Goal: Task Accomplishment & Management: Use online tool/utility

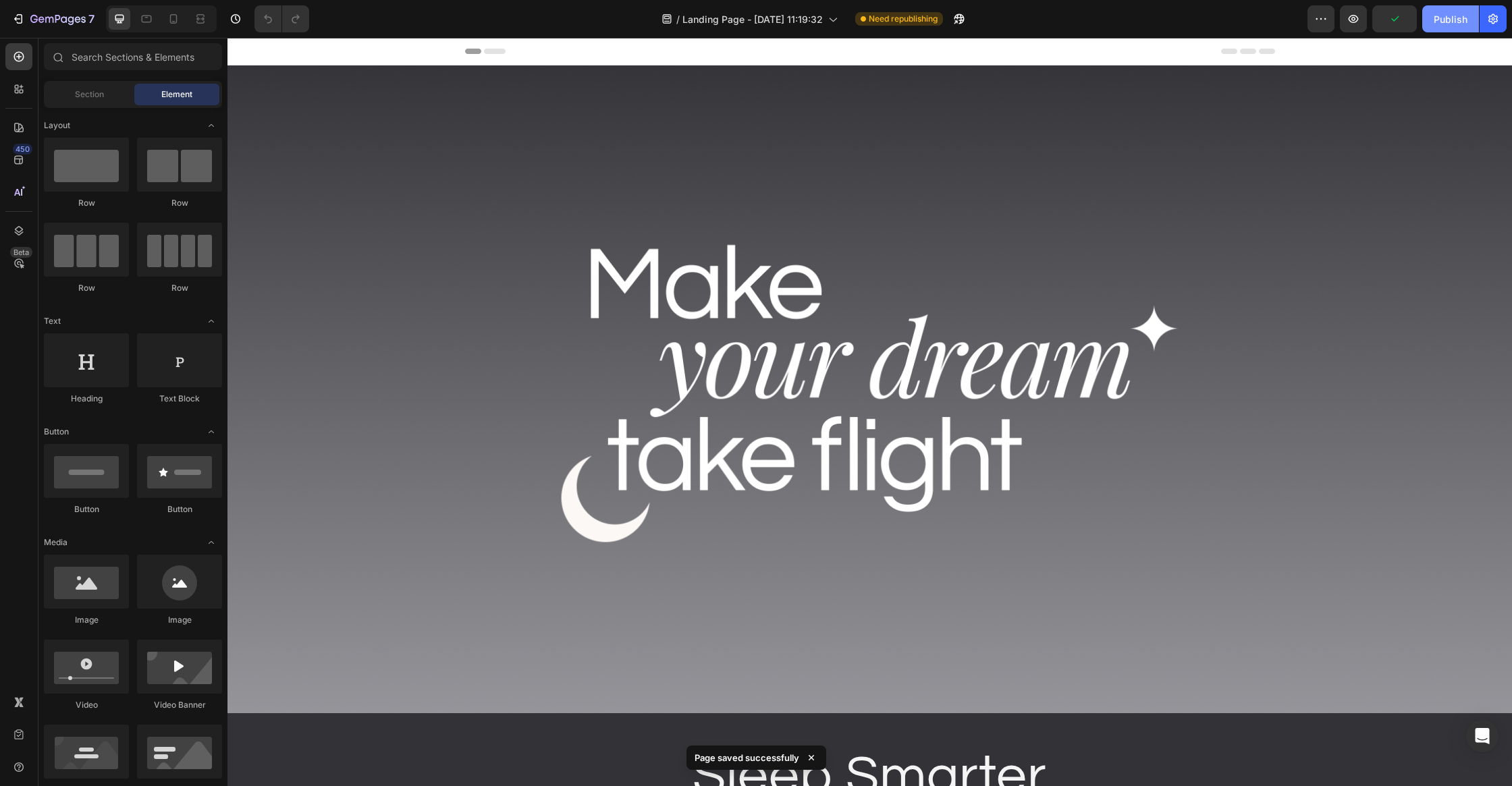
click at [1441, 21] on div "Publish" at bounding box center [1450, 20] width 34 height 14
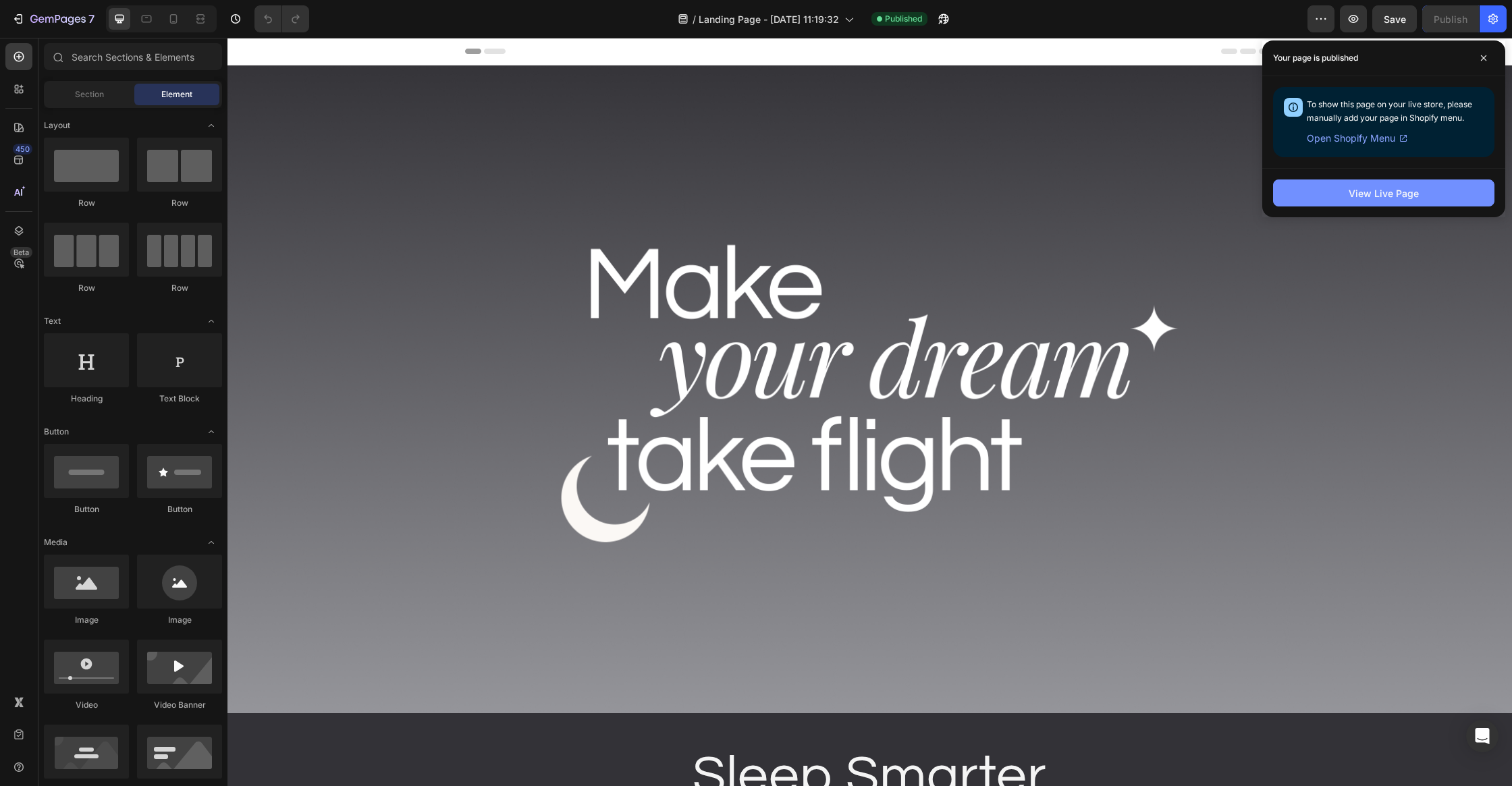
click at [1309, 190] on button "View Live Page" at bounding box center [1383, 193] width 221 height 27
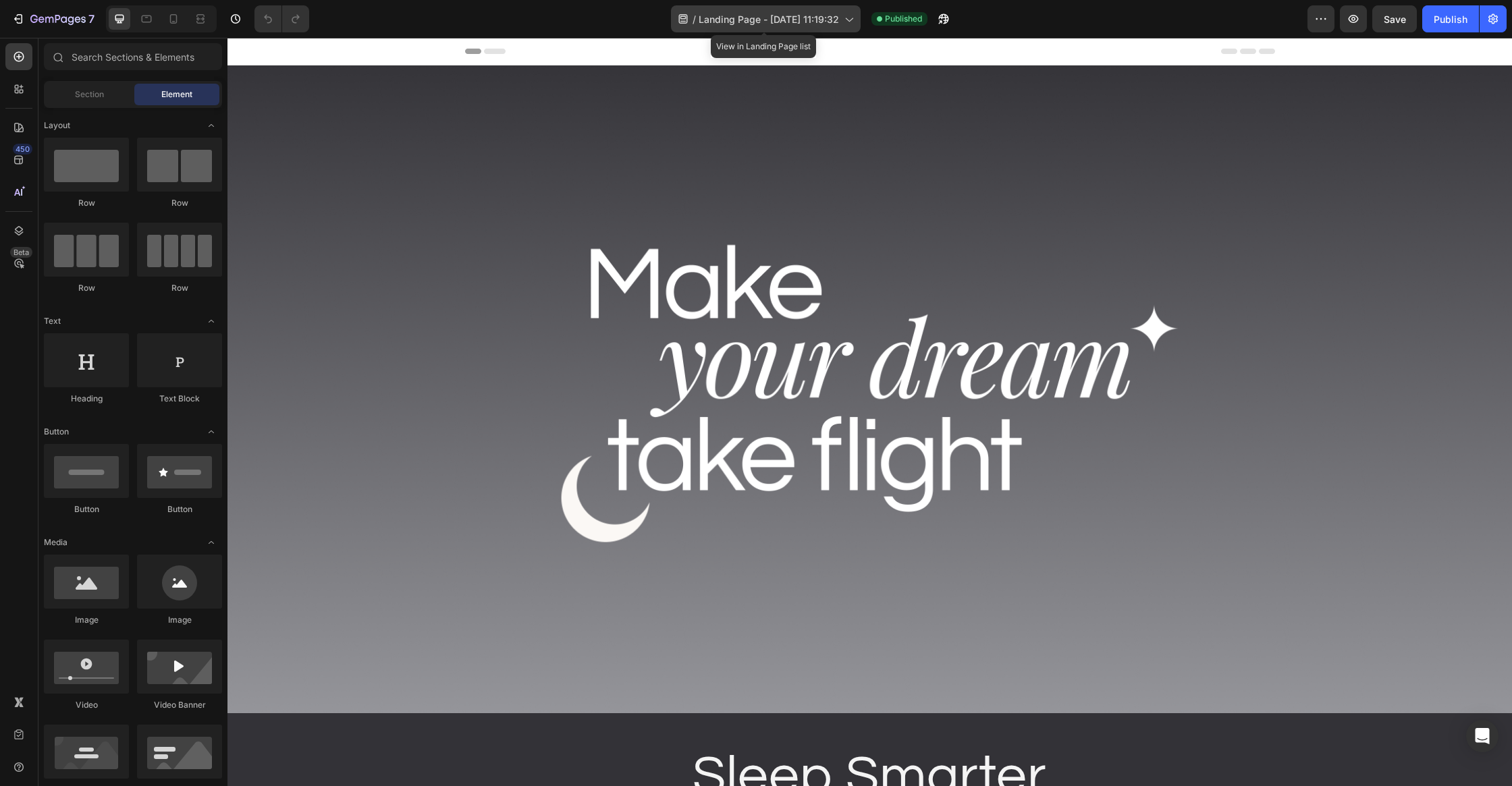
click at [779, 18] on span "Landing Page - Aug 6, 11:19:32" at bounding box center [769, 20] width 140 height 14
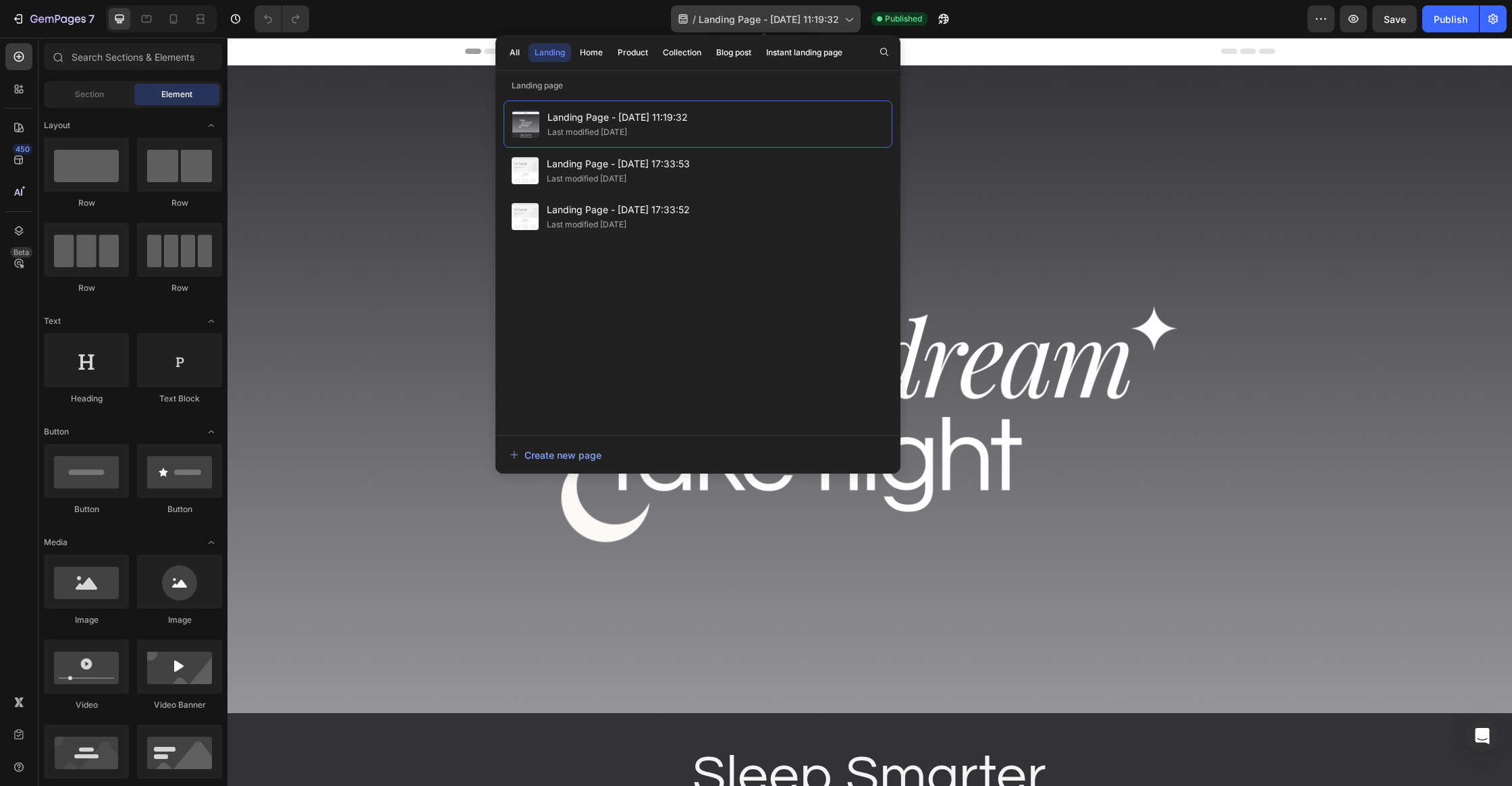
click at [779, 18] on span "Landing Page - Aug 6, 11:19:32" at bounding box center [769, 20] width 140 height 14
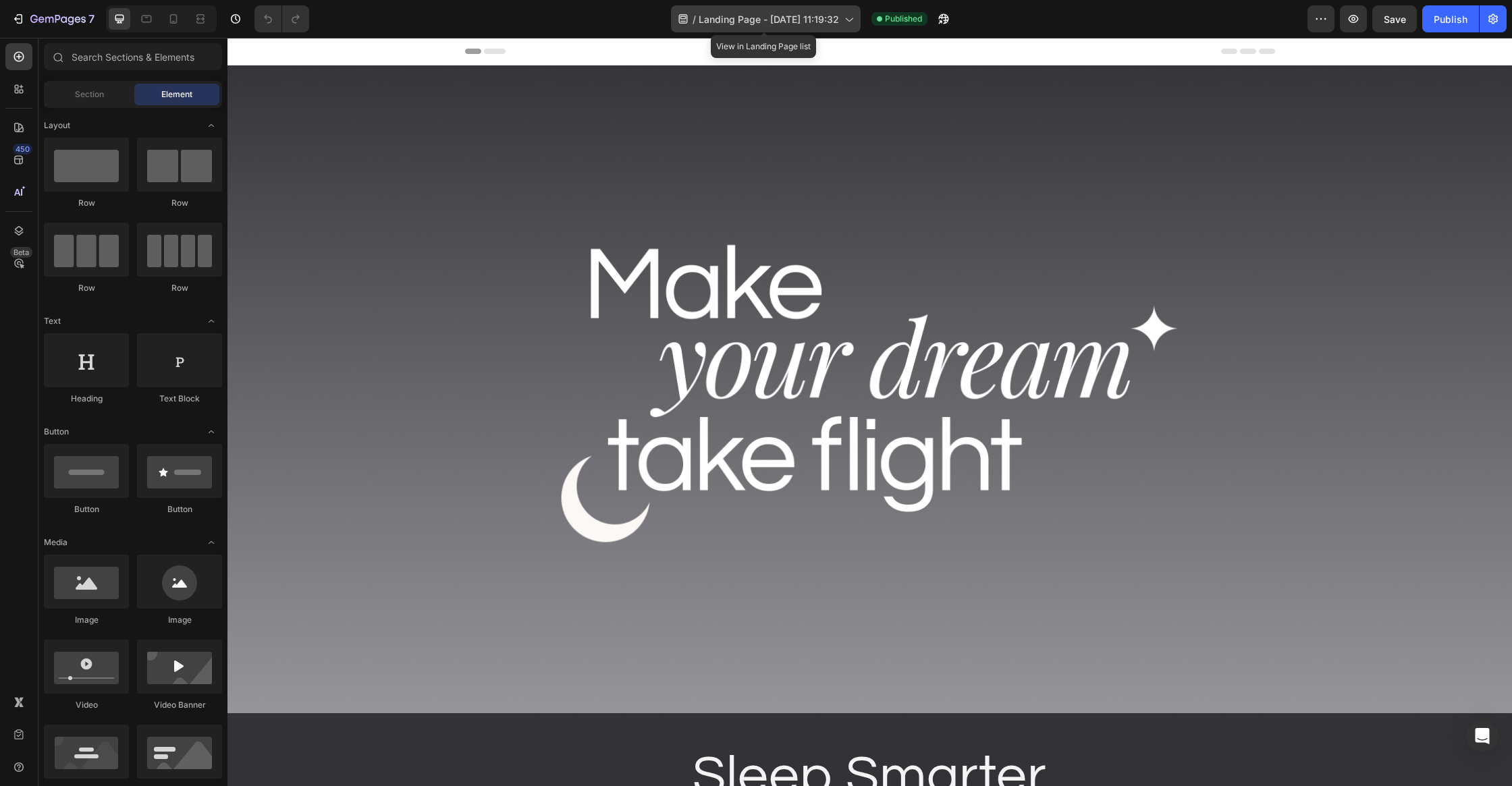
click at [685, 18] on icon at bounding box center [683, 19] width 9 height 10
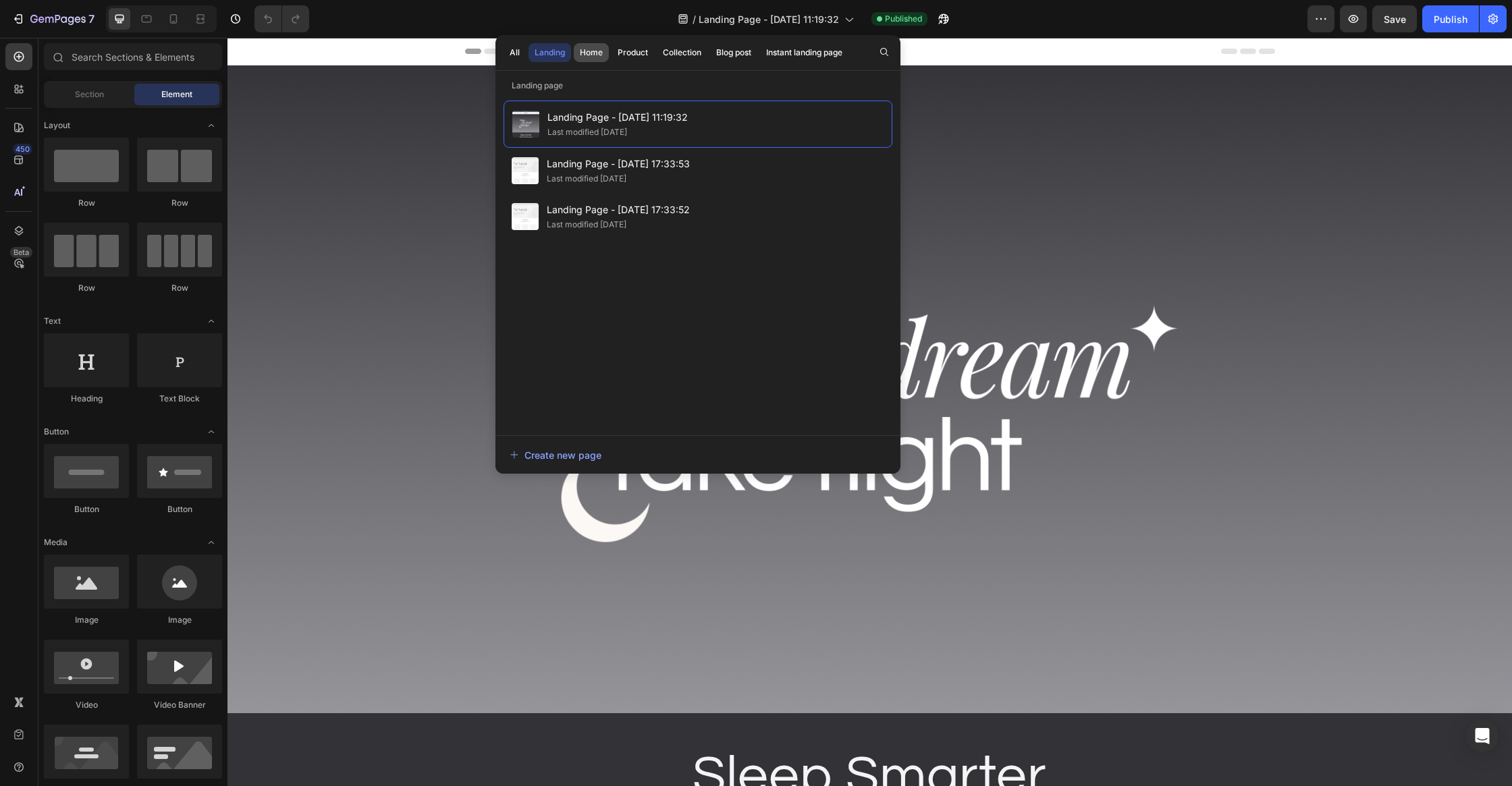
click at [593, 48] on div "Home" at bounding box center [591, 53] width 23 height 13
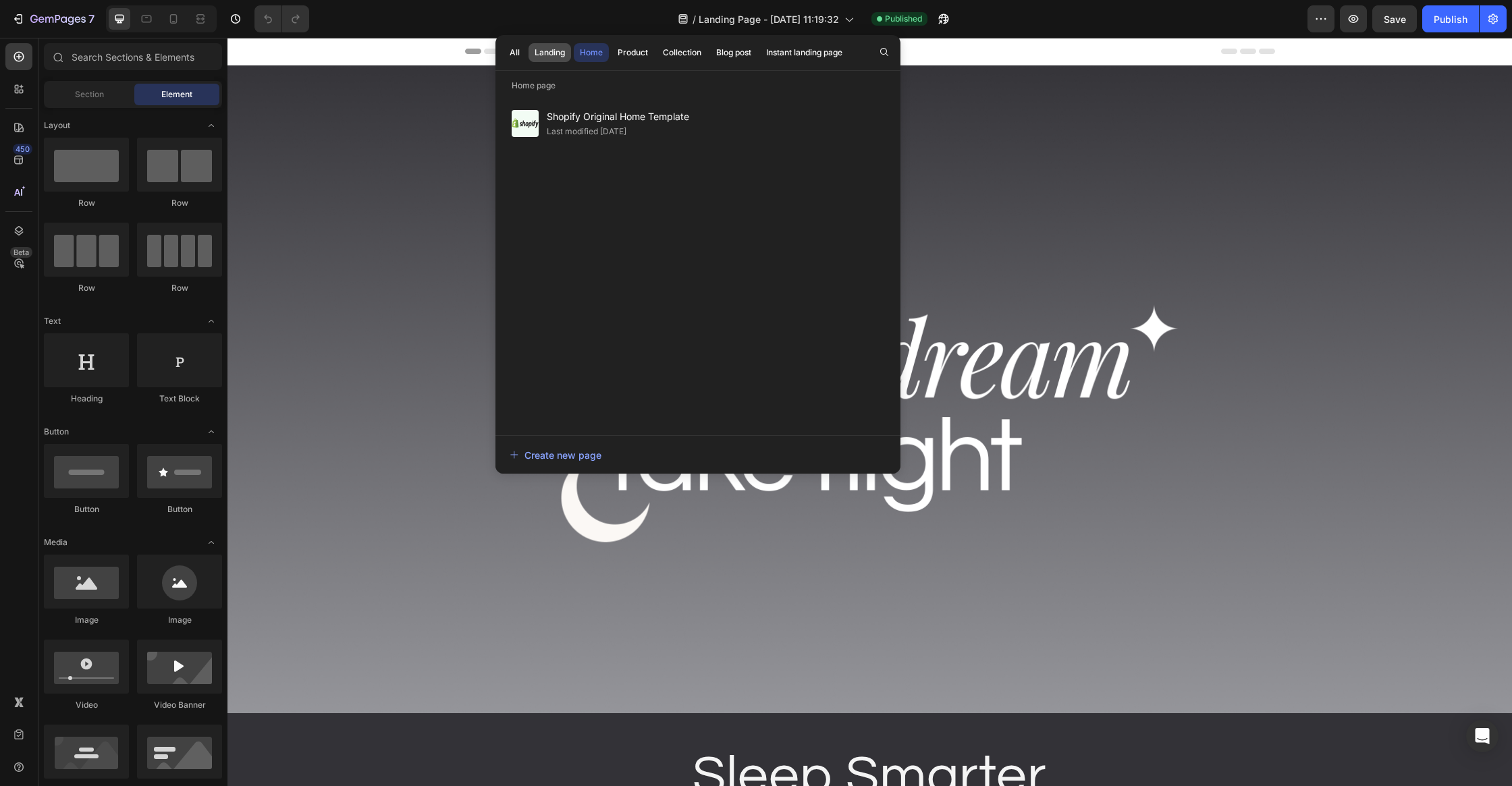
click at [548, 50] on div "Landing" at bounding box center [549, 53] width 30 height 13
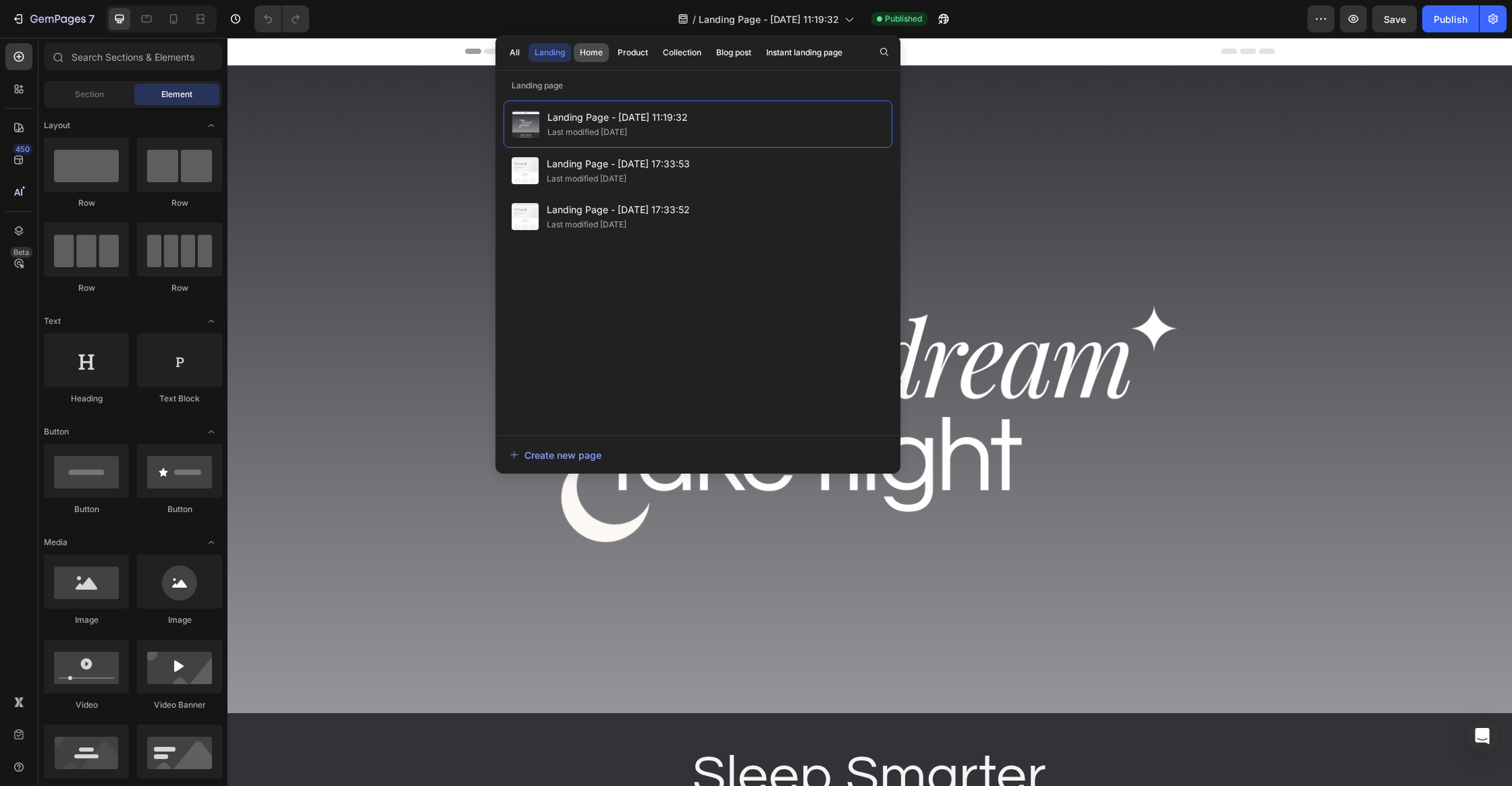
click at [611, 48] on button "Home" at bounding box center [633, 52] width 43 height 19
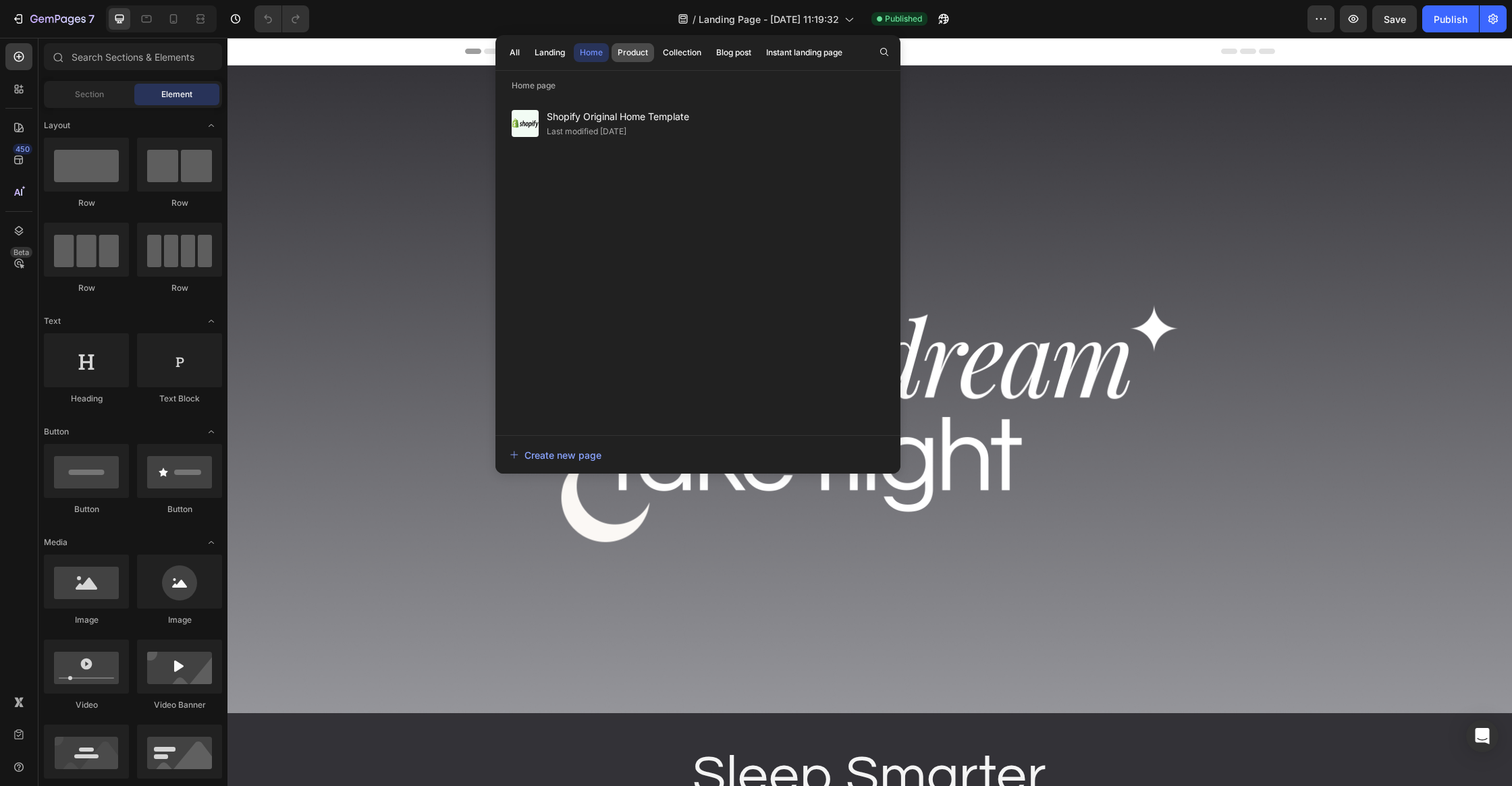
click at [657, 46] on button "Product" at bounding box center [682, 52] width 51 height 19
click at [663, 48] on div "Collection" at bounding box center [682, 53] width 38 height 13
click at [718, 49] on div "Blog post" at bounding box center [733, 53] width 35 height 13
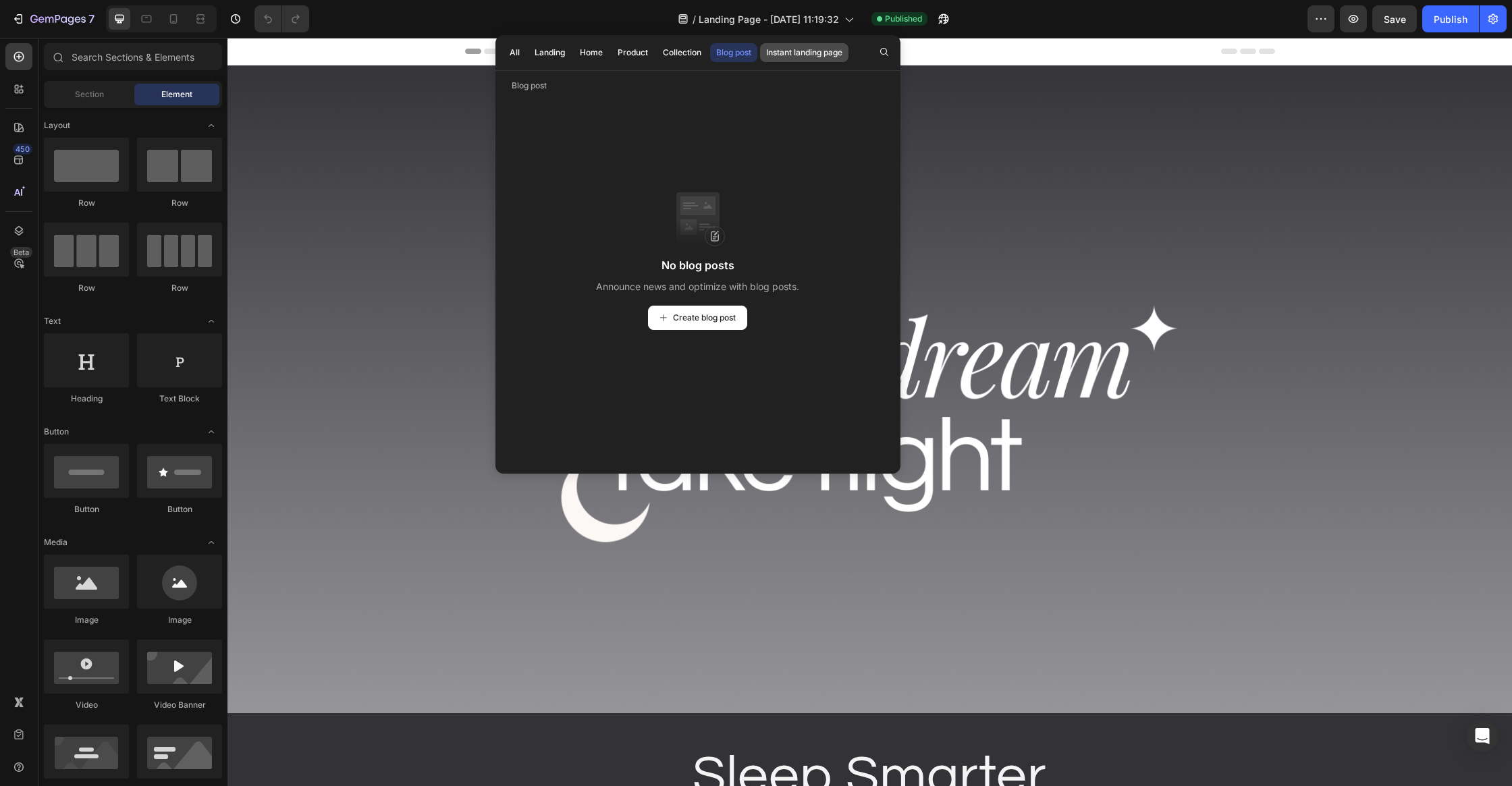
click at [778, 50] on div "Instant landing page" at bounding box center [803, 53] width 76 height 13
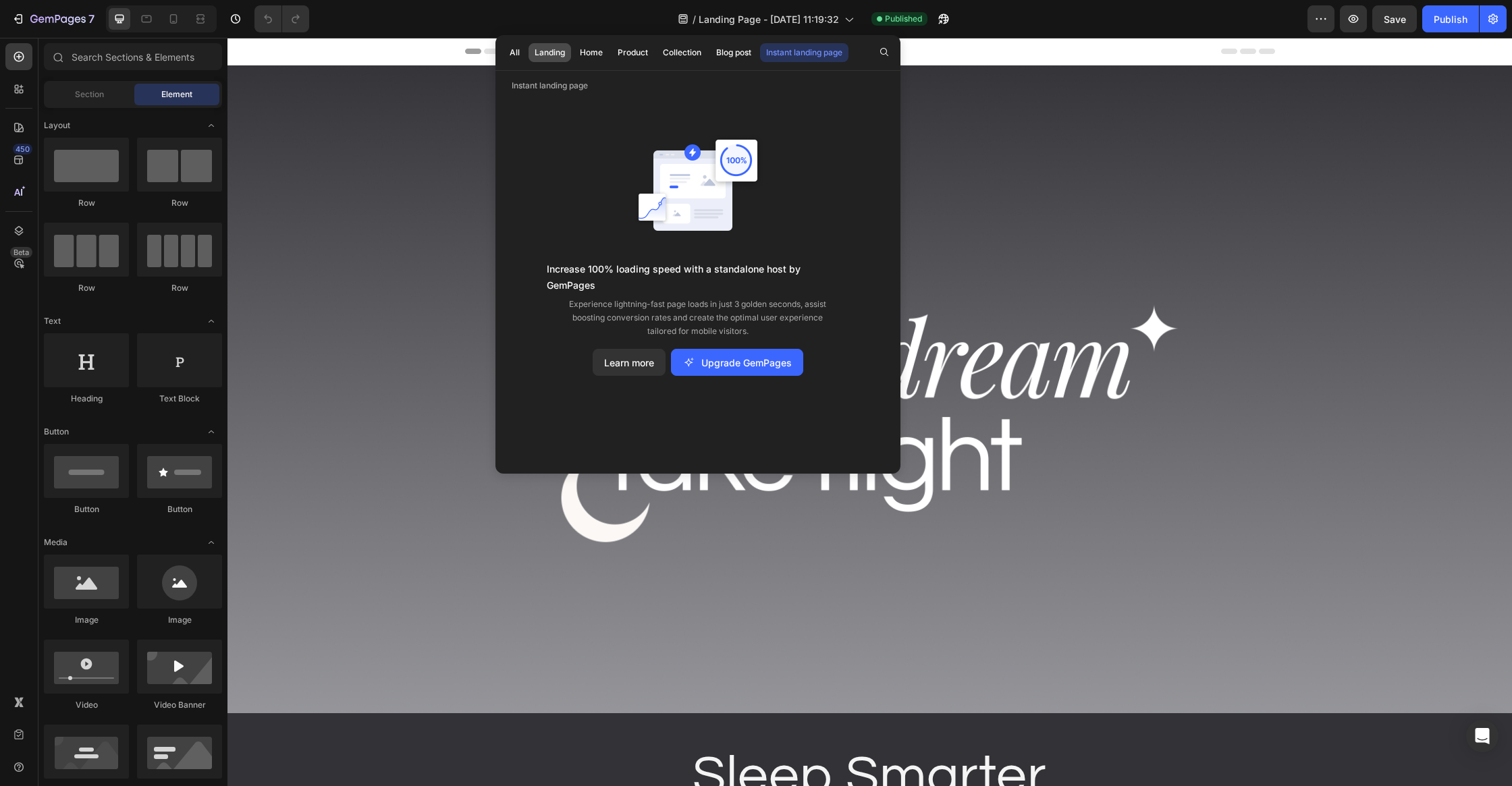
click at [561, 57] on div "Landing" at bounding box center [549, 53] width 30 height 13
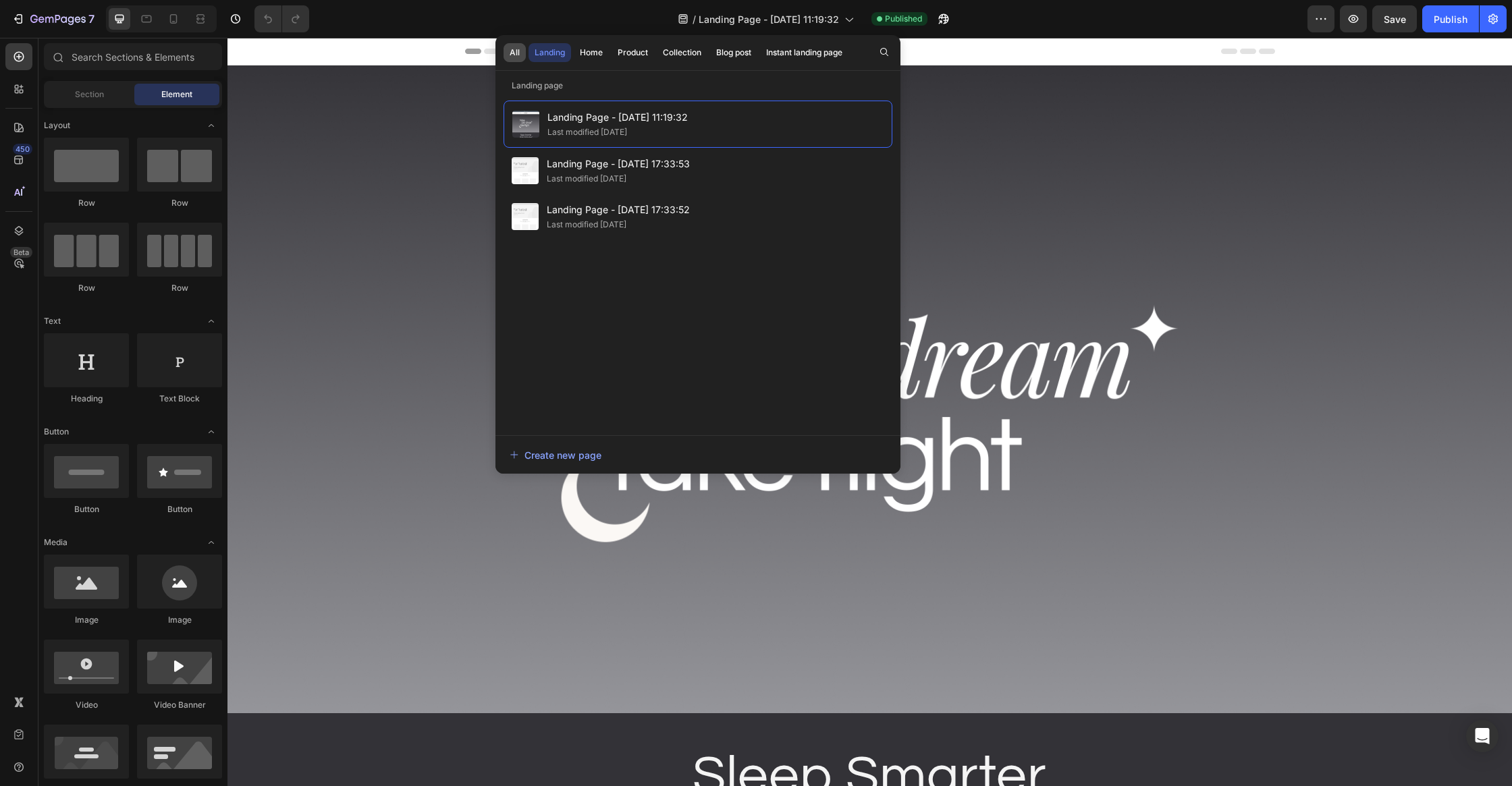
drag, startPoint x: 520, startPoint y: 54, endPoint x: 537, endPoint y: 54, distance: 17.0
click at [520, 53] on button "All" at bounding box center [514, 52] width 22 height 19
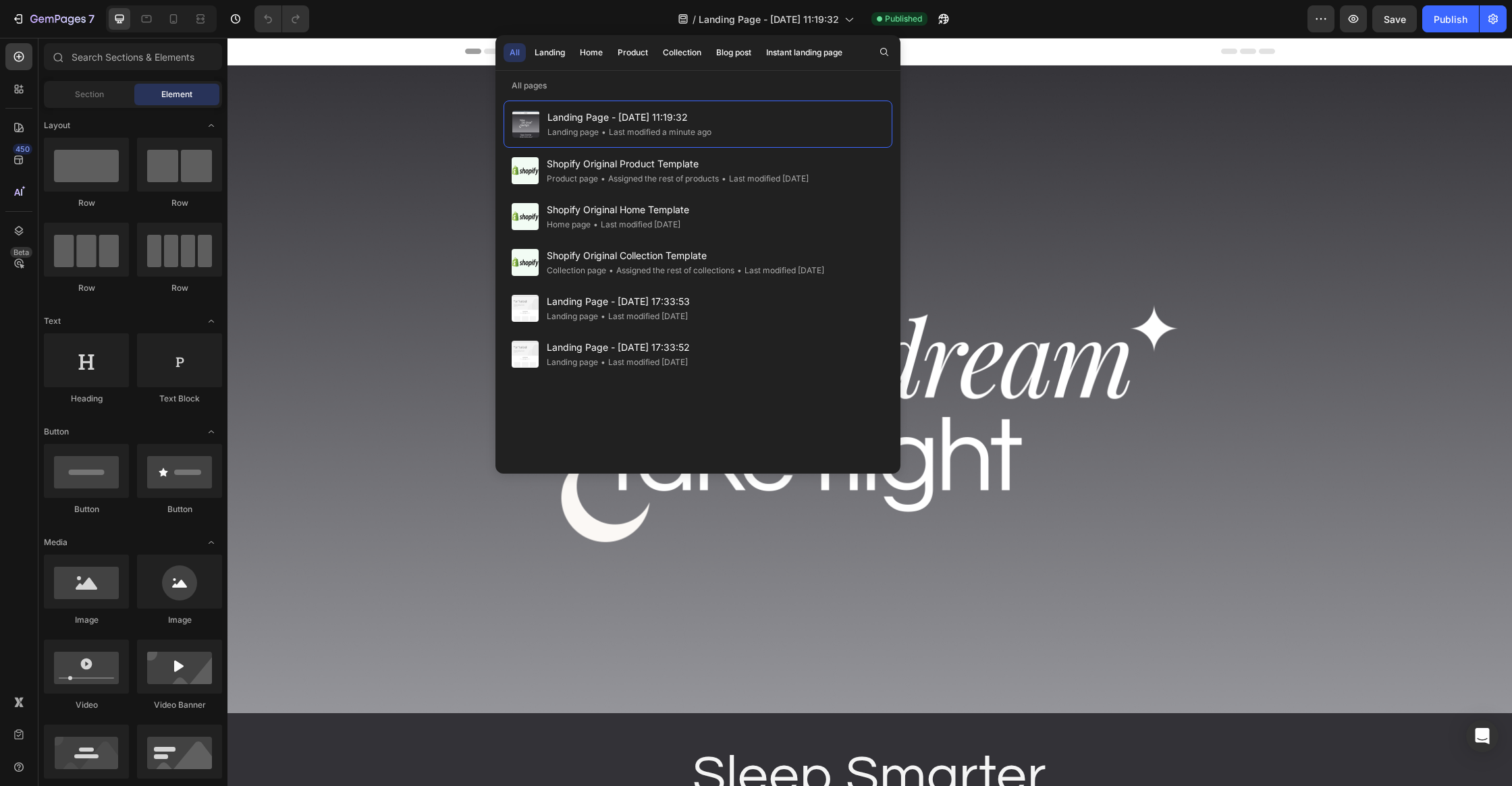
click at [1100, 273] on img at bounding box center [870, 389] width 1285 height 647
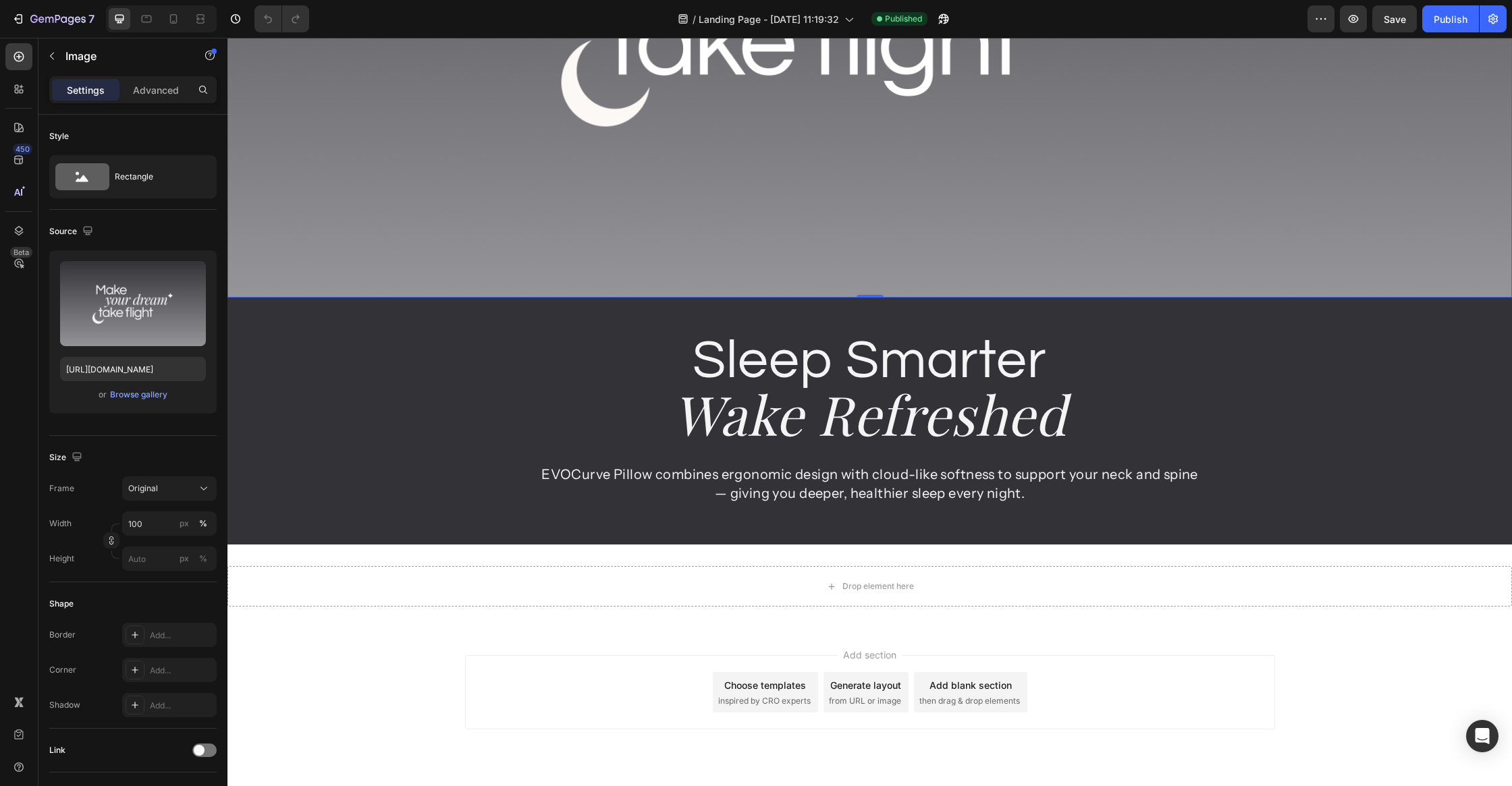
scroll to position [451, 0]
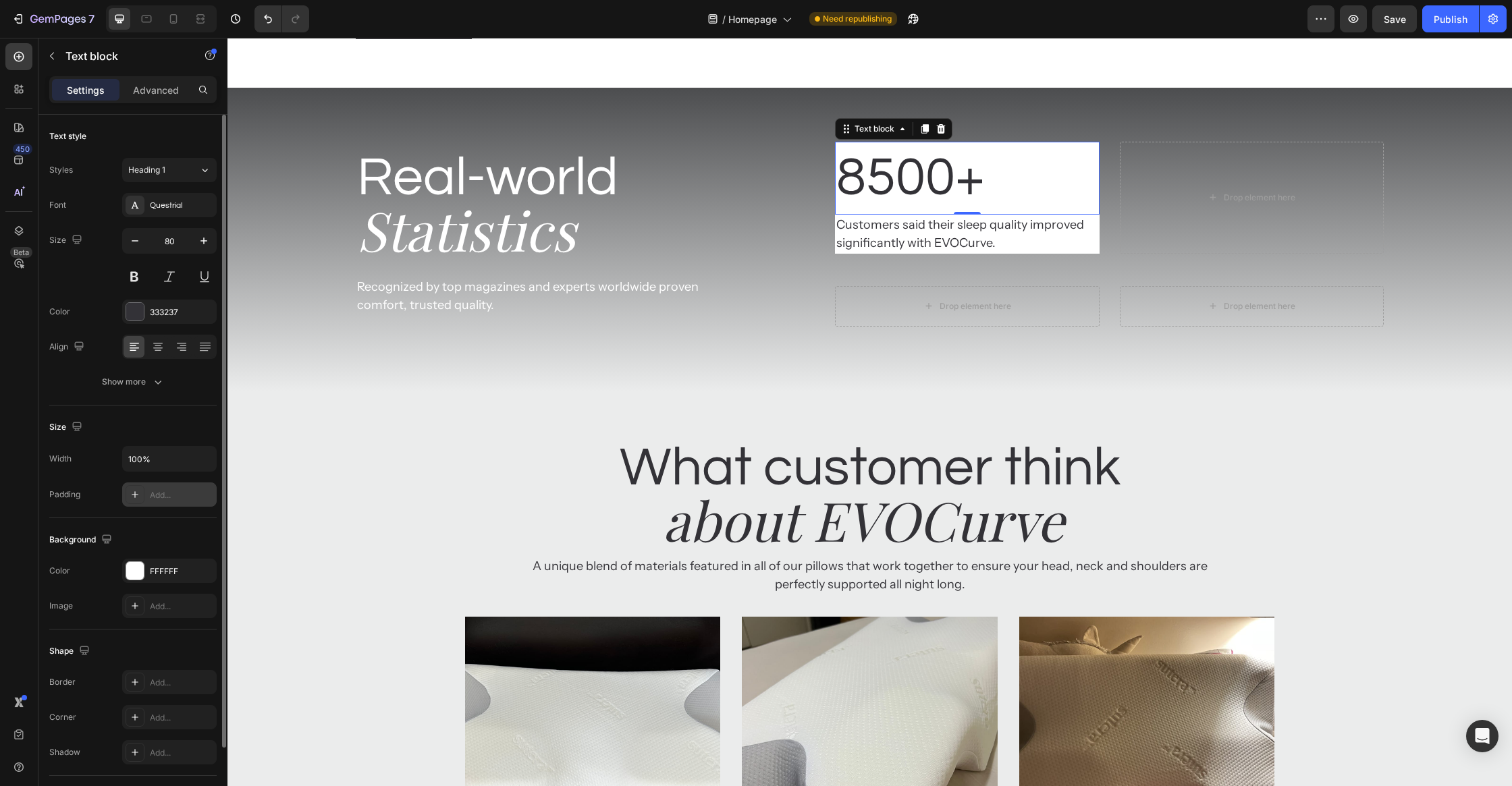
click at [166, 486] on div "Add..." at bounding box center [170, 494] width 95 height 24
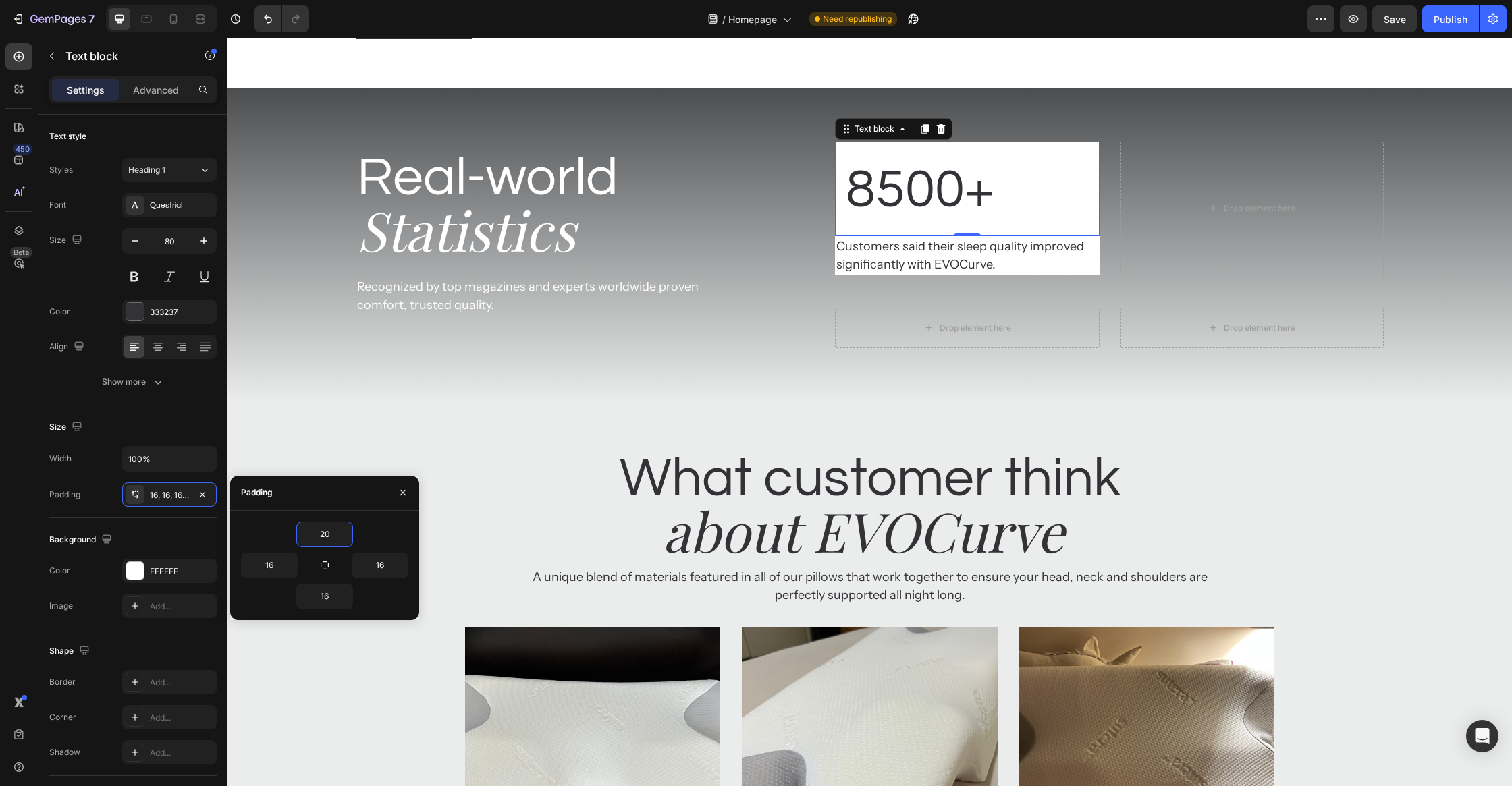
type input "20"
click at [328, 547] on div "20 16 16 16" at bounding box center [324, 565] width 167 height 88
click at [328, 561] on icon "button" at bounding box center [325, 565] width 11 height 11
type input "20"
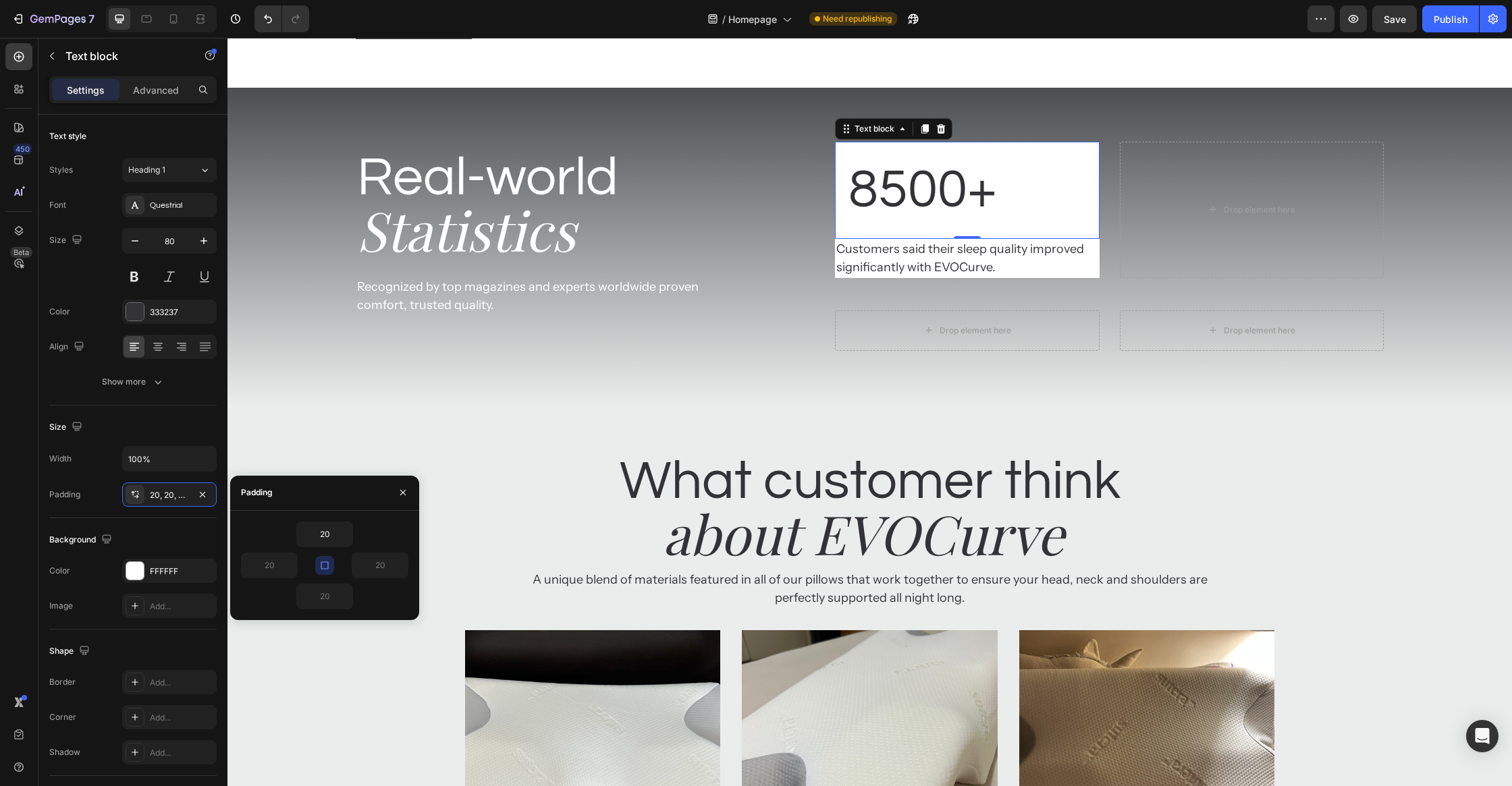
click at [328, 566] on icon "button" at bounding box center [325, 565] width 11 height 11
click at [331, 591] on input "20" at bounding box center [325, 596] width 55 height 24
type input "0"
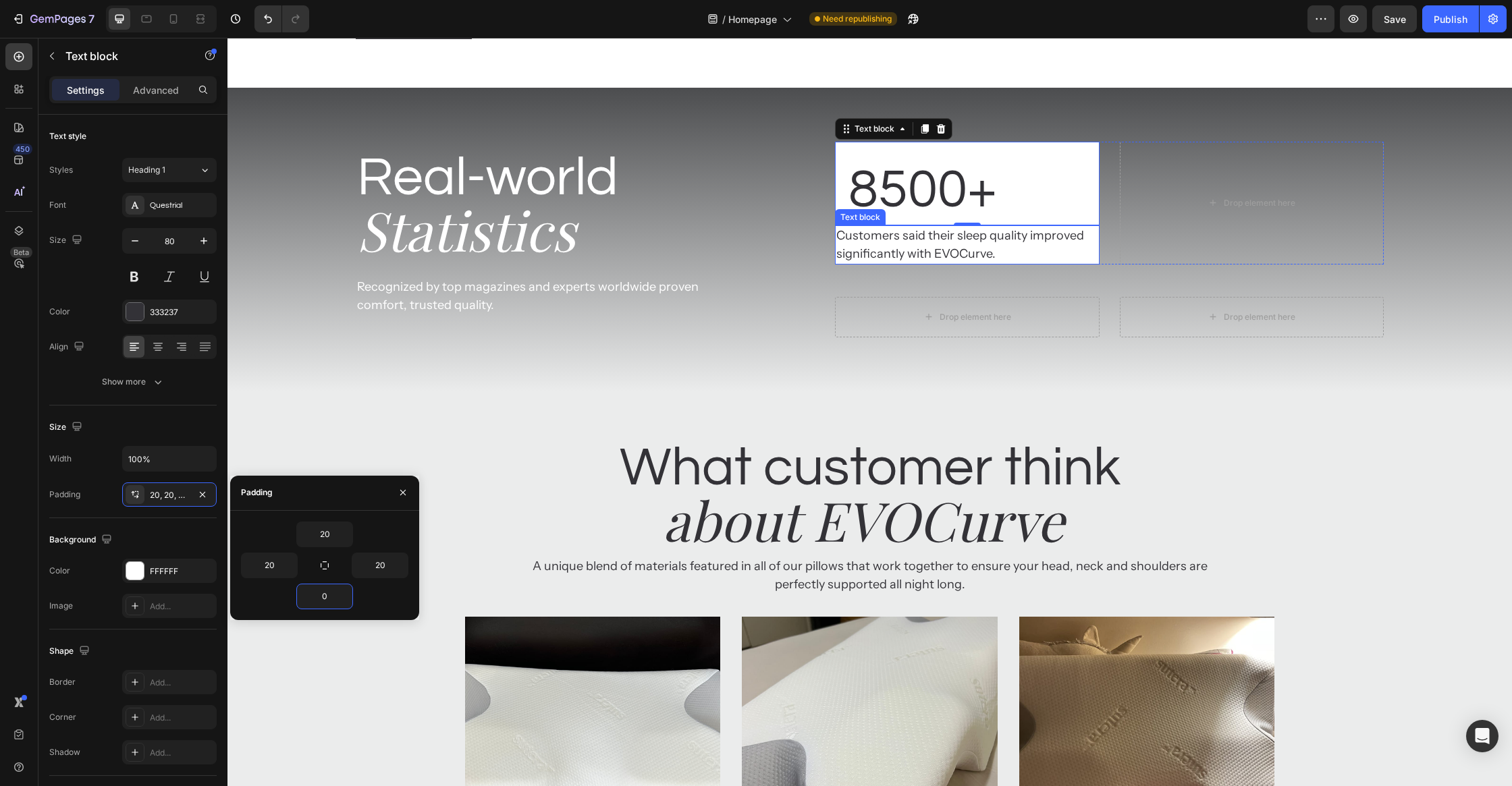
click at [956, 263] on p "Customers said their sleep quality improved significantly with EVOCurve." at bounding box center [967, 244] width 261 height 37
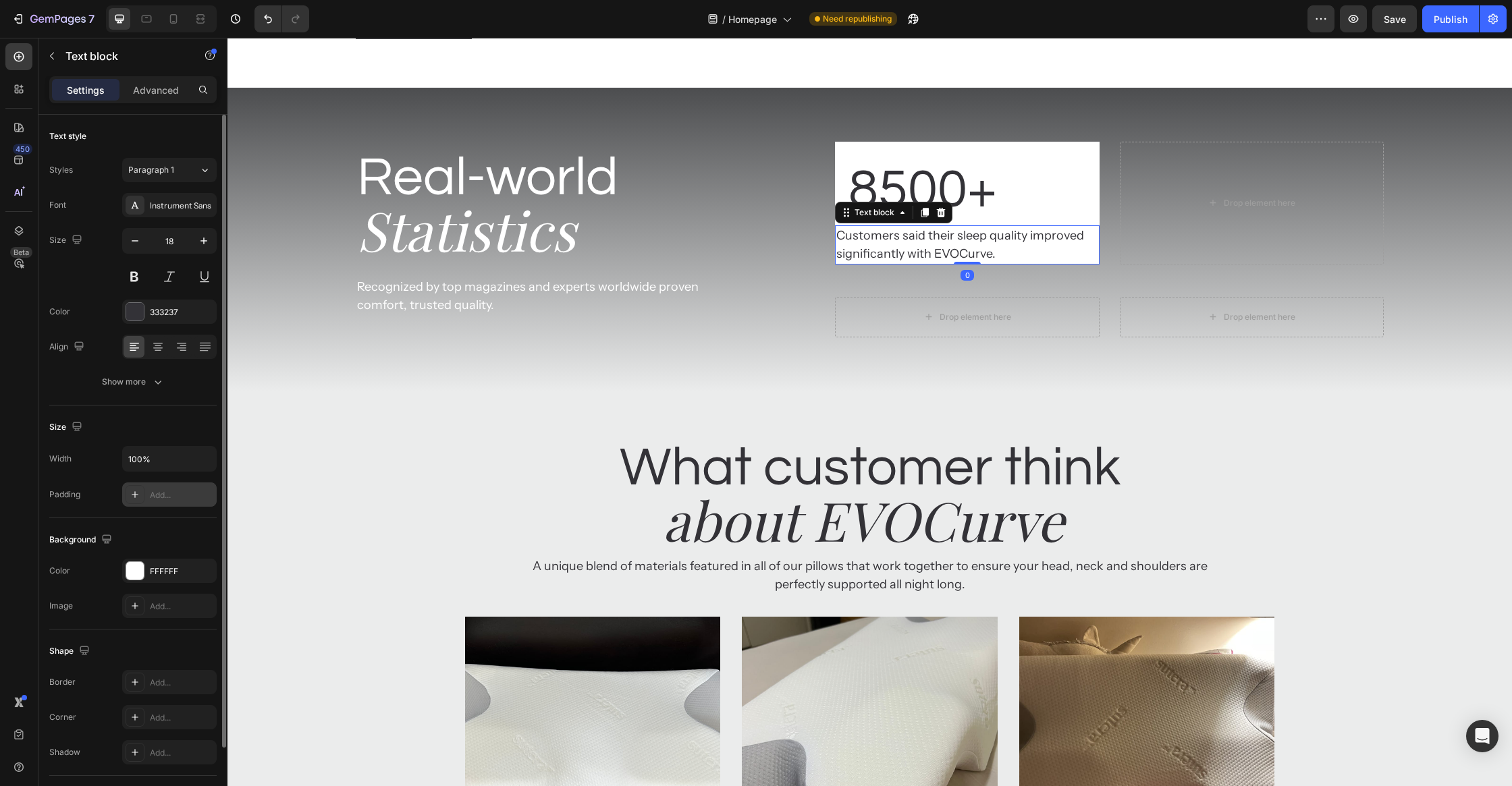
click at [159, 498] on div "Add..." at bounding box center [181, 495] width 64 height 13
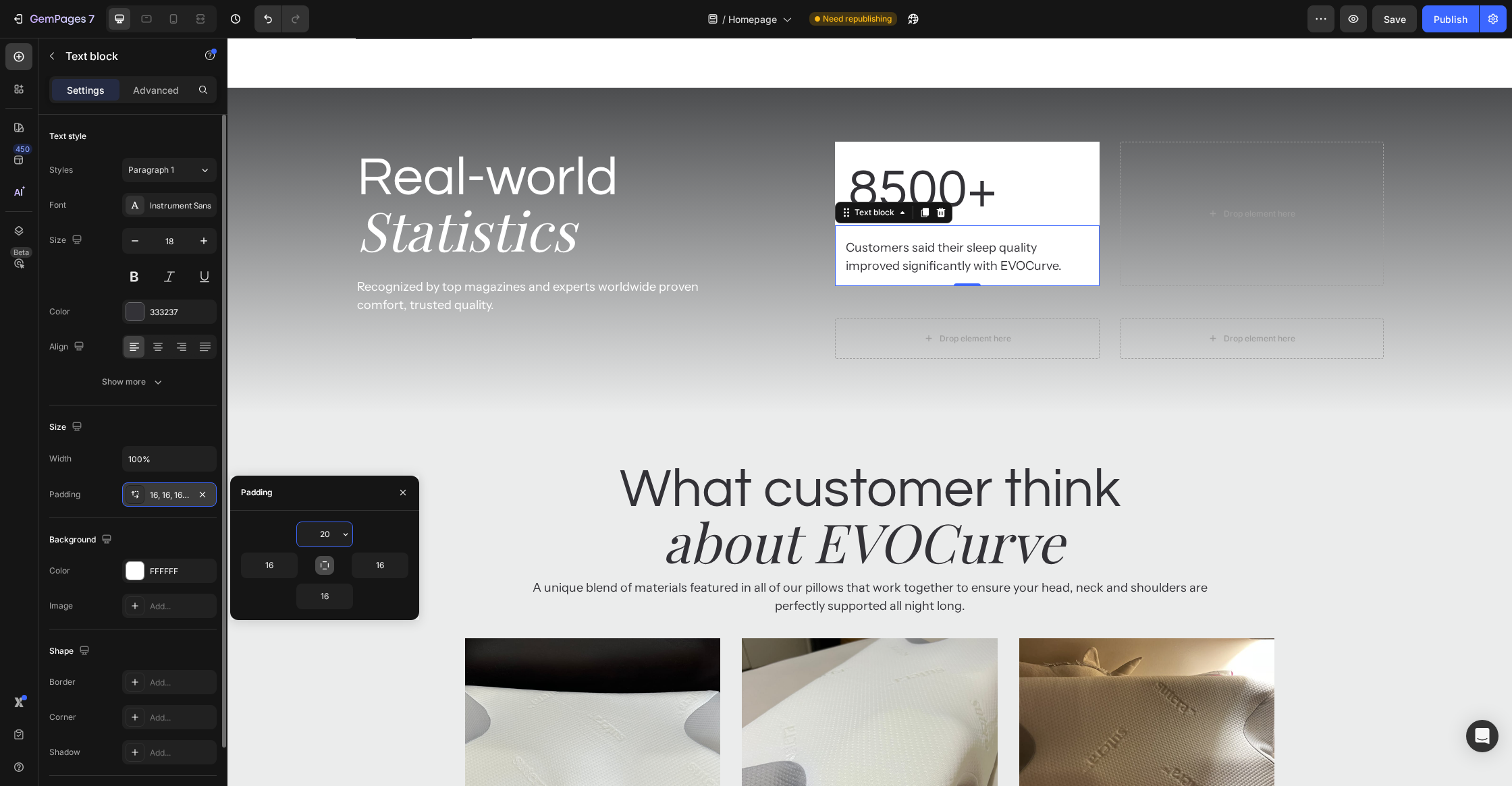
type input "20"
click at [326, 570] on icon "button" at bounding box center [325, 565] width 11 height 11
type input "20"
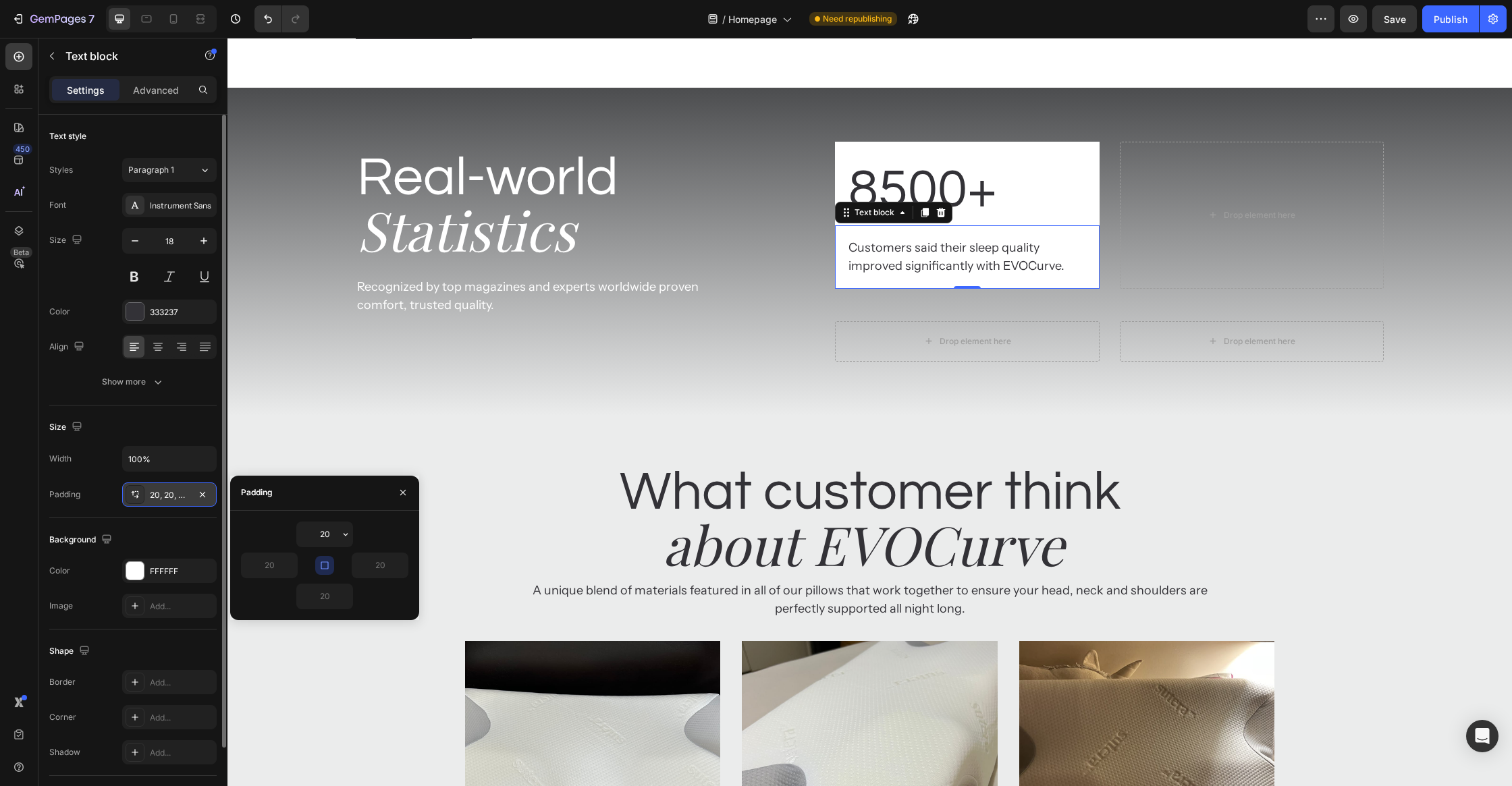
click at [326, 570] on button "button" at bounding box center [324, 565] width 19 height 19
click at [324, 594] on input "20" at bounding box center [325, 596] width 55 height 24
click at [327, 534] on input "20" at bounding box center [325, 534] width 55 height 24
type input "00"
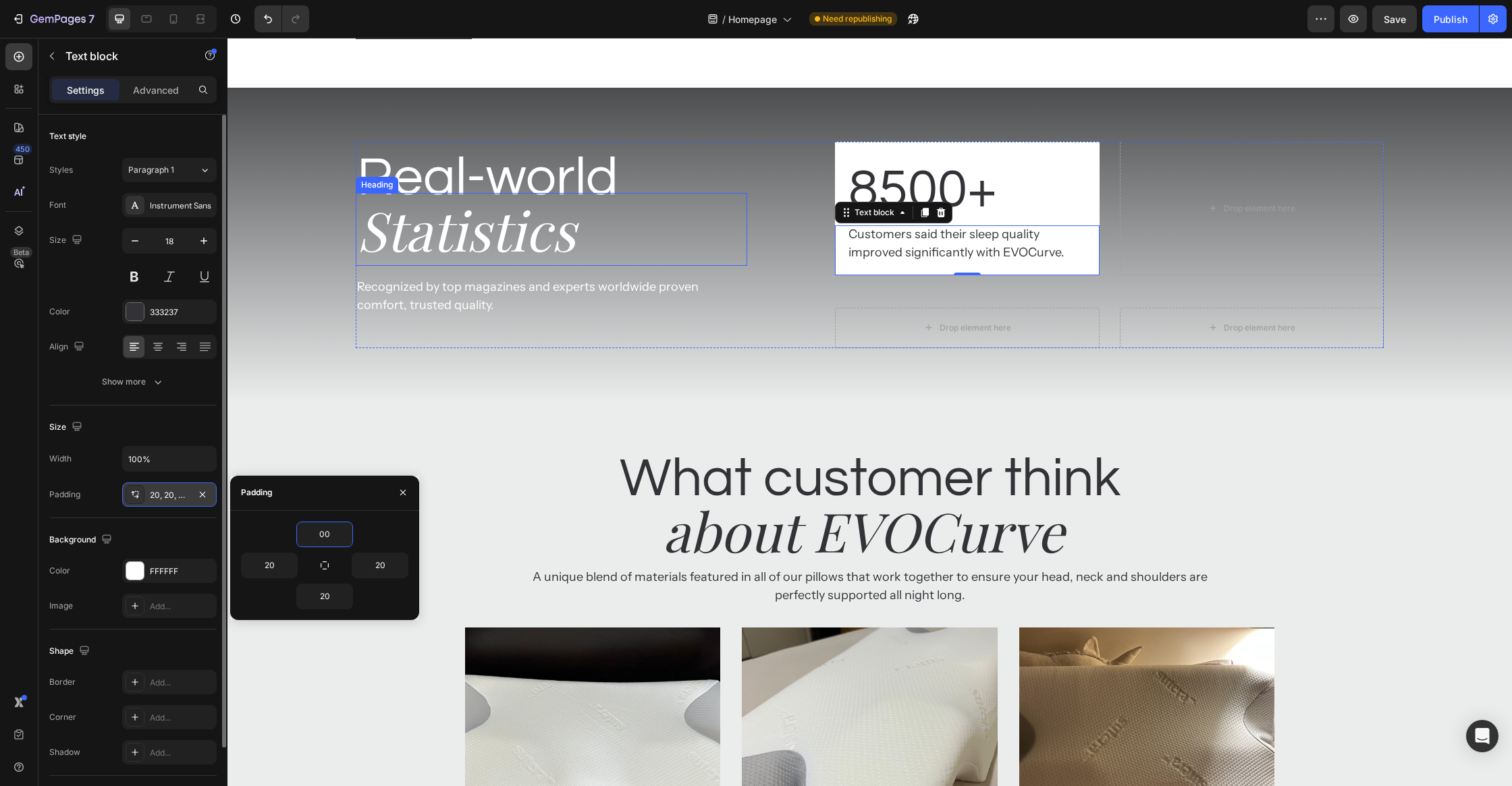
click at [732, 266] on h2 "Statistics" at bounding box center [552, 229] width 392 height 72
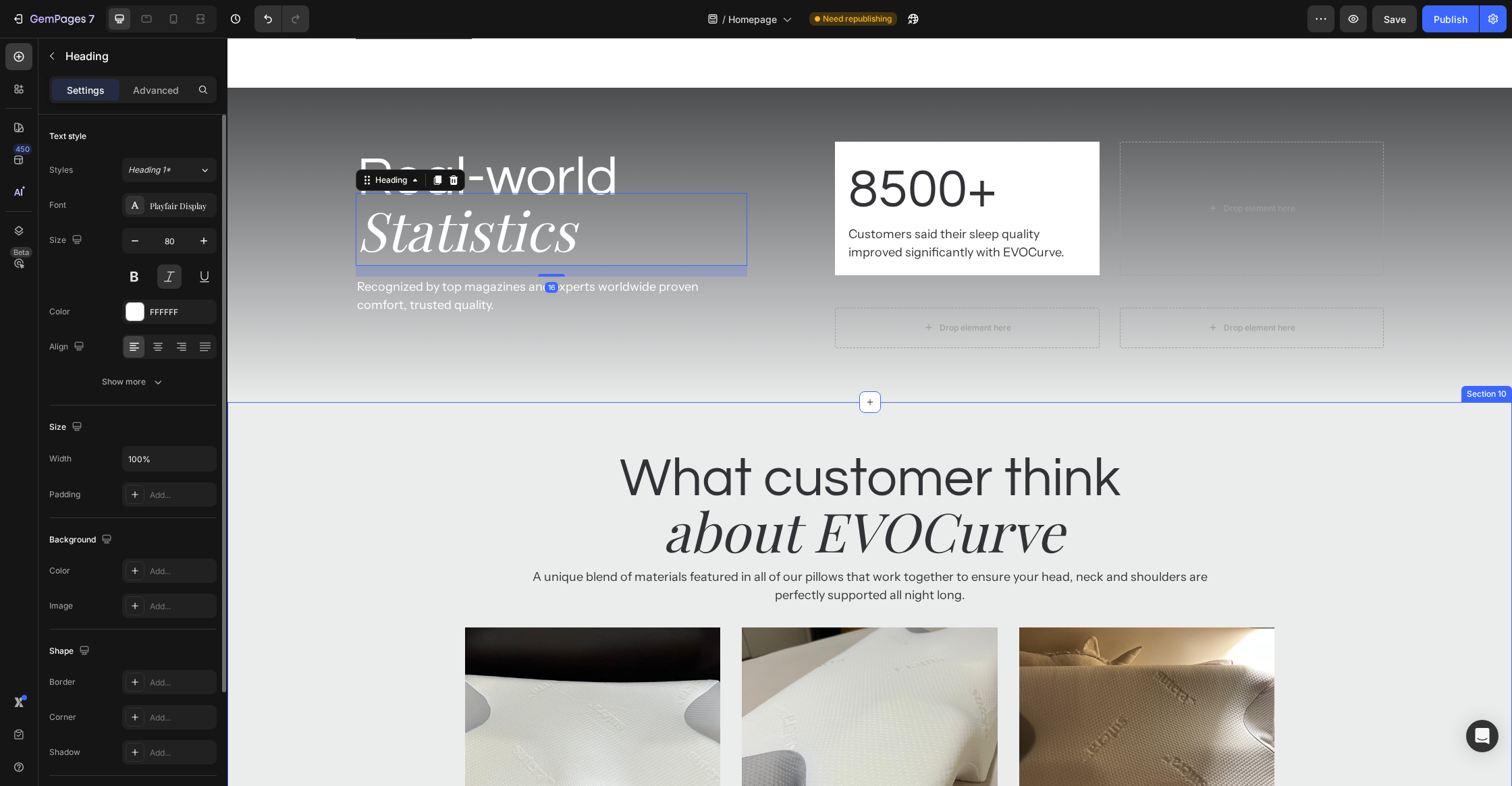
click at [1388, 613] on div "What customer think Heading about EVOCurve Heading A unique blend of materials …" at bounding box center [870, 763] width 1285 height 641
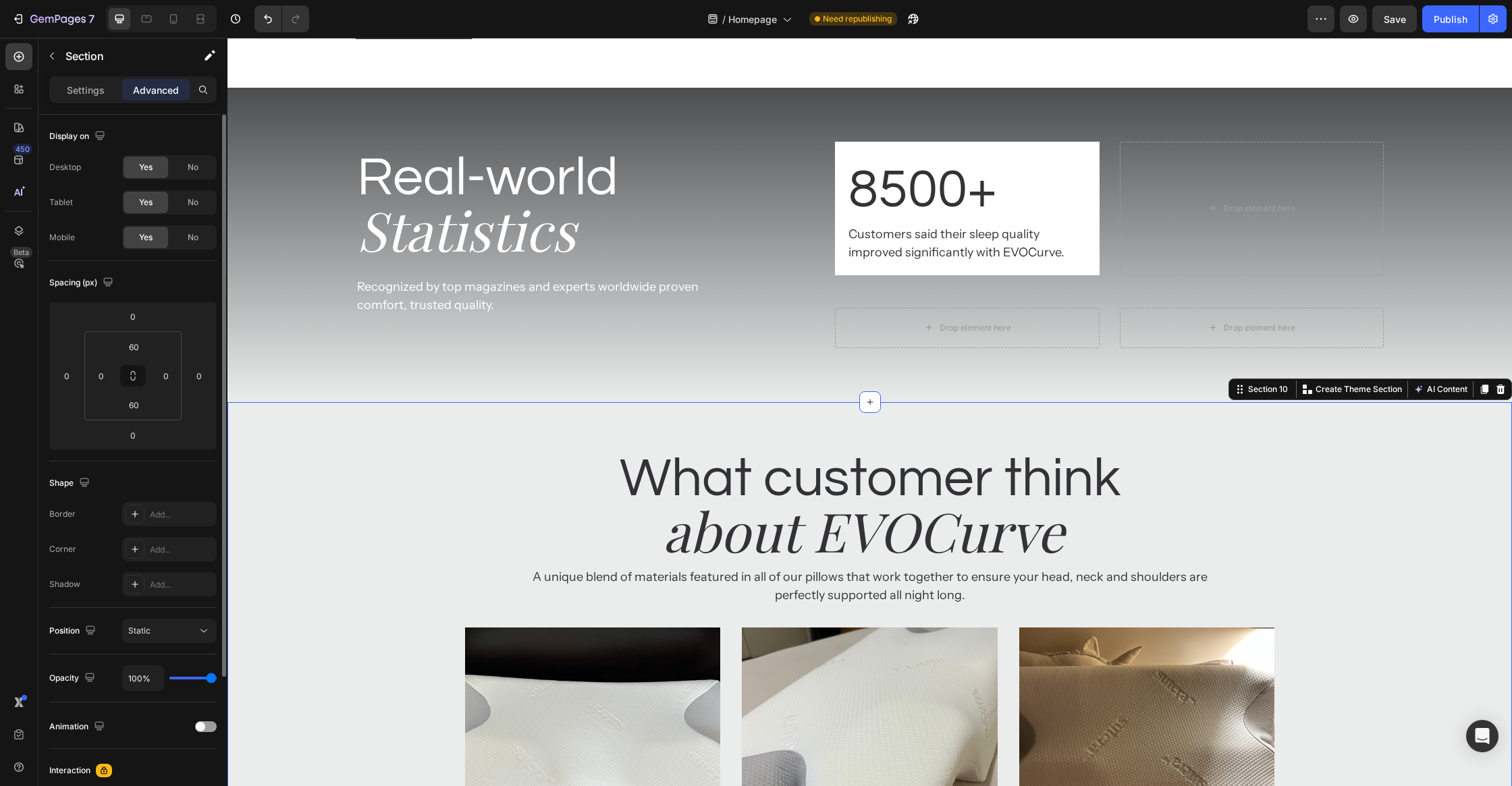
click at [438, 573] on div "What customer think Heading about EVOCurve Heading A unique blend of materials …" at bounding box center [870, 763] width 1285 height 722
drag, startPoint x: 422, startPoint y: 634, endPoint x: 433, endPoint y: 641, distance: 13.0
click at [422, 634] on div "What customer think Heading about EVOCurve Heading A unique blend of materials …" at bounding box center [870, 763] width 1285 height 641
click at [1056, 225] on p "8500+" at bounding box center [966, 190] width 237 height 70
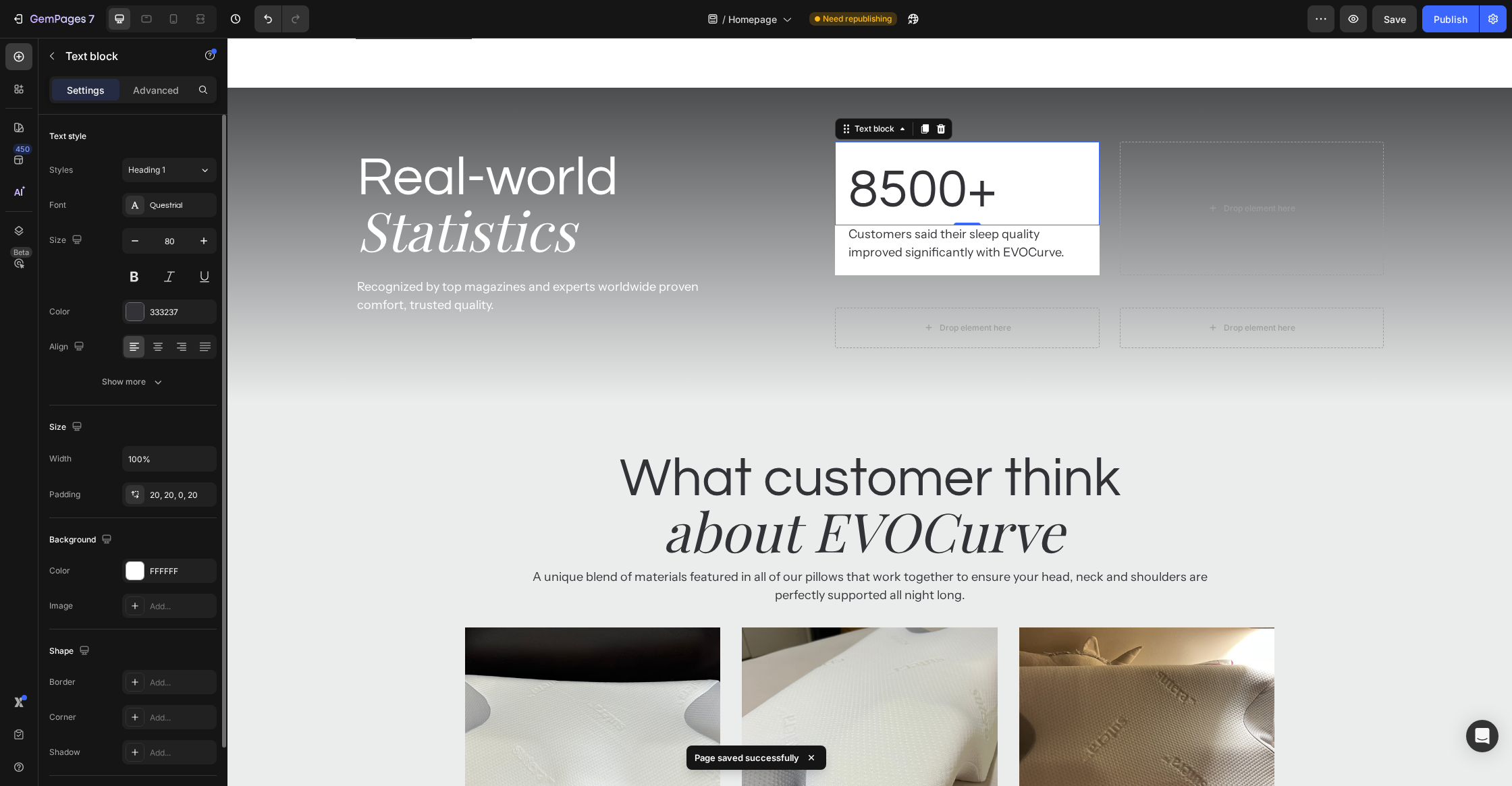
drag, startPoint x: 922, startPoint y: 275, endPoint x: 918, endPoint y: 296, distance: 21.4
click at [922, 137] on div at bounding box center [924, 129] width 16 height 16
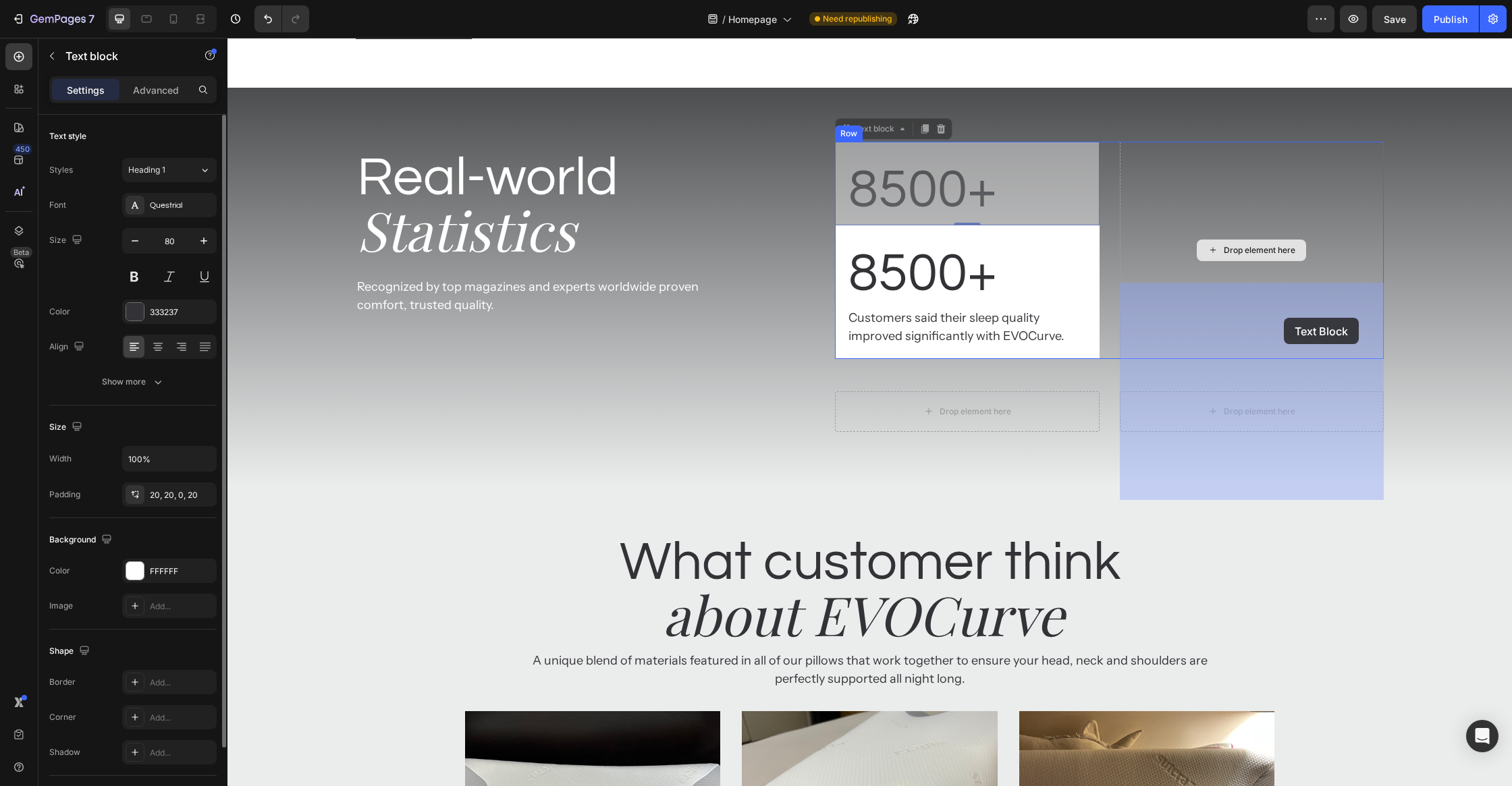
drag, startPoint x: 967, startPoint y: 312, endPoint x: 1284, endPoint y: 317, distance: 317.0
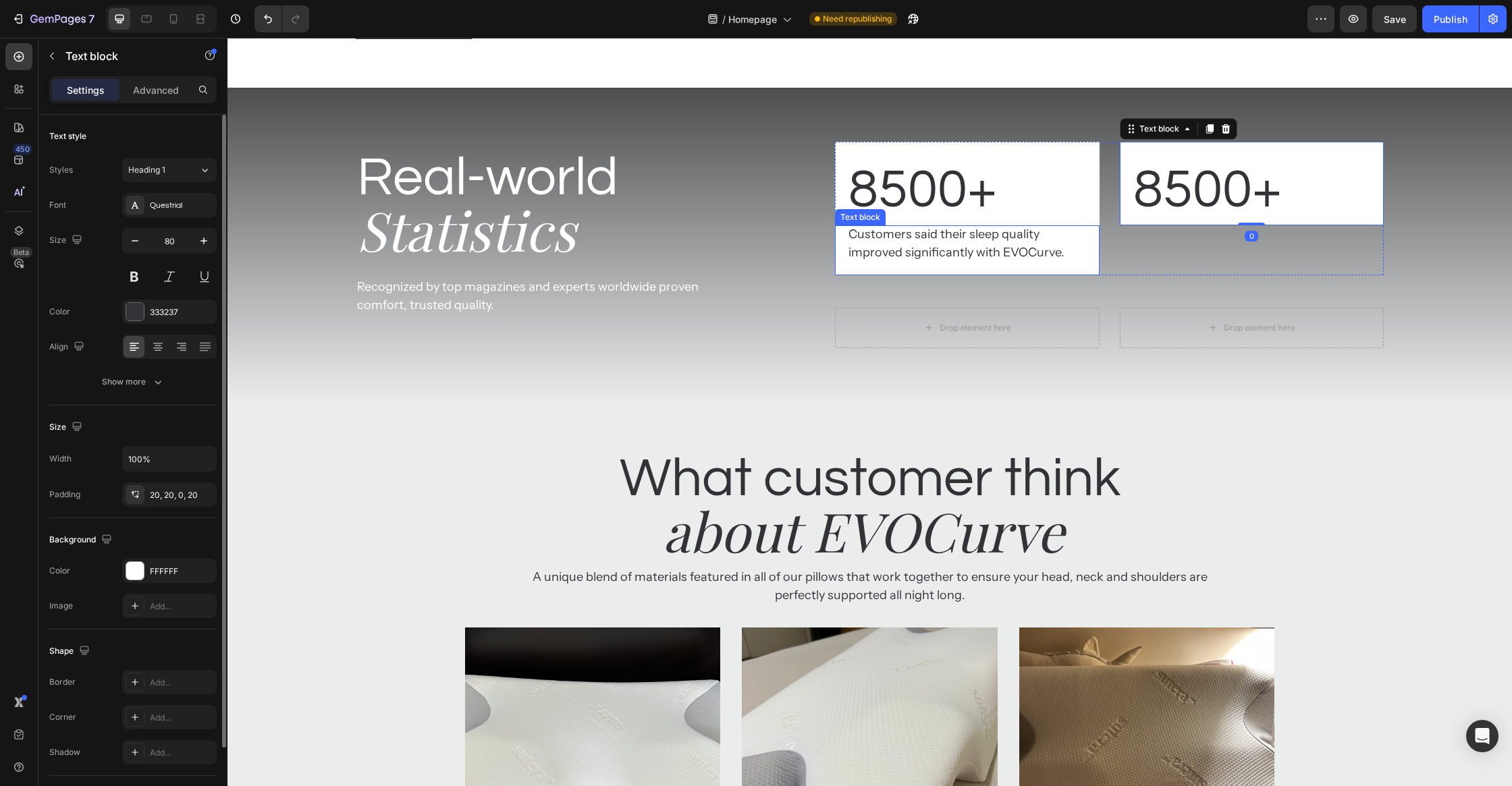
click at [964, 262] on p "Customers said their sleep quality improved significantly with EVOCurve." at bounding box center [966, 243] width 237 height 37
drag, startPoint x: 922, startPoint y: 351, endPoint x: 915, endPoint y: 390, distance: 39.6
click at [922, 218] on icon at bounding box center [924, 213] width 11 height 11
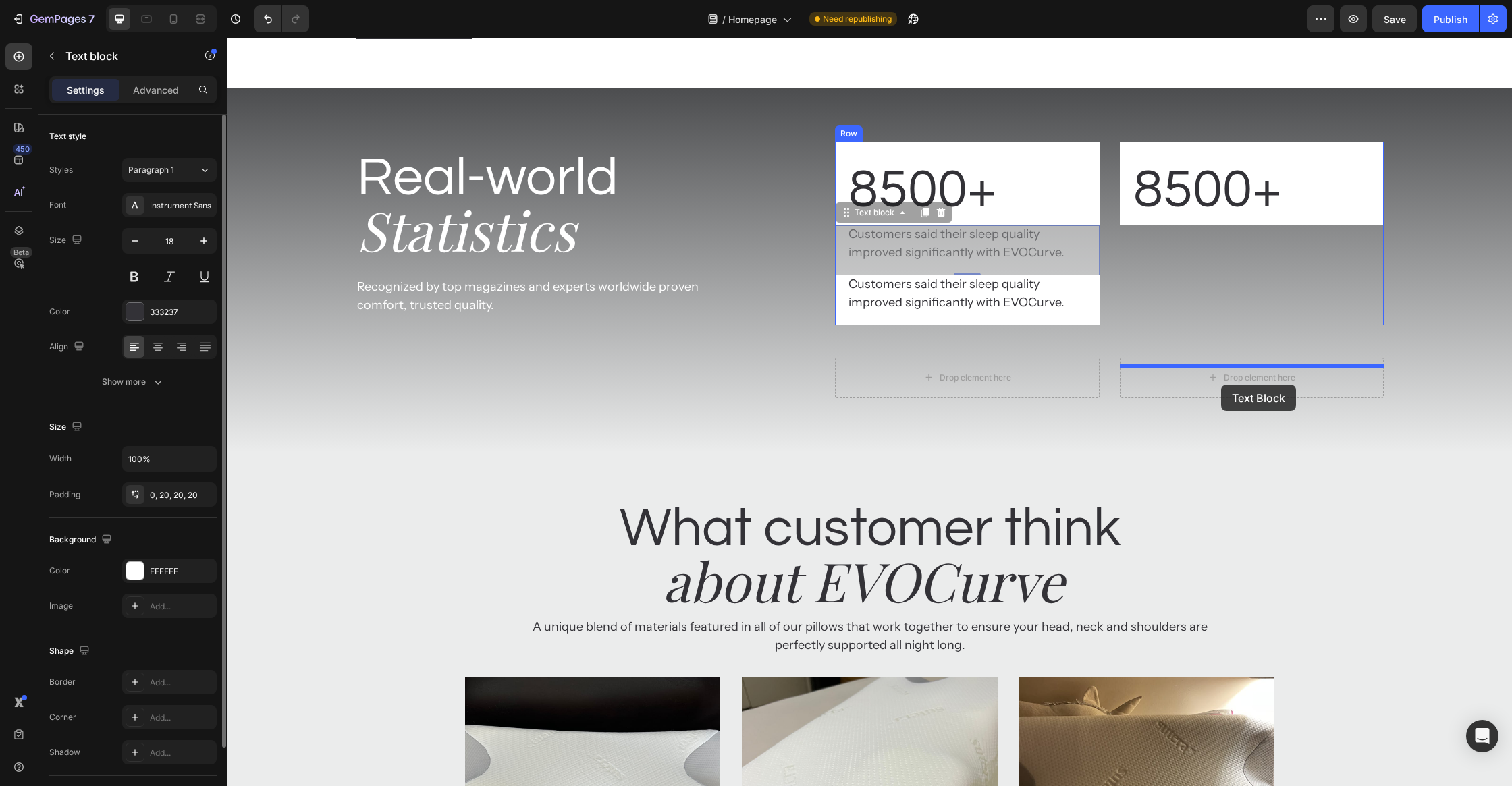
drag, startPoint x: 1117, startPoint y: 385, endPoint x: 1221, endPoint y: 385, distance: 104.0
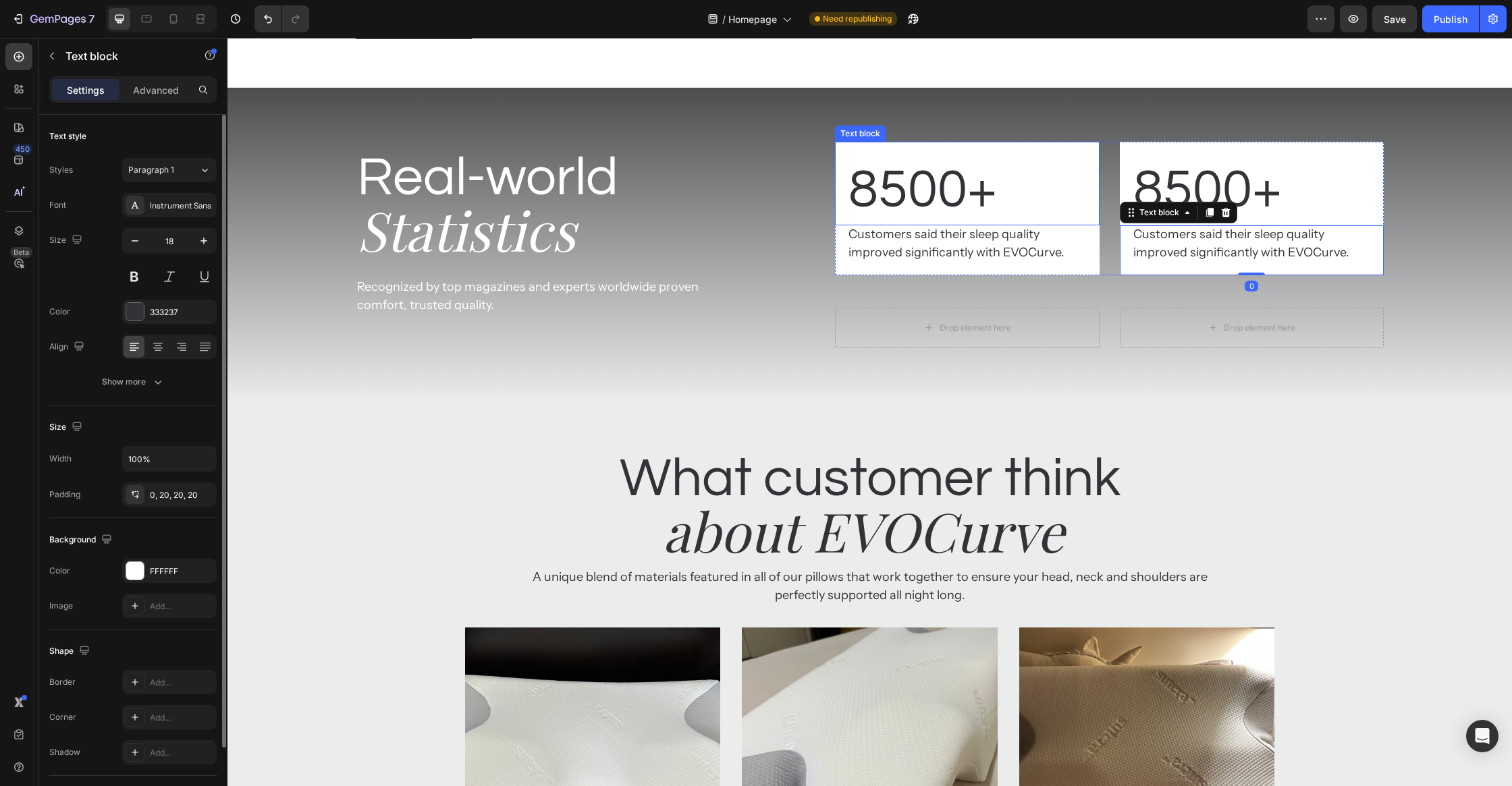
click at [1024, 225] on p "8500+" at bounding box center [966, 190] width 237 height 70
drag, startPoint x: 924, startPoint y: 270, endPoint x: 952, endPoint y: 325, distance: 61.7
click at [924, 133] on icon at bounding box center [925, 129] width 7 height 10
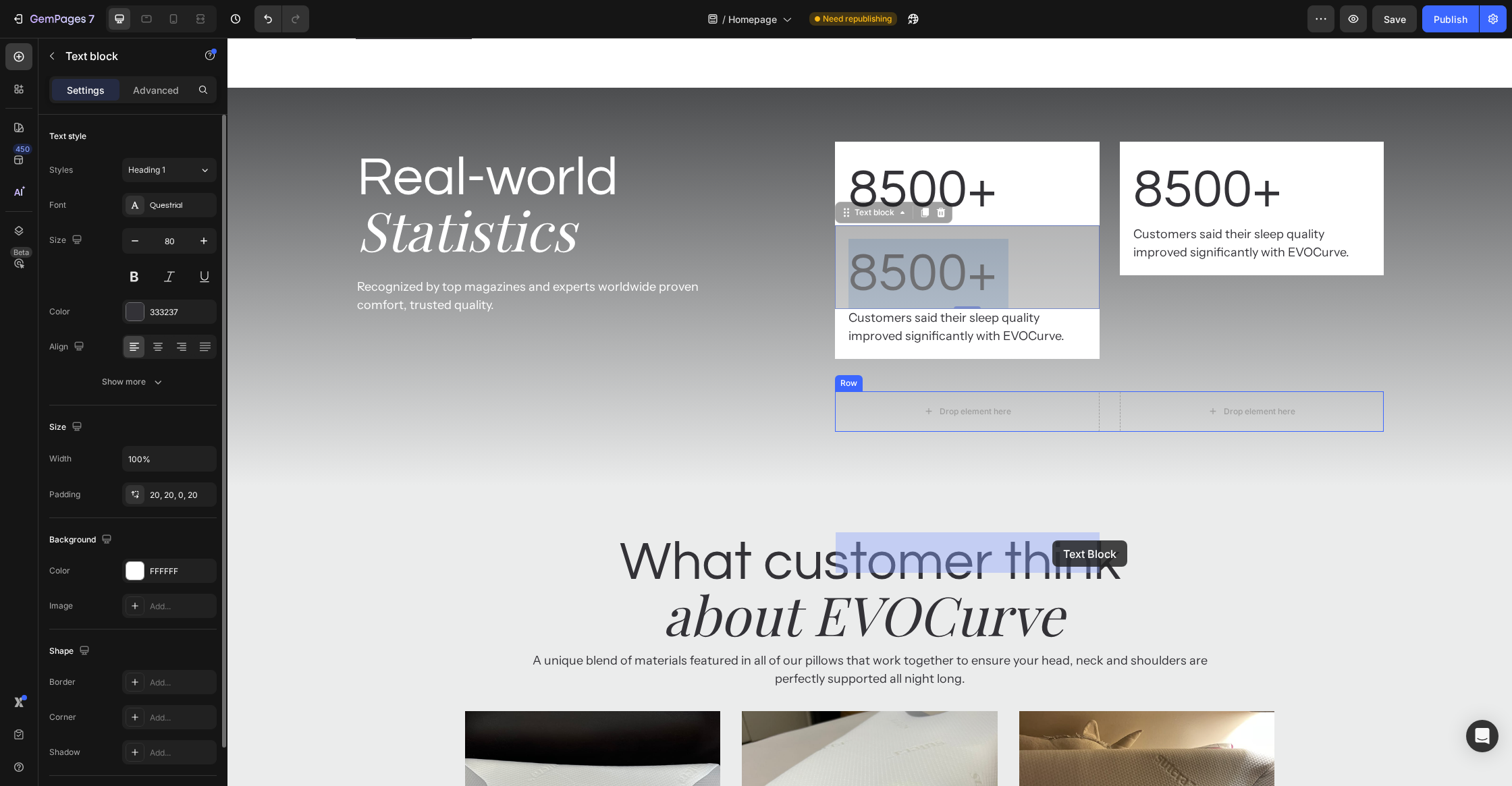
drag, startPoint x: 1051, startPoint y: 416, endPoint x: 1052, endPoint y: 528, distance: 112.0
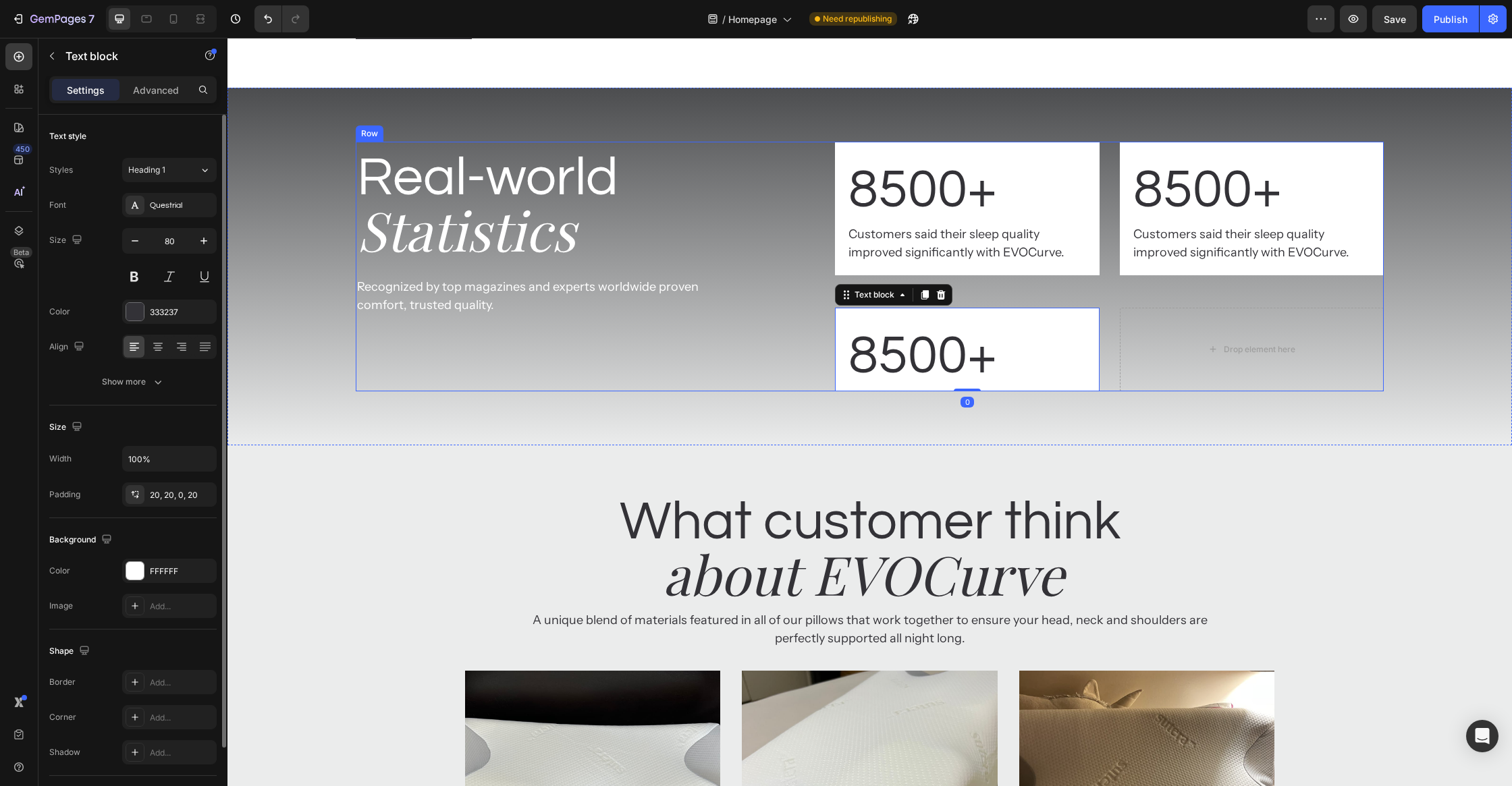
click at [1051, 262] on p "Customers said their sleep quality improved significantly with EVOCurve." at bounding box center [966, 243] width 237 height 37
click at [922, 217] on icon at bounding box center [925, 212] width 7 height 10
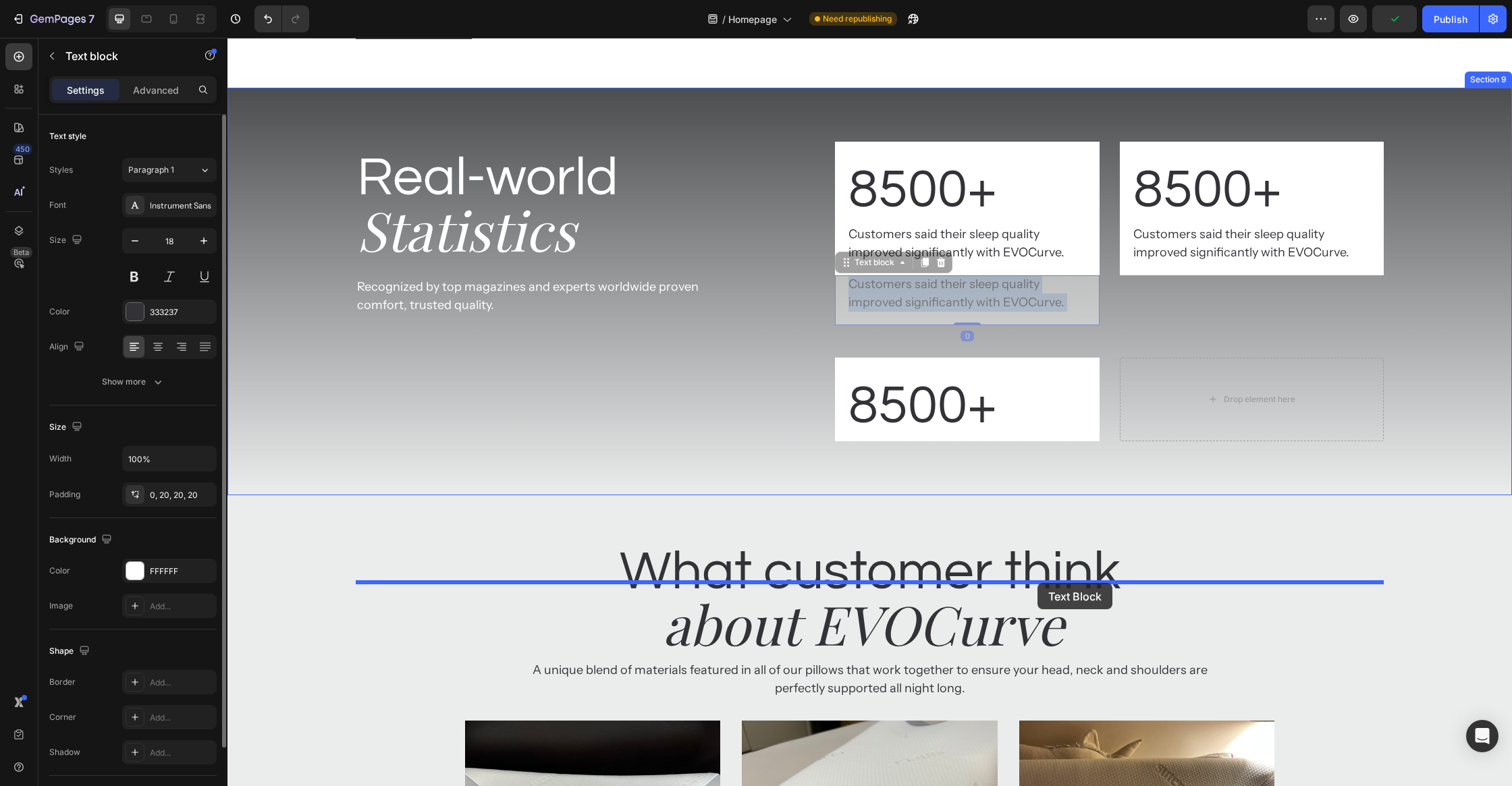
drag, startPoint x: 1042, startPoint y: 452, endPoint x: 1038, endPoint y: 576, distance: 124.1
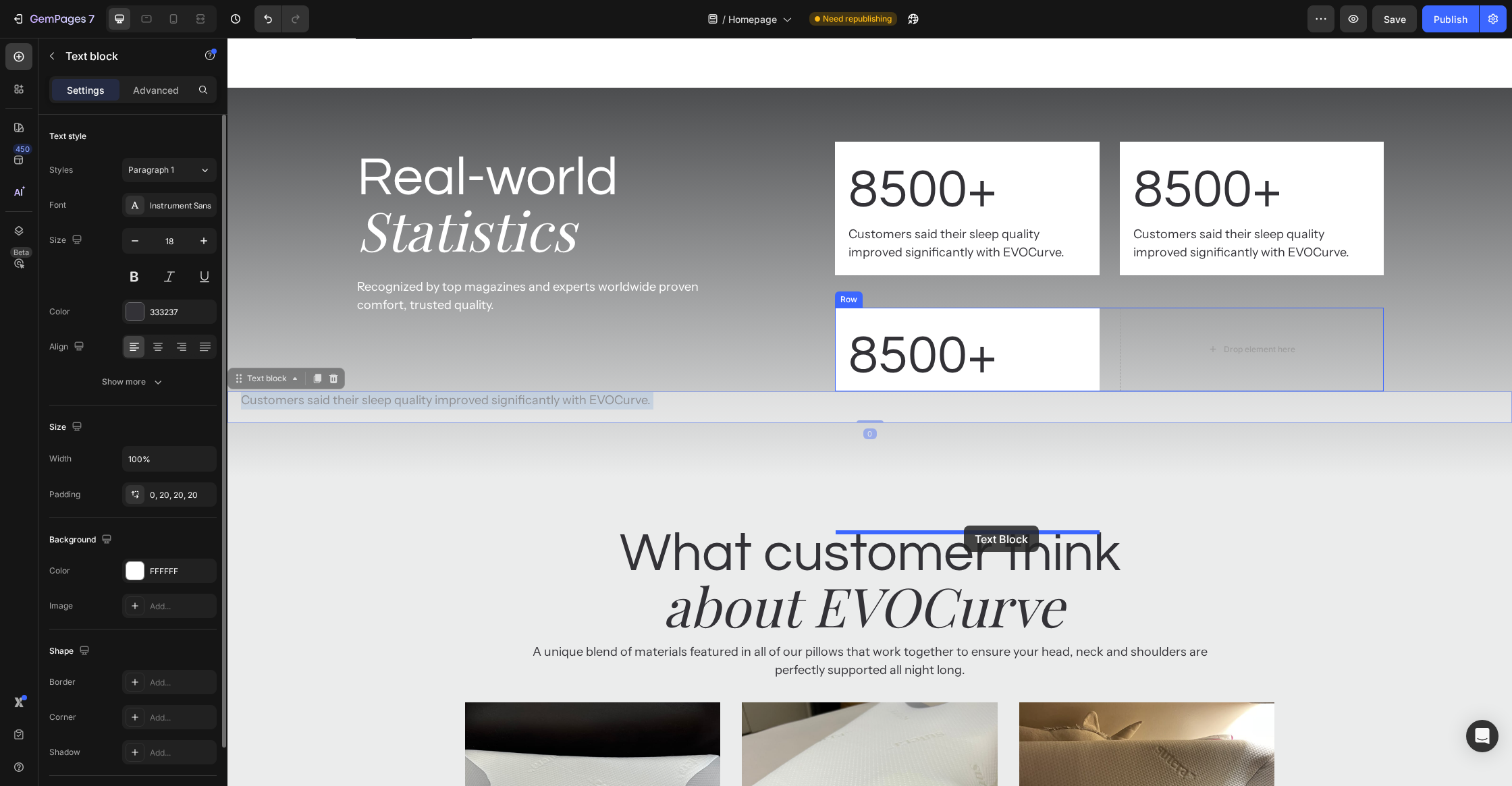
drag, startPoint x: 641, startPoint y: 544, endPoint x: 964, endPoint y: 526, distance: 323.5
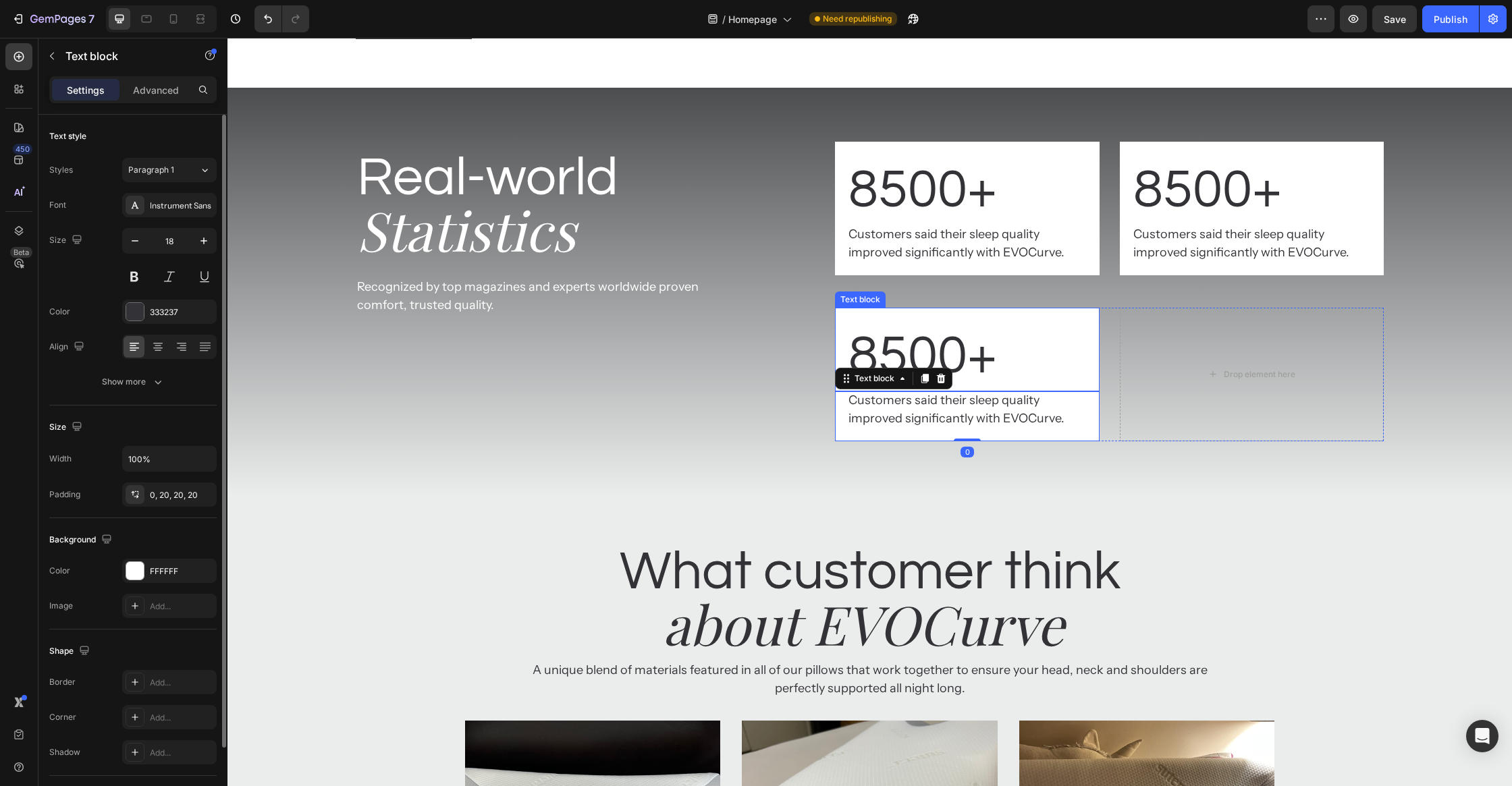
click at [1050, 392] on p "8500+" at bounding box center [966, 356] width 237 height 70
click at [919, 303] on div at bounding box center [924, 295] width 16 height 16
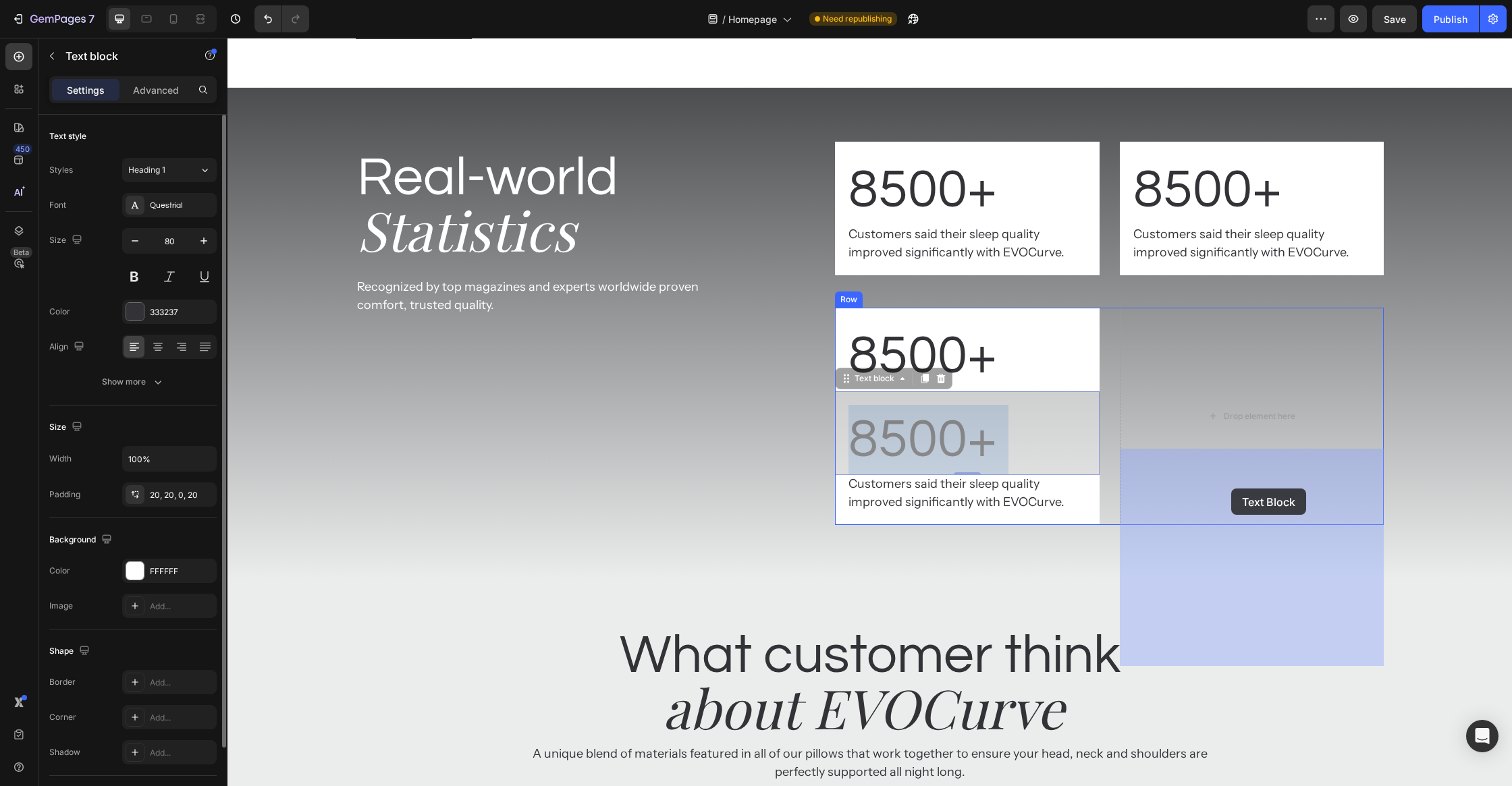
drag, startPoint x: 1081, startPoint y: 537, endPoint x: 1231, endPoint y: 488, distance: 157.8
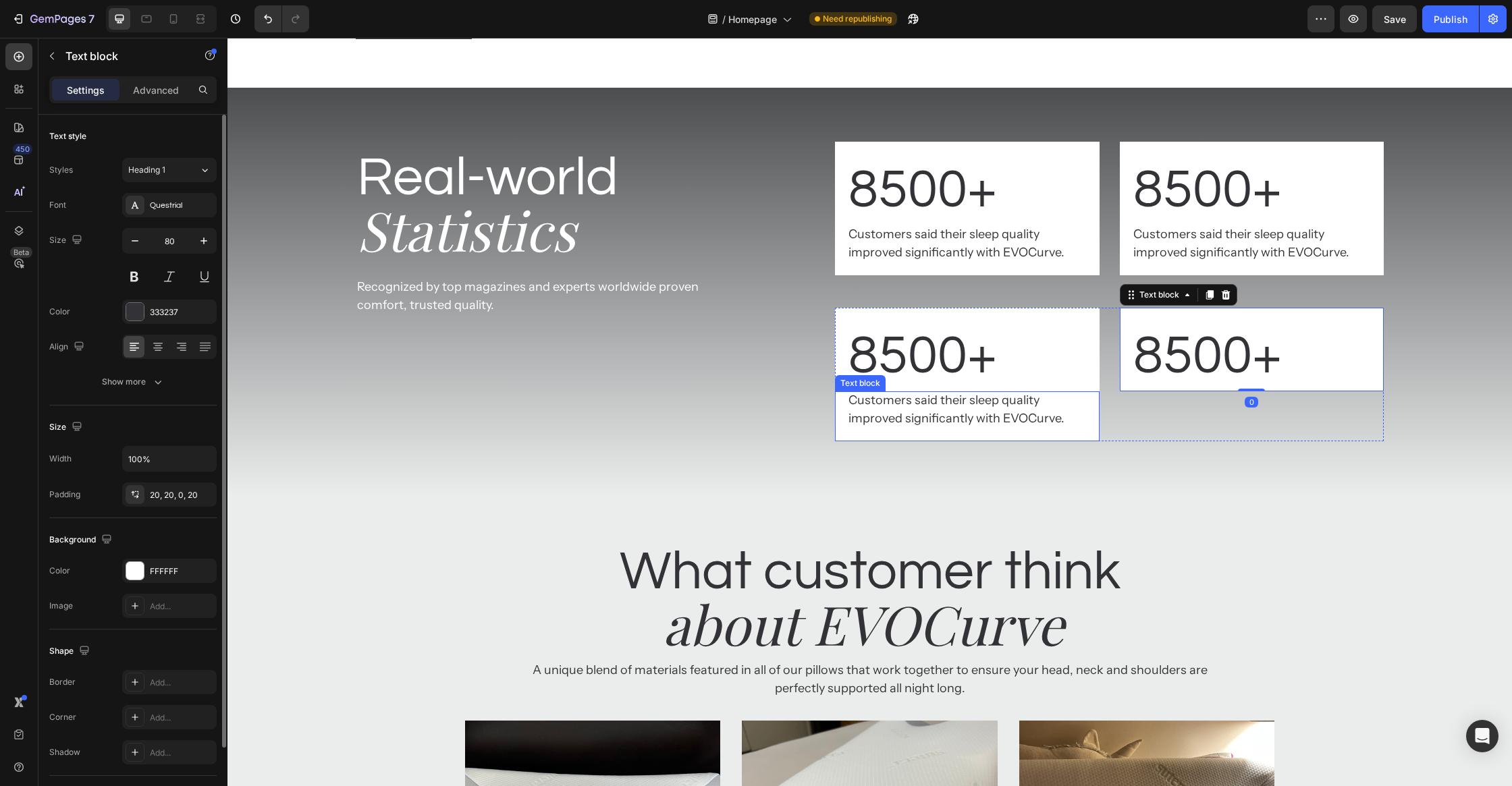
click at [1032, 427] on p "Customers said their sleep quality improved significantly with EVOCurve." at bounding box center [966, 410] width 237 height 37
click at [927, 384] on icon at bounding box center [924, 378] width 11 height 11
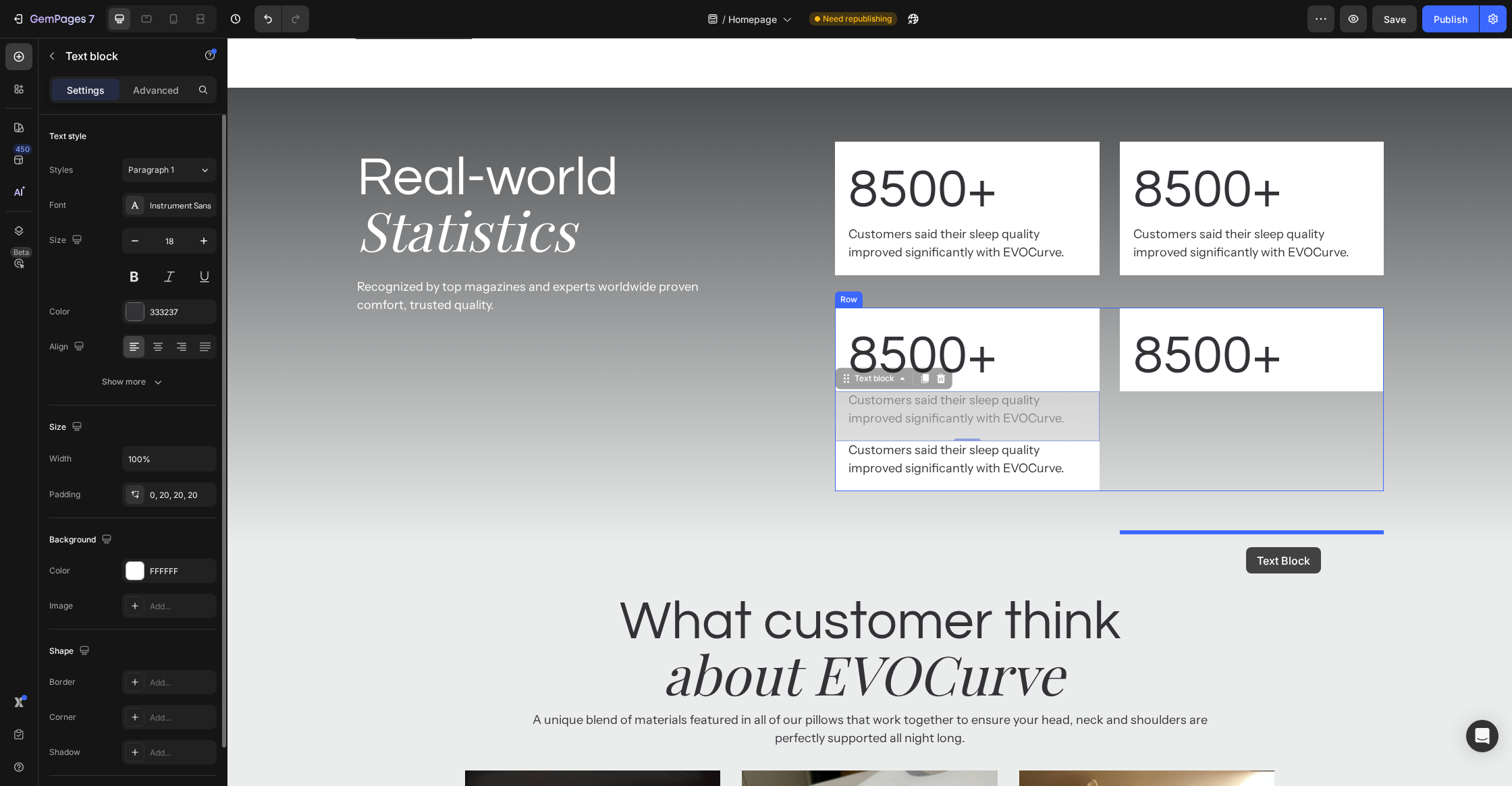
drag, startPoint x: 1143, startPoint y: 552, endPoint x: 1246, endPoint y: 547, distance: 103.1
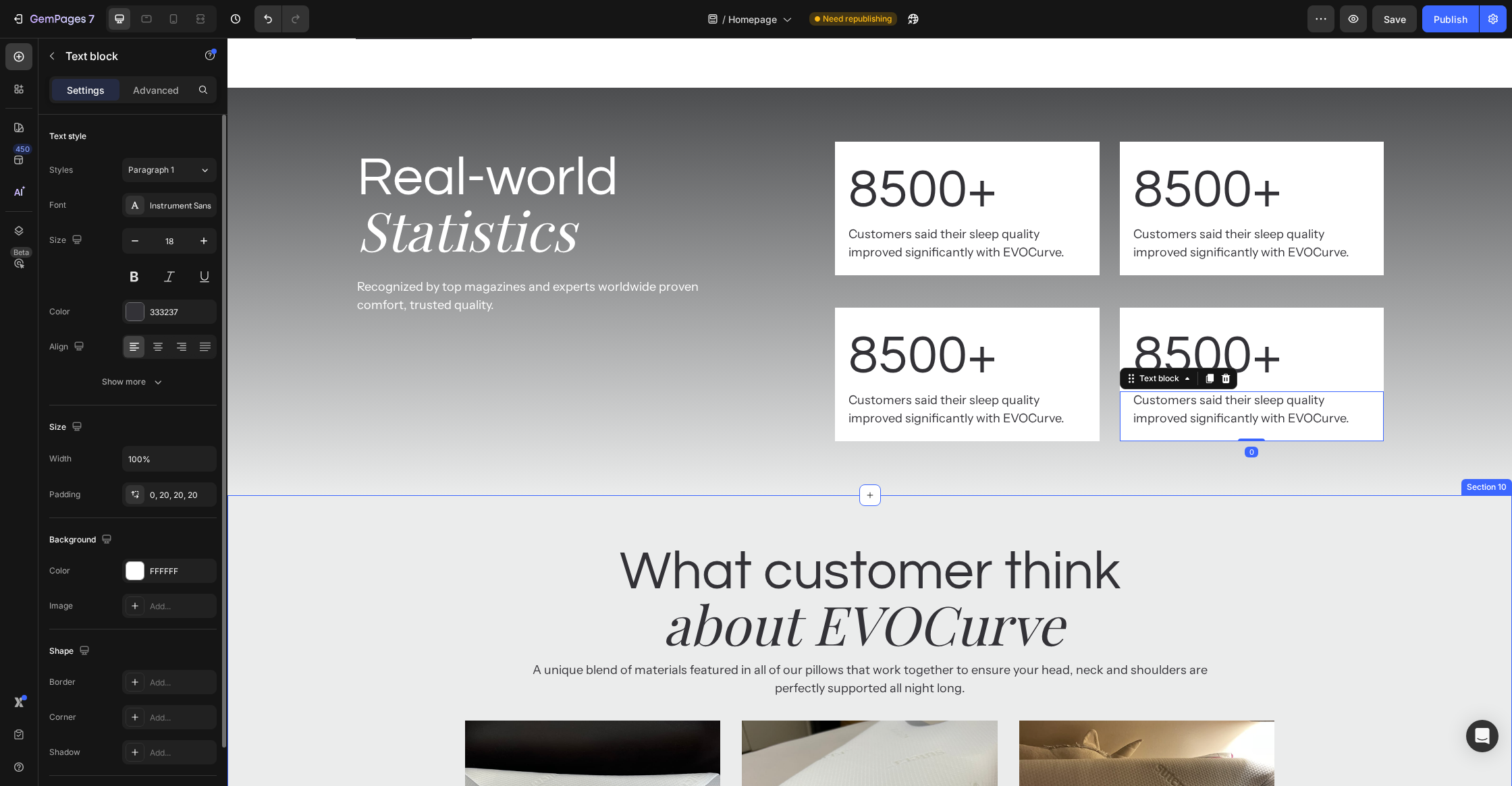
click at [1216, 608] on h2 "What customer think" at bounding box center [870, 571] width 790 height 72
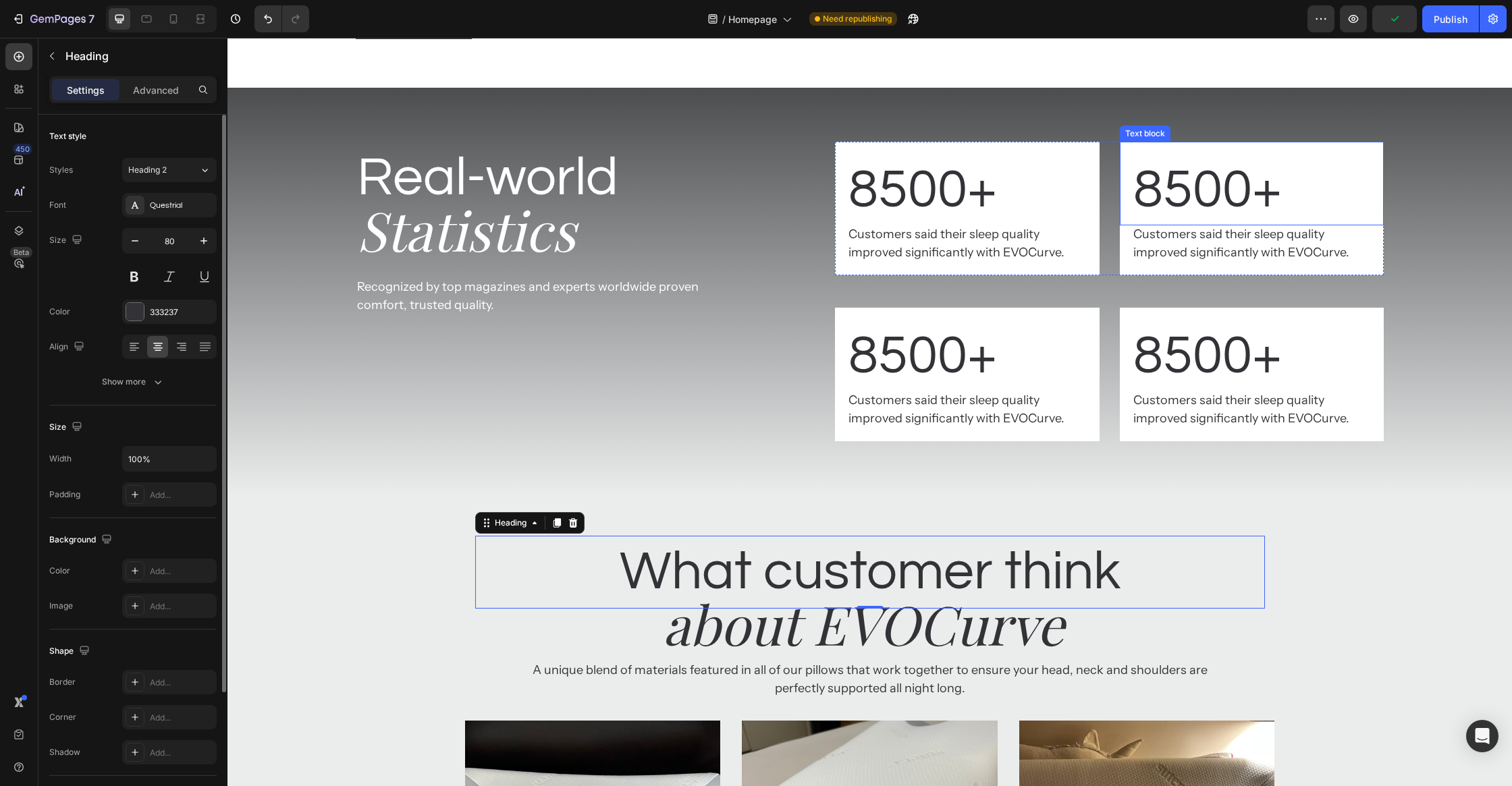
click at [1159, 225] on p "8500+" at bounding box center [1252, 190] width 237 height 70
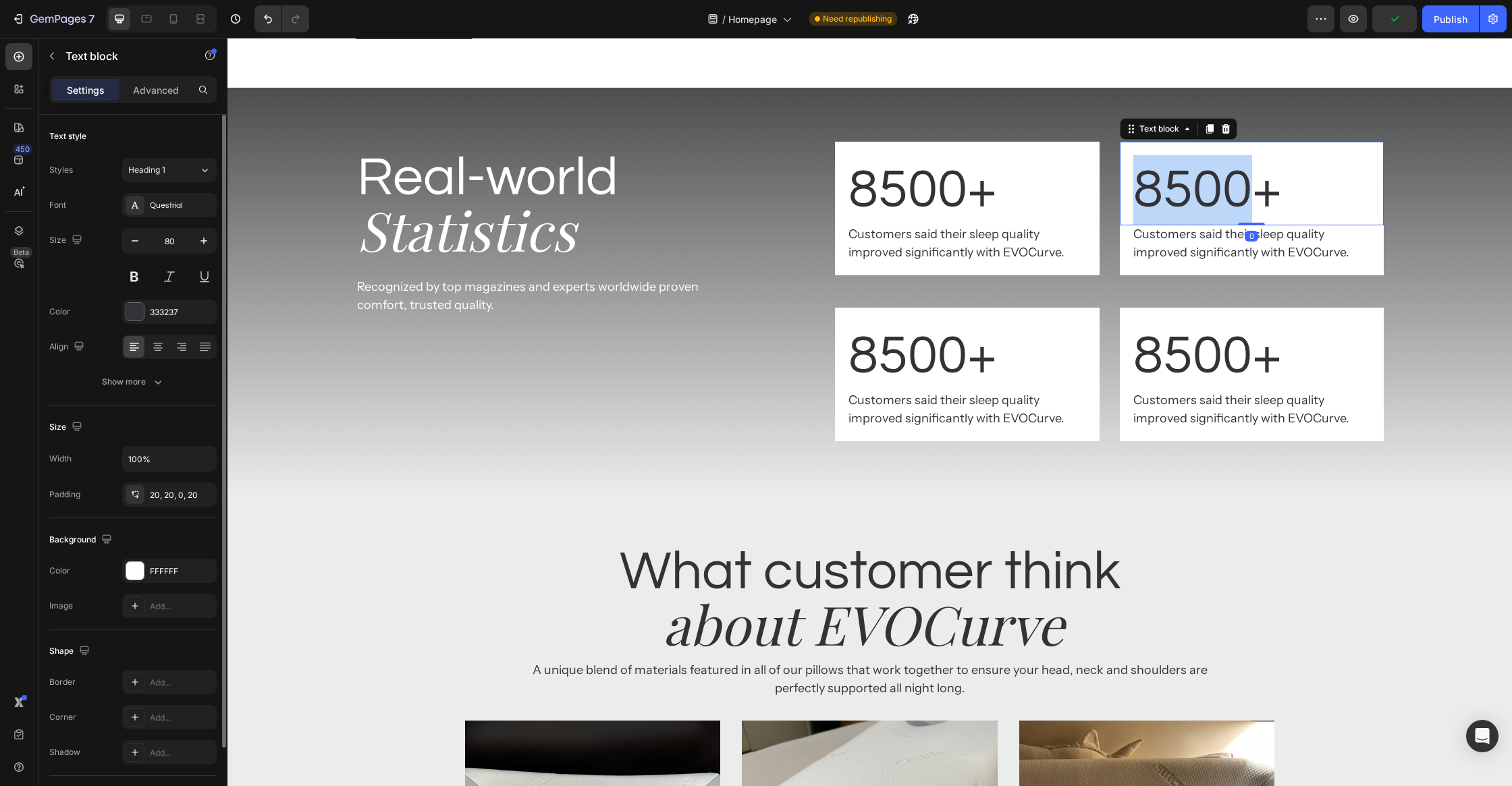
click at [1159, 225] on p "8500+" at bounding box center [1252, 190] width 237 height 70
click at [1159, 225] on p "8500+" at bounding box center [1252, 190] width 237 height 70
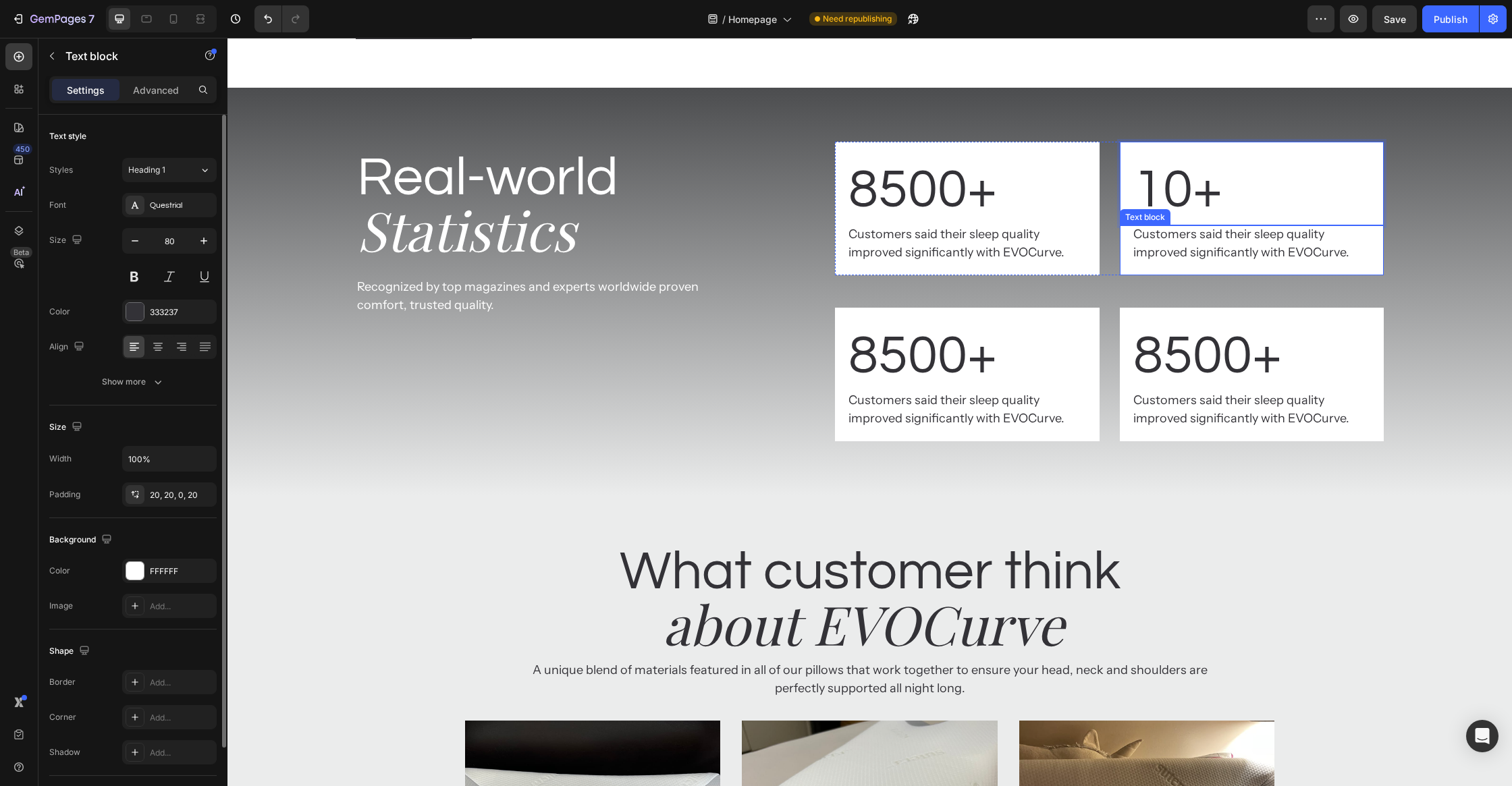
click at [1217, 262] on p "Customers said their sleep quality improved significantly with EVOCurve." at bounding box center [1252, 243] width 237 height 37
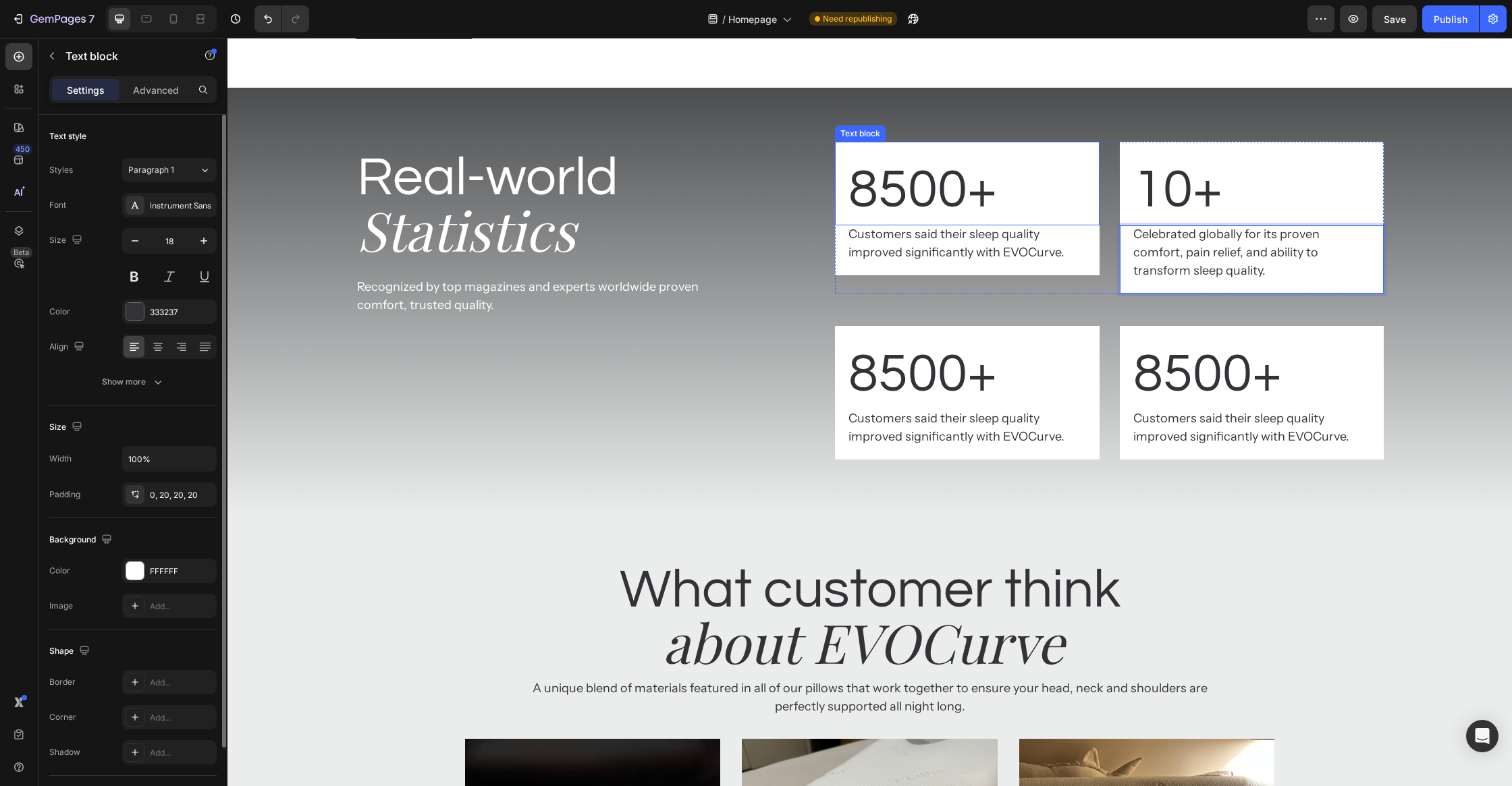
click at [910, 262] on p "Customers said their sleep quality improved significantly with EVOCurve." at bounding box center [966, 243] width 237 height 37
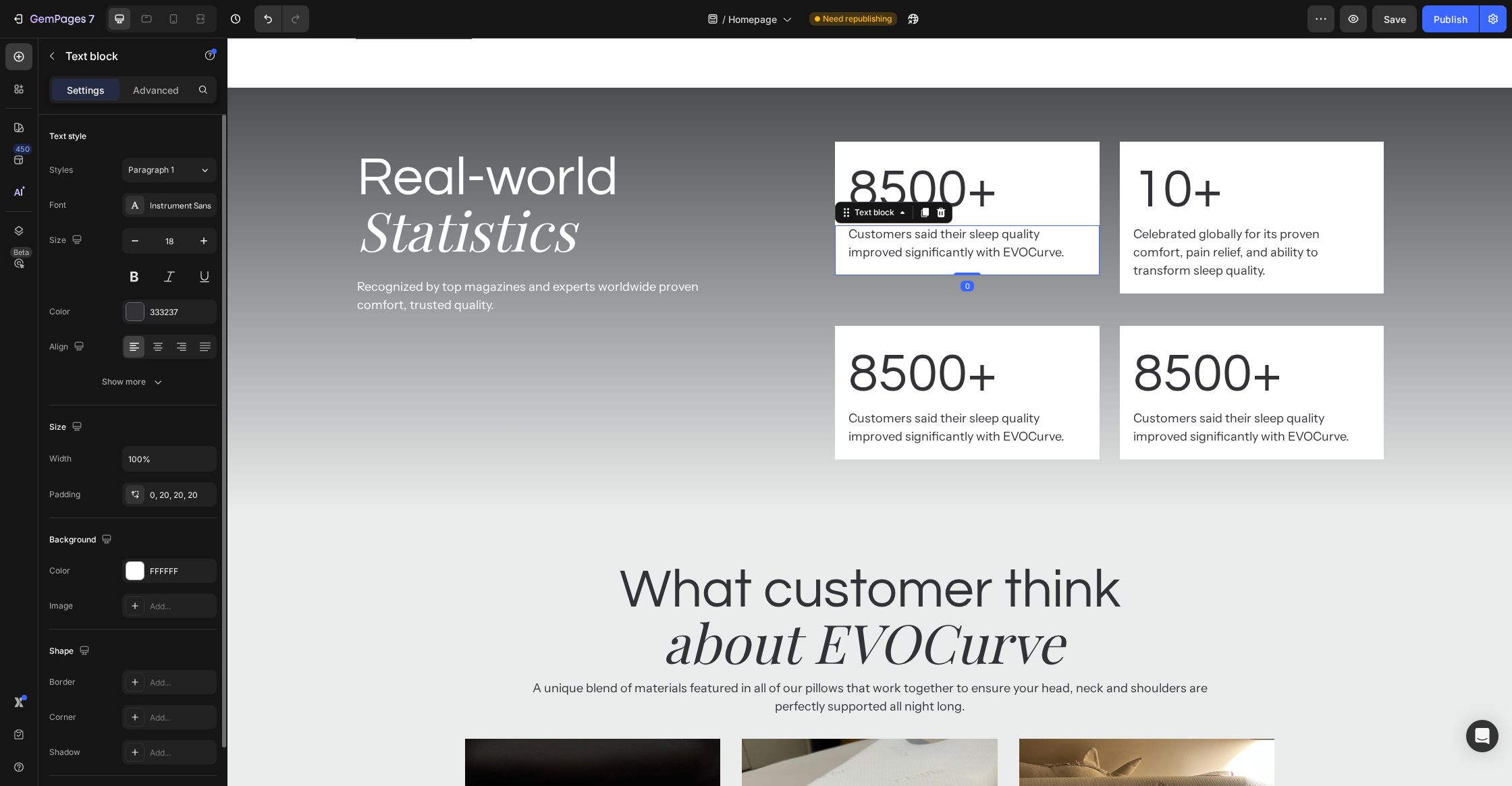
click at [910, 262] on p "Customers said their sleep quality improved significantly with EVOCurve." at bounding box center [966, 243] width 237 height 37
click at [1179, 280] on p "Celebrated globally for its proven comfort, pain relief, and ability to transfo…" at bounding box center [1252, 252] width 237 height 55
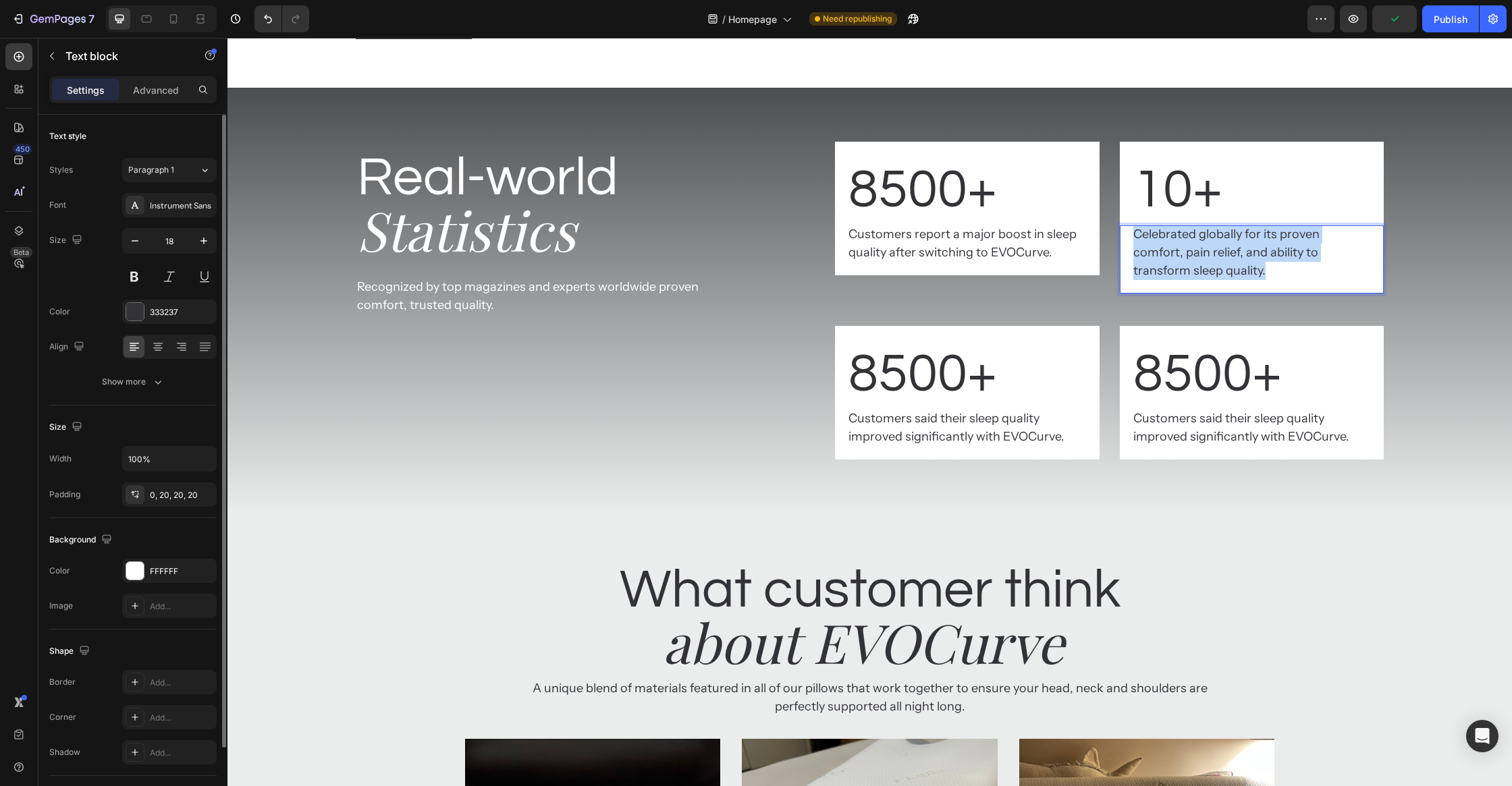
click at [1179, 280] on p "Celebrated globally for its proven comfort, pain relief, and ability to transfo…" at bounding box center [1252, 252] width 237 height 55
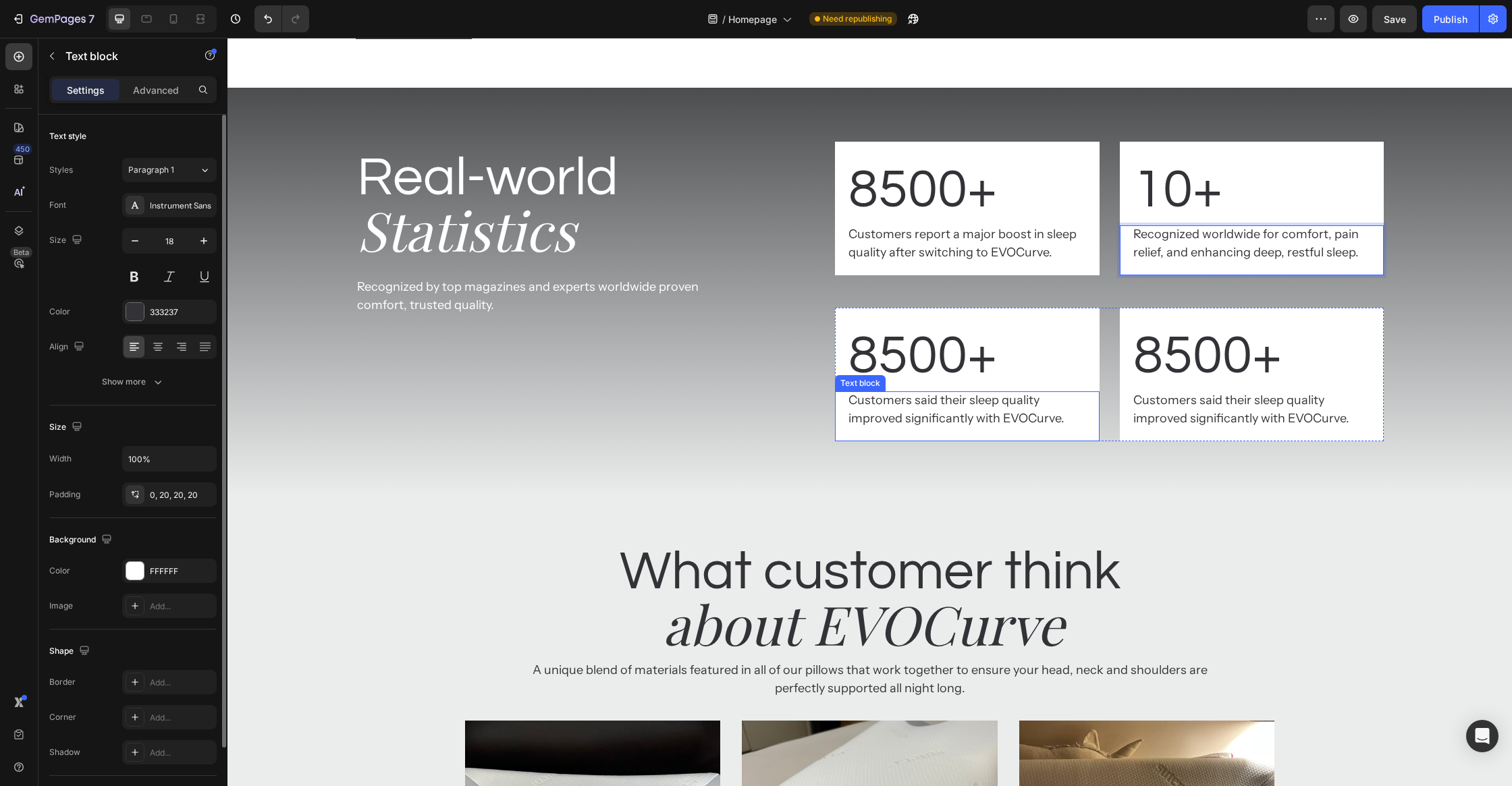
click at [960, 427] on p "Customers said their sleep quality improved significantly with EVOCurve." at bounding box center [966, 410] width 237 height 37
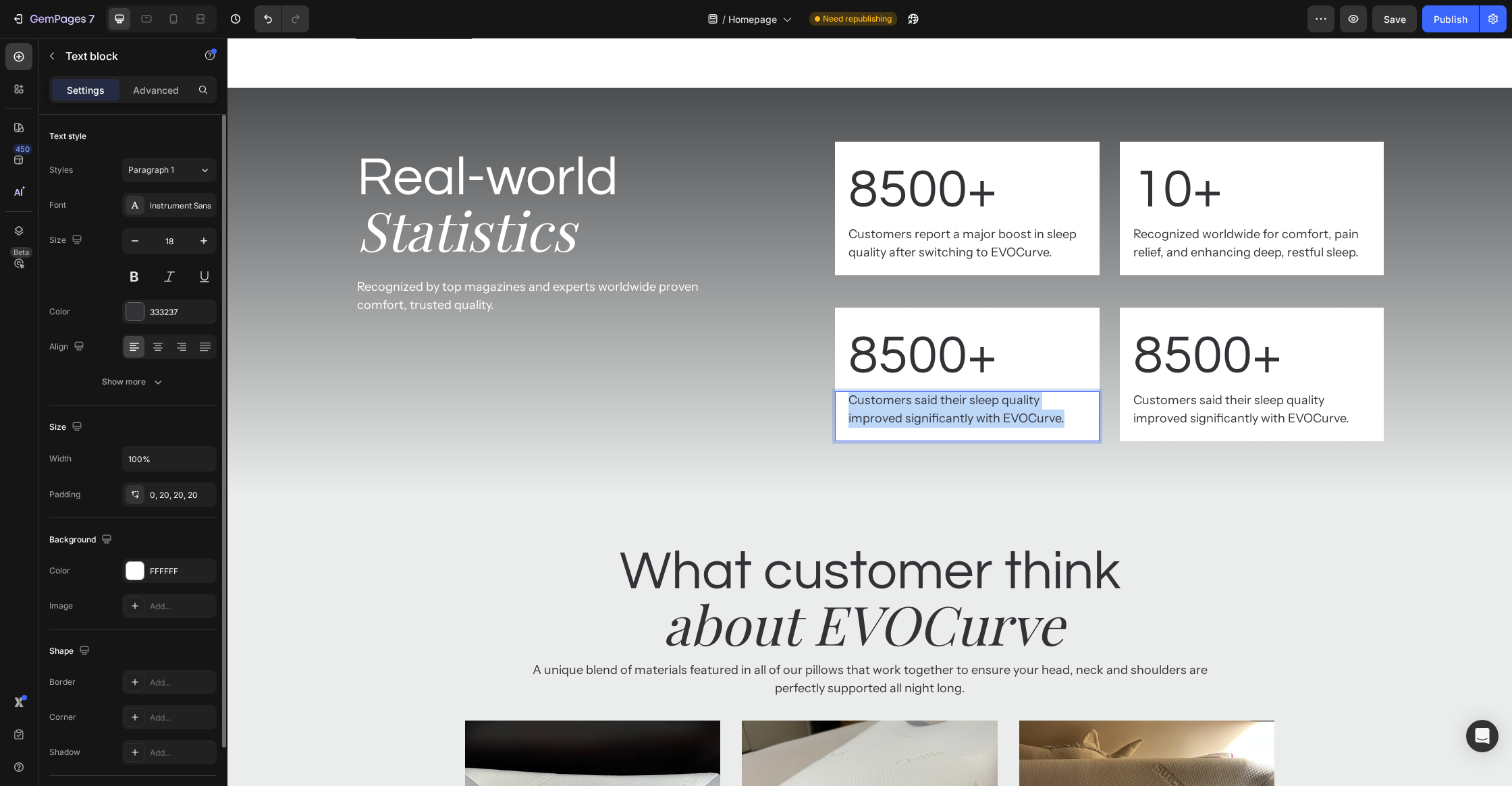
click at [960, 427] on p "Customers said their sleep quality improved significantly with EVOCurve." at bounding box center [966, 410] width 237 height 37
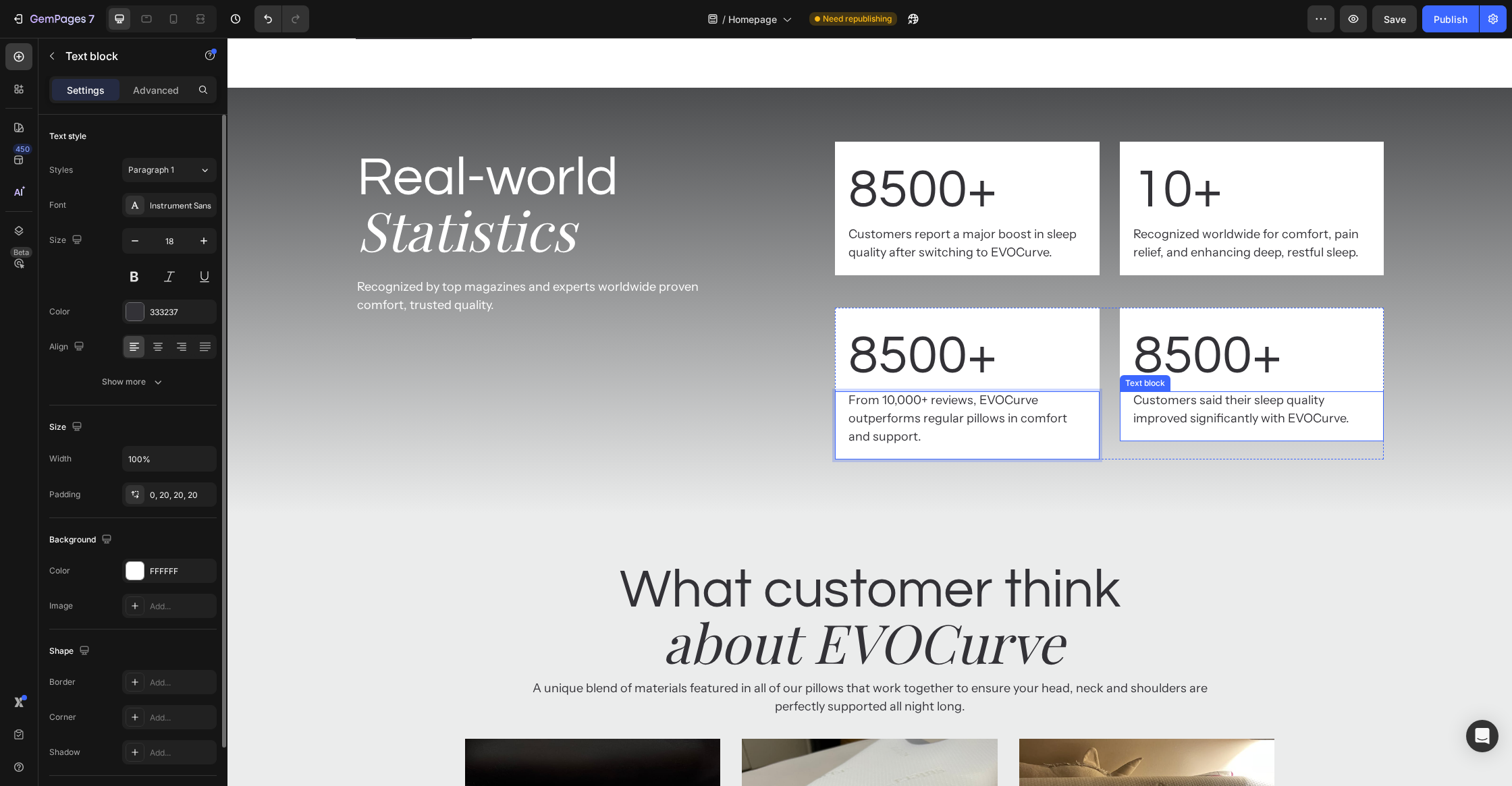
click at [1253, 427] on p "Customers said their sleep quality improved significantly with EVOCurve." at bounding box center [1252, 410] width 237 height 37
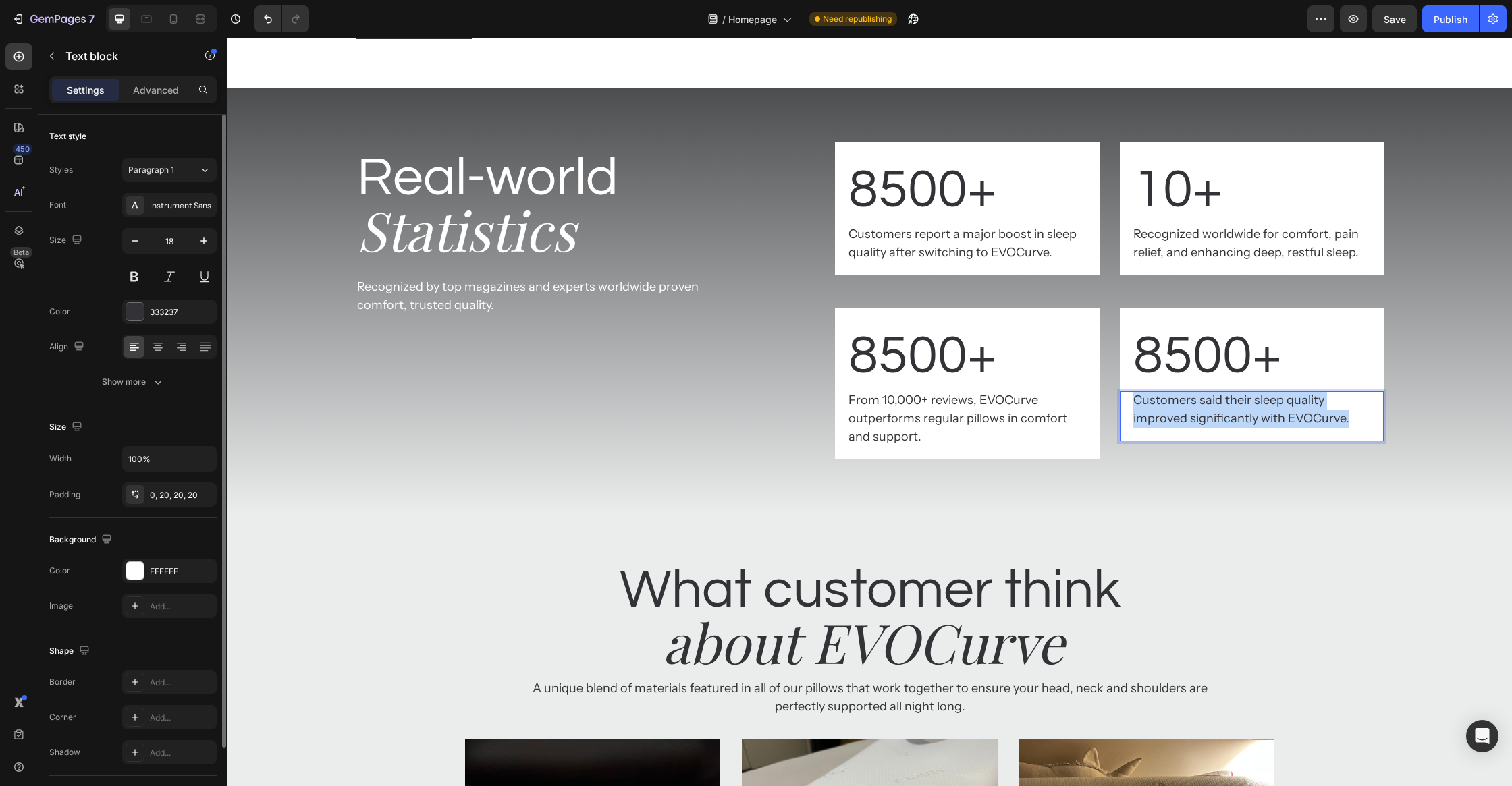
click at [1253, 427] on p "Customers said their sleep quality improved significantly with EVOCurve." at bounding box center [1252, 410] width 237 height 37
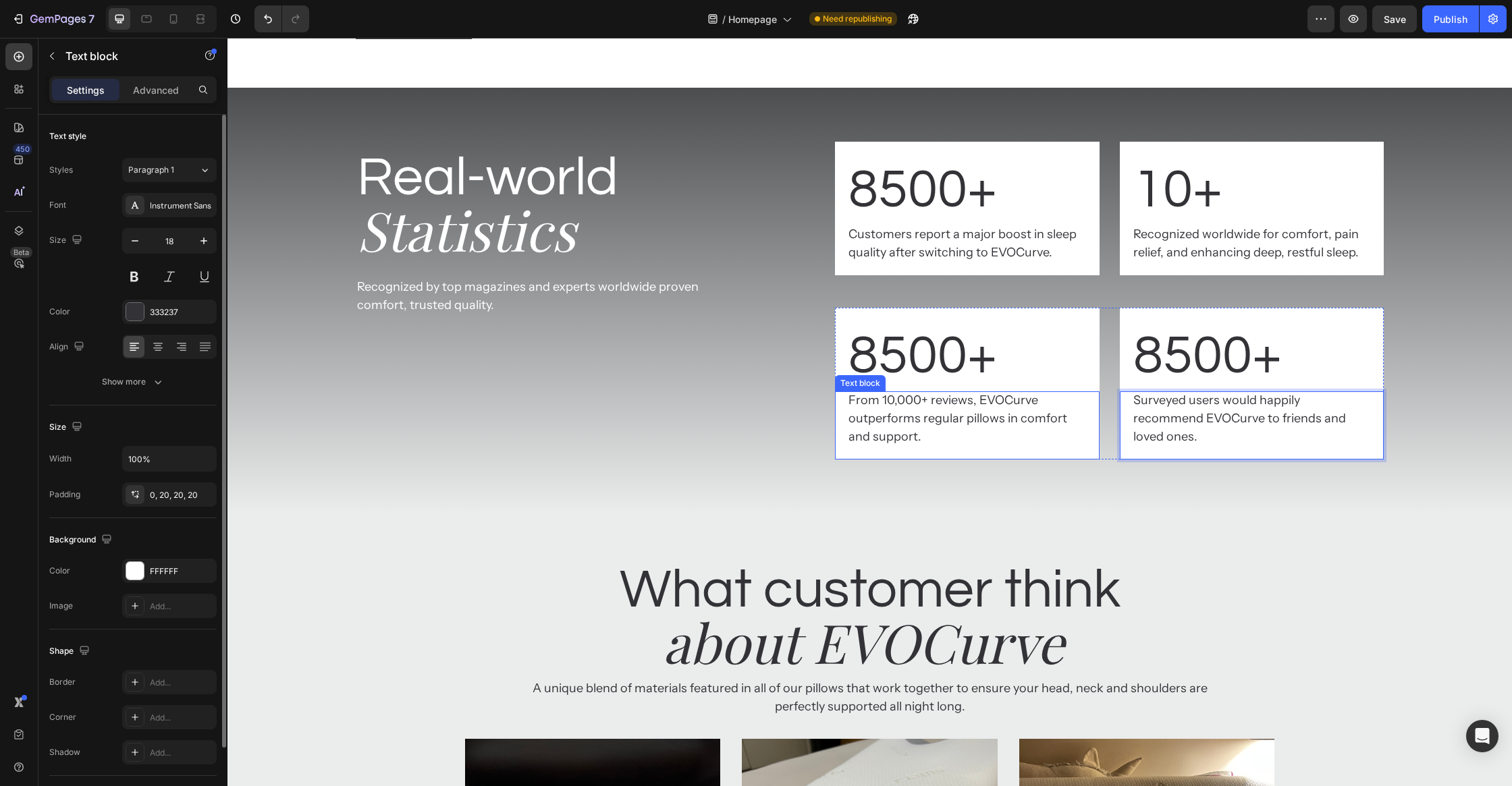
click at [1034, 446] on p "From 10,000+ reviews, EVOCurve outperforms regular pillows in comfort and suppo…" at bounding box center [966, 418] width 237 height 55
click at [1049, 446] on p "From 10,000+ reviews, EVOCurve outperforms regular pillows in comfort and suppo…" at bounding box center [966, 418] width 237 height 55
click at [957, 446] on p "From 10,000+ reviews, EVOCurve outperforms regular pillows in comfort and suppo…" at bounding box center [966, 418] width 237 height 55
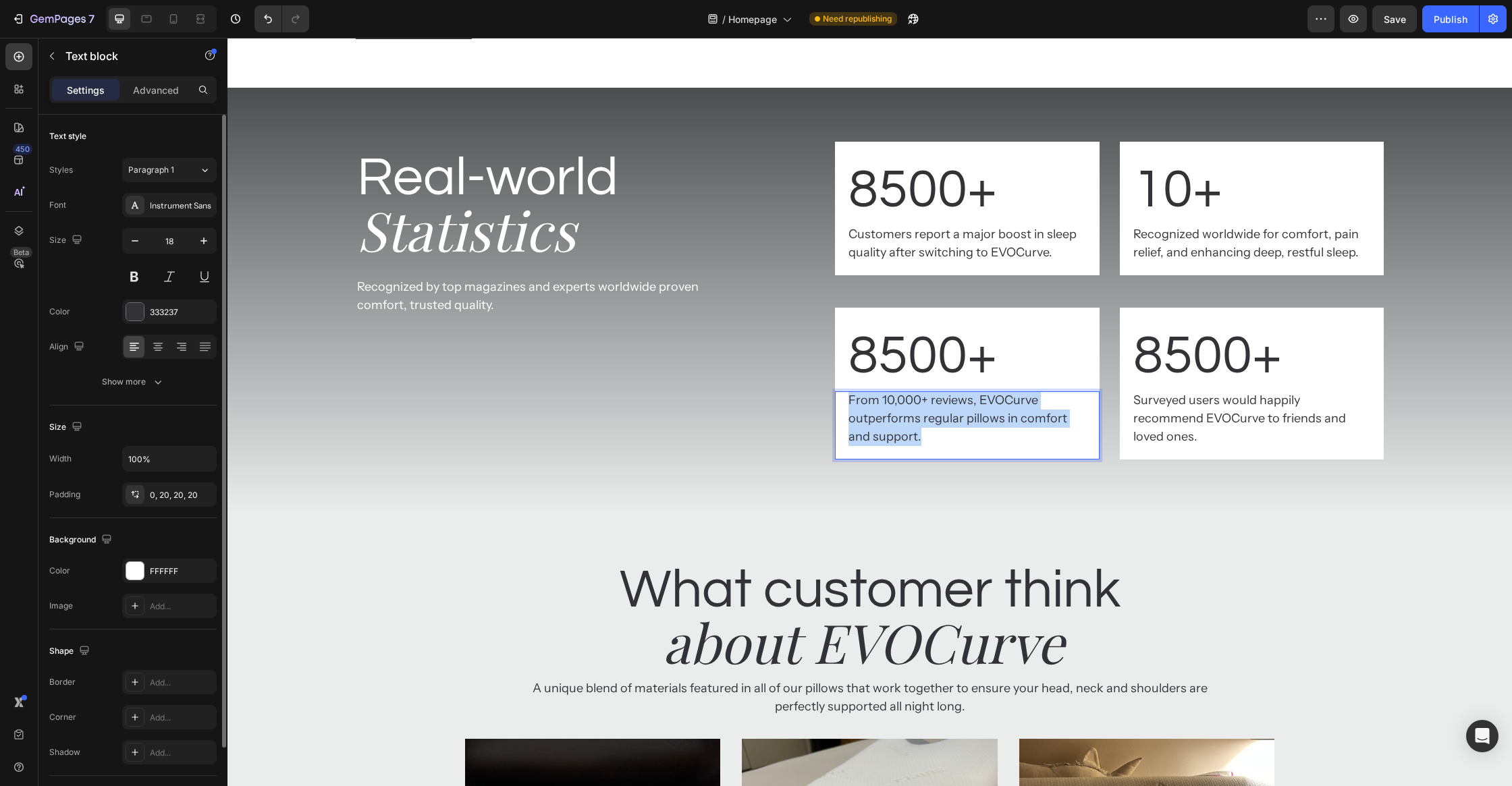
click at [957, 446] on p "From 10,000+ reviews, EVOCurve outperforms regular pillows in comfort and suppo…" at bounding box center [966, 418] width 237 height 55
click at [933, 446] on p "From 10,000+ reviews, EVOCurve outperforms pillows in comfort and support." at bounding box center [966, 418] width 237 height 55
click at [934, 446] on p "From 10,000+ reviews, EVOCurve outperforms pillows in comfort and support." at bounding box center [966, 418] width 237 height 55
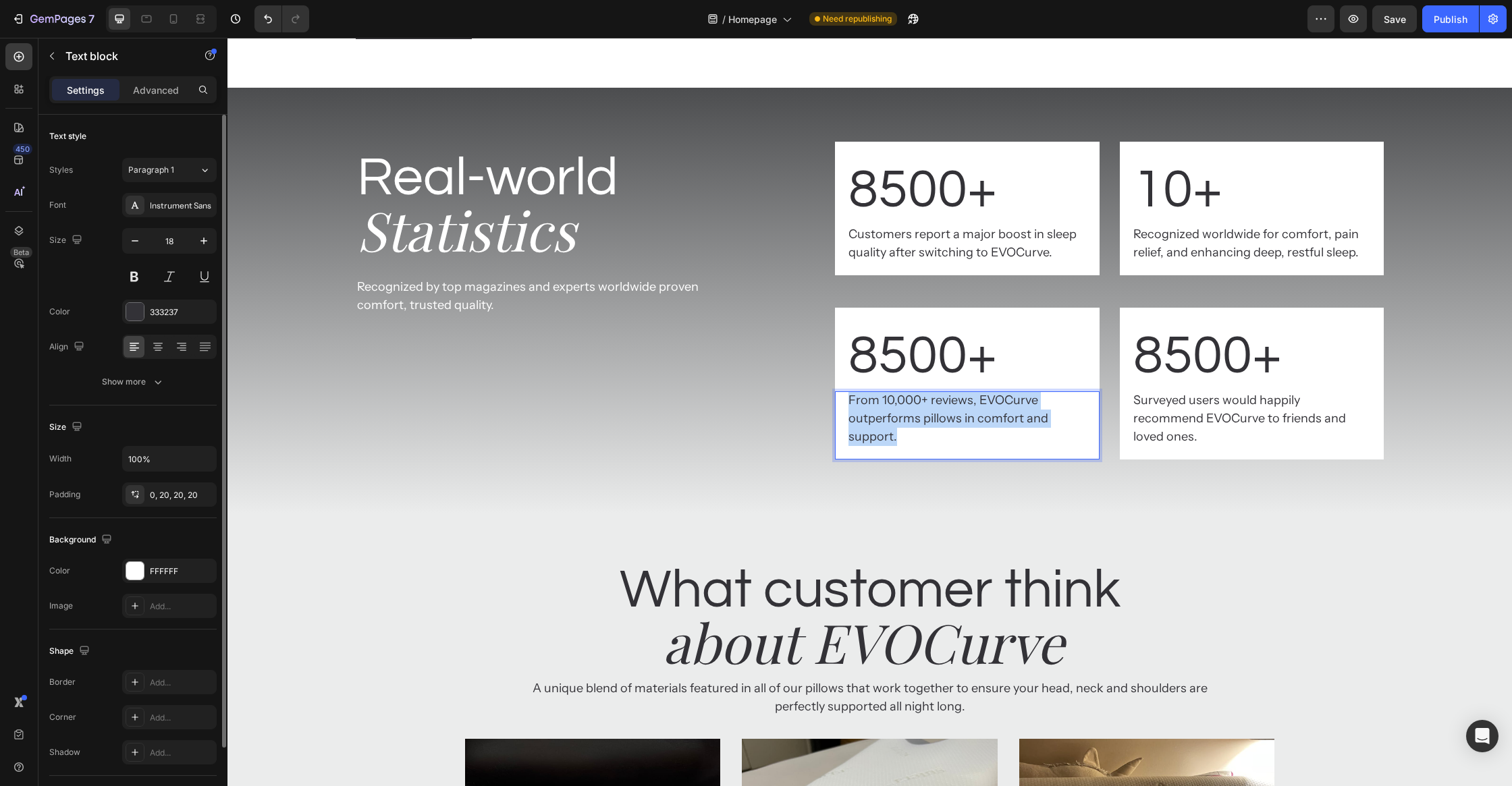
click at [934, 446] on p "From 10,000+ reviews, EVOCurve outperforms pillows in comfort and support." at bounding box center [966, 418] width 237 height 55
click at [945, 446] on p "From 10,000+ reviews, EVOCurve outperforms pillows in comfort and support." at bounding box center [966, 418] width 237 height 55
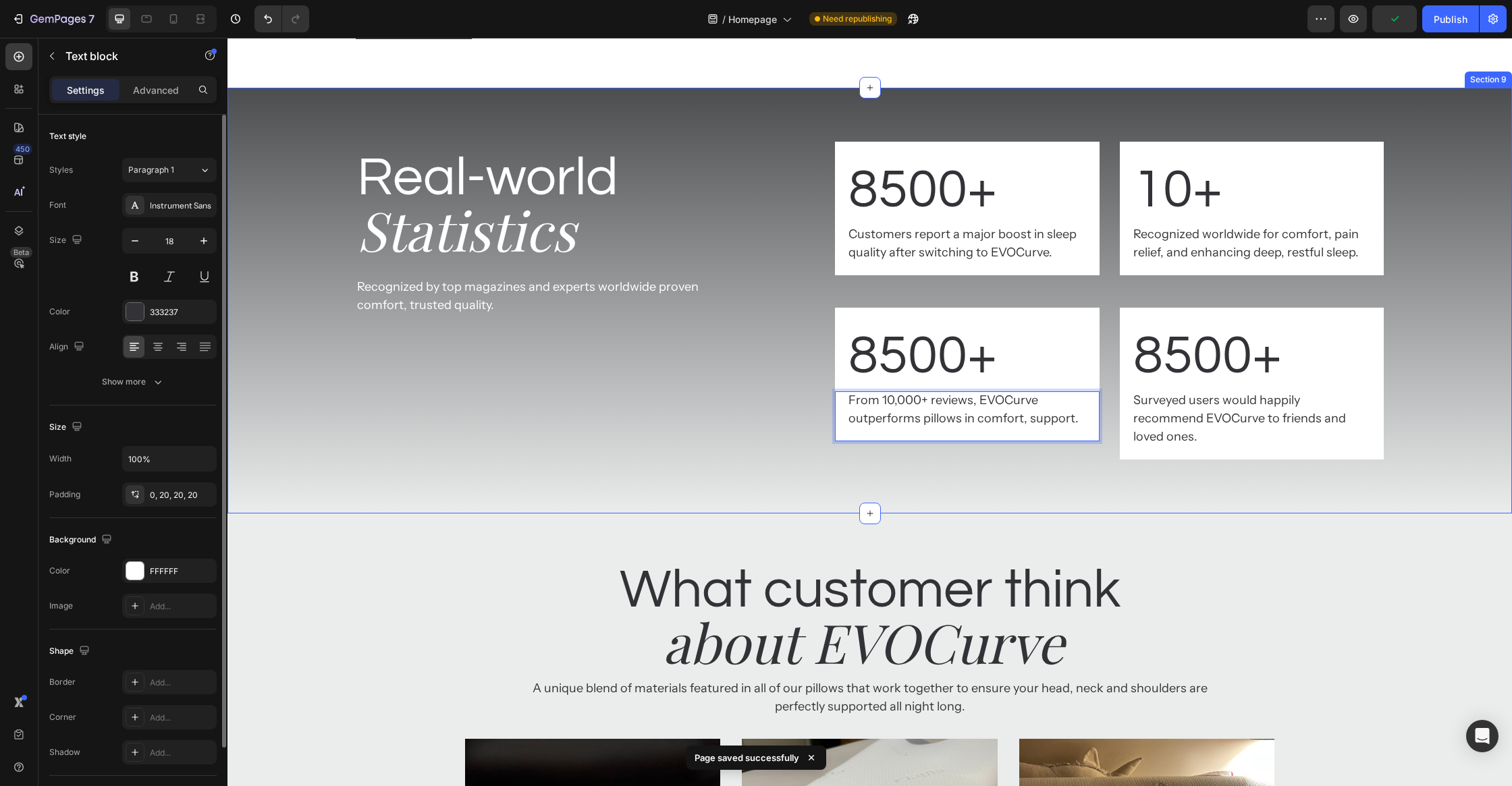
click at [1463, 513] on div "Real-world Heading Statistics Heading Recognized by top magazines and experts w…" at bounding box center [870, 300] width 1285 height 426
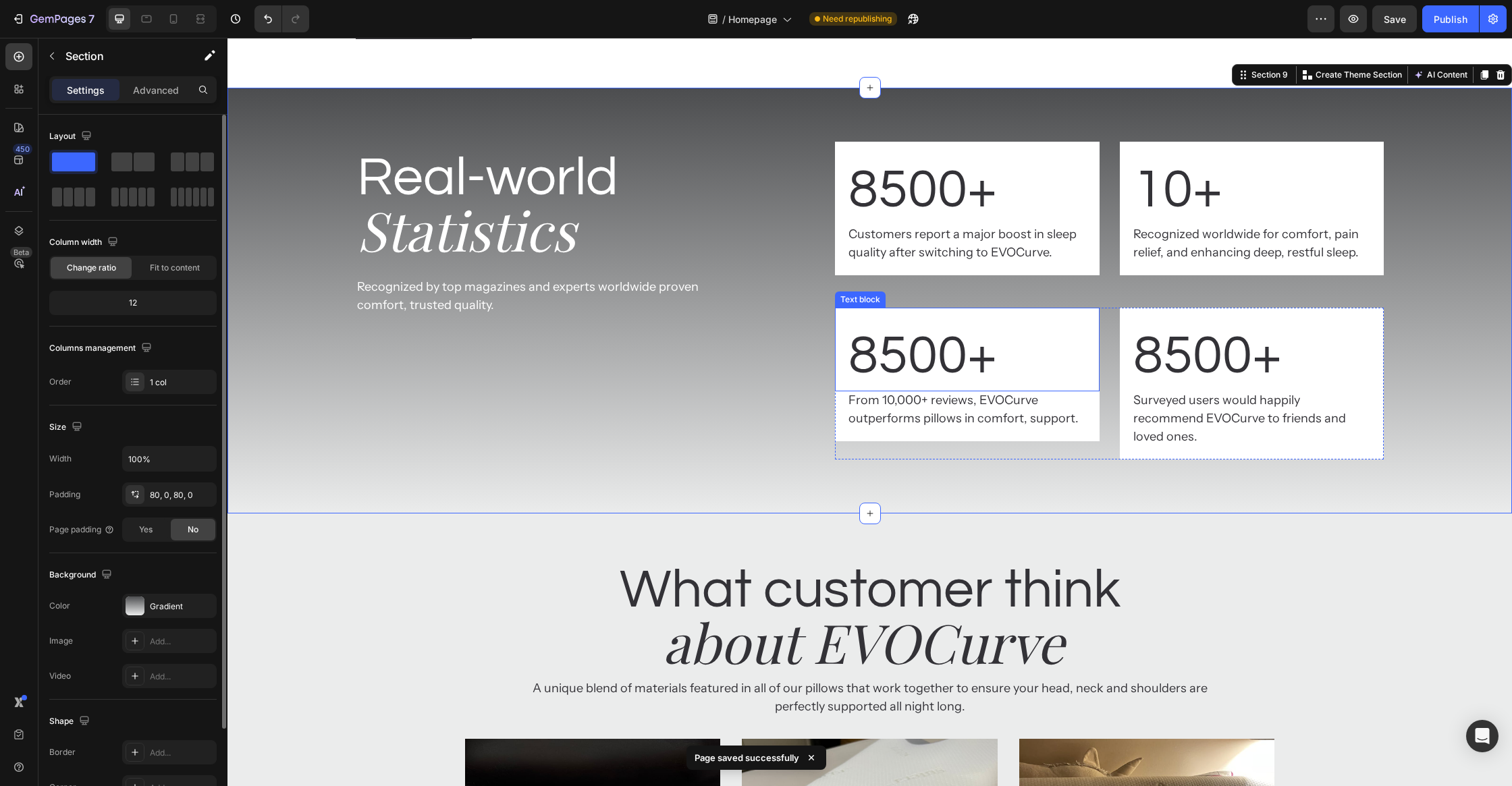
click at [922, 392] on p "8500+" at bounding box center [966, 356] width 237 height 70
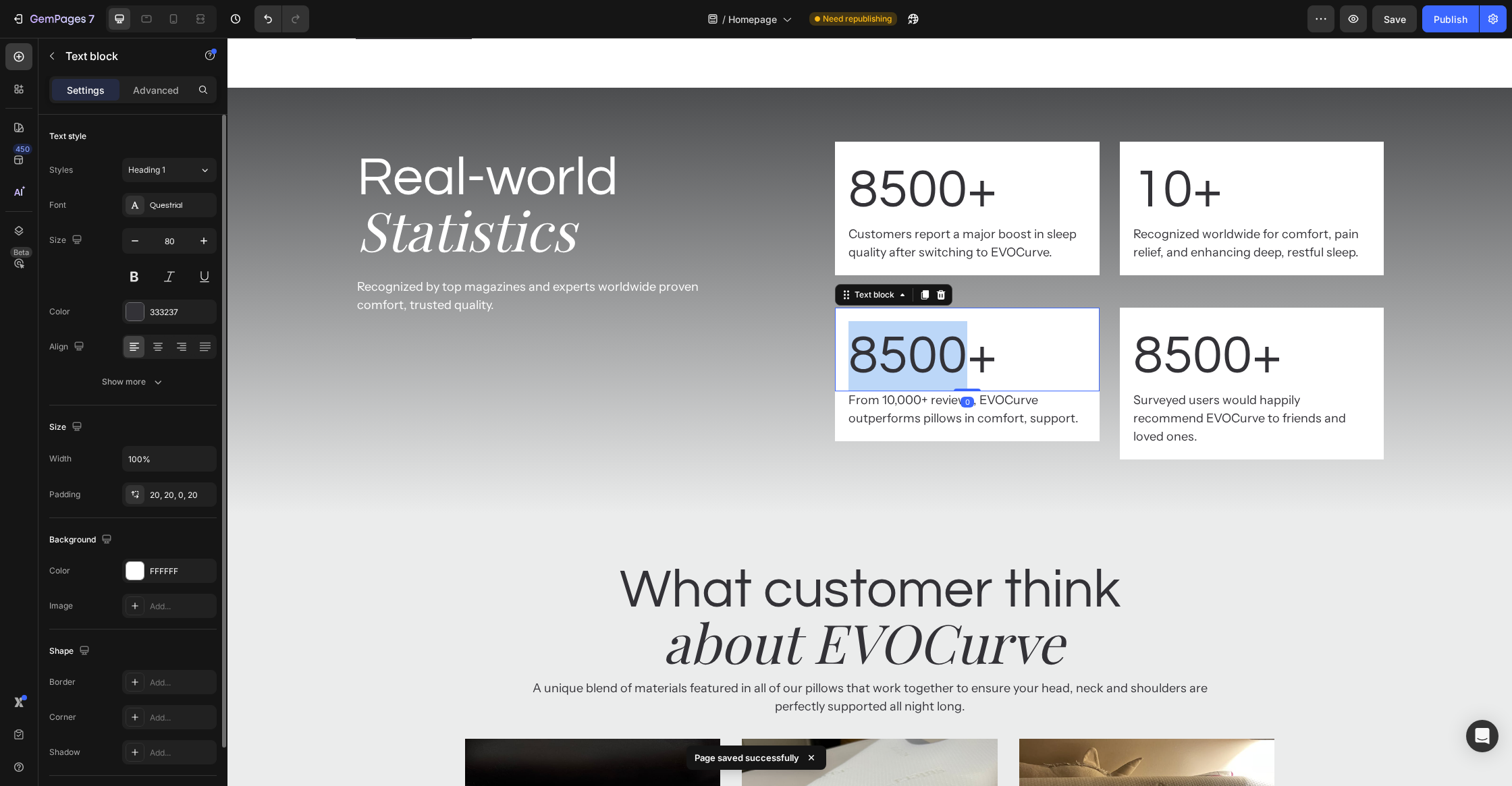
click at [922, 392] on p "8500+" at bounding box center [966, 356] width 237 height 70
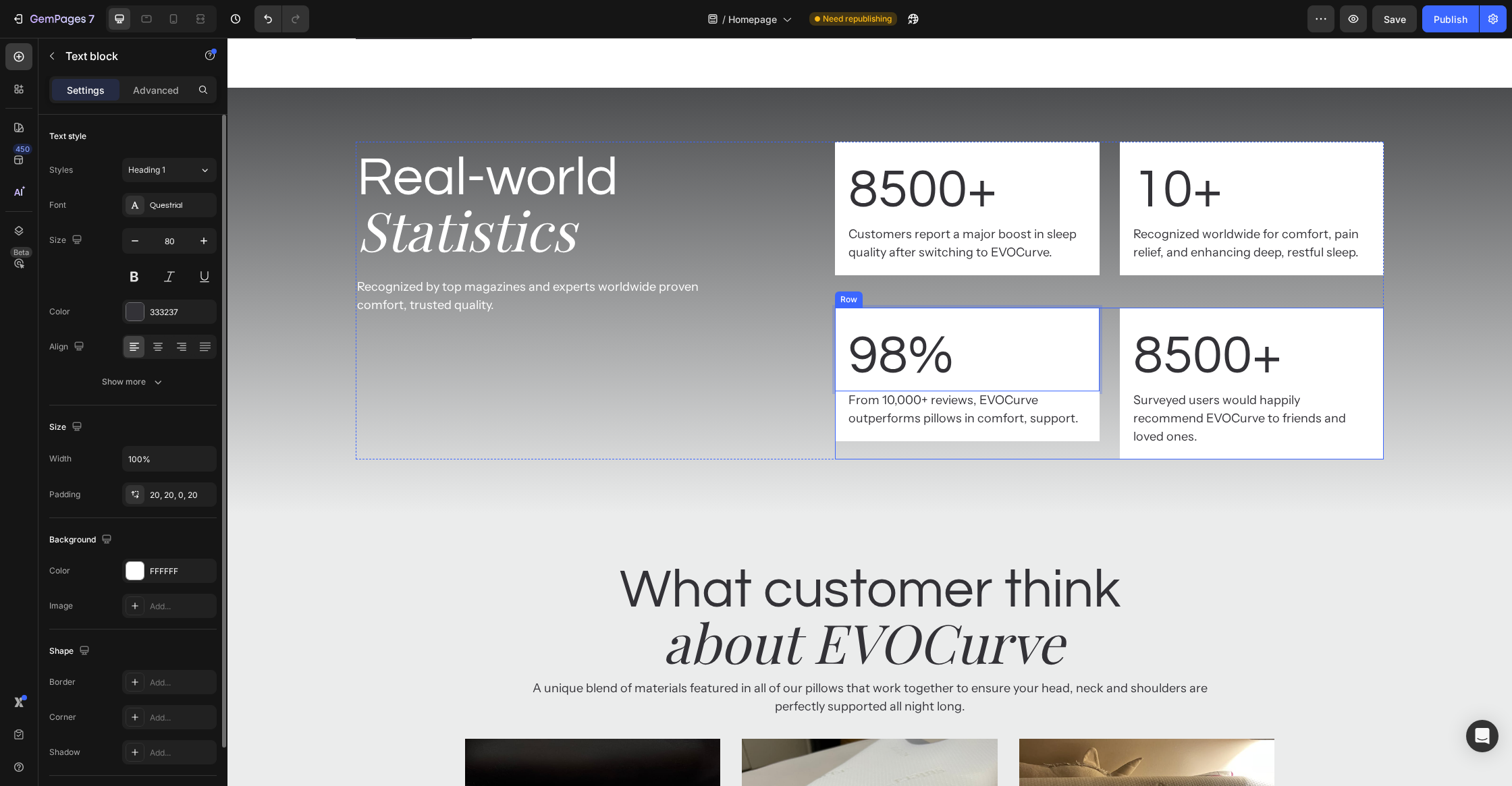
click at [1189, 392] on p "8500+" at bounding box center [1252, 356] width 237 height 70
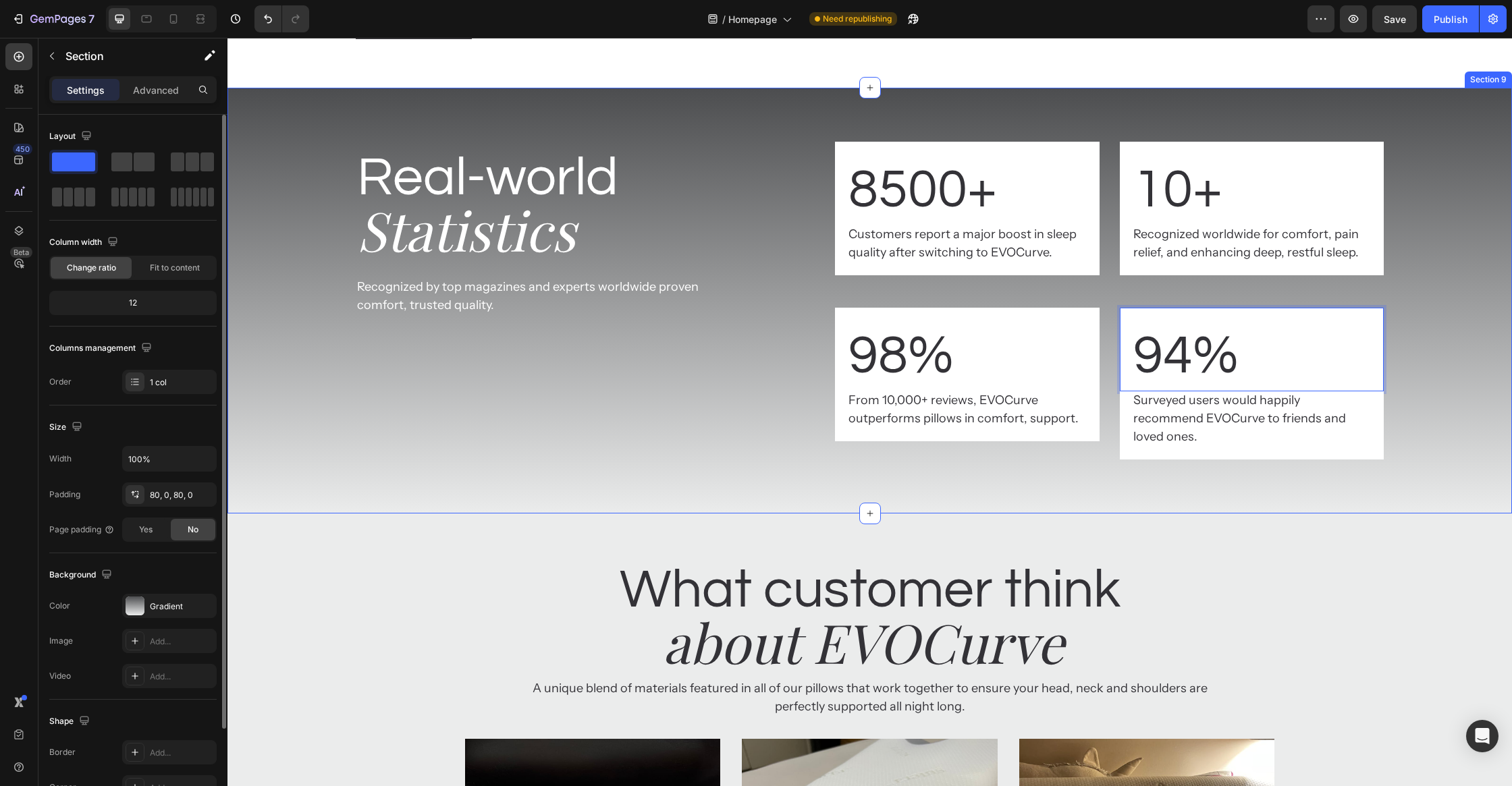
click at [1460, 460] on div "Real-world Heading Statistics Heading Recognized by top magazines and experts w…" at bounding box center [870, 300] width 1285 height 317
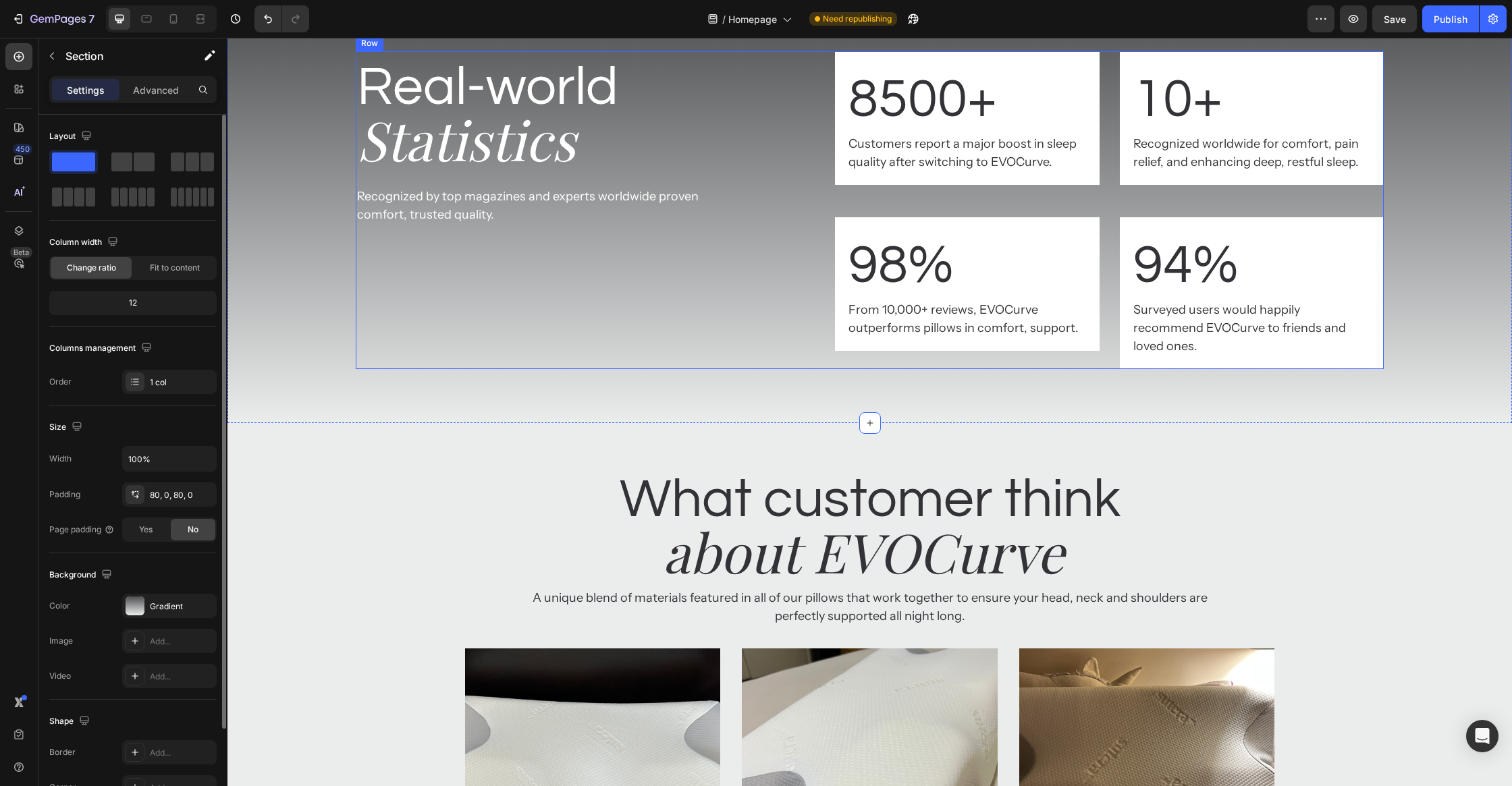
scroll to position [3605, 0]
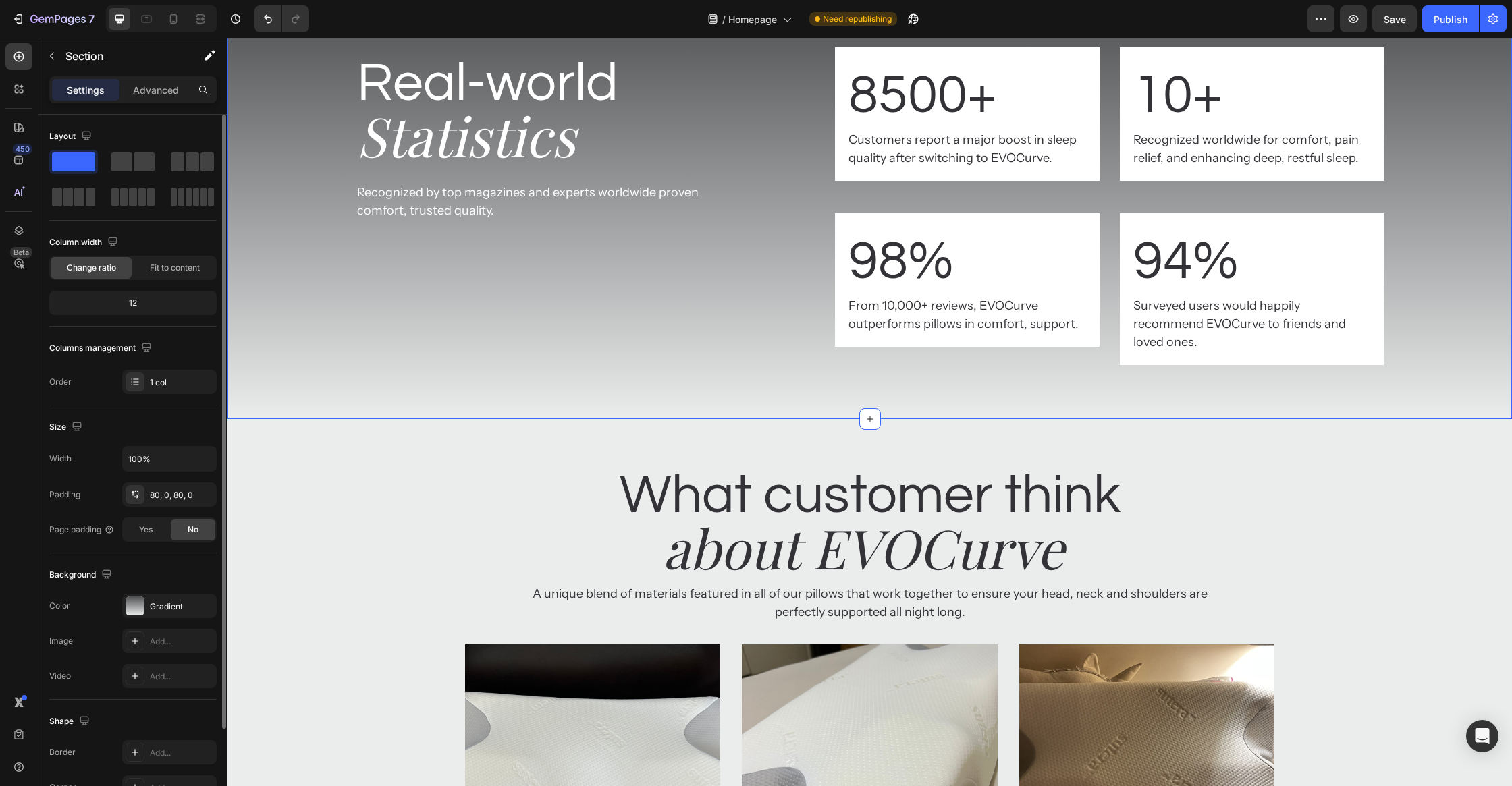
click at [627, 152] on div "Real-world Heading Statistics Heading Recognized by top magazines and experts w…" at bounding box center [870, 206] width 1285 height 426
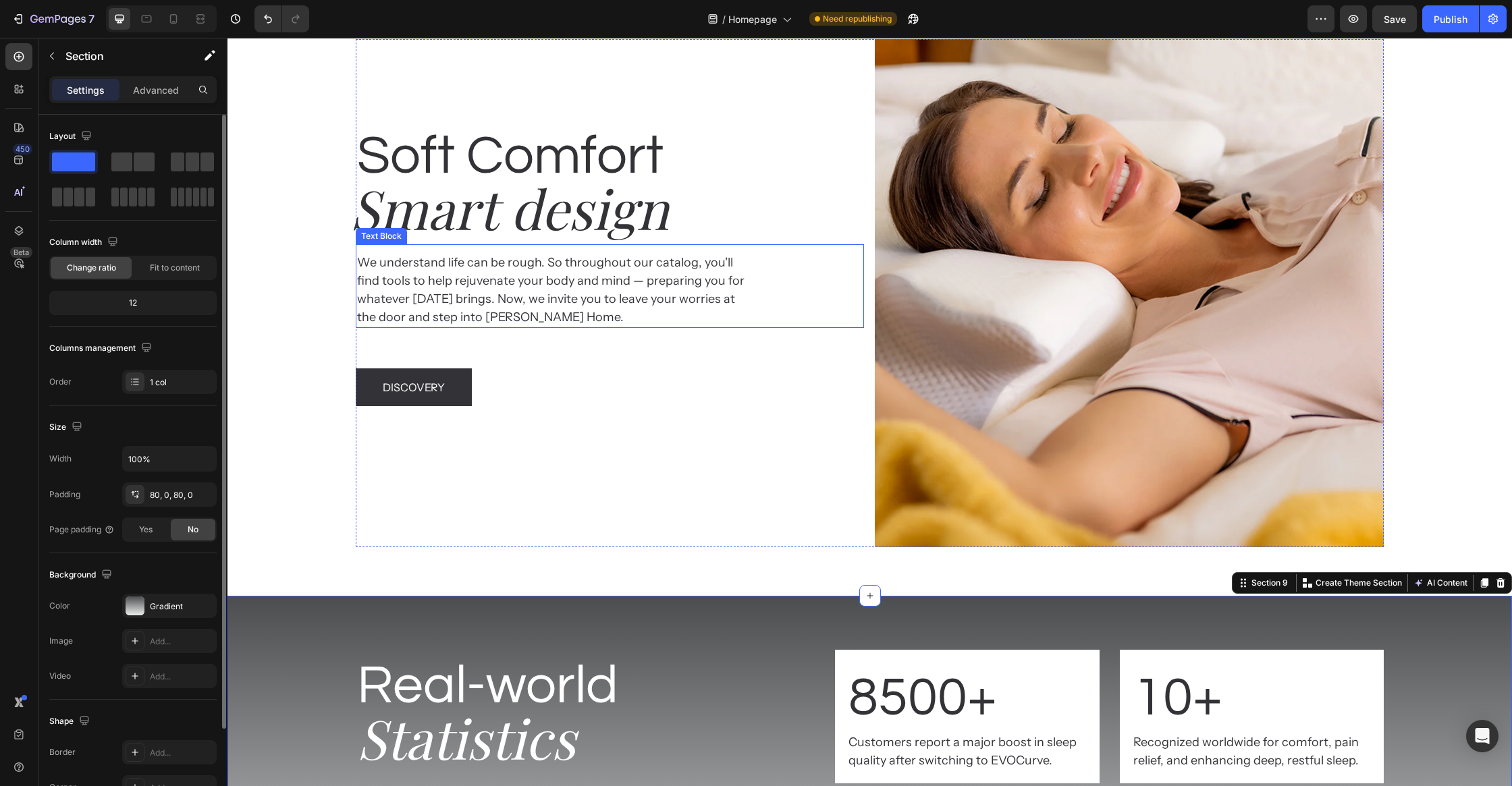
scroll to position [3129, 0]
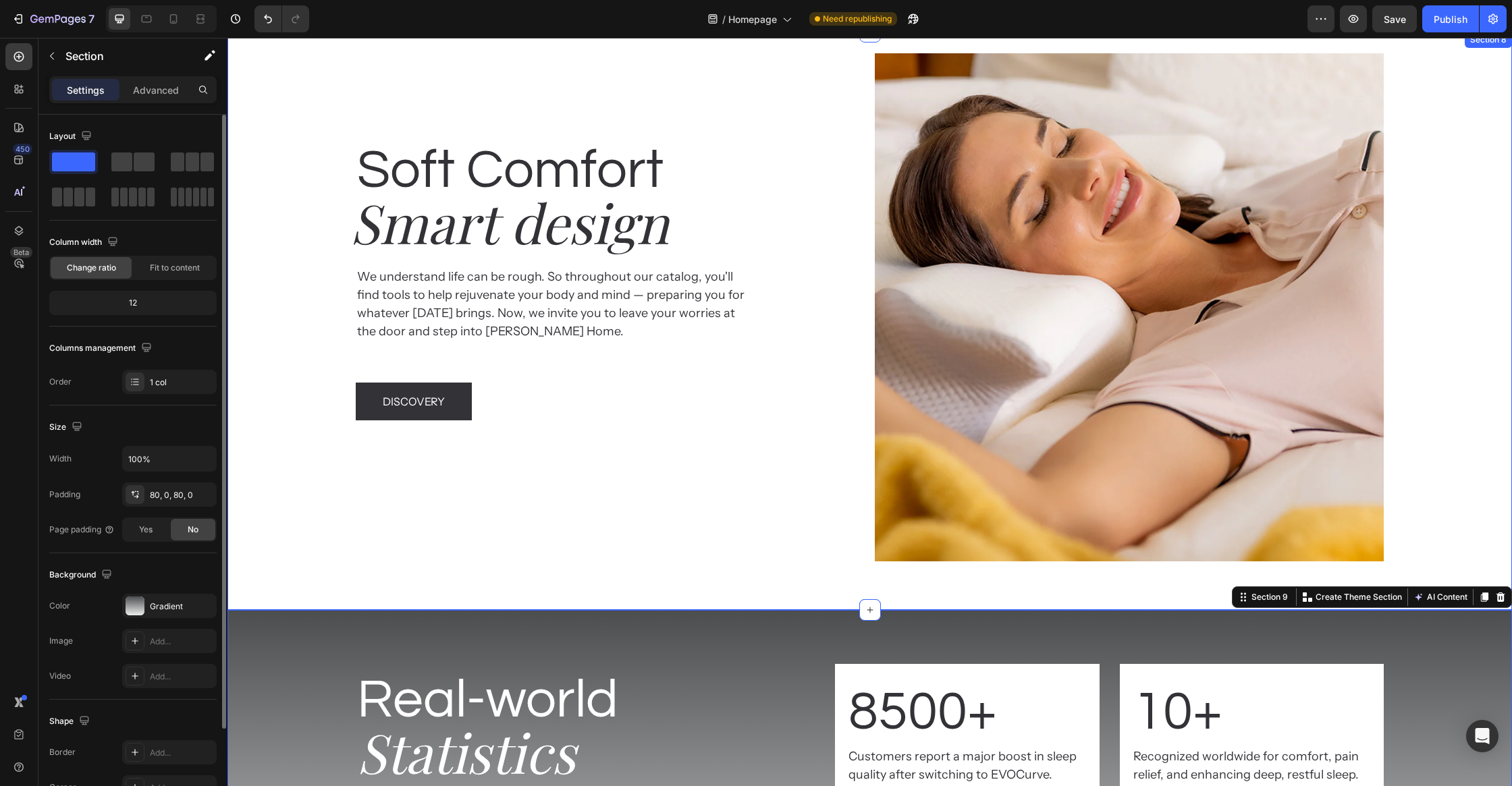
click at [798, 580] on div "Soft Comfort Heading Smart design Heading We understand life can be rough. So t…" at bounding box center [870, 321] width 1285 height 535
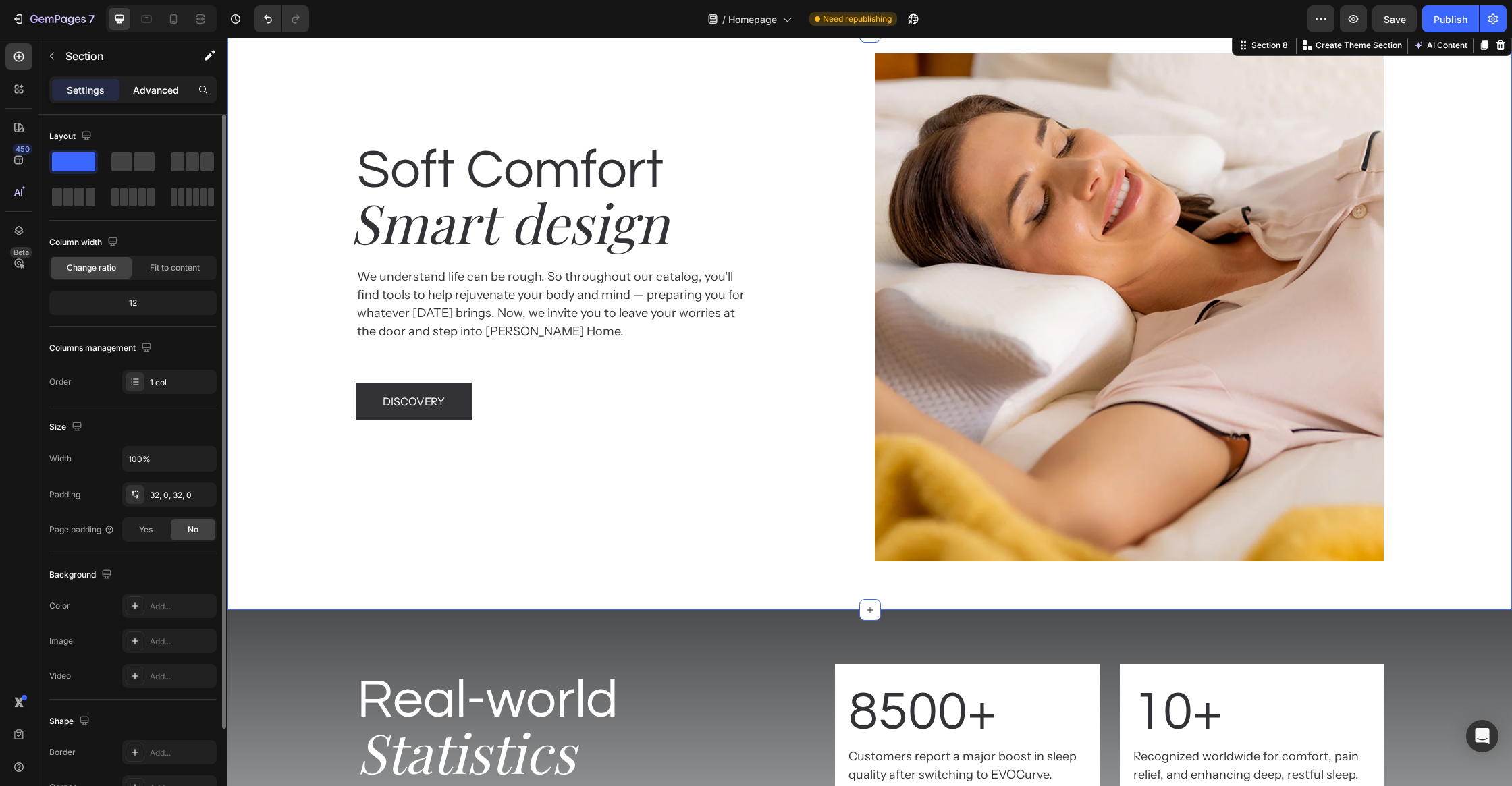
click at [138, 95] on p "Advanced" at bounding box center [156, 90] width 46 height 14
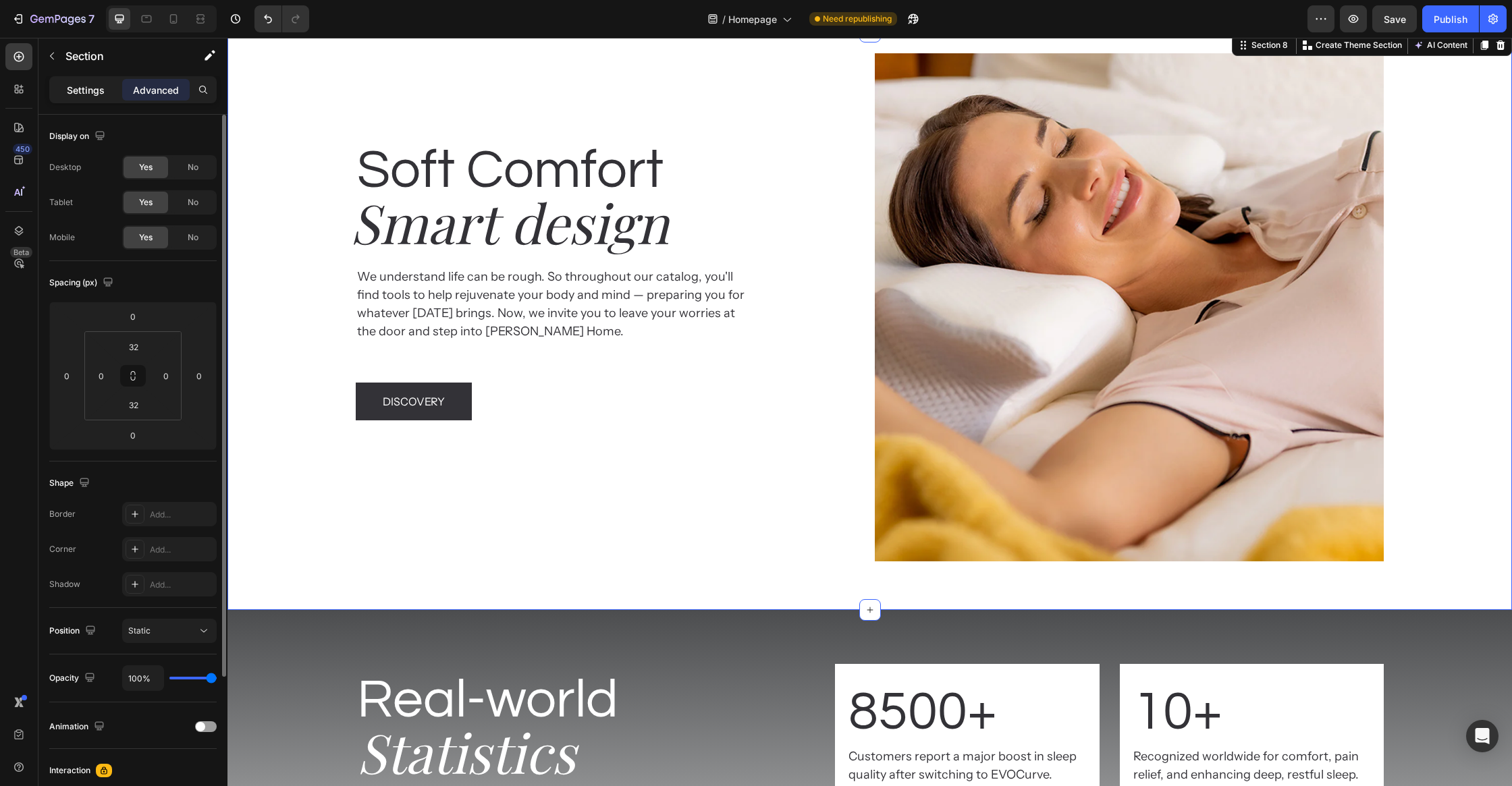
click at [72, 89] on p "Settings" at bounding box center [86, 90] width 38 height 14
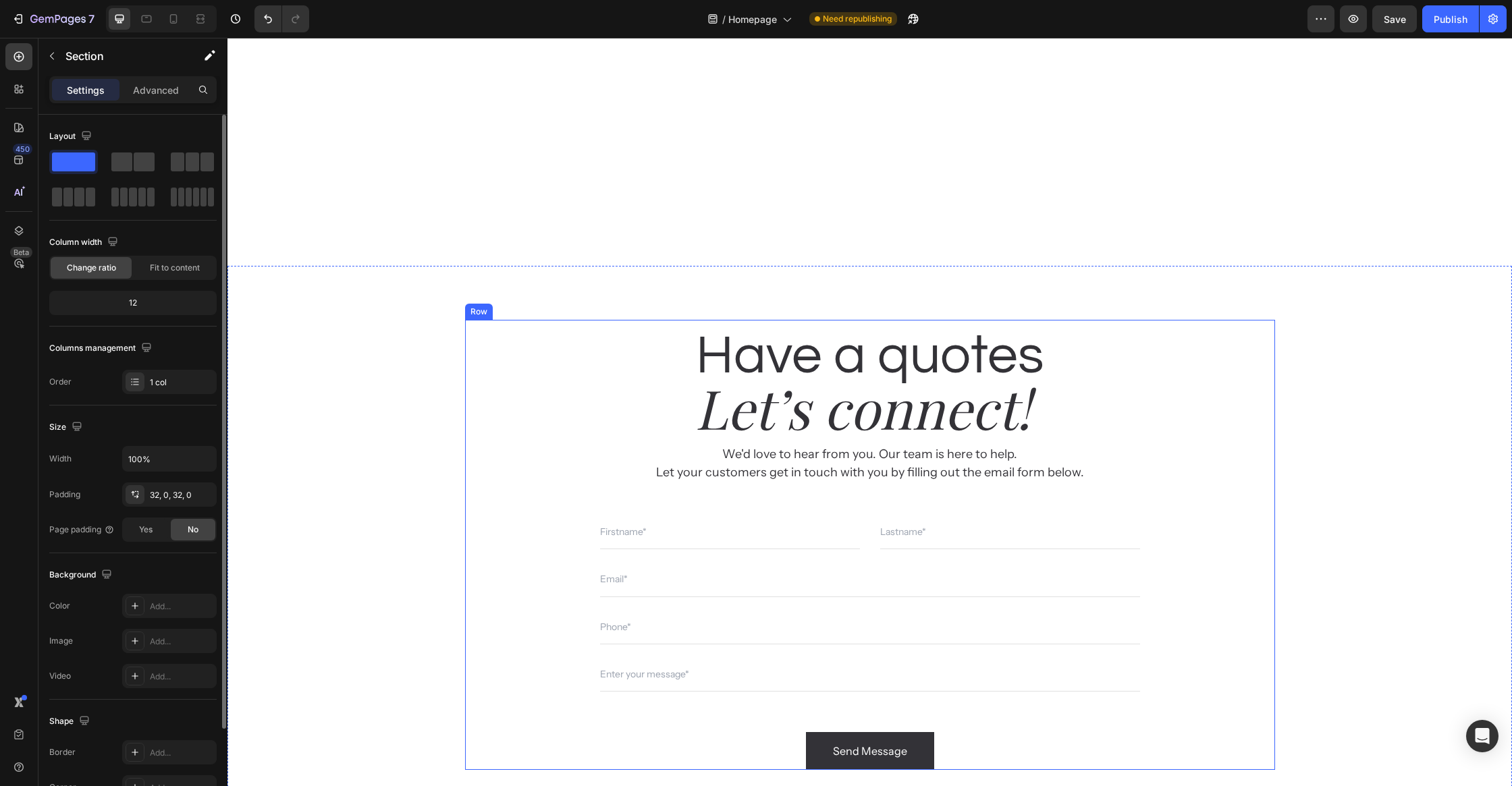
scroll to position [5364, 0]
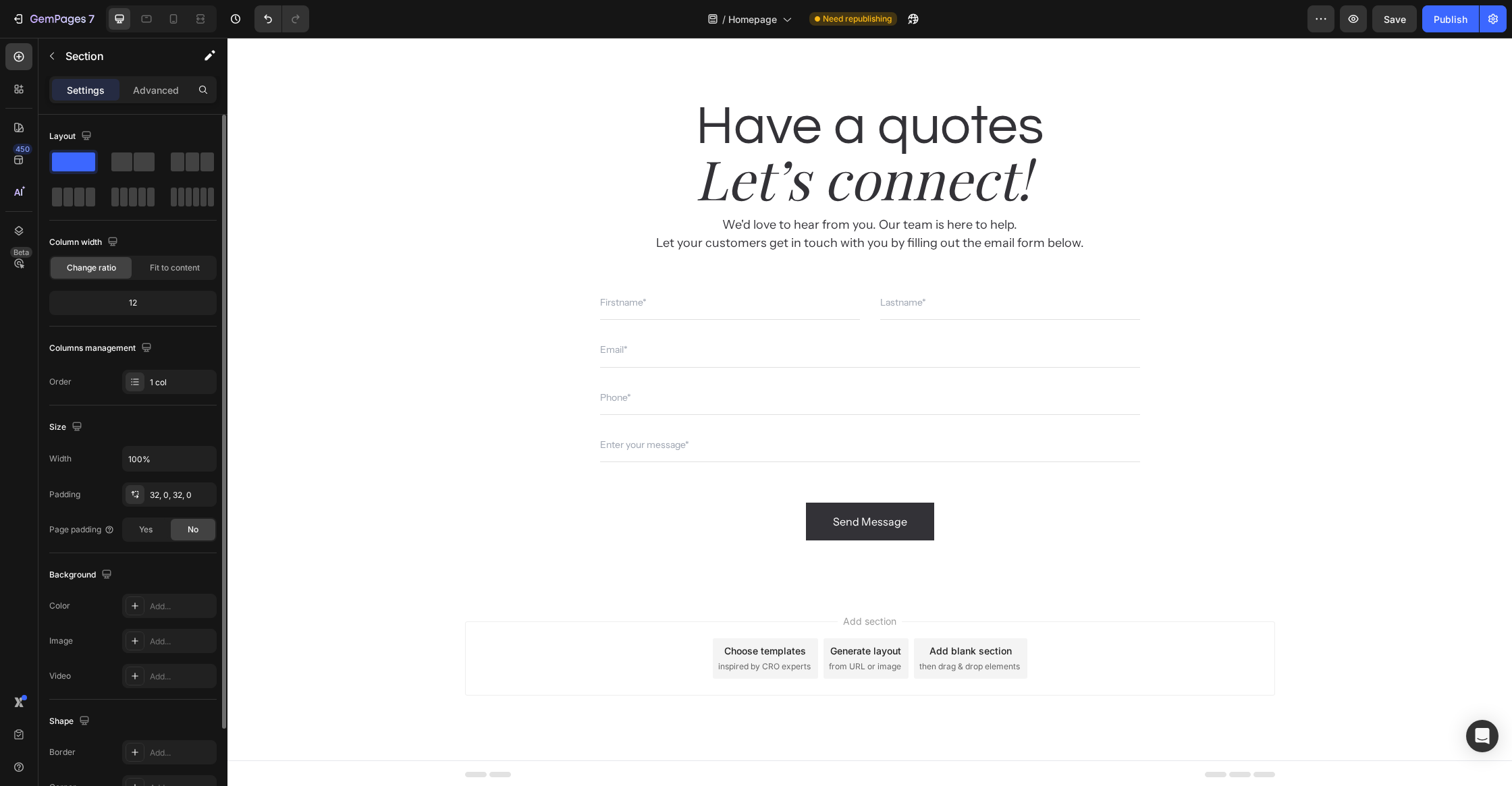
click at [1202, 672] on div "Add section Choose templates inspired by CRO experts Generate layout from URL o…" at bounding box center [870, 658] width 810 height 74
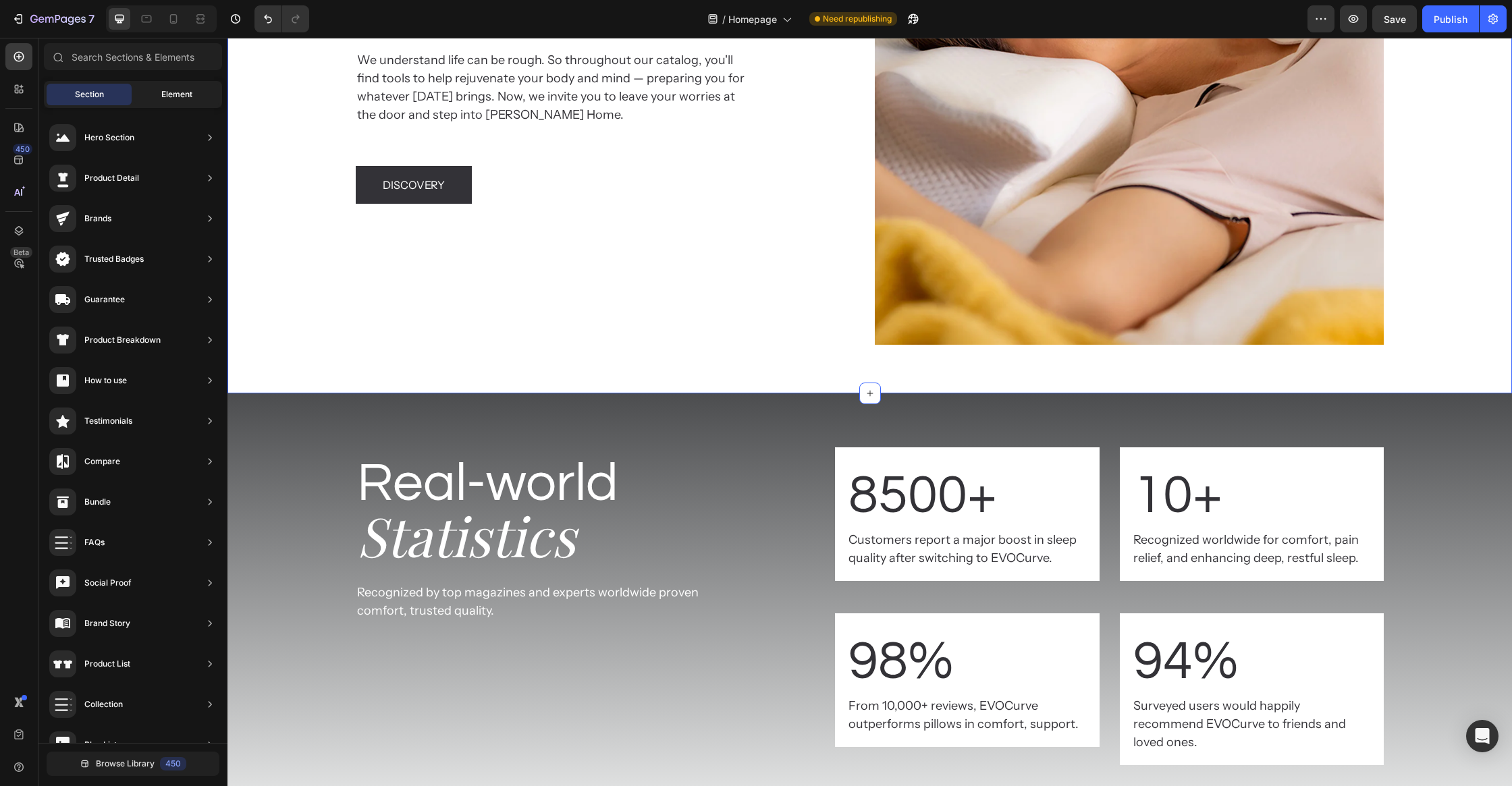
scroll to position [0, 0]
click at [163, 97] on span "Element" at bounding box center [176, 95] width 31 height 13
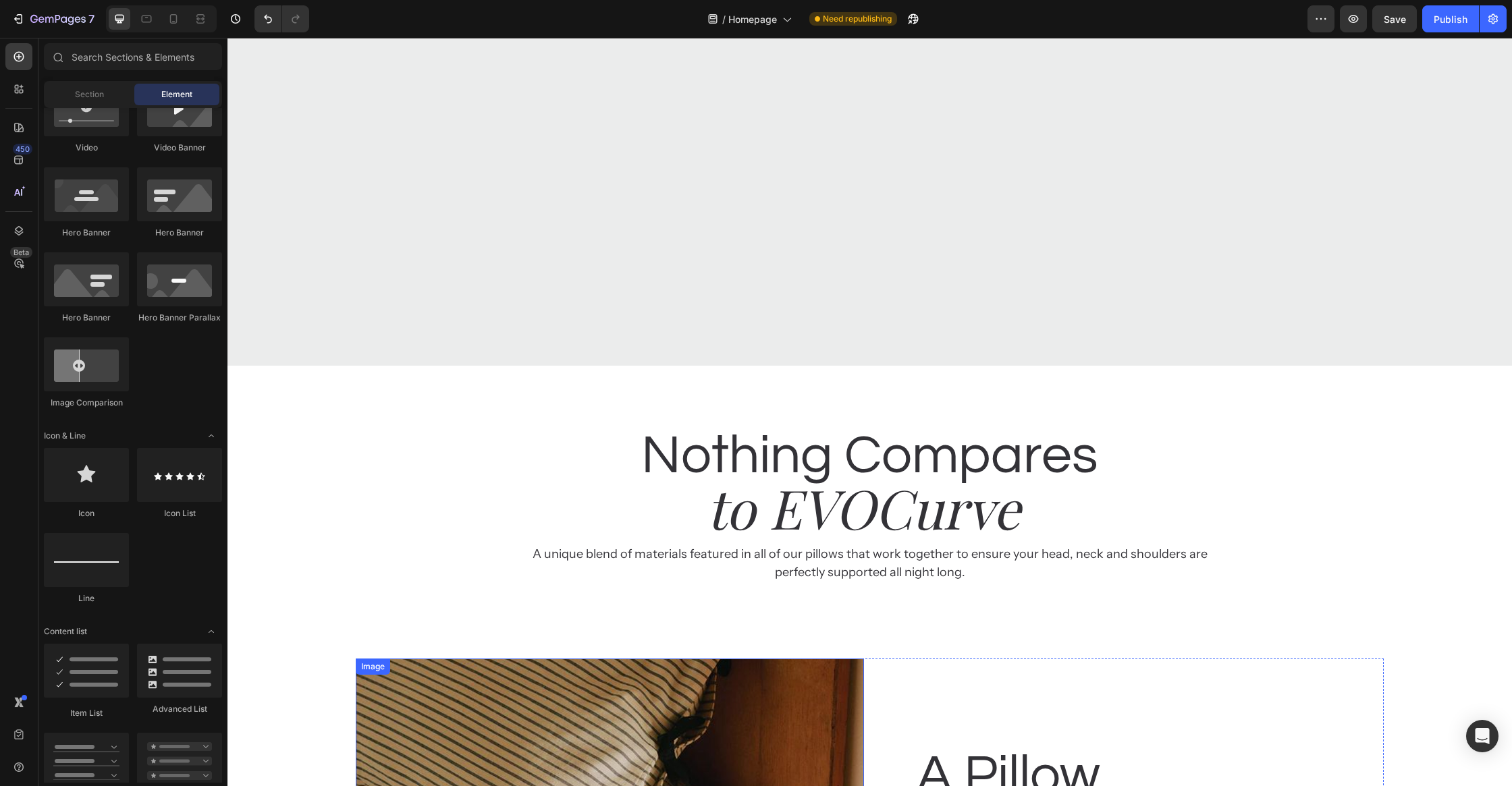
scroll to position [1877, 0]
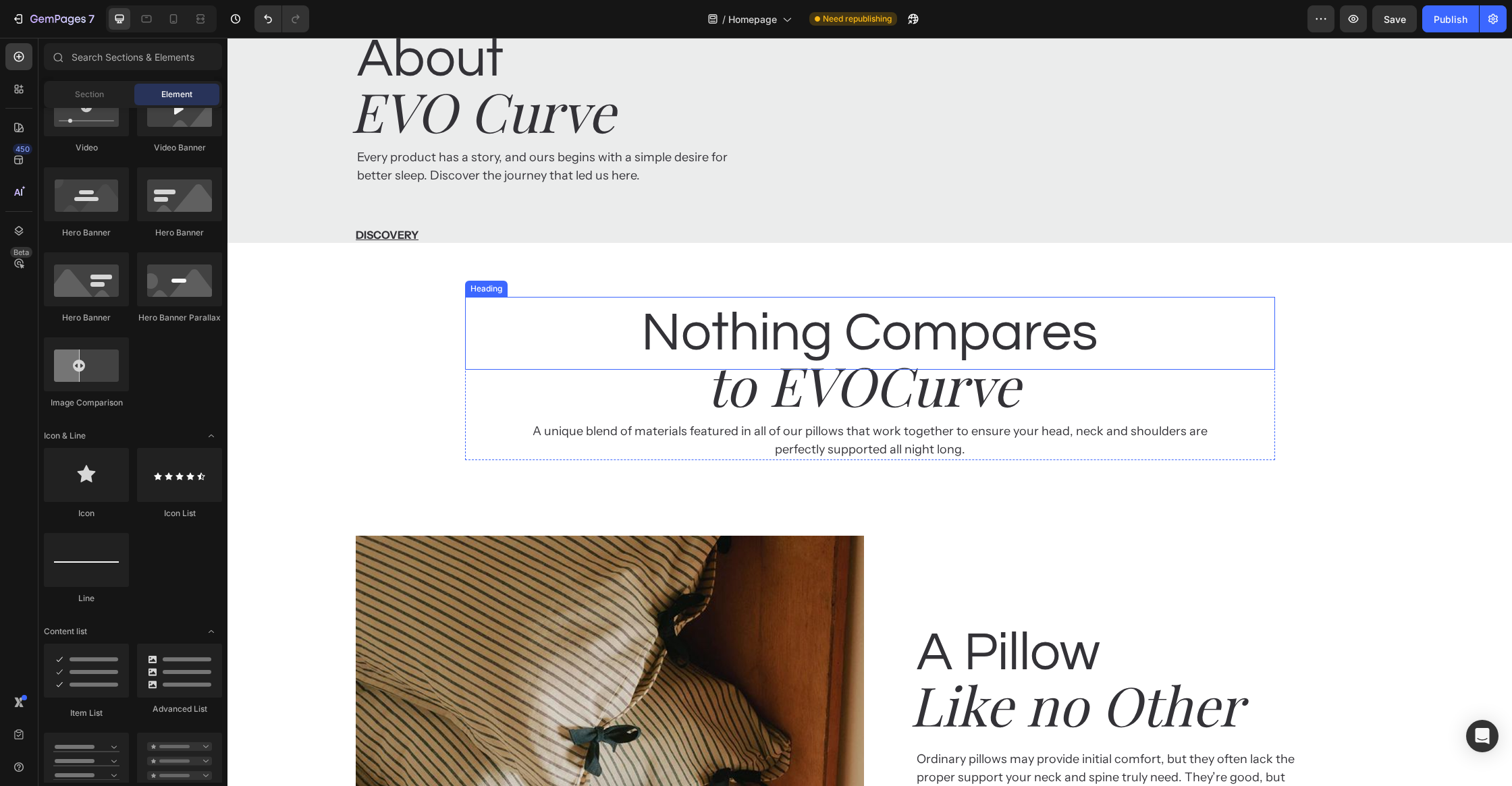
click at [922, 421] on h2 "to EVOCurve" at bounding box center [862, 384] width 810 height 72
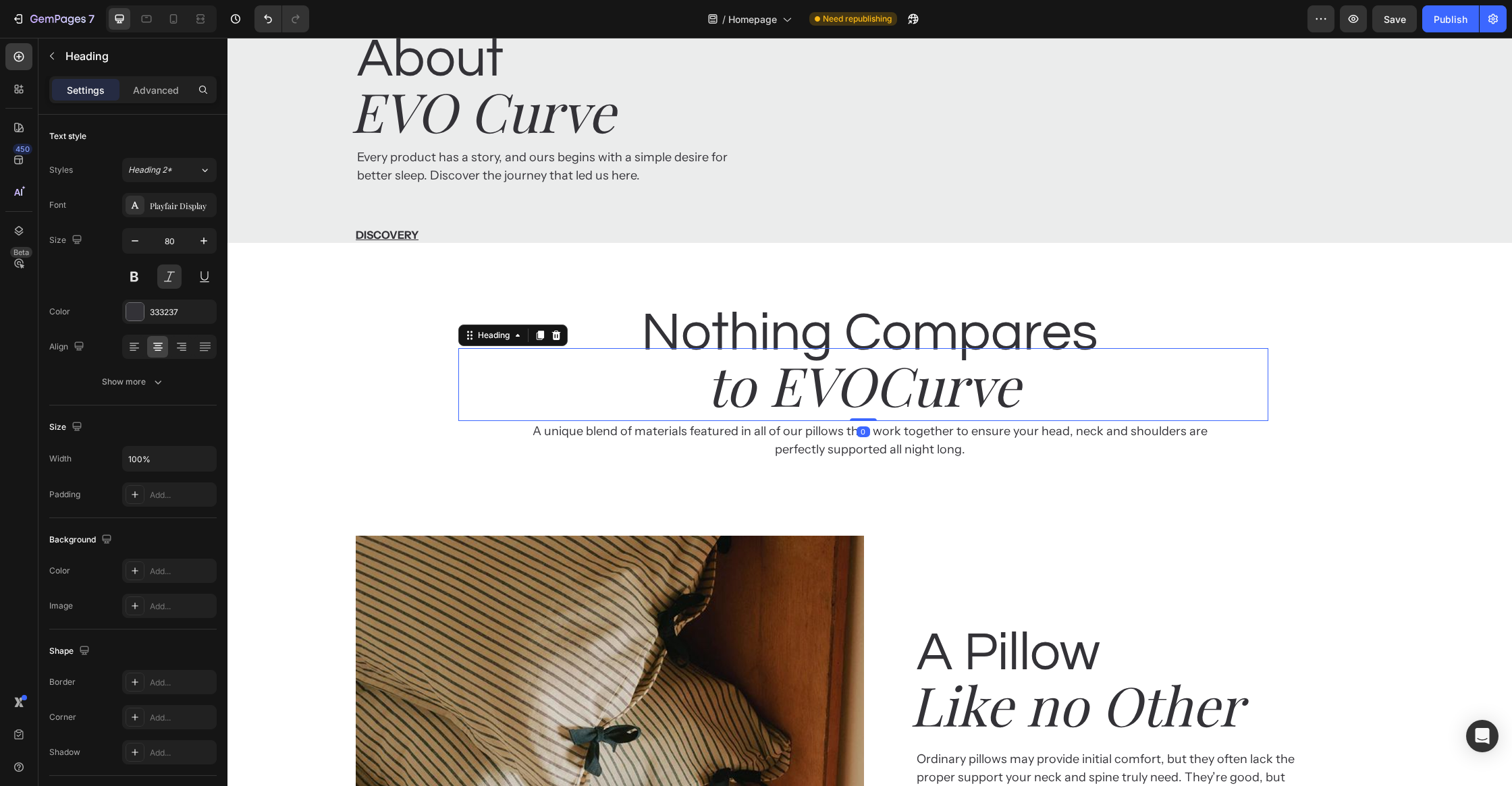
click at [1265, 369] on h2 "Nothing Compares" at bounding box center [870, 333] width 810 height 72
click at [1273, 369] on h2 "Nothing Compares" at bounding box center [870, 333] width 810 height 72
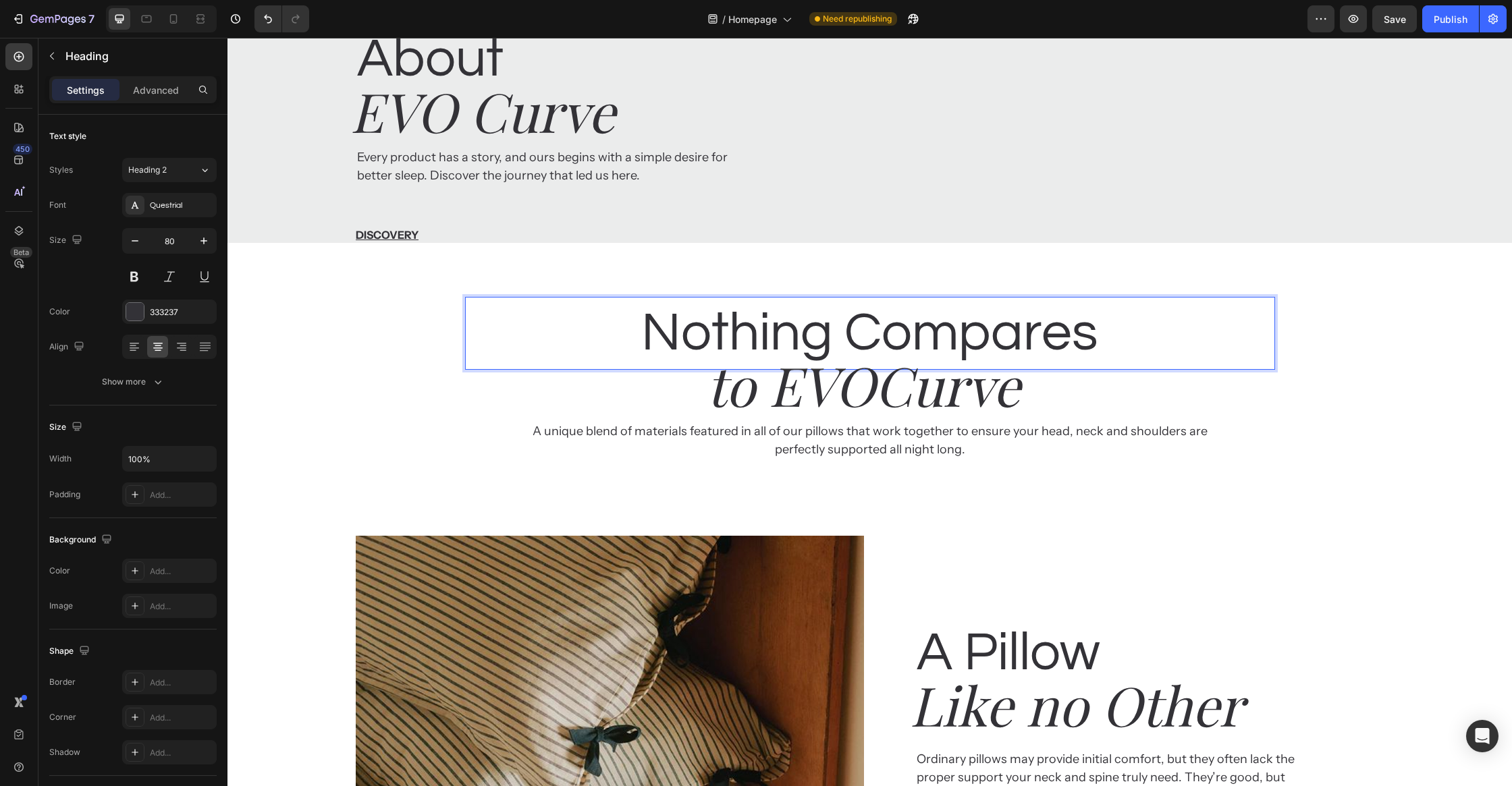
click at [1273, 460] on div "Nothing Compares Heading 0 to EVOCurve Heading A unique blend of materials feat…" at bounding box center [870, 378] width 810 height 164
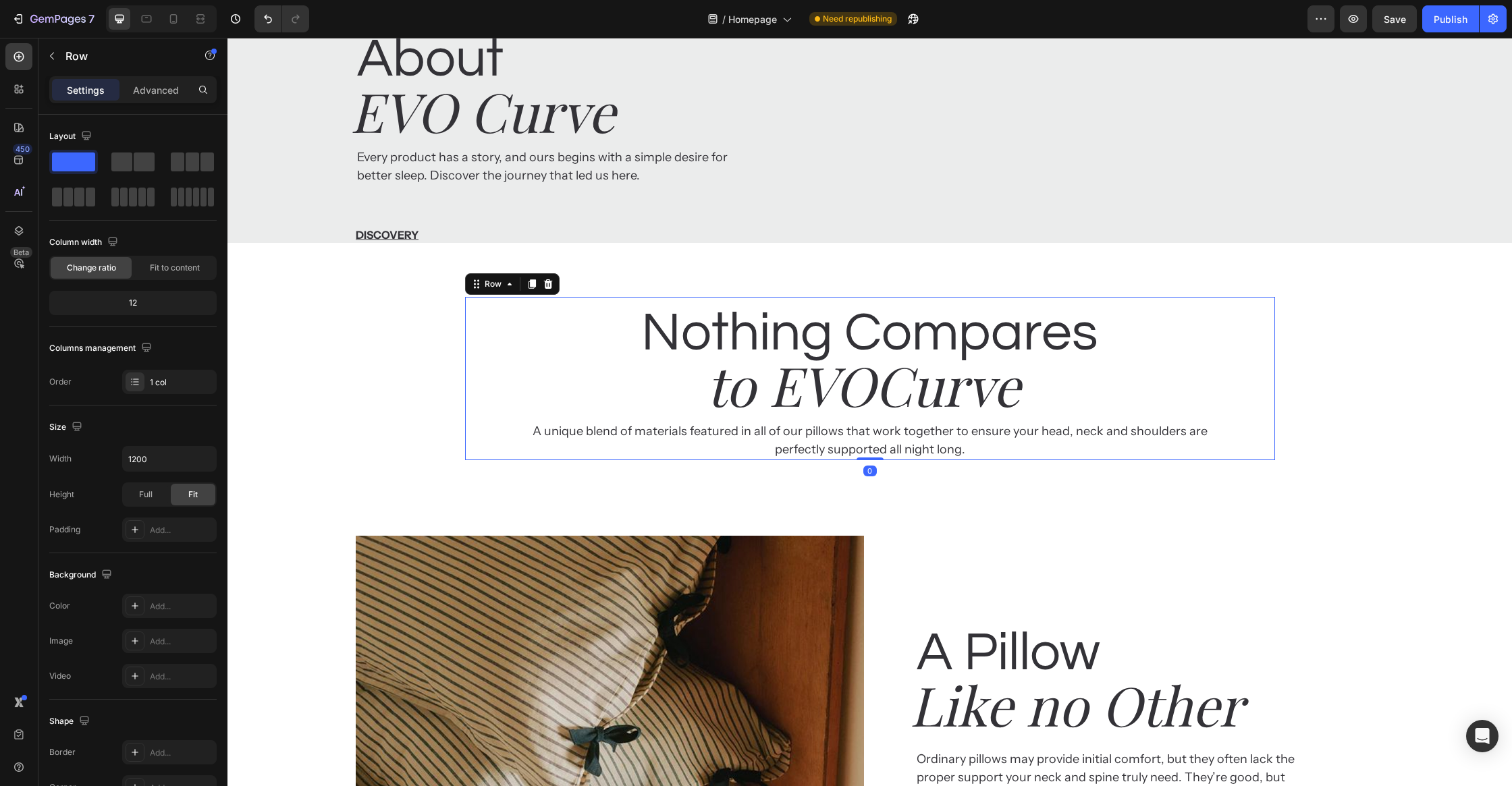
click at [534, 289] on icon at bounding box center [531, 283] width 7 height 10
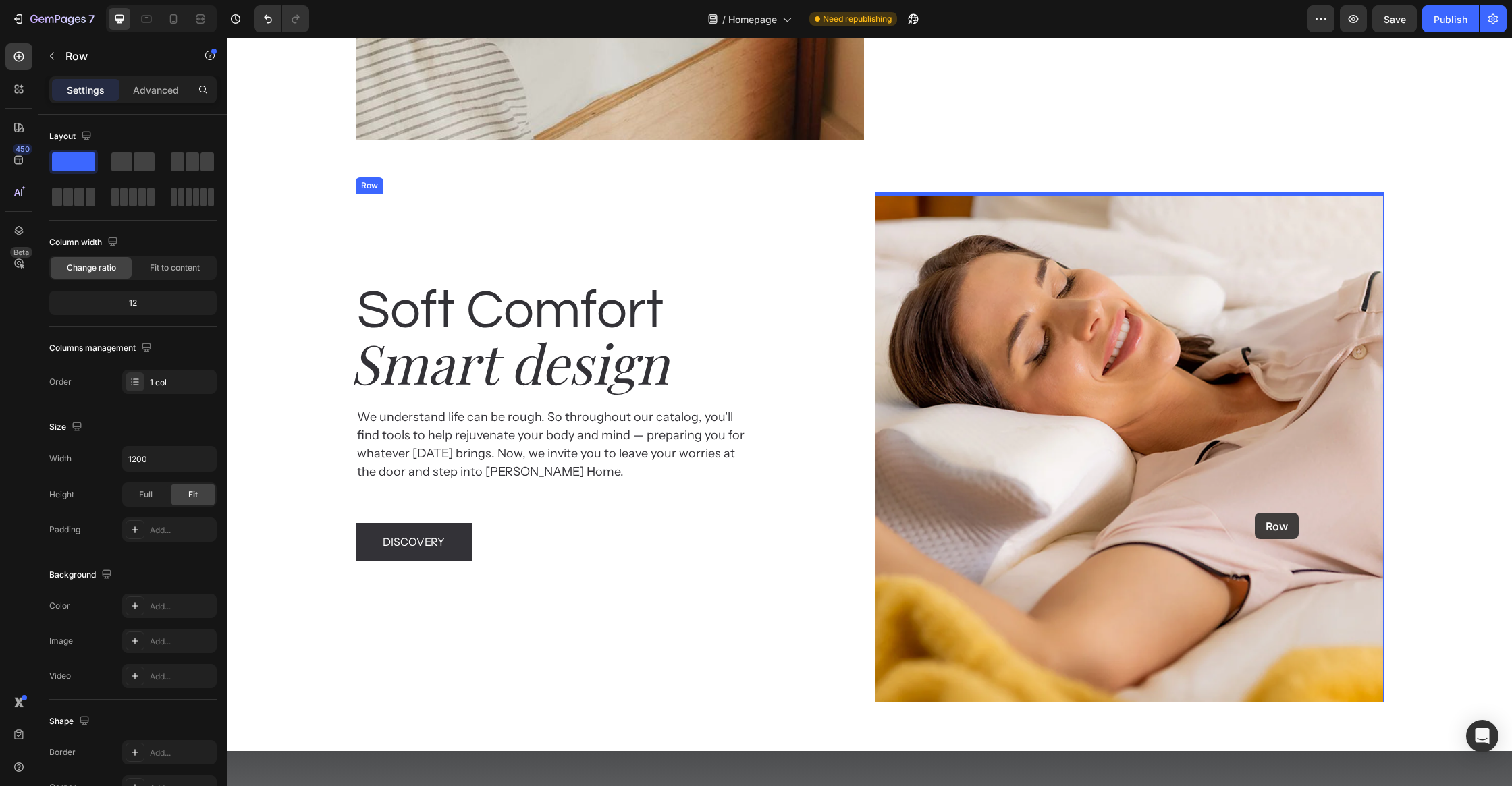
scroll to position [3551, 0]
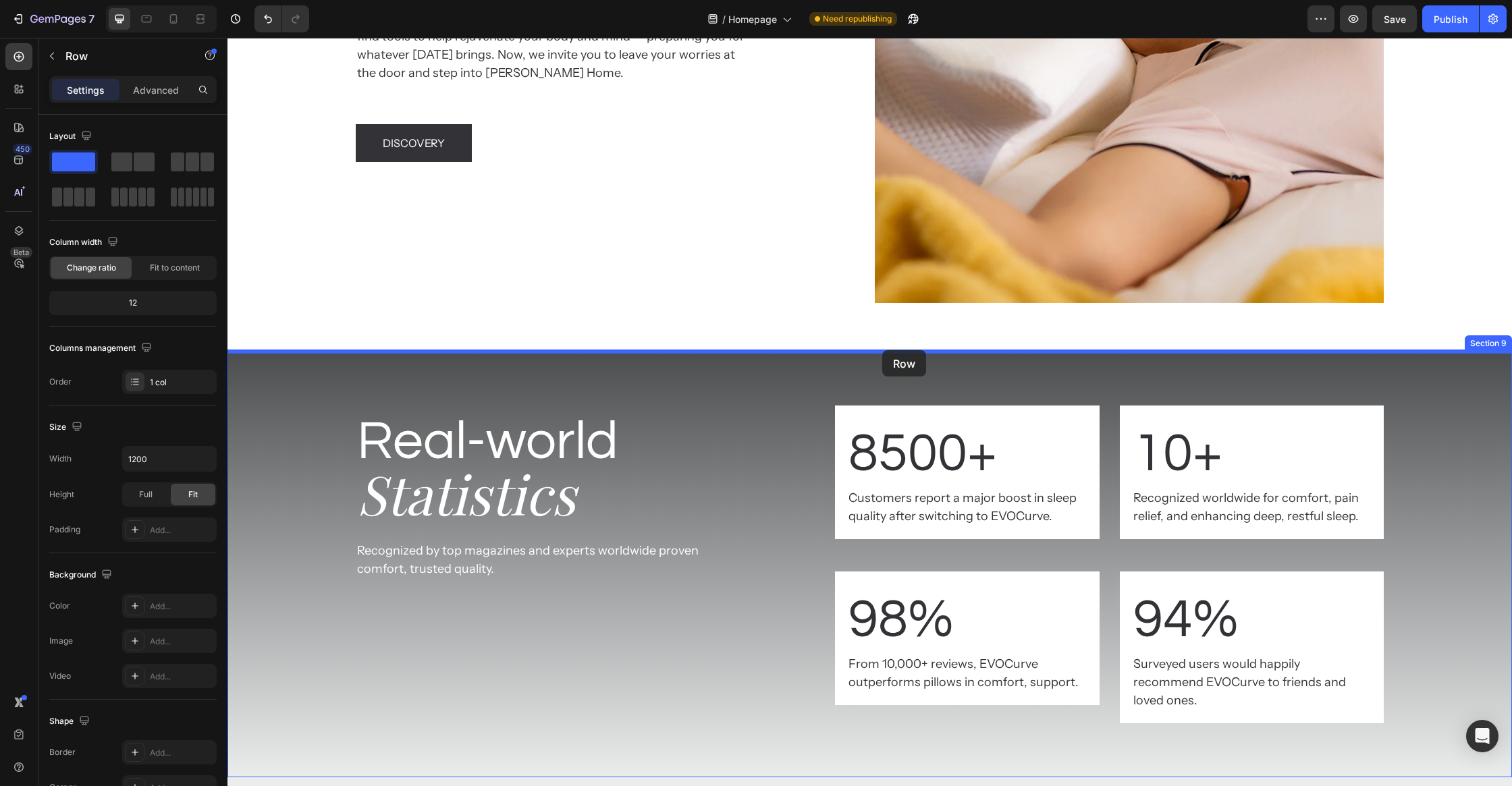
drag, startPoint x: 1272, startPoint y: 372, endPoint x: 882, endPoint y: 350, distance: 390.6
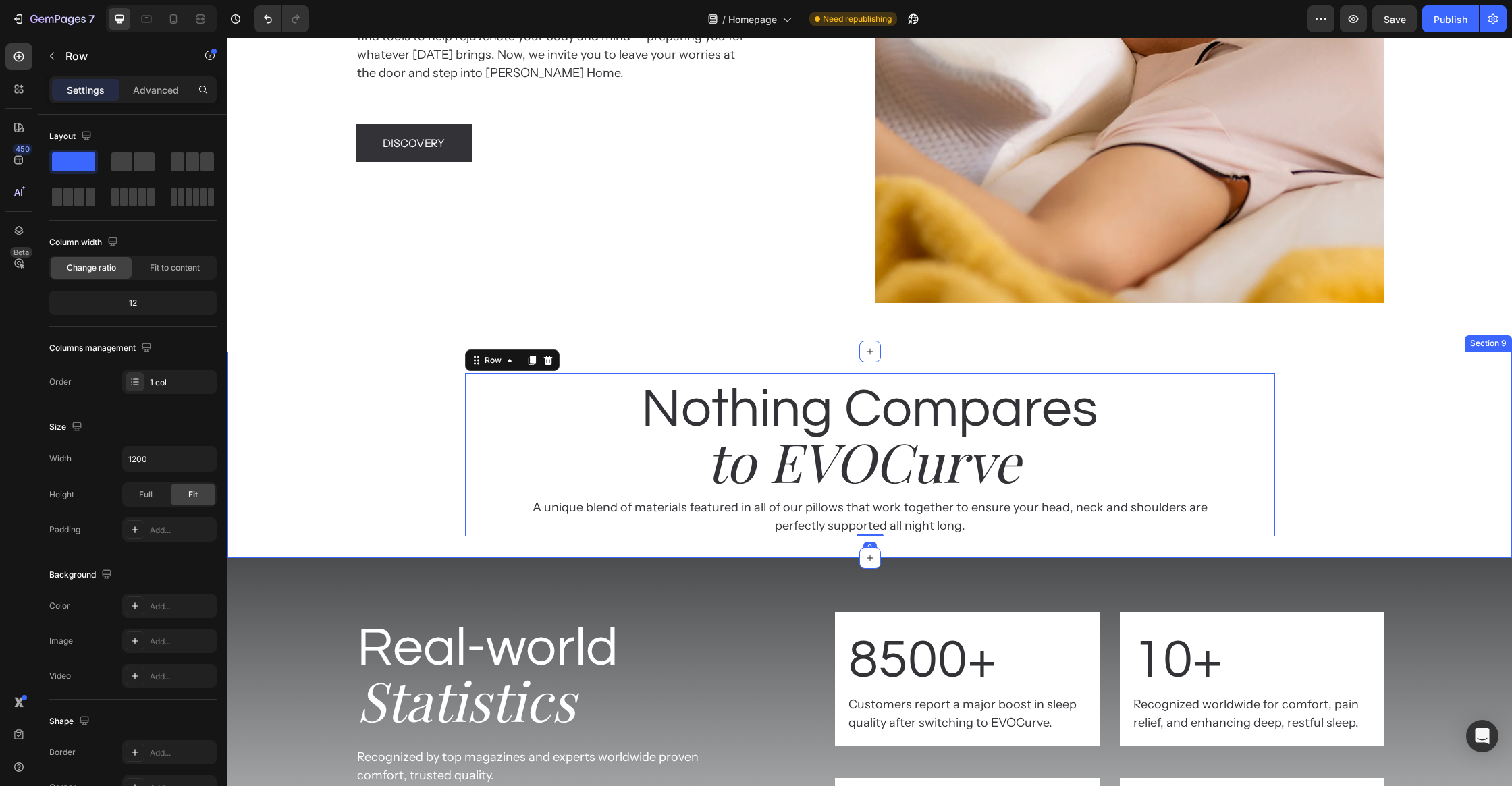
click at [1372, 562] on div "Real-world Heading Statistics Heading Recognized by top magazines and experts w…" at bounding box center [870, 771] width 1285 height 426
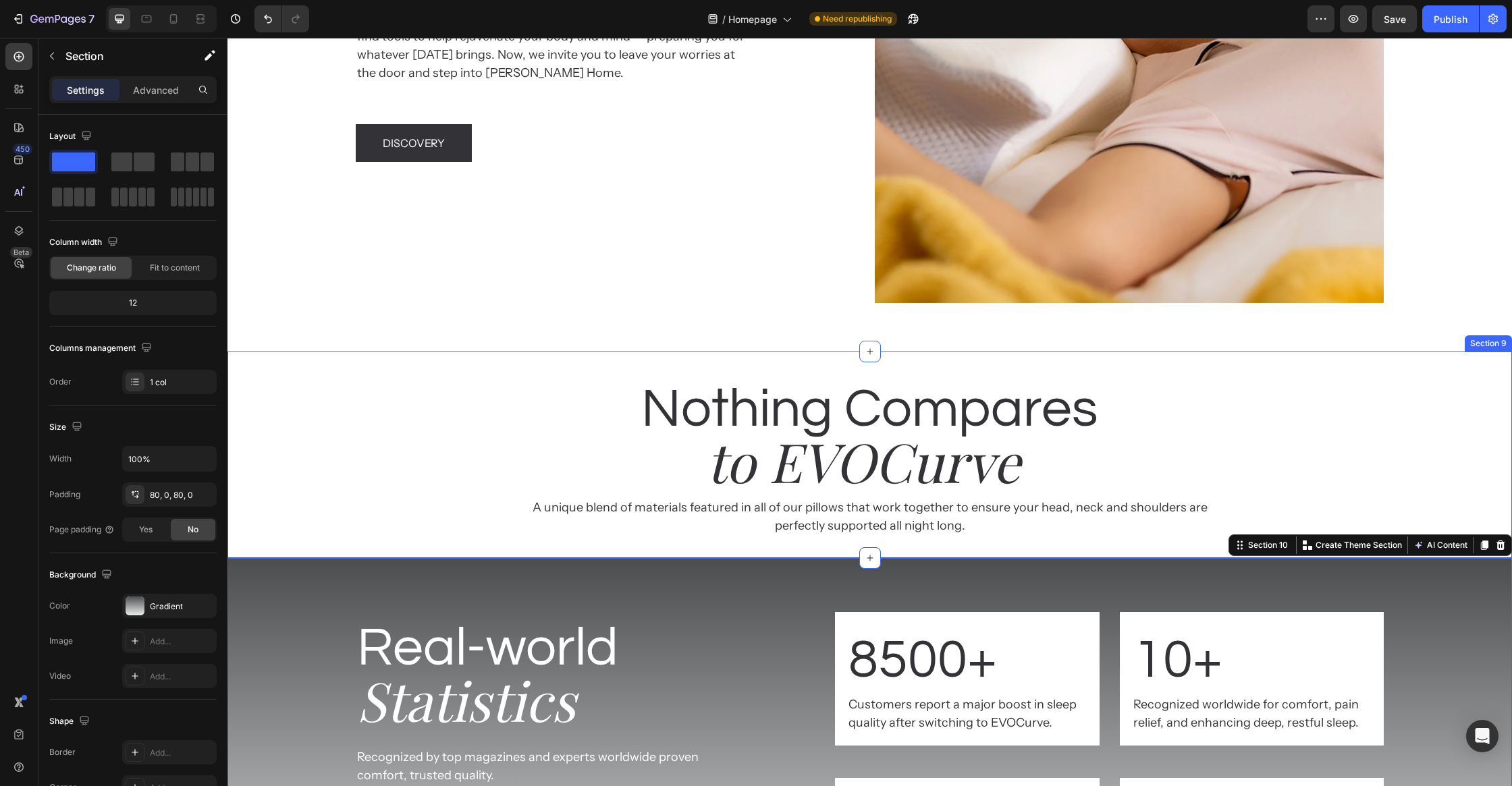
click at [1335, 469] on div "Nothing Compares Heading to EVOCurve Heading A unique blend of materials featur…" at bounding box center [870, 454] width 1285 height 164
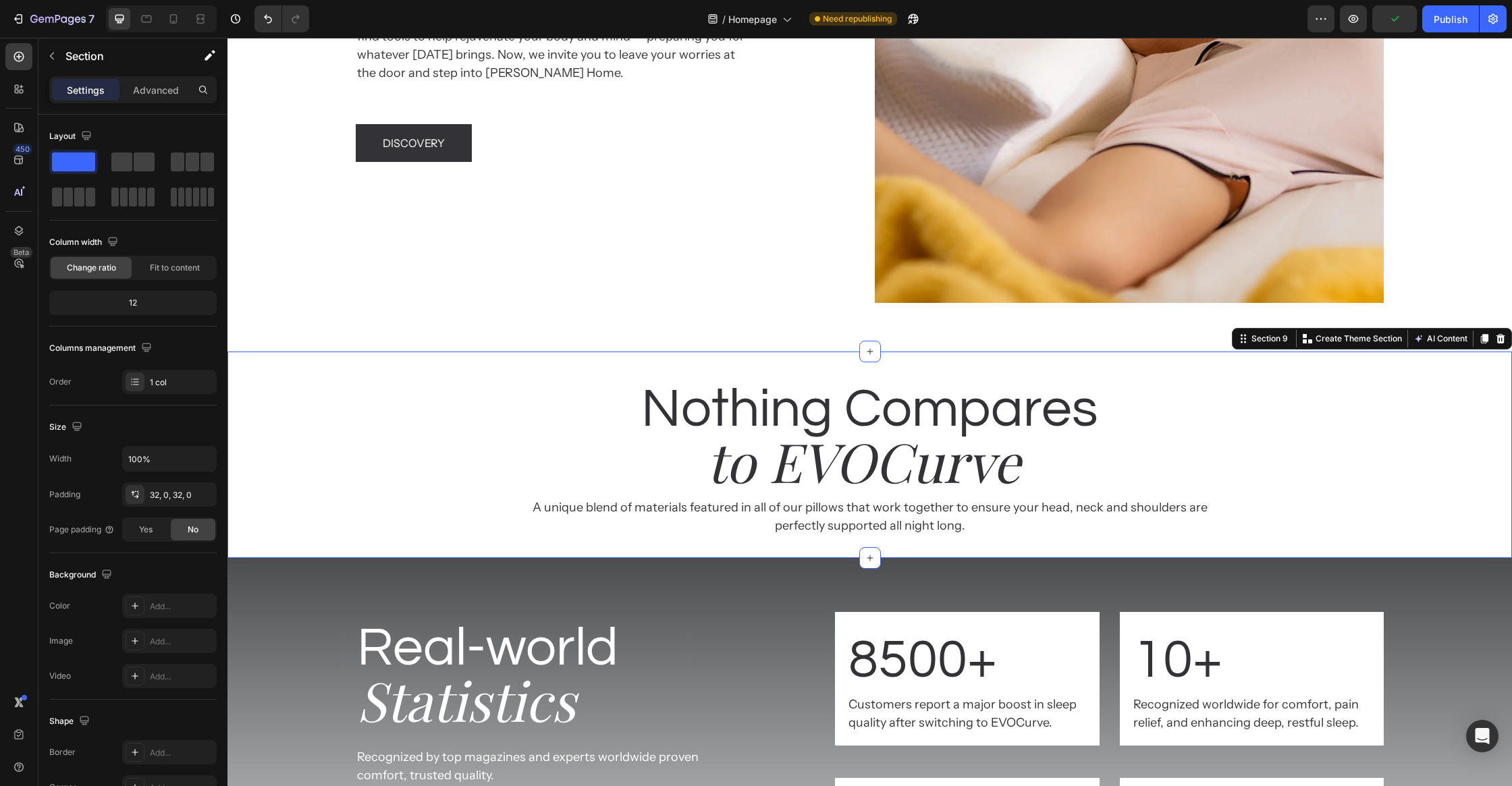
click at [397, 442] on div "Nothing Compares Heading to EVOCurve Heading A unique blend of materials featur…" at bounding box center [870, 454] width 1285 height 164
click at [268, 435] on div "Nothing Compares Heading to EVOCurve Heading A unique blend of materials featur…" at bounding box center [870, 454] width 1285 height 164
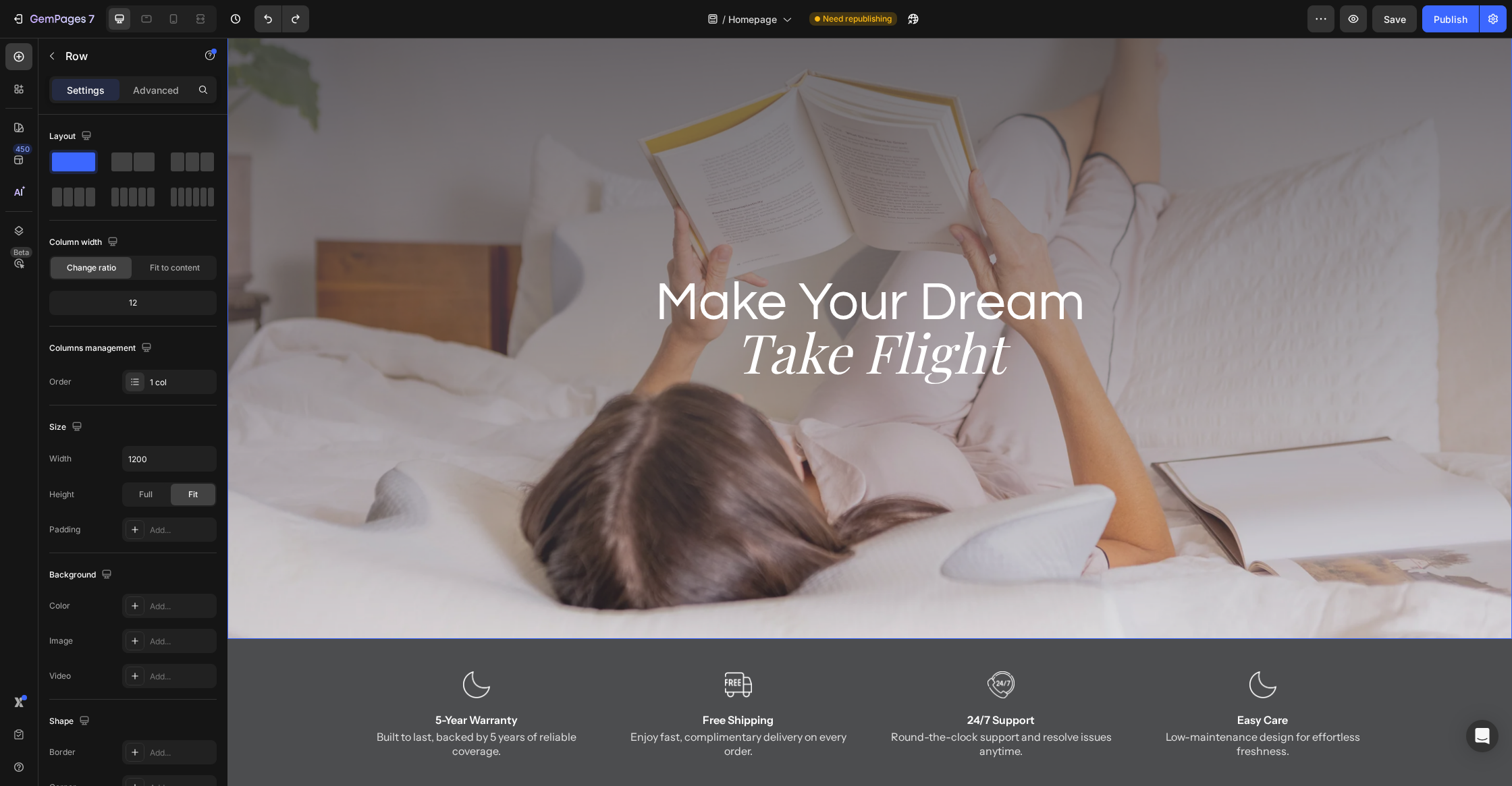
scroll to position [0, 0]
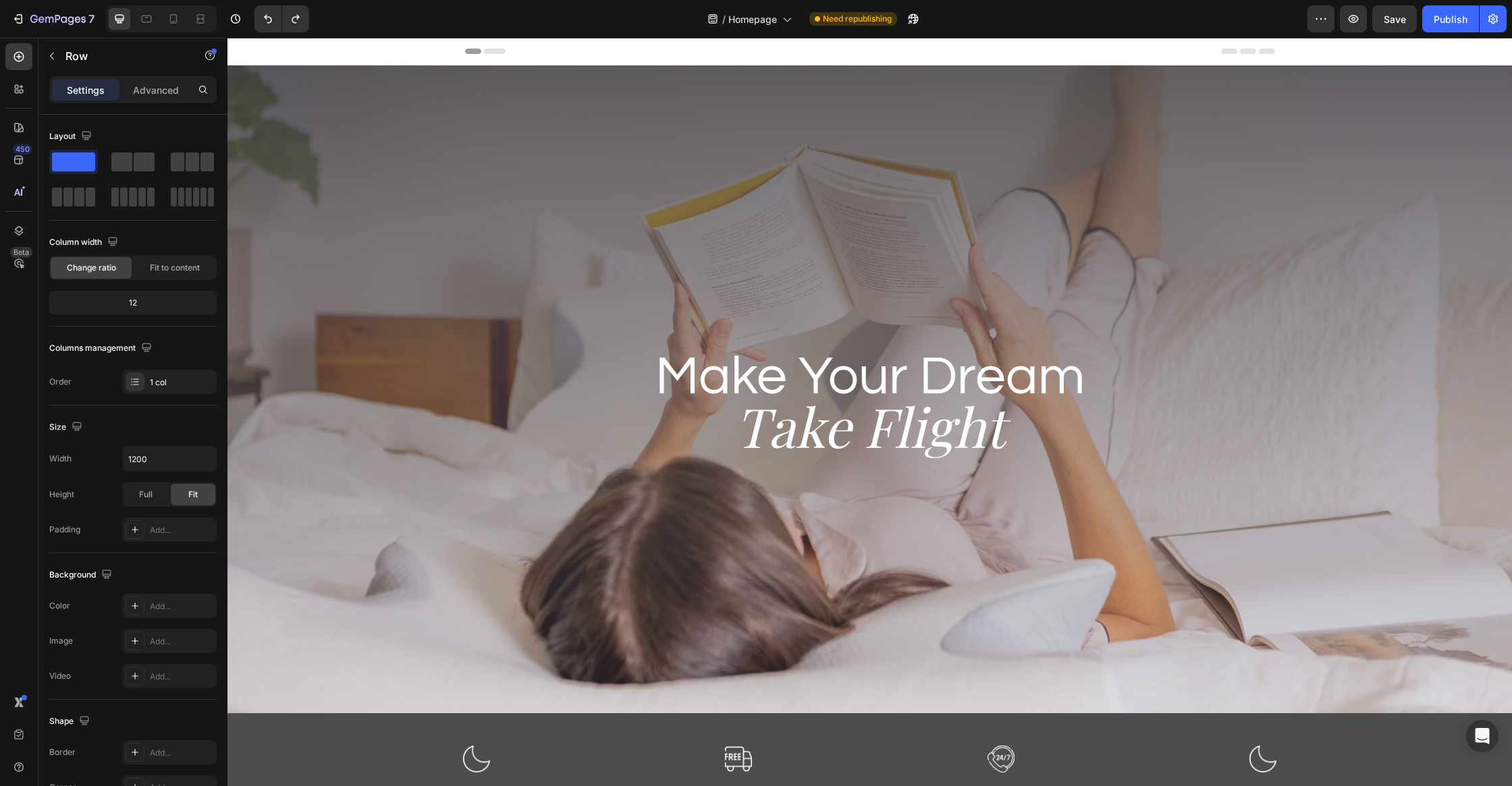
click at [1320, 55] on div "Header" at bounding box center [870, 51] width 1285 height 28
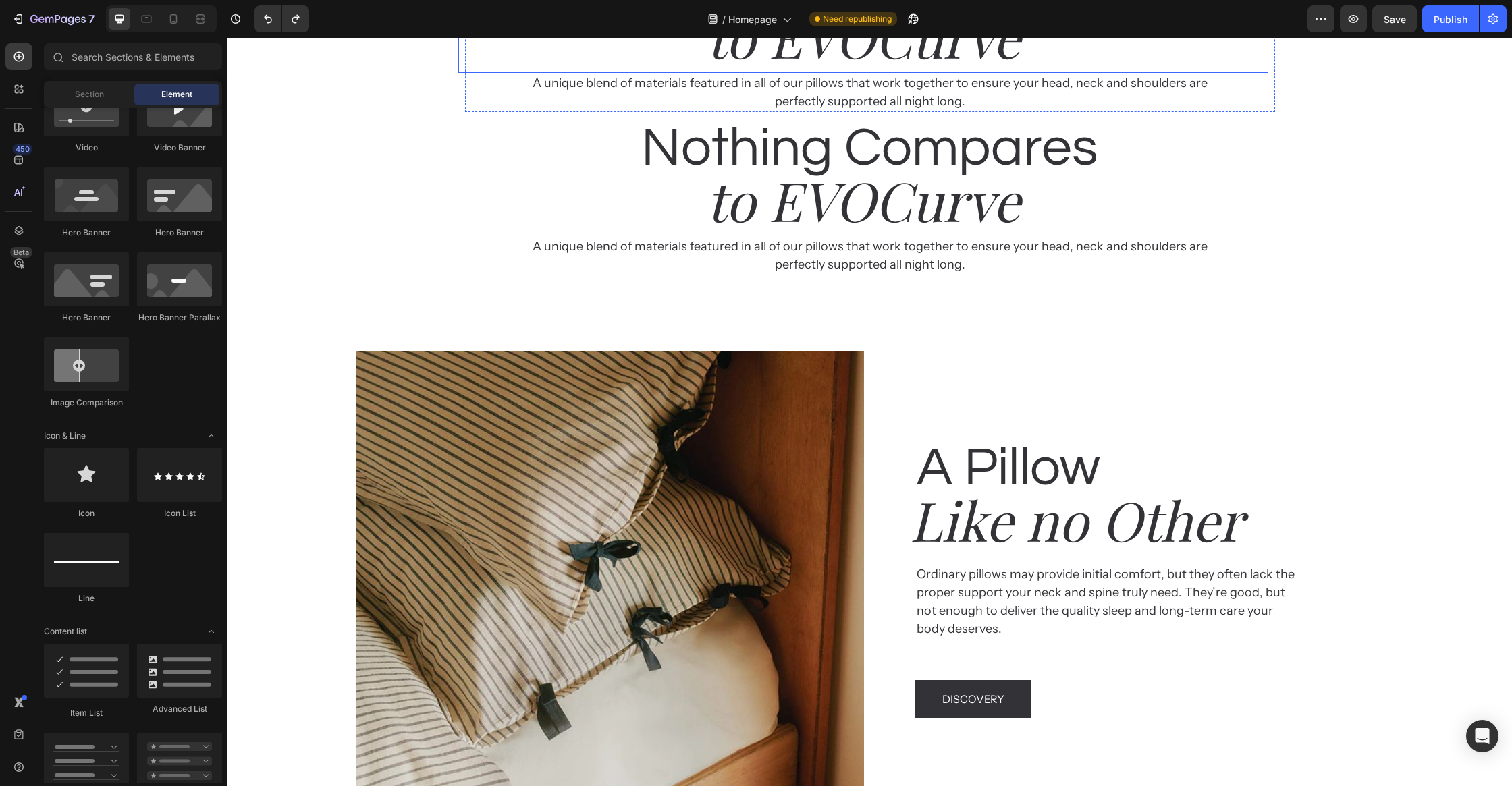
scroll to position [2275, 0]
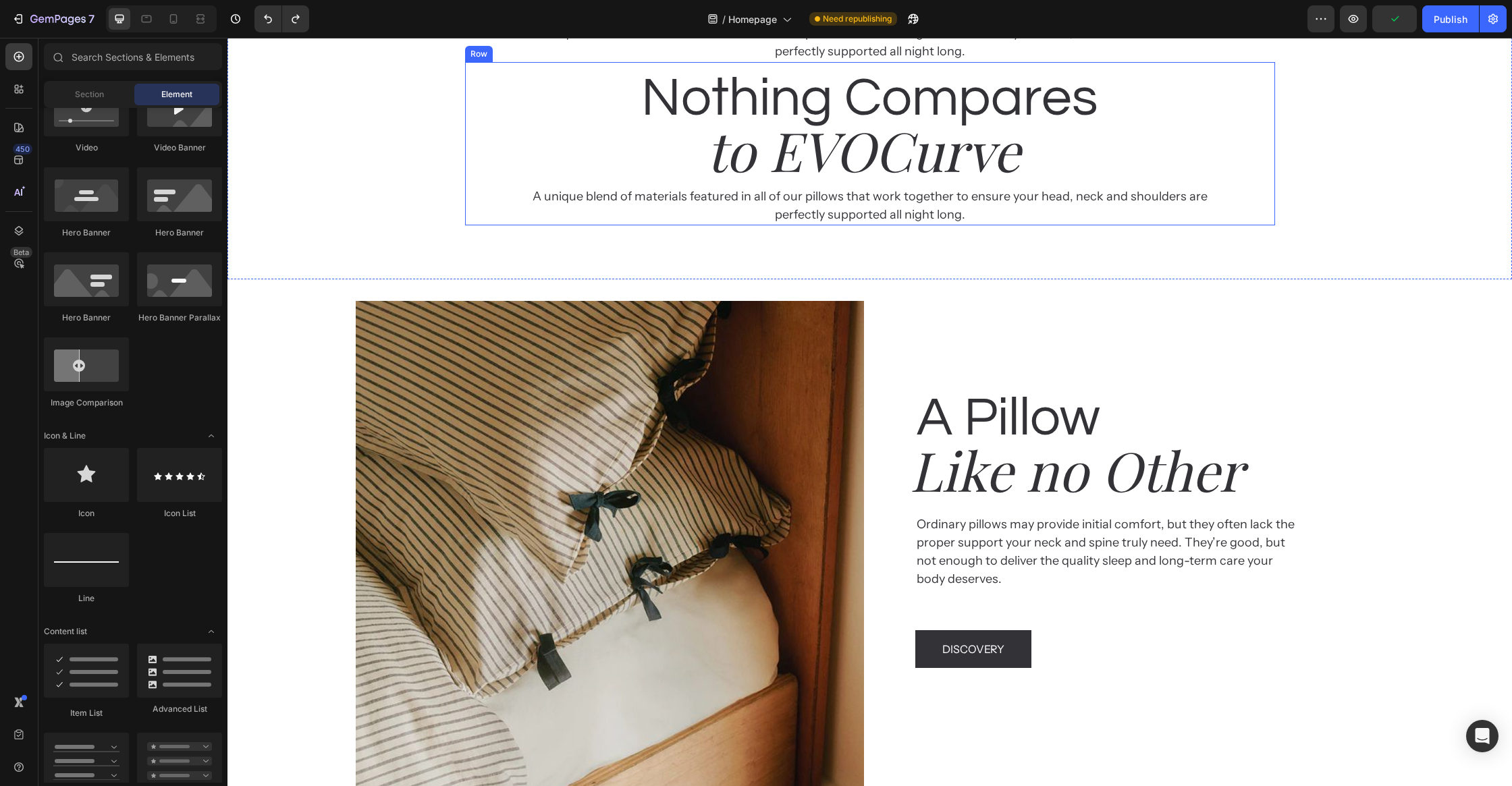
click at [1270, 225] on div "Nothing Compares Heading to EVOCurve Heading A unique blend of materials featur…" at bounding box center [870, 143] width 810 height 164
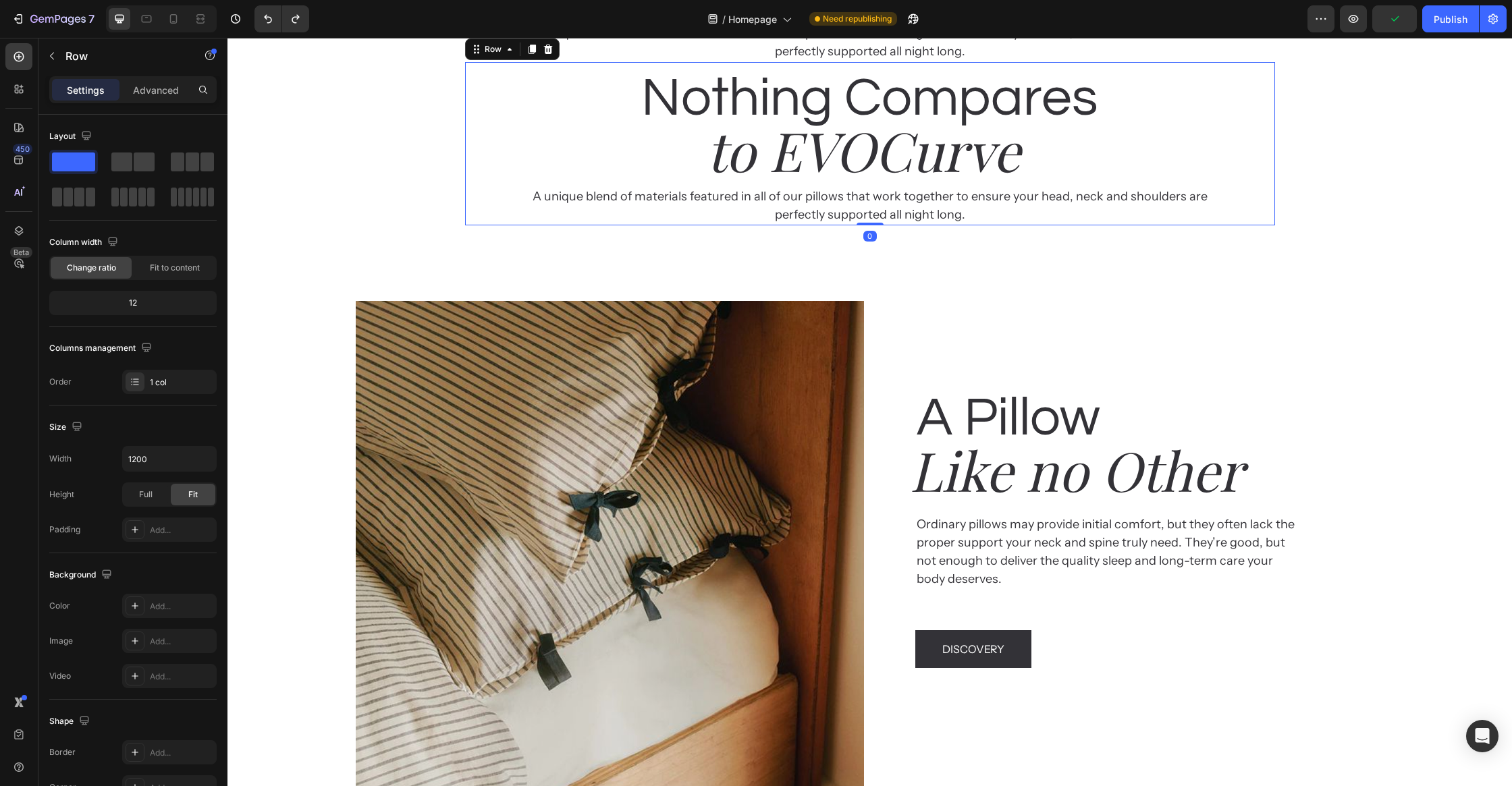
click at [549, 54] on icon at bounding box center [548, 49] width 9 height 10
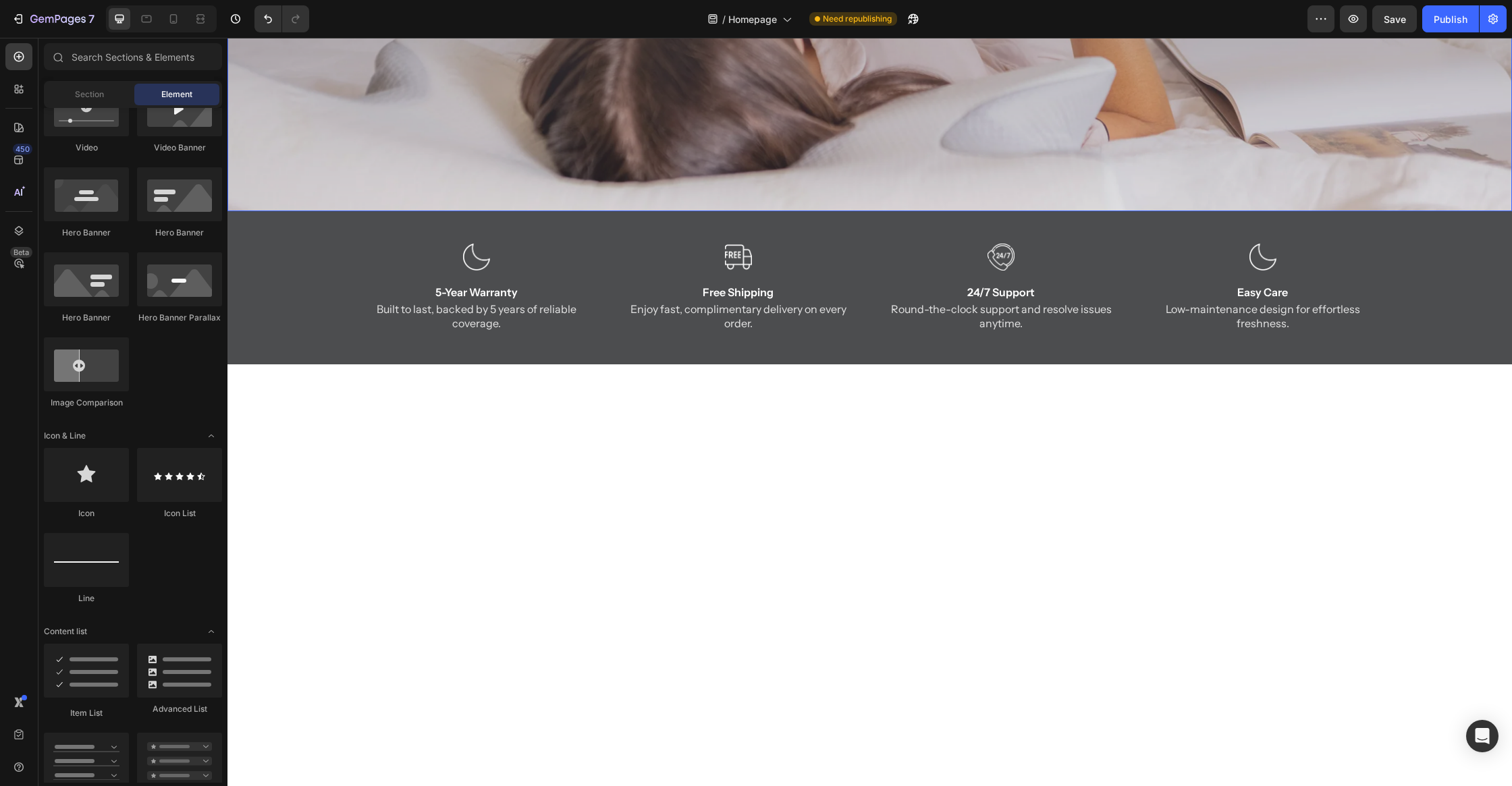
scroll to position [0, 0]
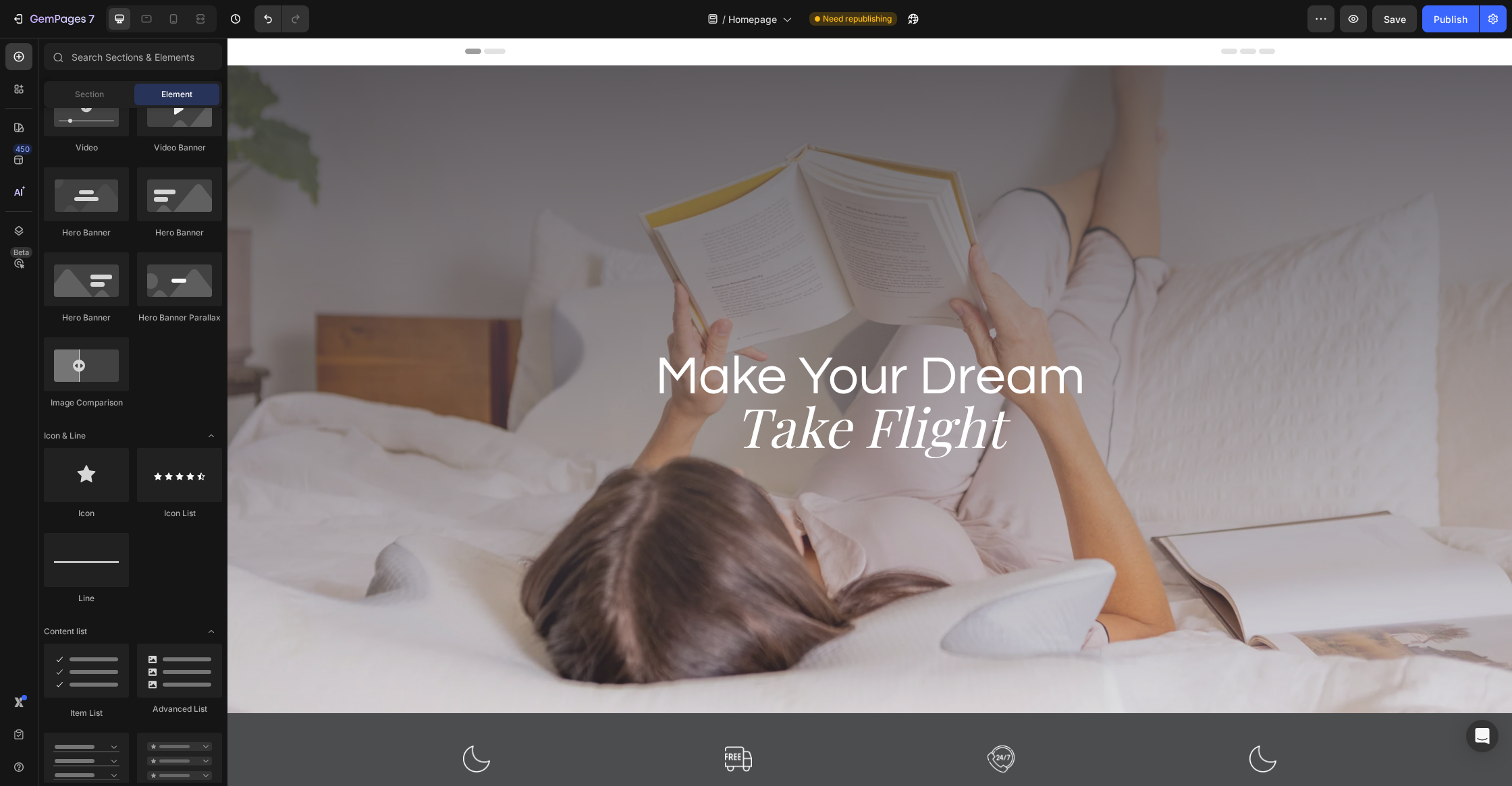
click at [1359, 50] on div "Header" at bounding box center [870, 51] width 1285 height 28
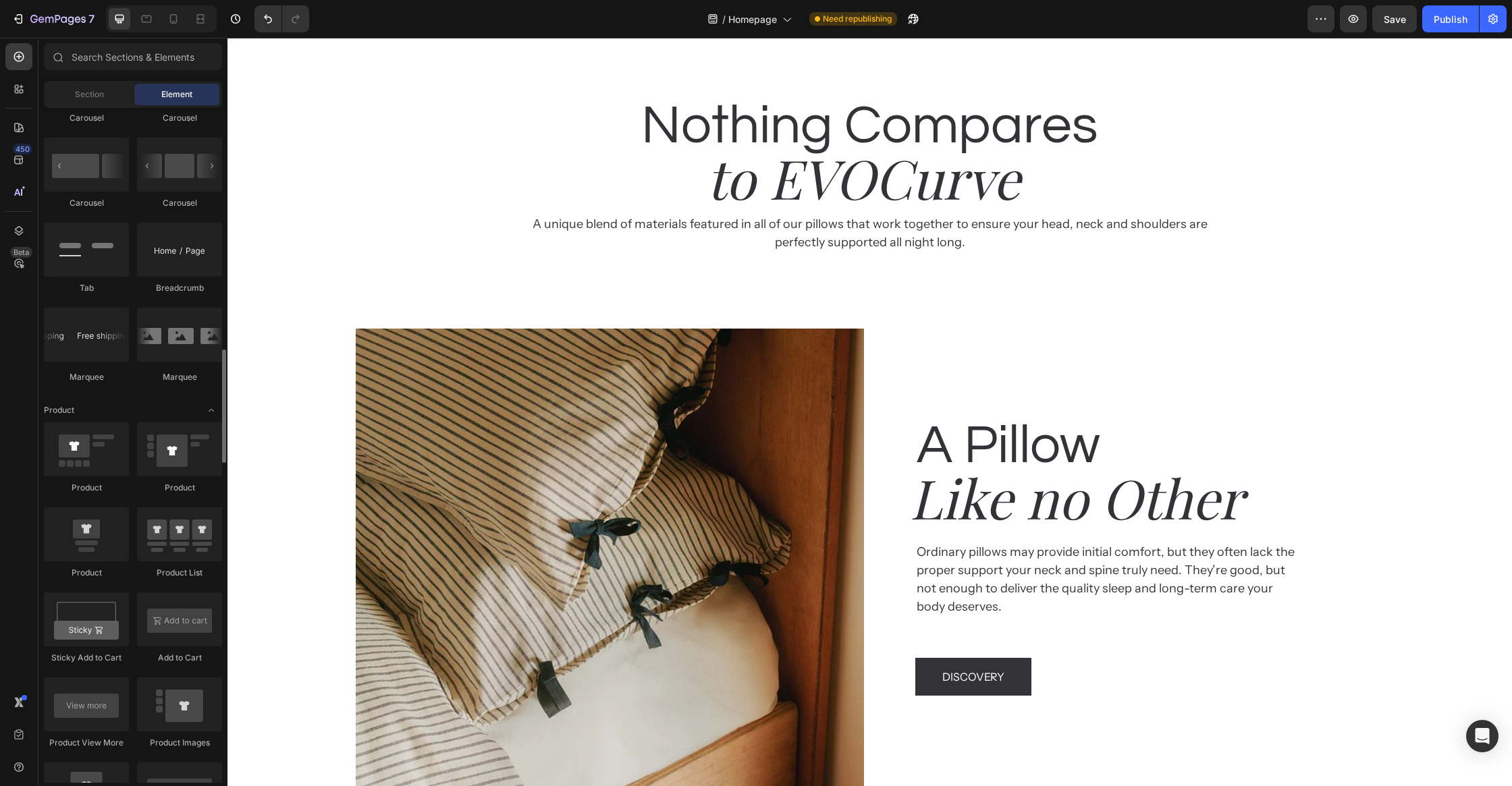
scroll to position [249, 0]
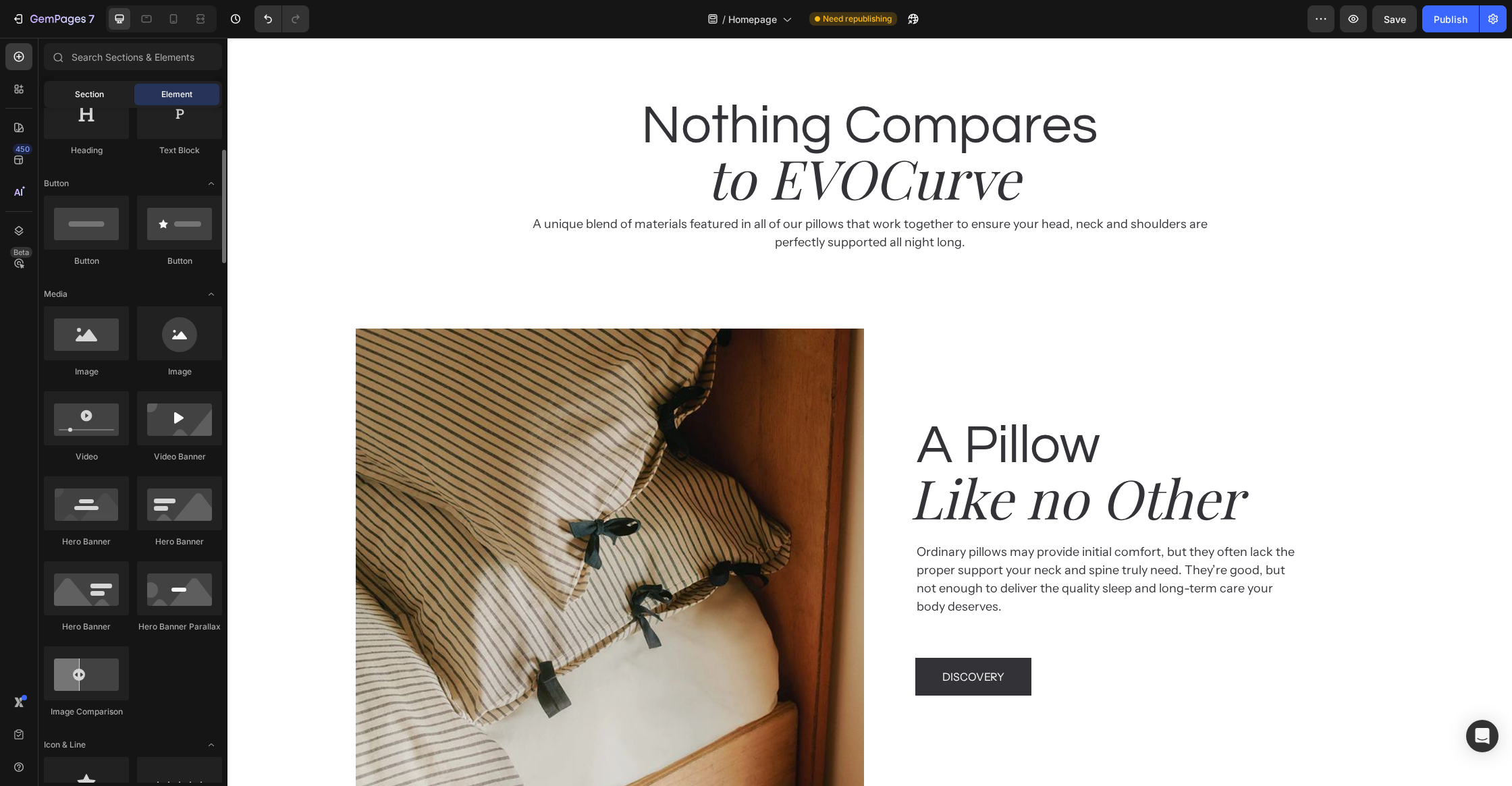
click at [98, 94] on span "Section" at bounding box center [89, 95] width 29 height 13
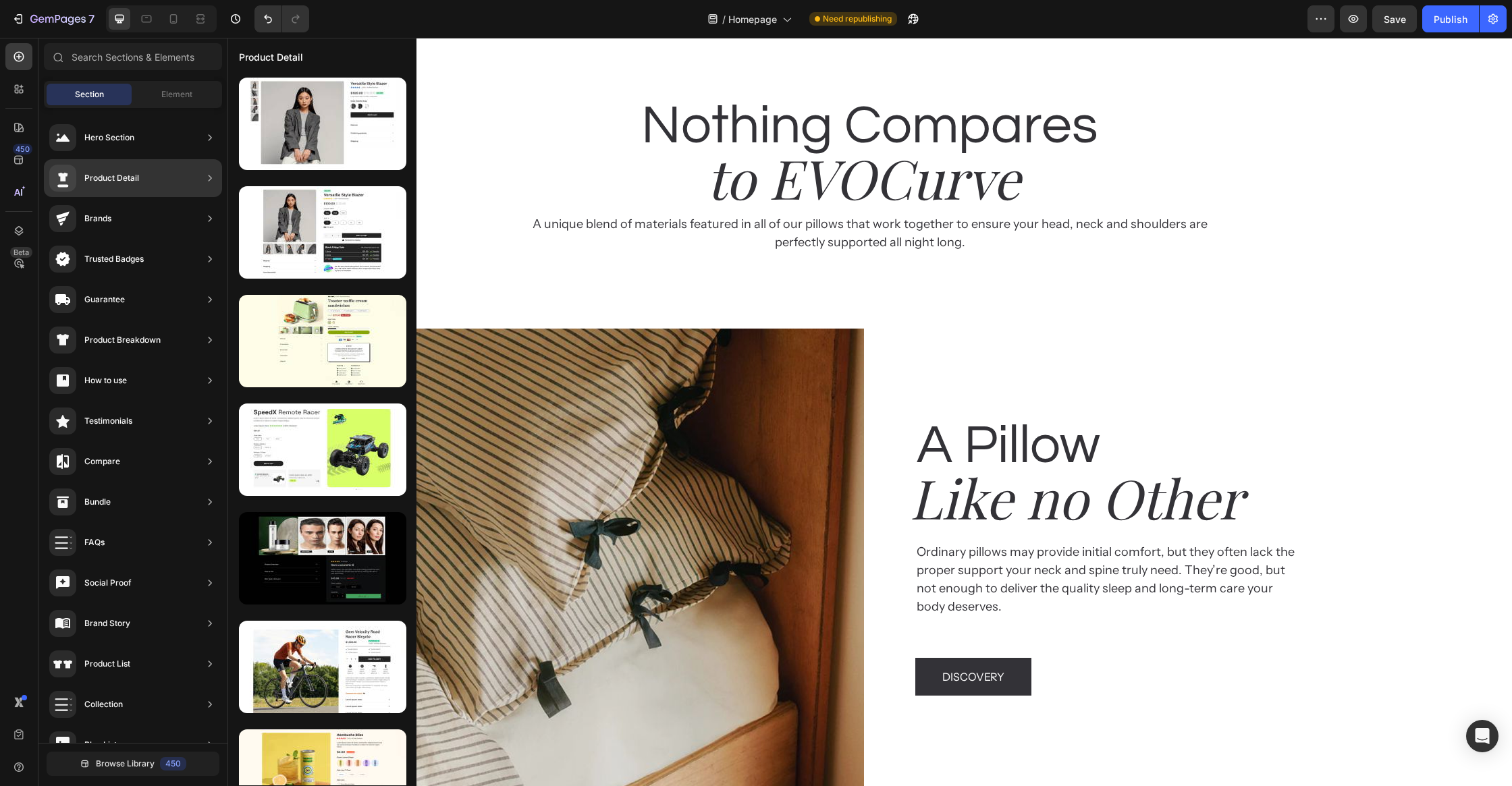
scroll to position [0, 0]
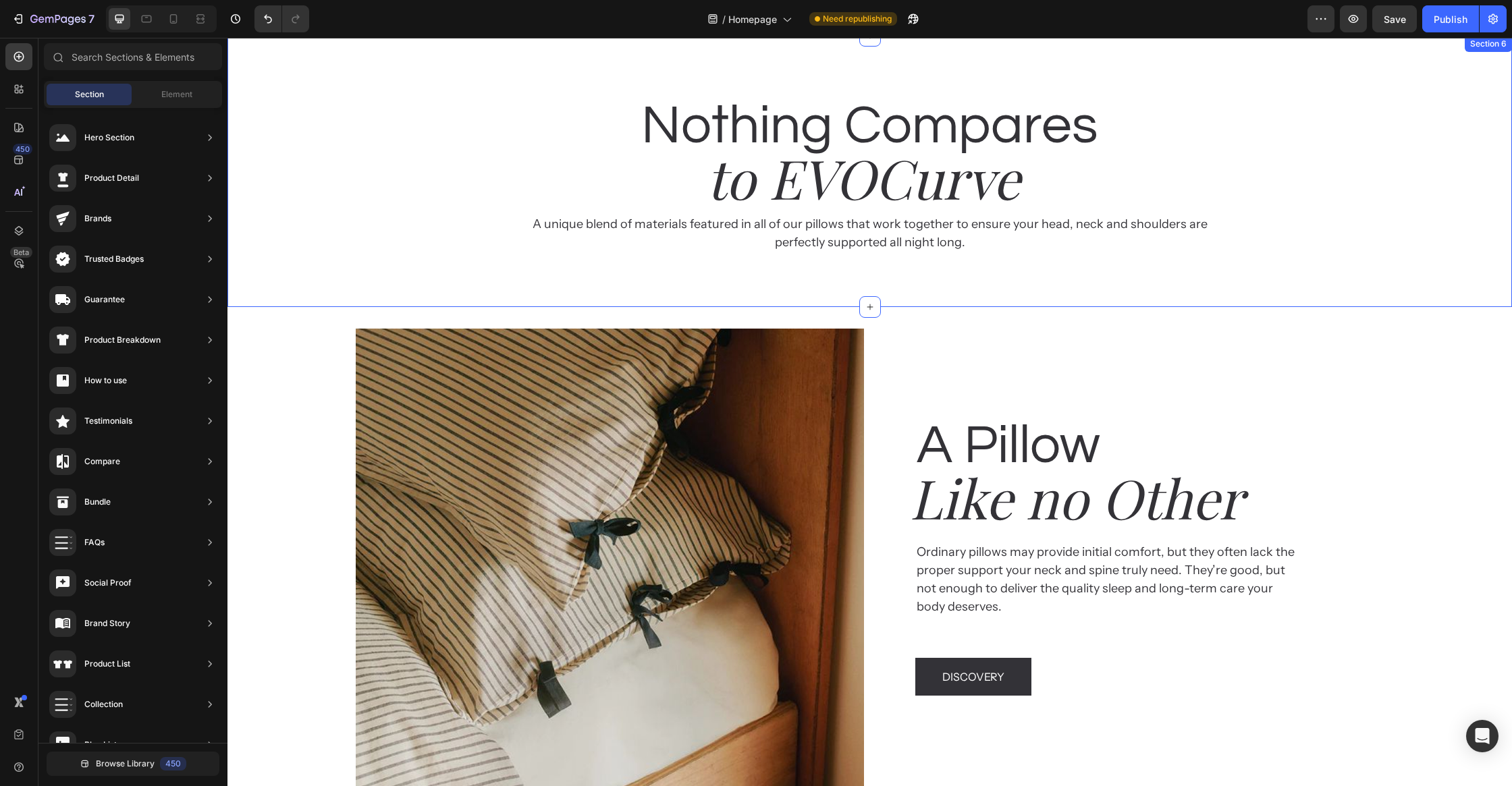
drag, startPoint x: 327, startPoint y: 369, endPoint x: 834, endPoint y: 266, distance: 517.4
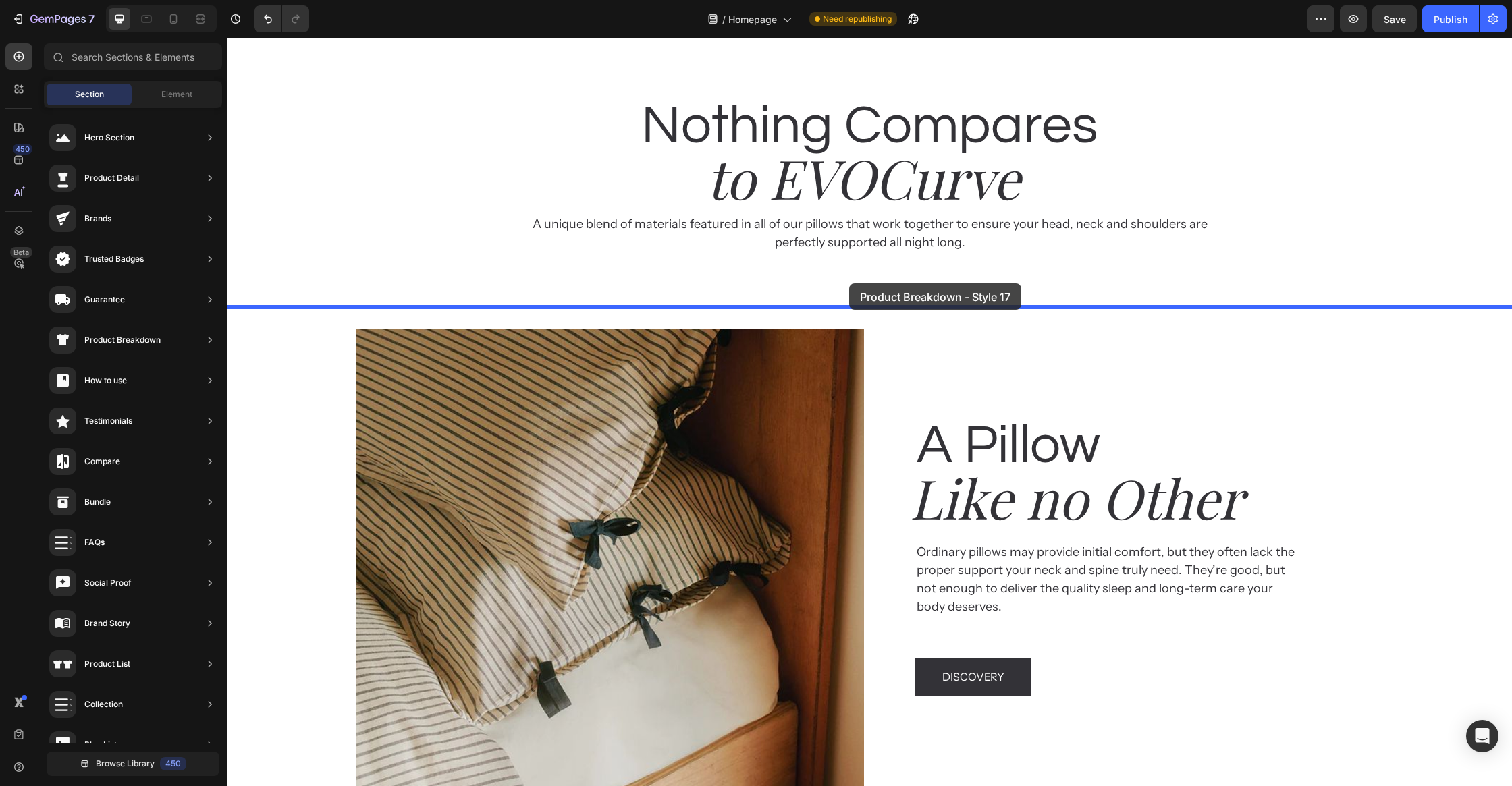
drag, startPoint x: 556, startPoint y: 716, endPoint x: 846, endPoint y: 290, distance: 515.3
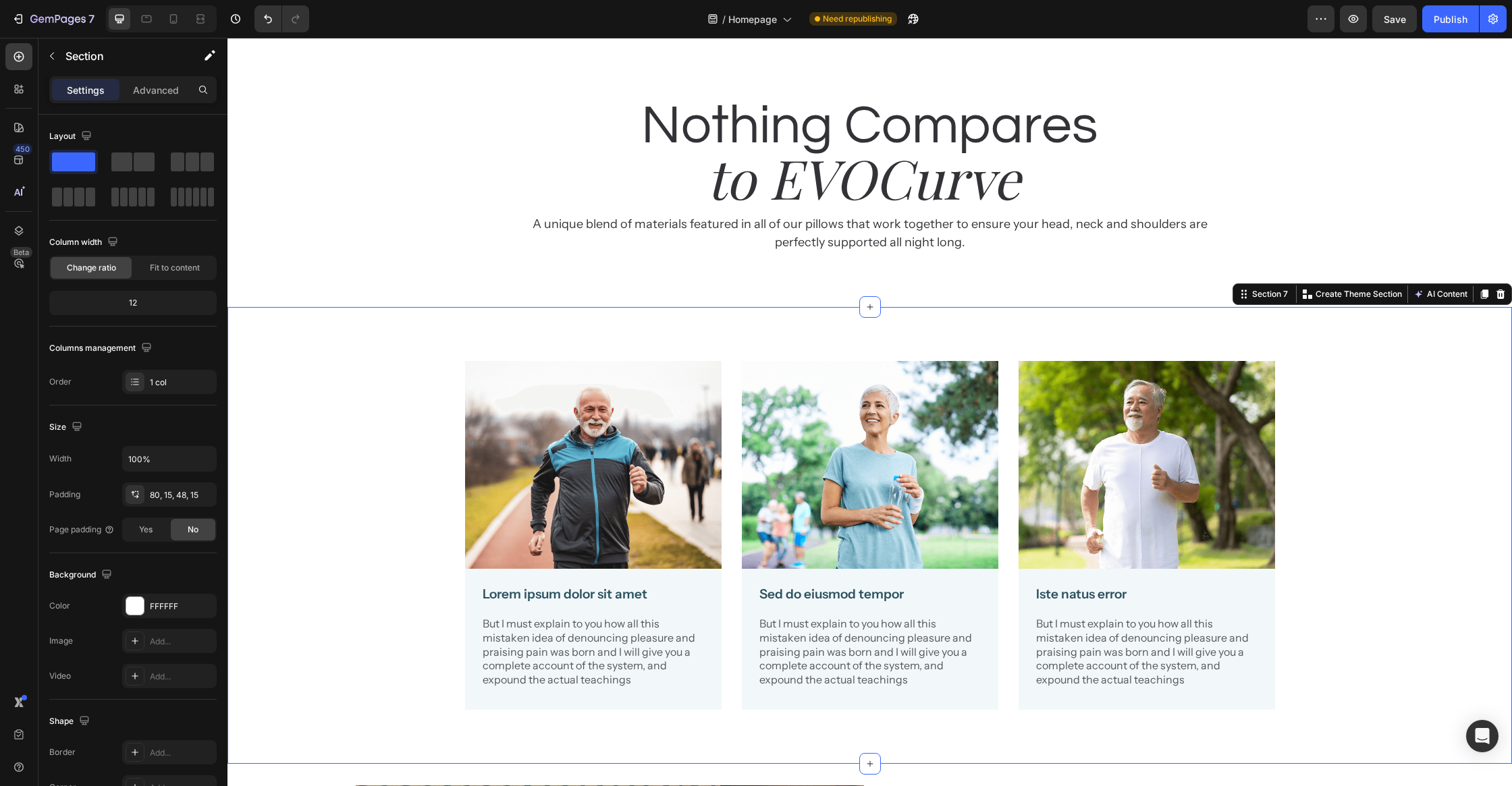
click at [1001, 328] on div "Image Lorem ipsum dolor sit amet Text Block But I must explain to you how all t…" at bounding box center [870, 535] width 1285 height 457
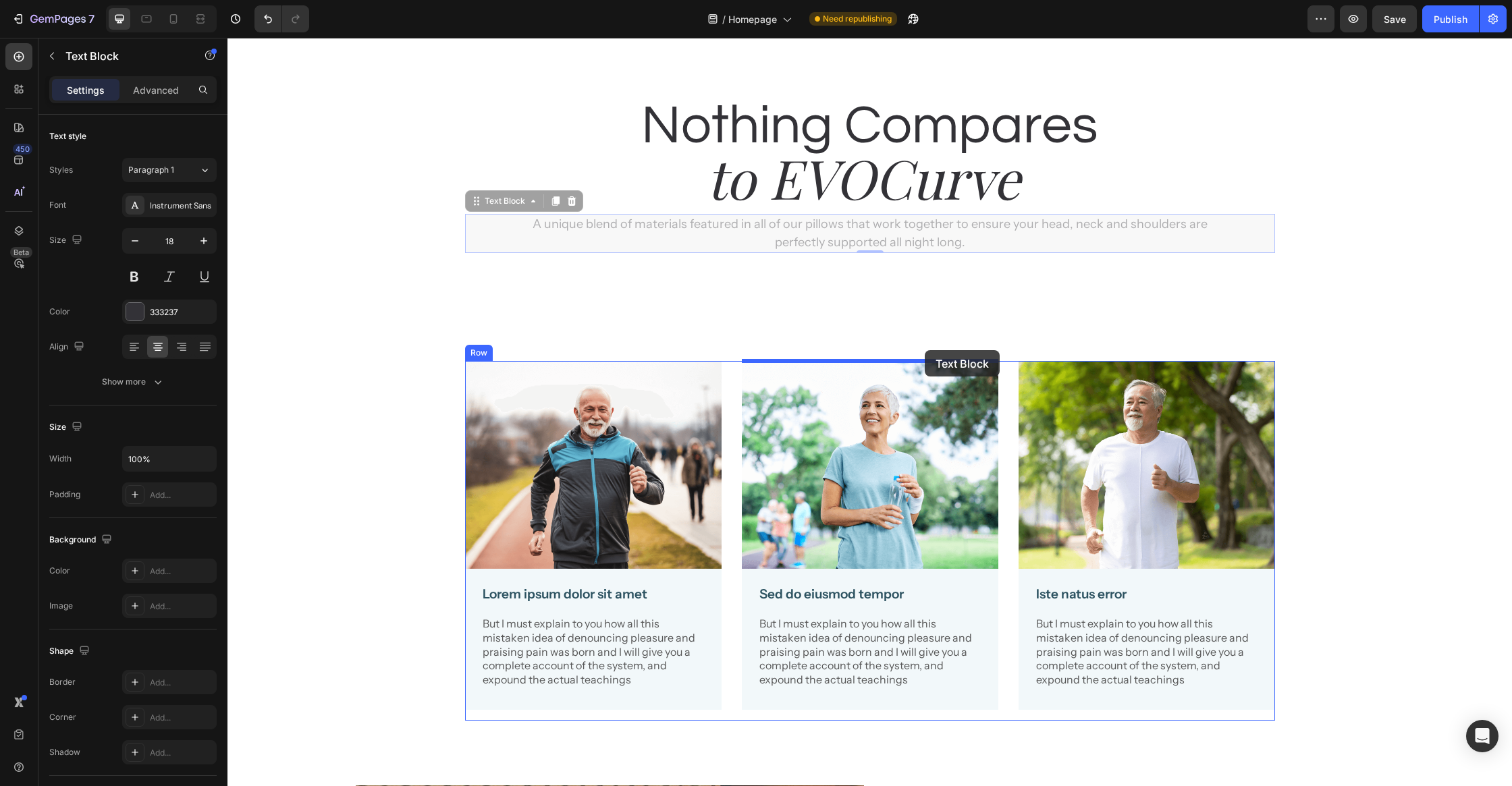
drag, startPoint x: 919, startPoint y: 227, endPoint x: 924, endPoint y: 351, distance: 124.1
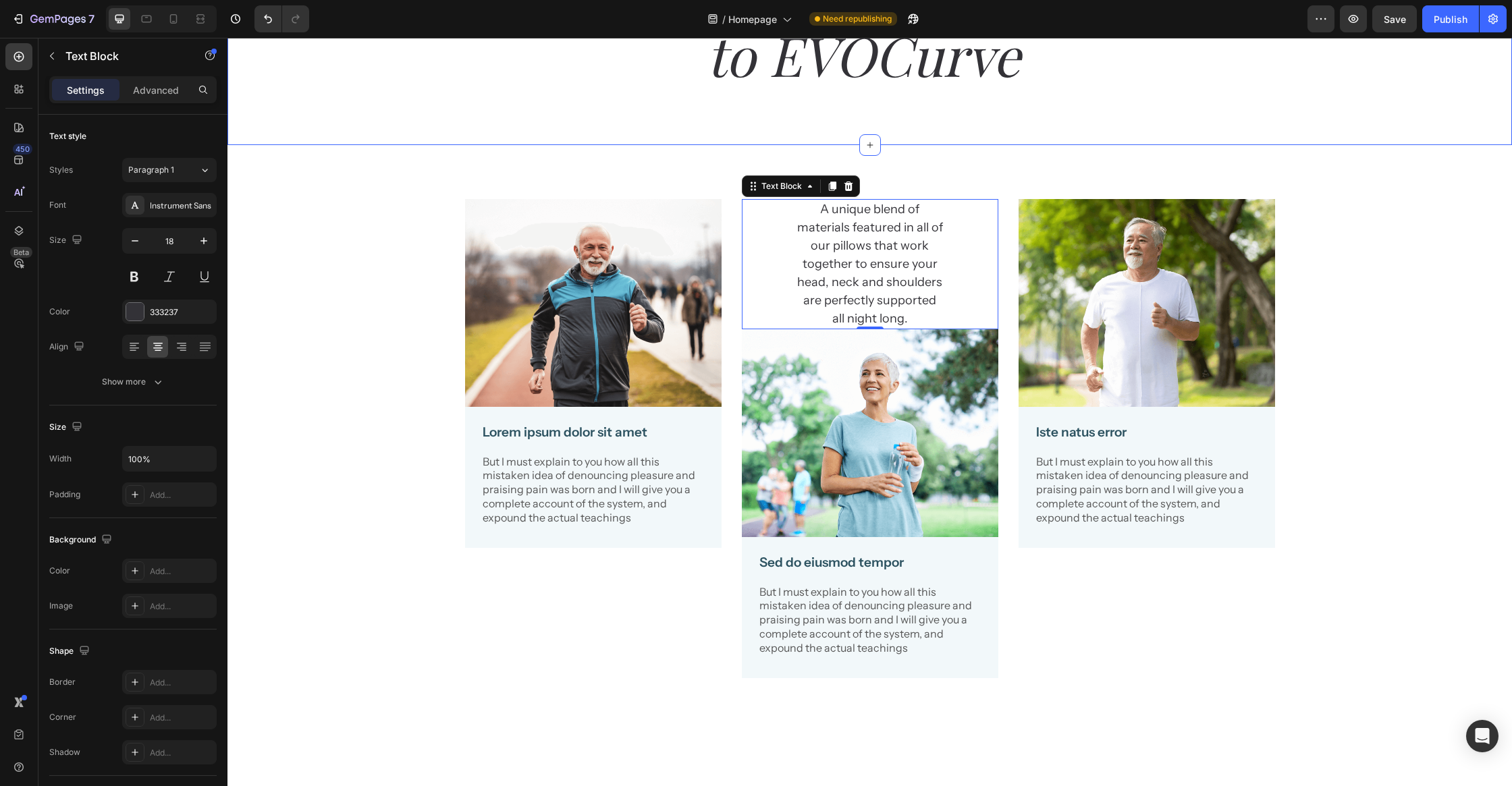
scroll to position [2203, 0]
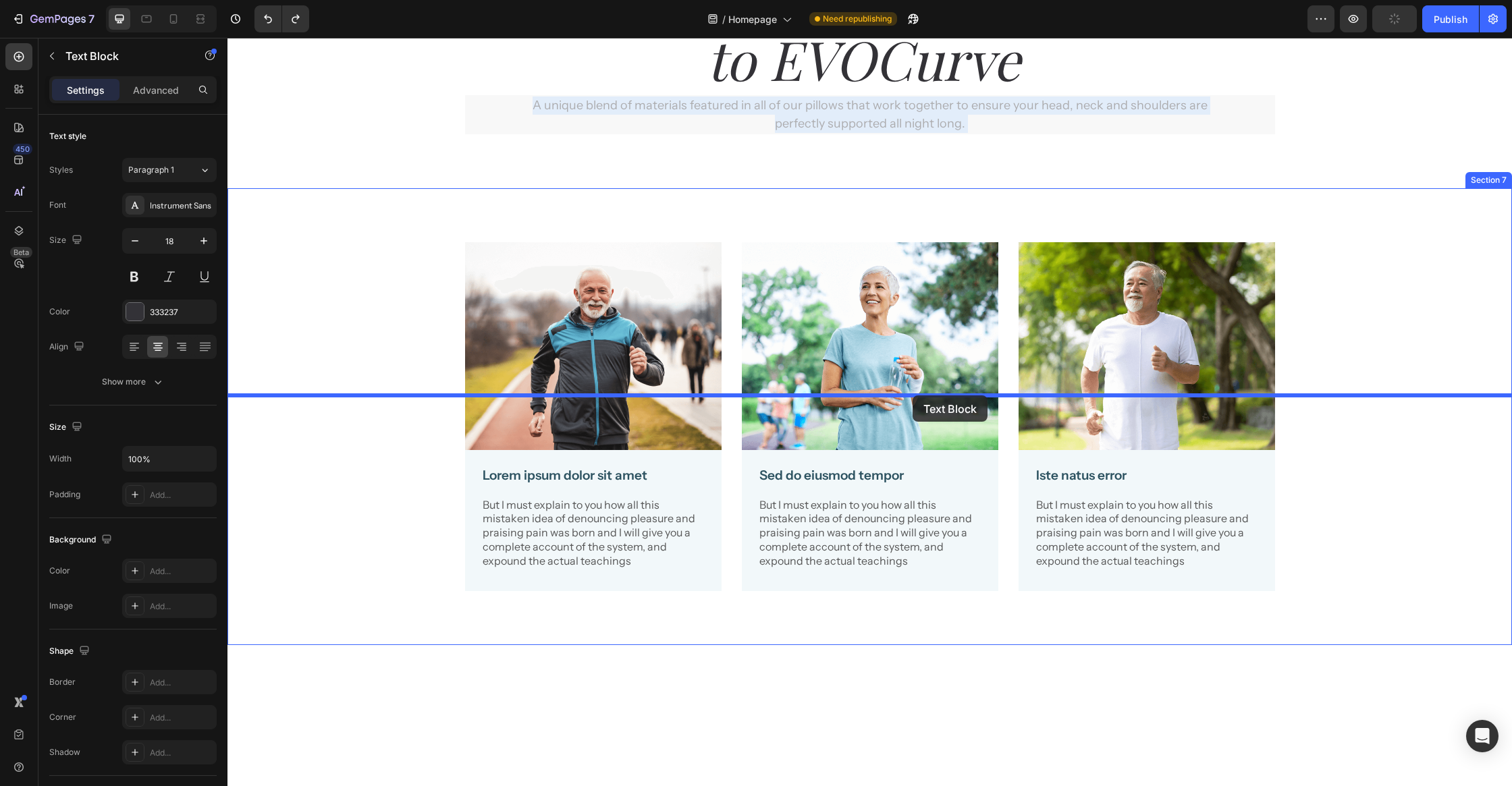
drag, startPoint x: 905, startPoint y: 323, endPoint x: 913, endPoint y: 394, distance: 71.4
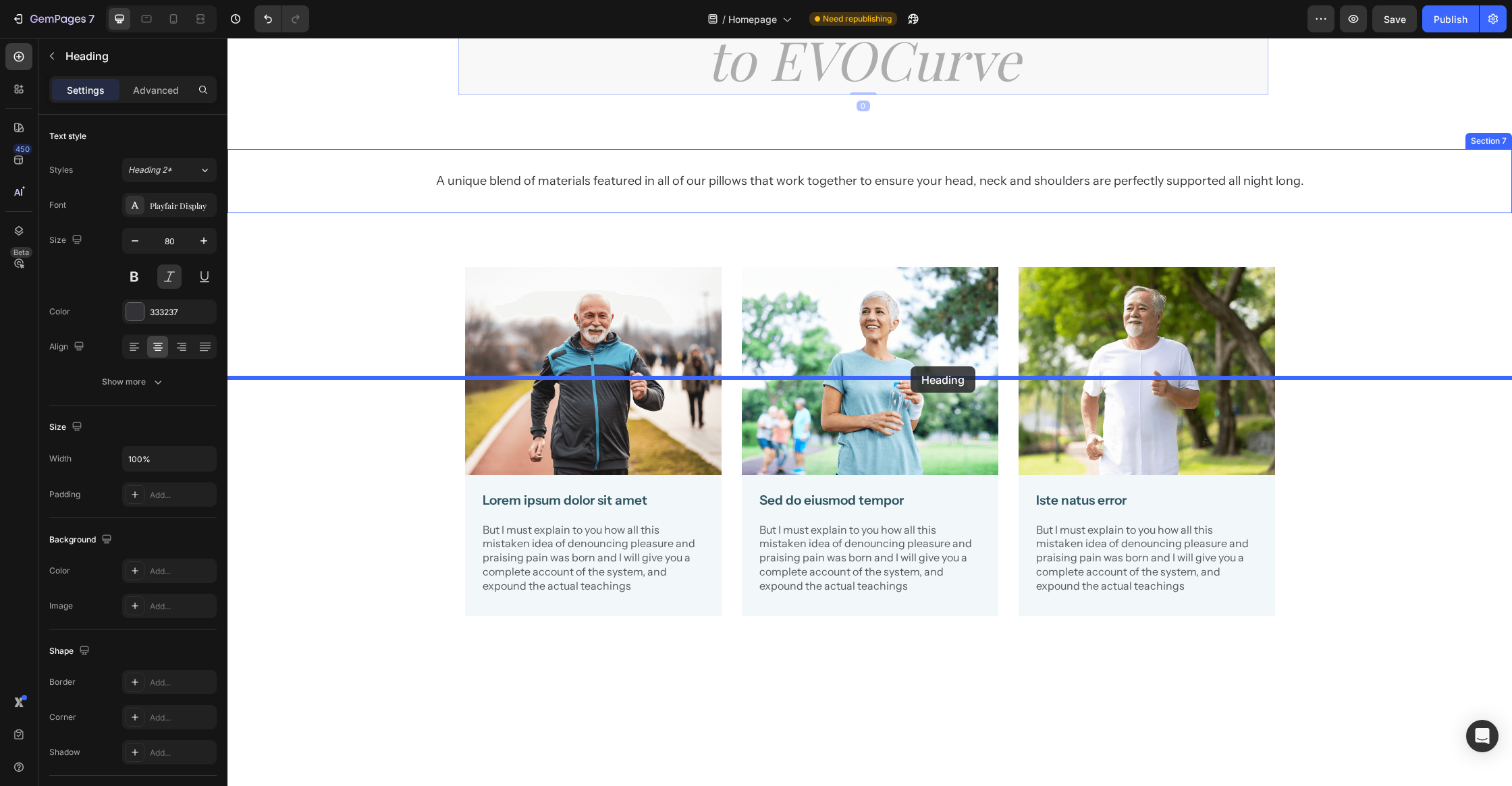
drag, startPoint x: 910, startPoint y: 276, endPoint x: 910, endPoint y: 367, distance: 91.0
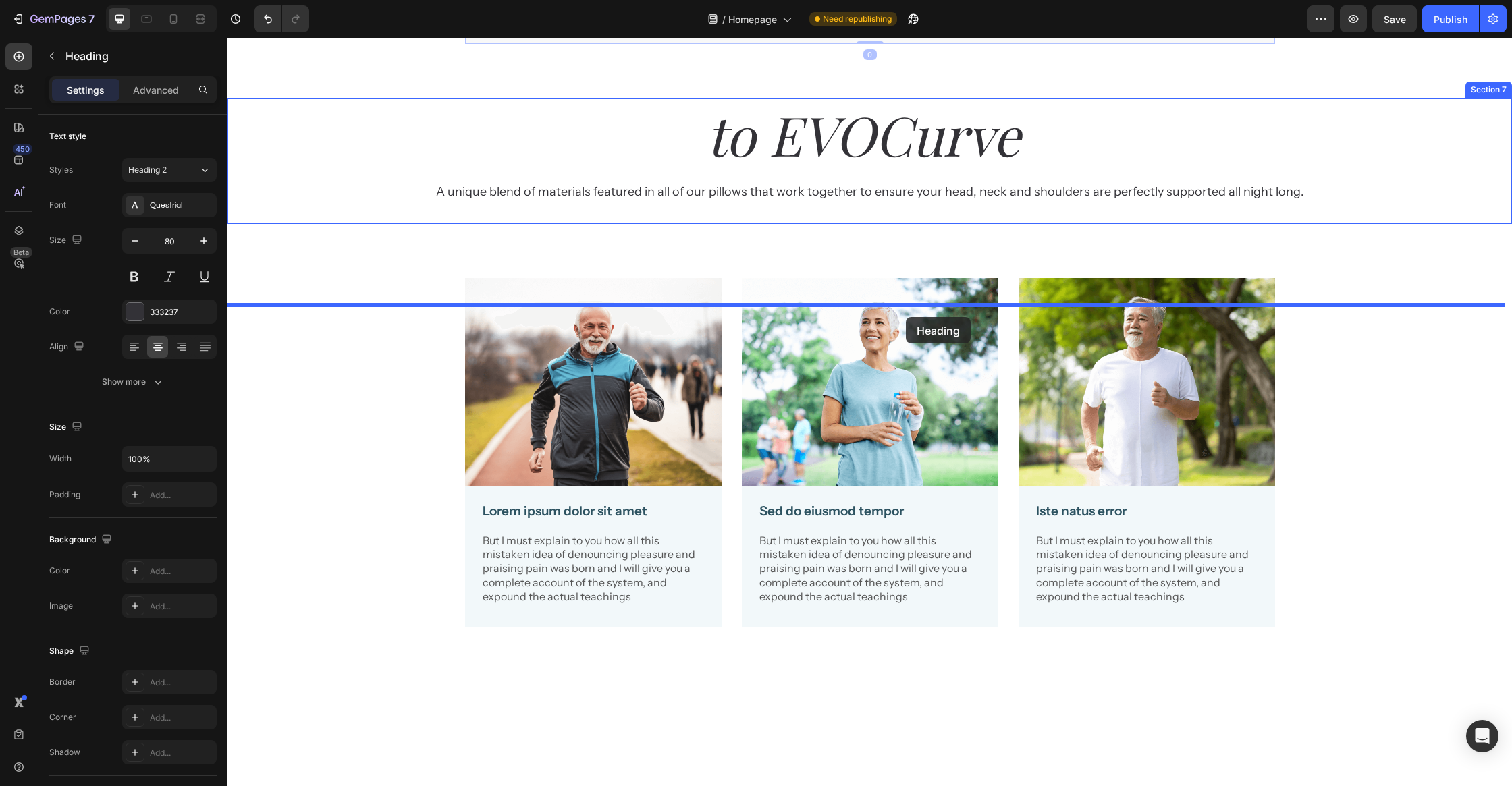
drag, startPoint x: 907, startPoint y: 231, endPoint x: 905, endPoint y: 317, distance: 86.0
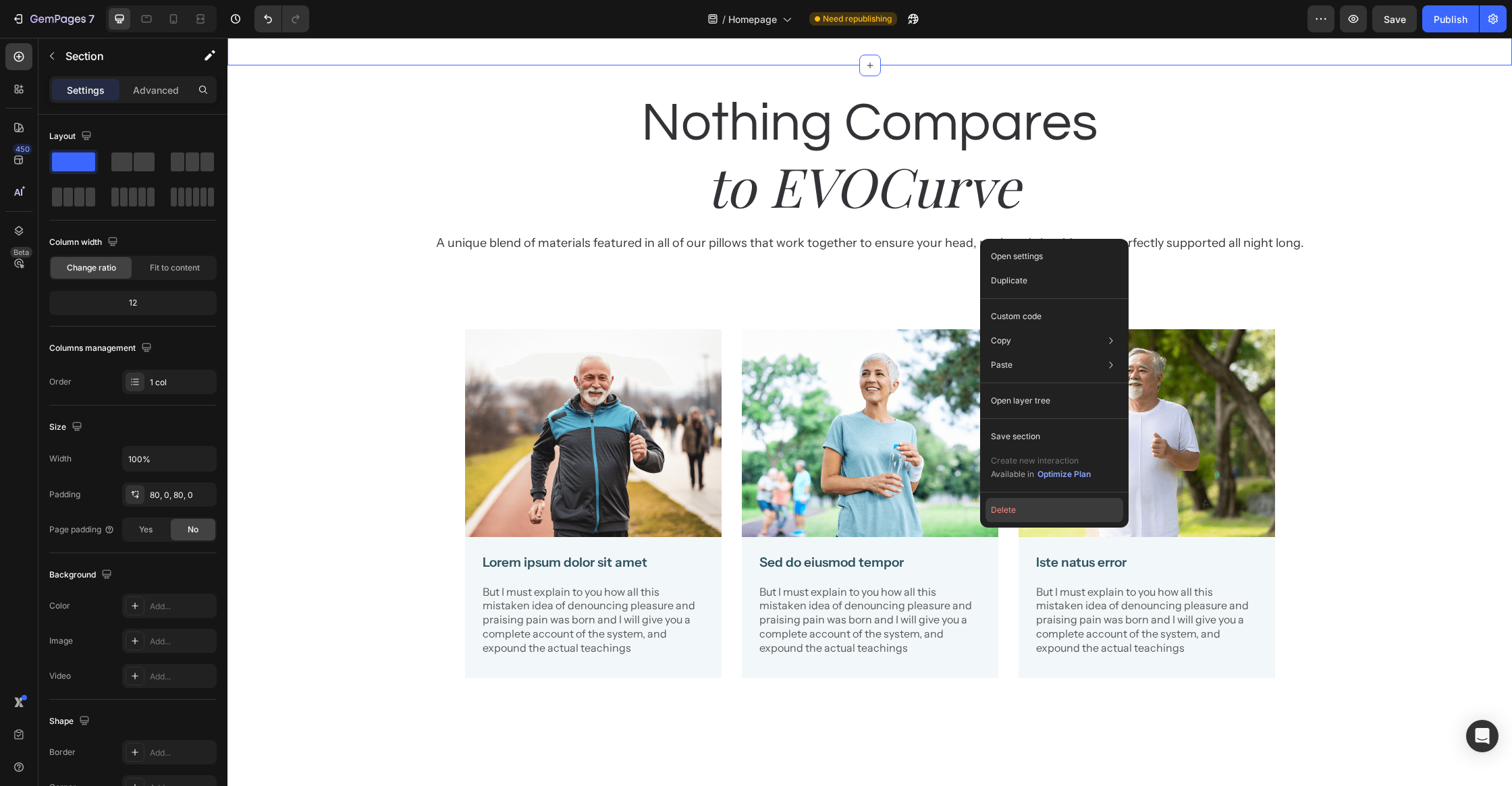
click at [1031, 501] on button "Delete" at bounding box center [1054, 510] width 138 height 24
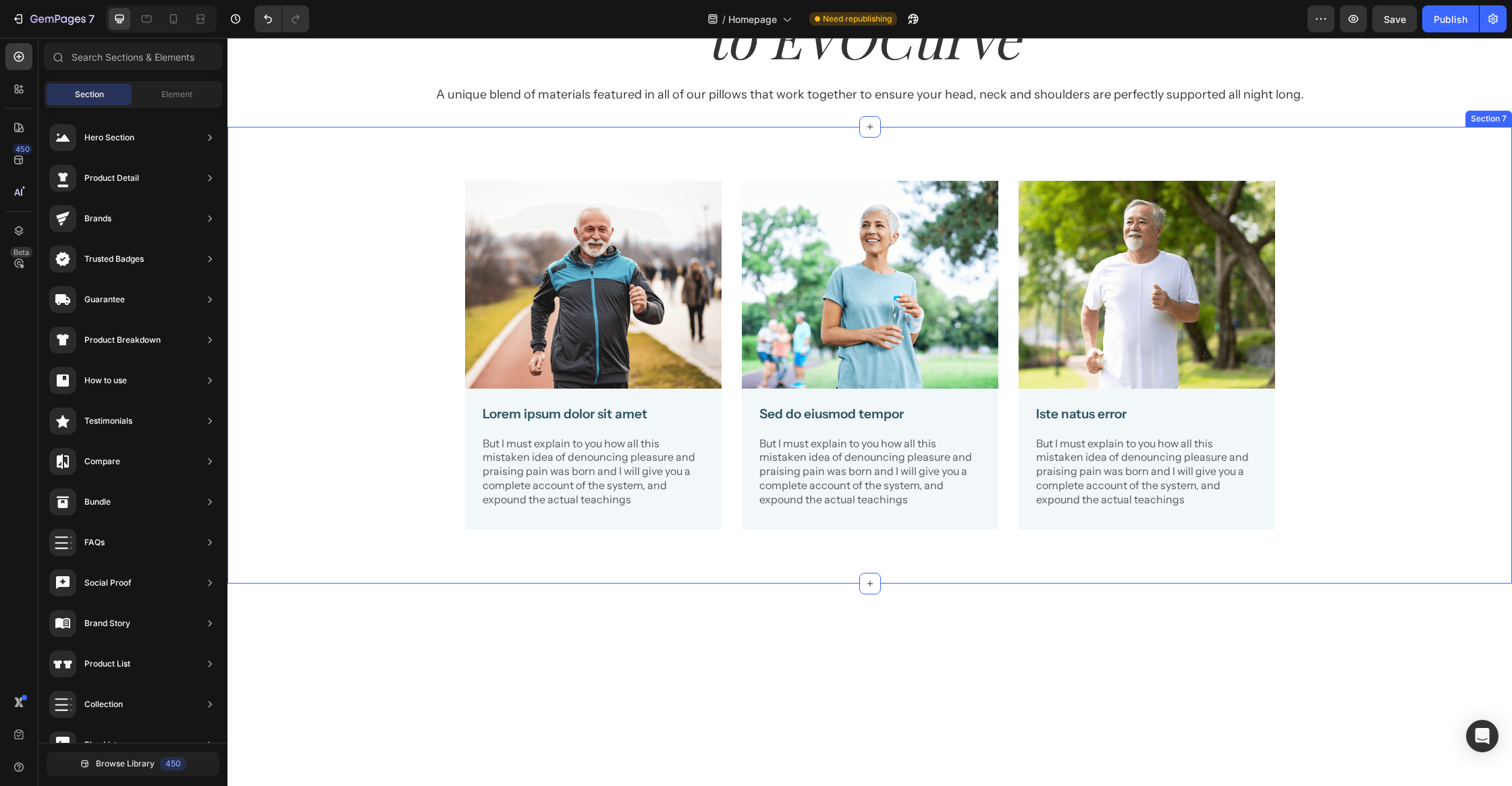
click at [1007, 346] on div "Image Lorem ipsum dolor sit amet Text Block But I must explain to you how all t…" at bounding box center [870, 355] width 1285 height 457
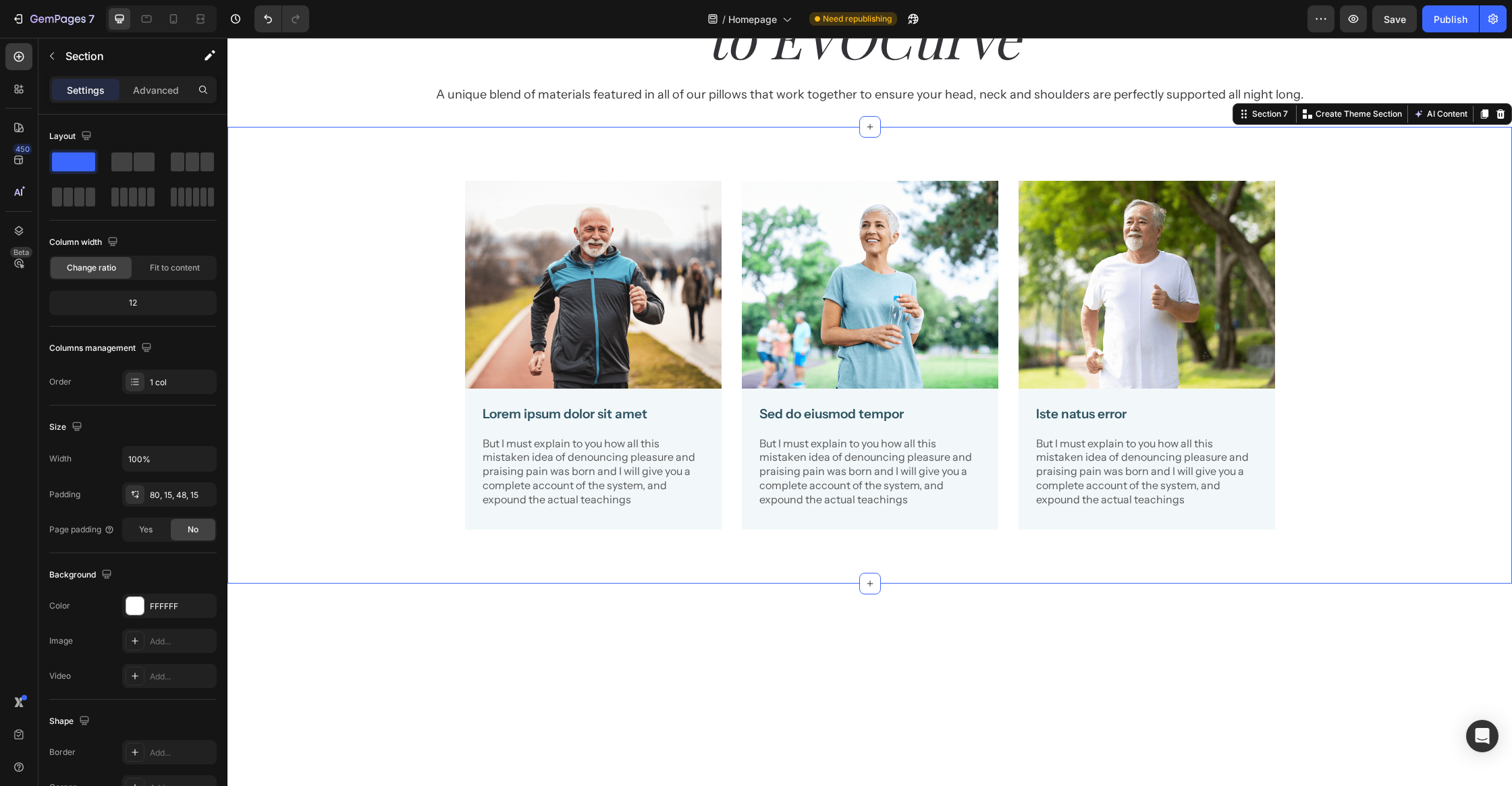
click at [973, 368] on div "Image Lorem ipsum dolor sit amet Text Block But I must explain to you how all t…" at bounding box center [870, 355] width 1285 height 457
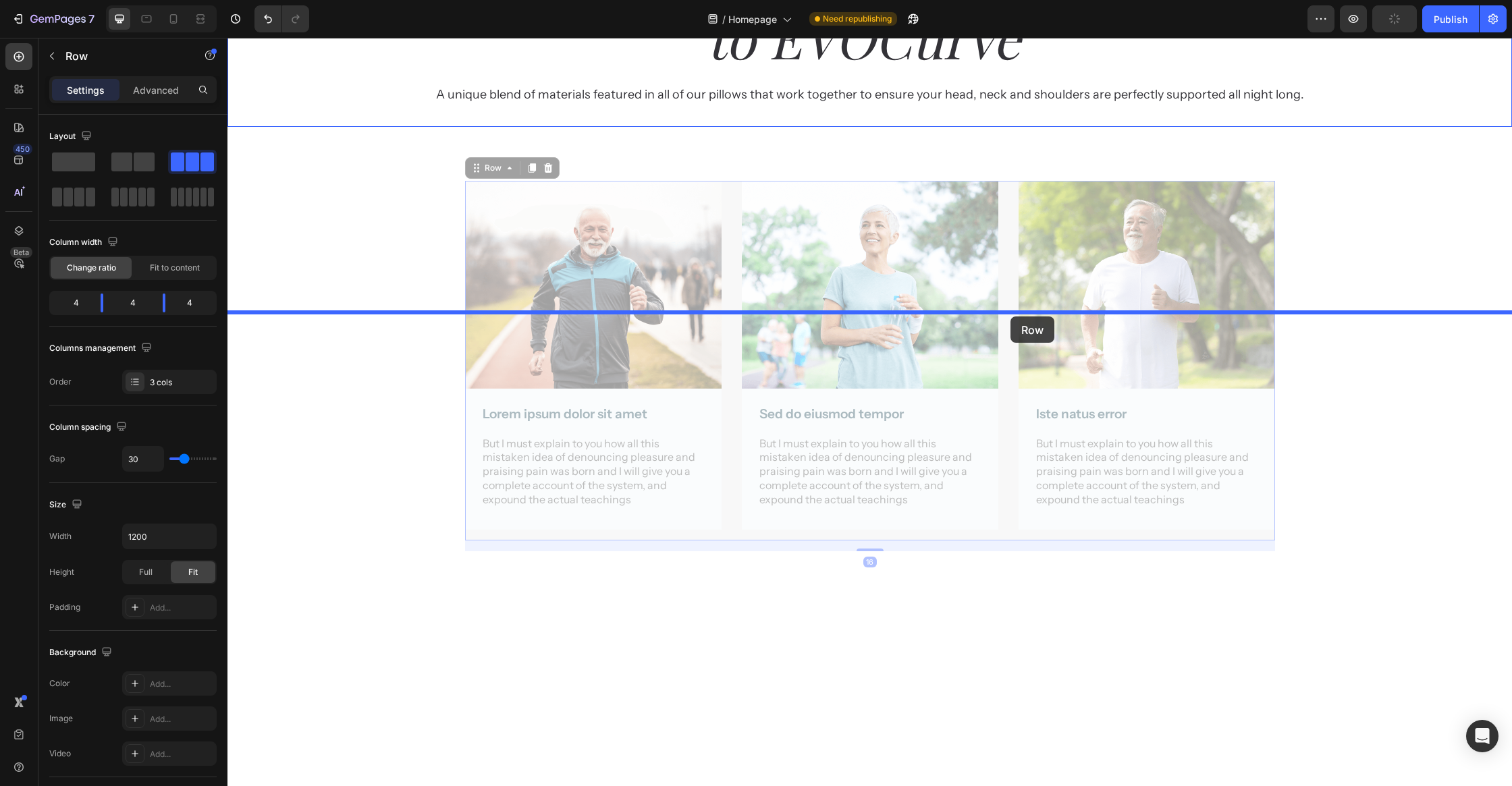
drag, startPoint x: 1011, startPoint y: 452, endPoint x: 1010, endPoint y: 317, distance: 135.0
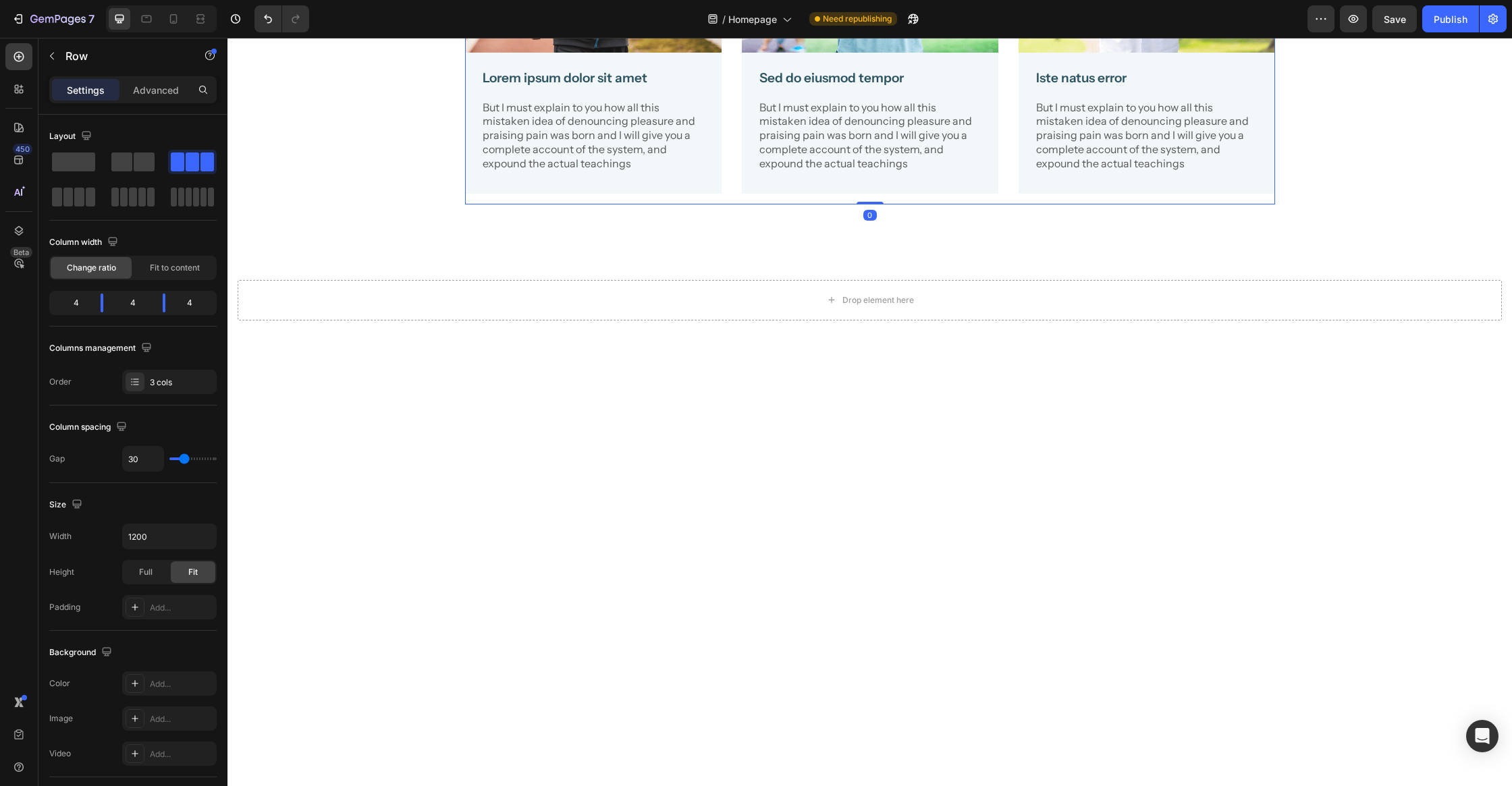
scroll to position [2578, 0]
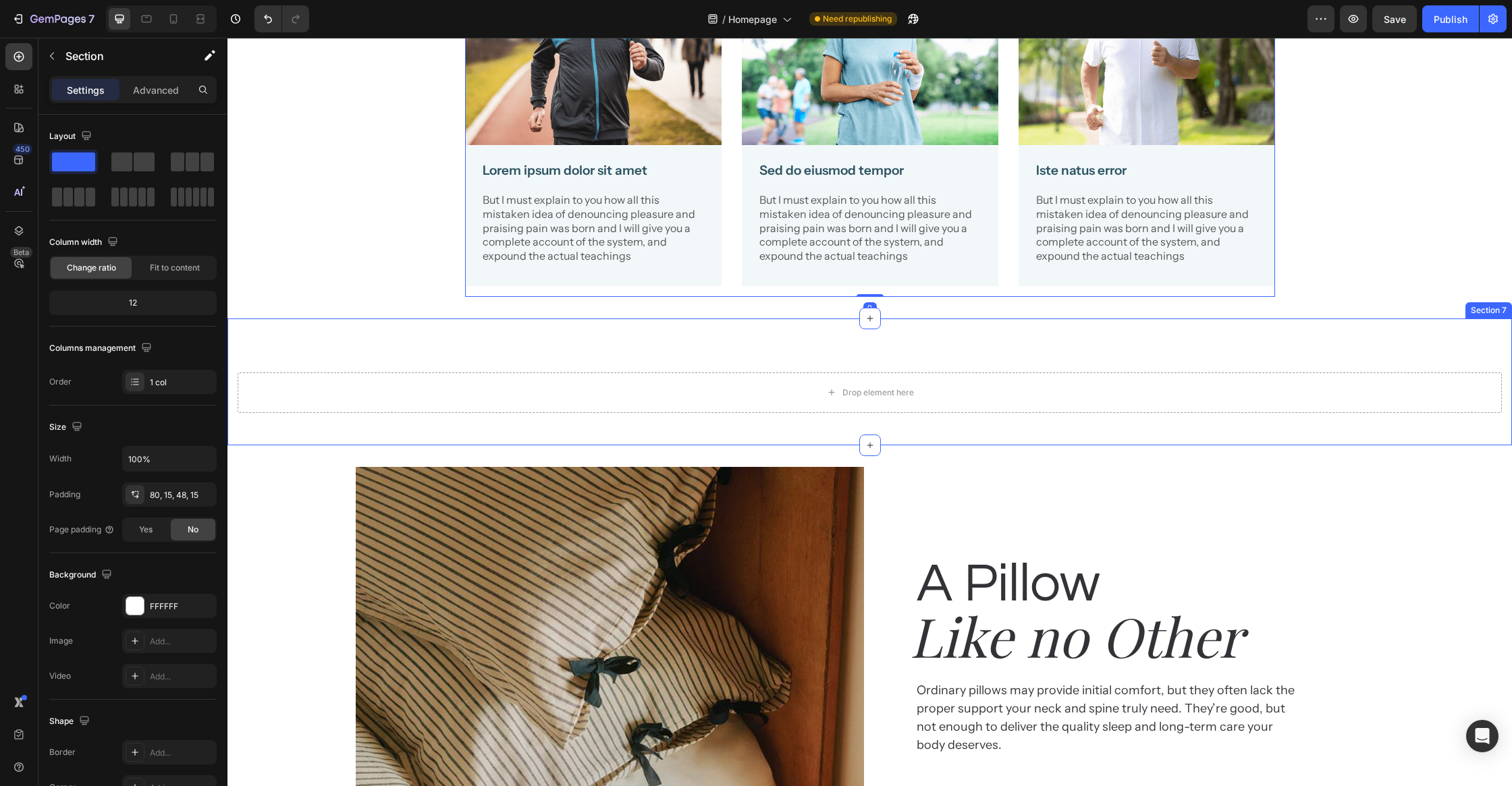
click at [1042, 394] on div "Drop element here" at bounding box center [870, 392] width 1264 height 40
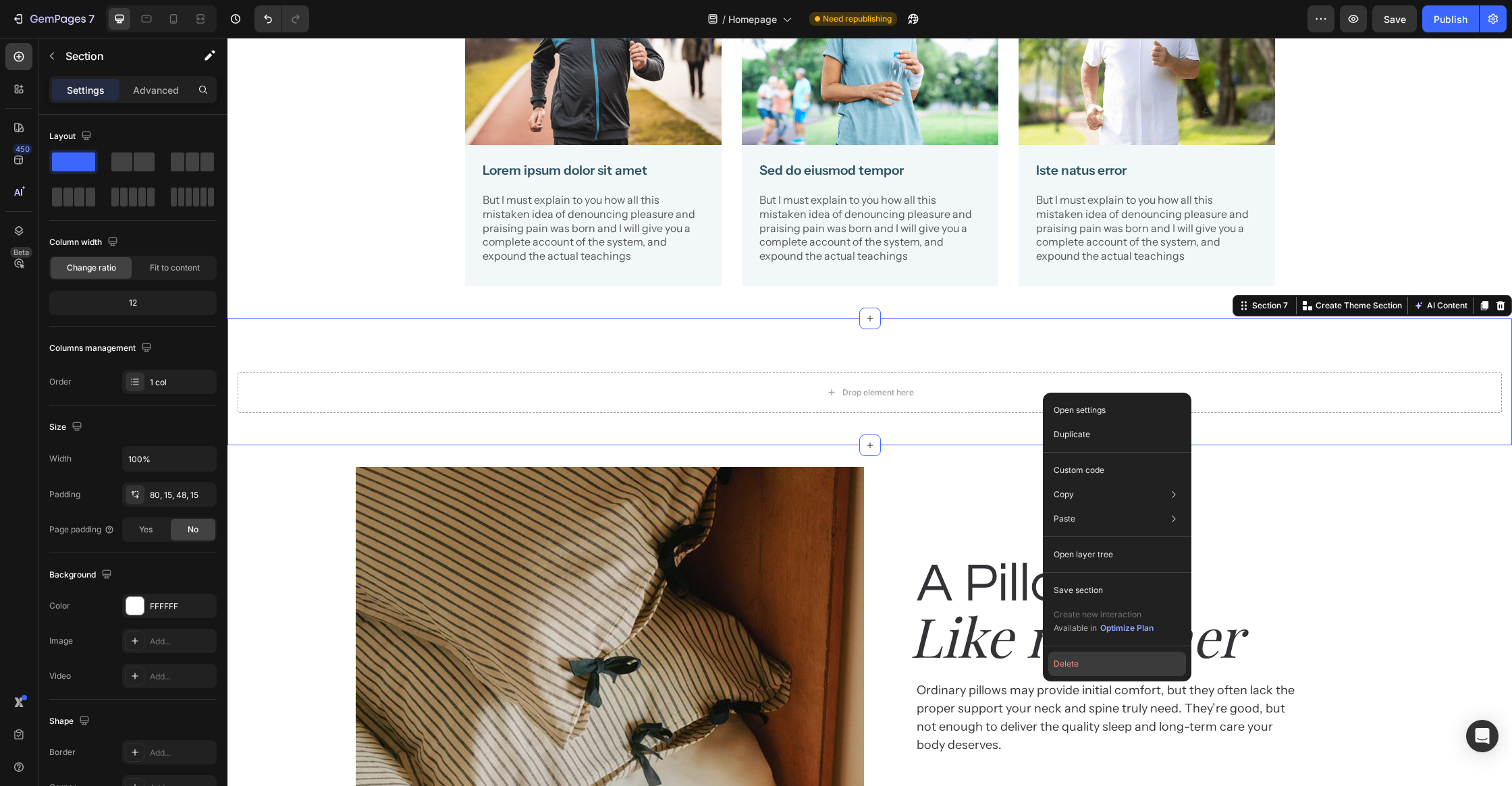
click at [1061, 660] on button "Delete" at bounding box center [1117, 663] width 138 height 24
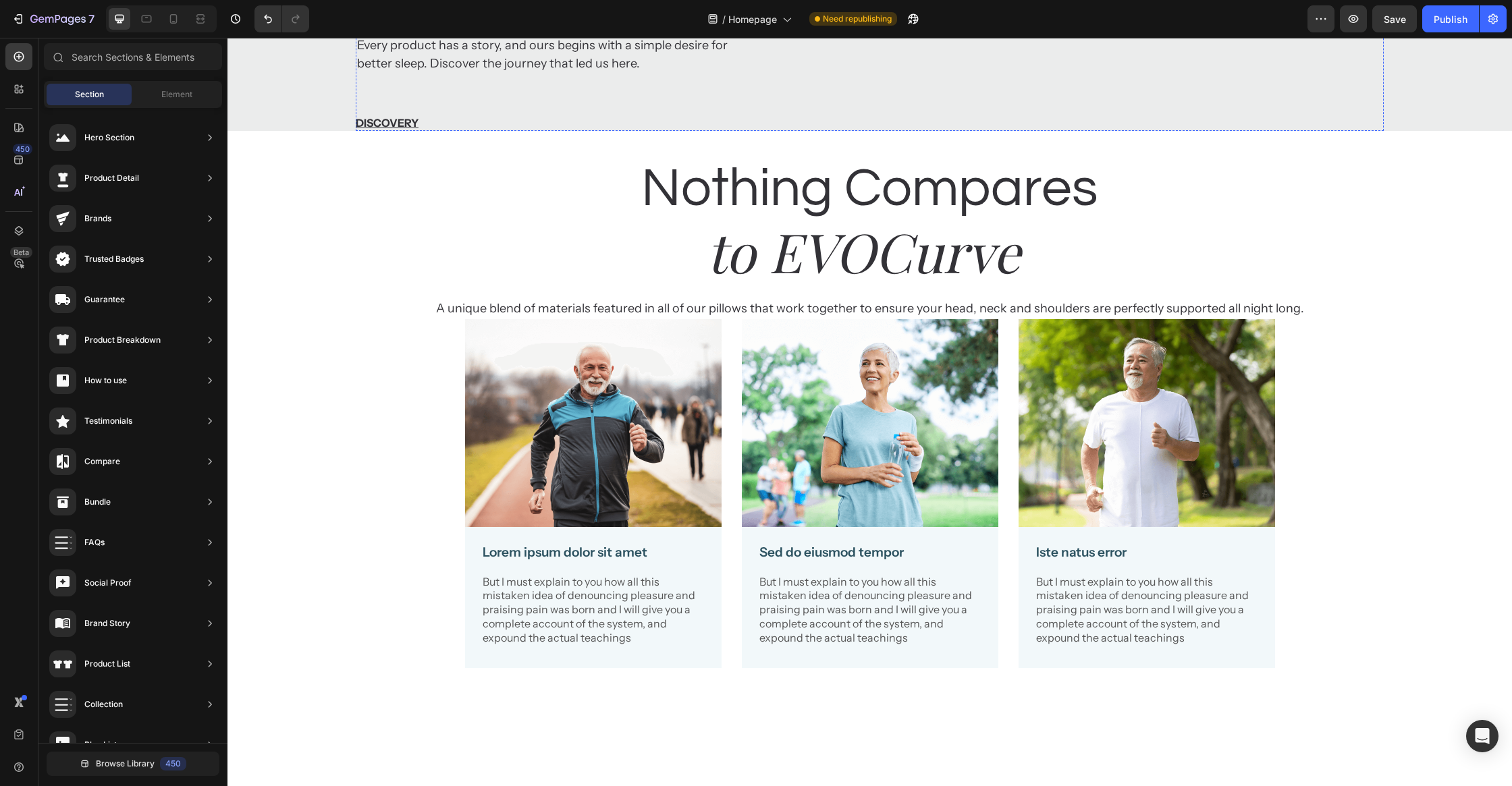
scroll to position [2095, 0]
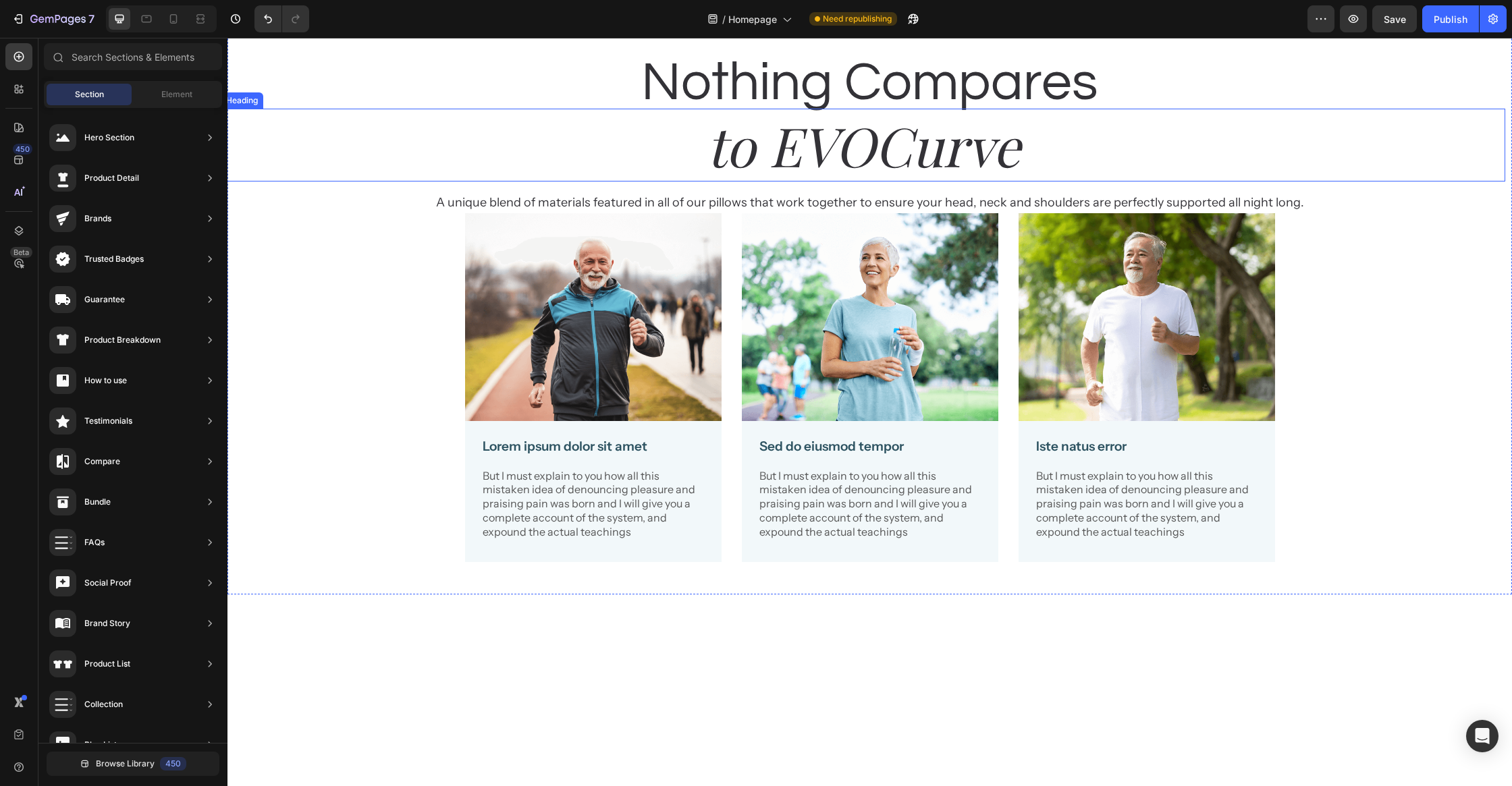
click at [908, 182] on h2 "to EVOCurve" at bounding box center [863, 144] width 1285 height 72
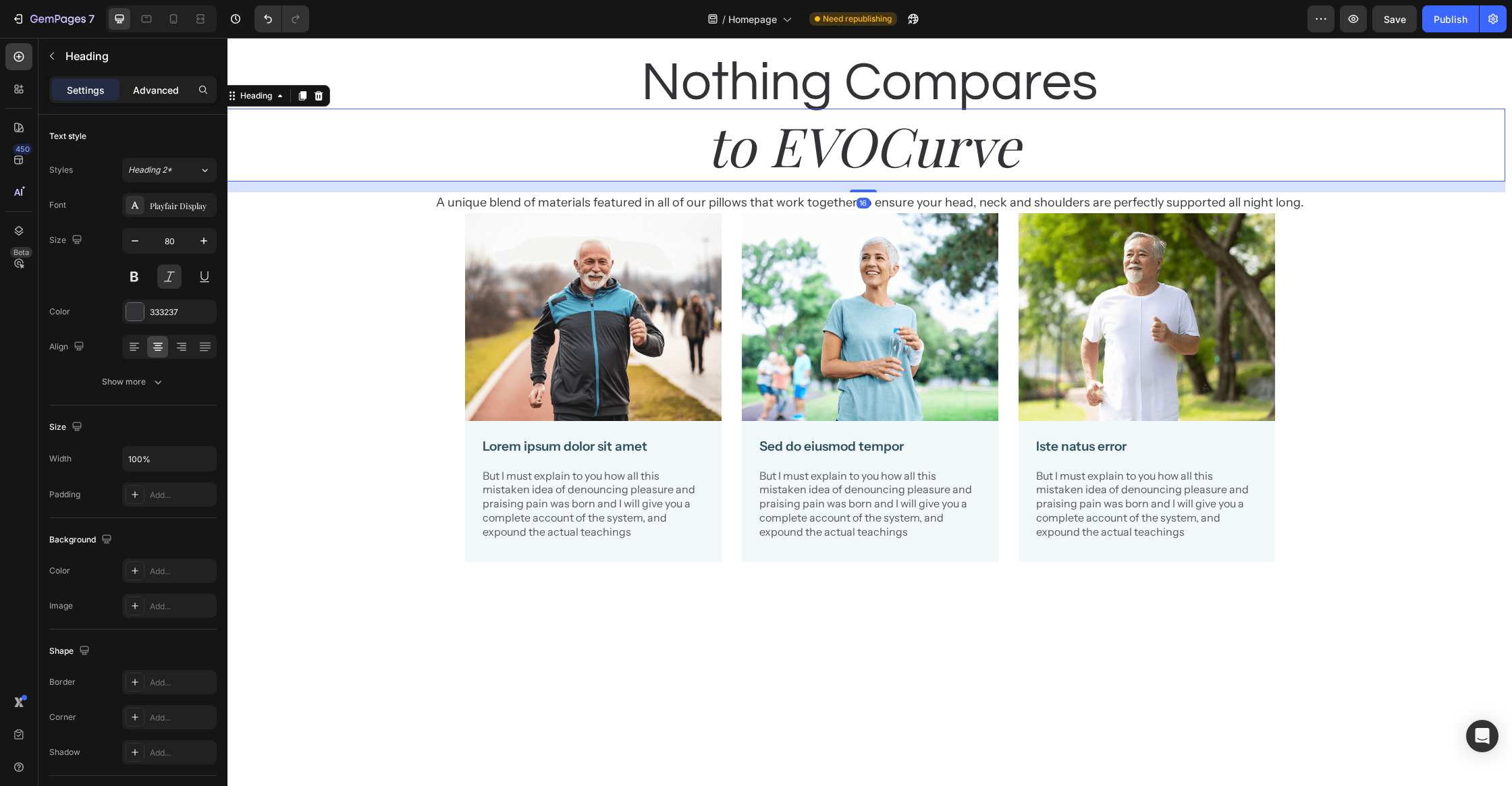
click at [139, 92] on p "Advanced" at bounding box center [156, 90] width 46 height 14
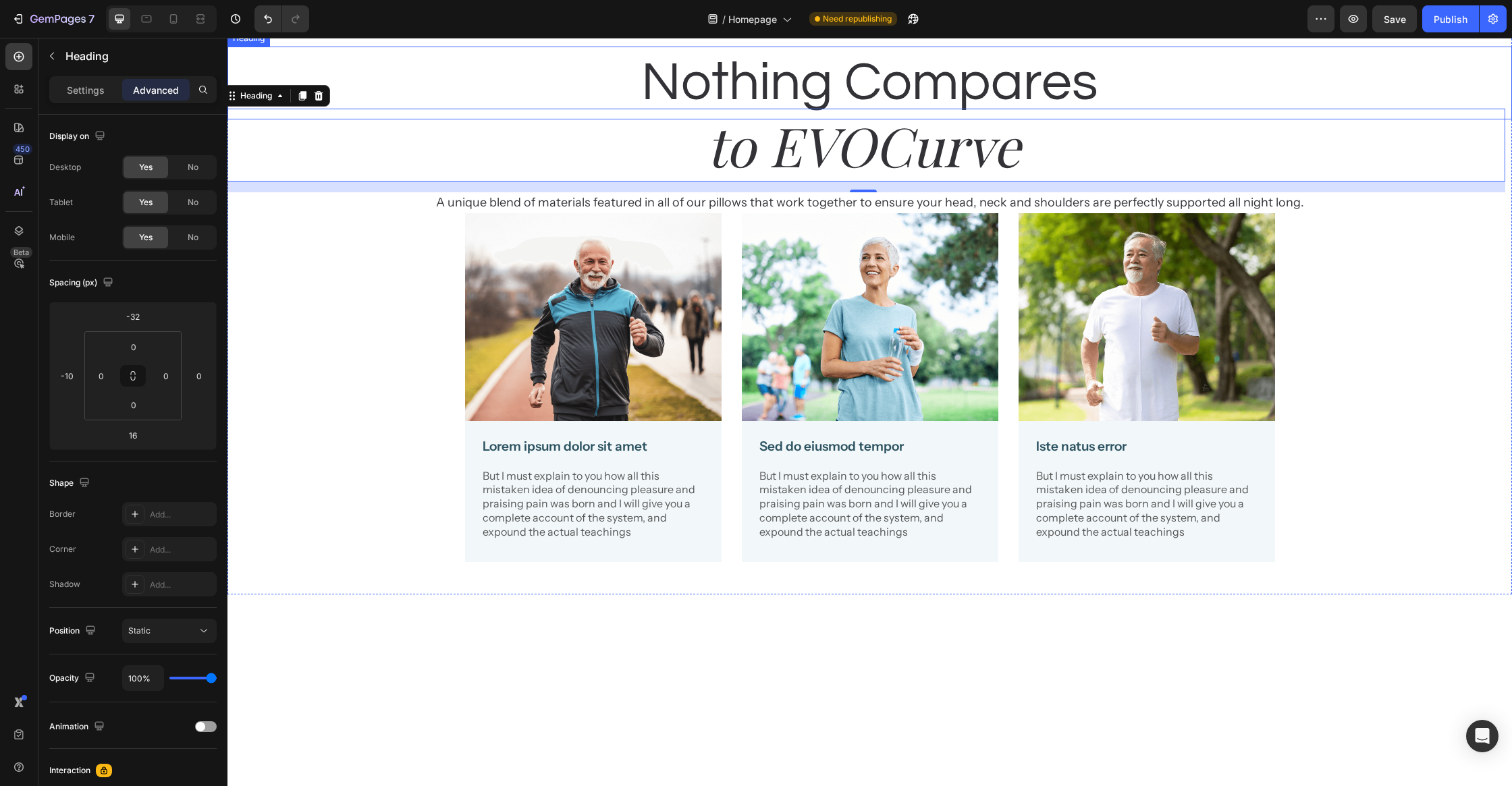
click at [939, 120] on h2 "Nothing Compares" at bounding box center [870, 82] width 1285 height 72
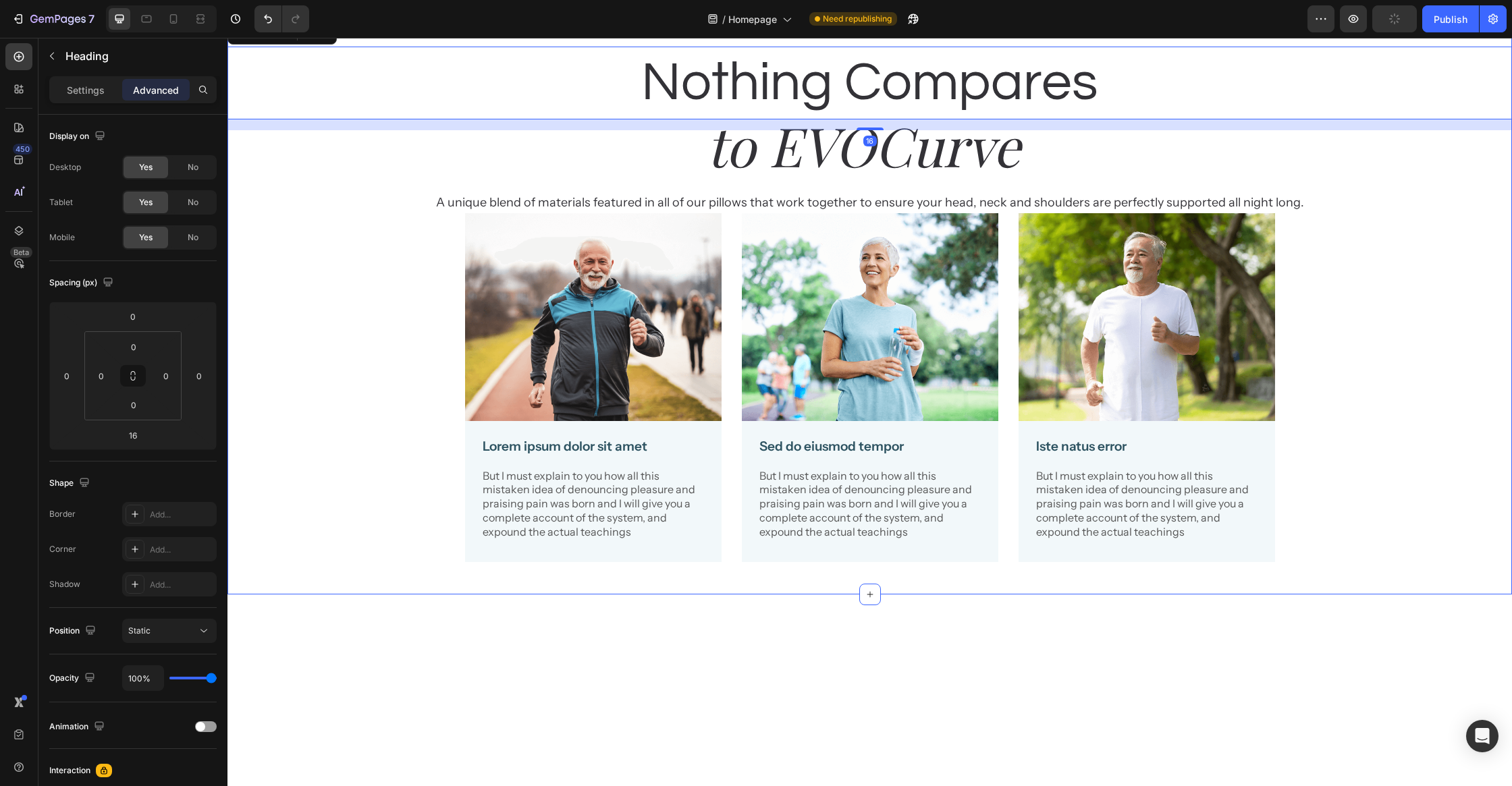
click at [1312, 467] on div "Nothing Compares Heading 16 to EVOCurve Heading A unique blend of materials fea…" at bounding box center [870, 309] width 1285 height 526
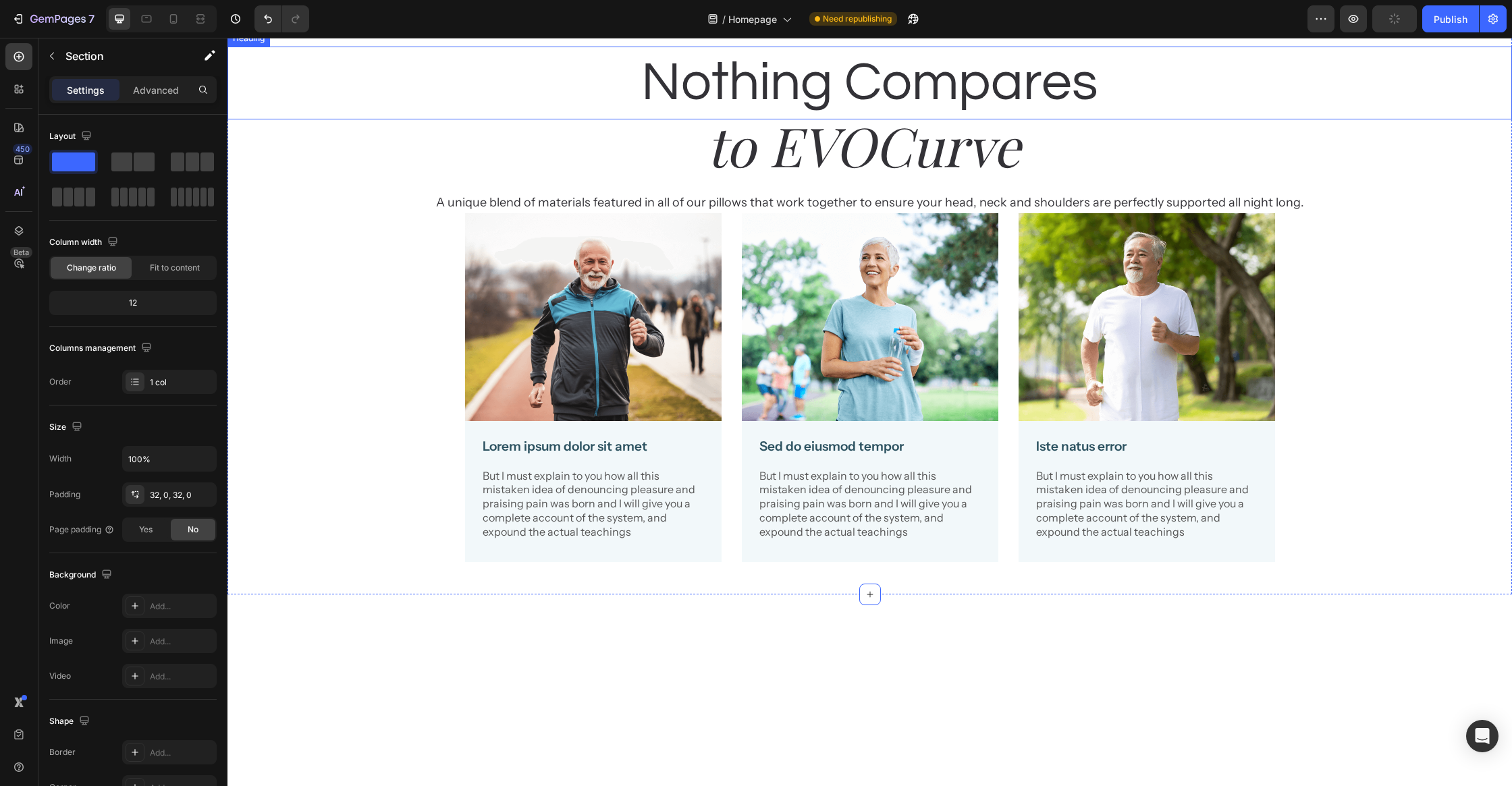
click at [998, 120] on h2 "Nothing Compares" at bounding box center [870, 82] width 1285 height 72
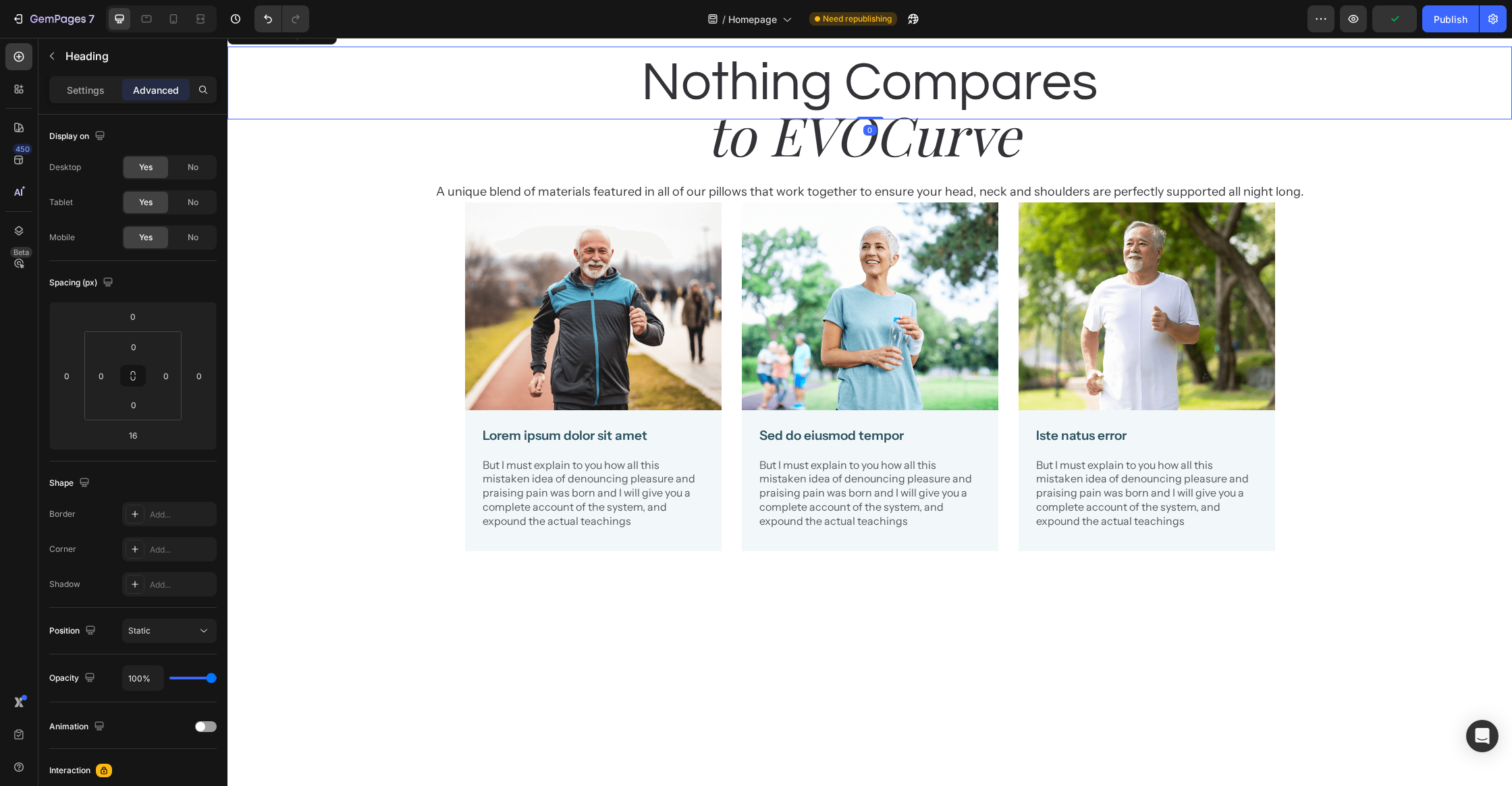
drag, startPoint x: 874, startPoint y: 334, endPoint x: 891, endPoint y: 306, distance: 32.8
click at [883, 120] on div "Nothing Compares Heading 0" at bounding box center [870, 82] width 1285 height 72
type input "0"
click at [820, 120] on h2 "Nothing Compares" at bounding box center [870, 82] width 1285 height 72
click at [820, 118] on p "Nothing Compares" at bounding box center [870, 83] width 1282 height 70
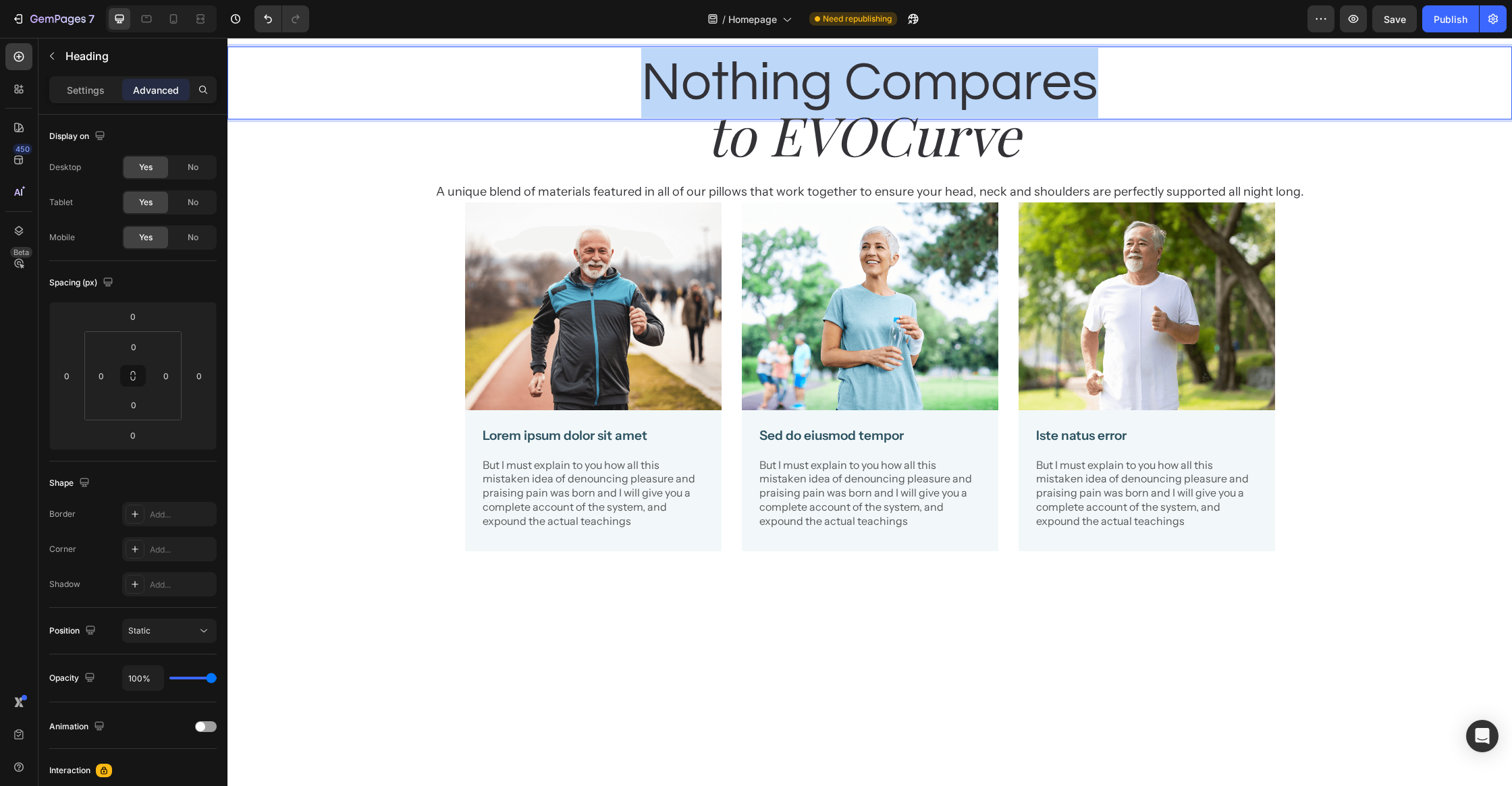
click at [820, 118] on p "Nothing Compares" at bounding box center [870, 83] width 1282 height 70
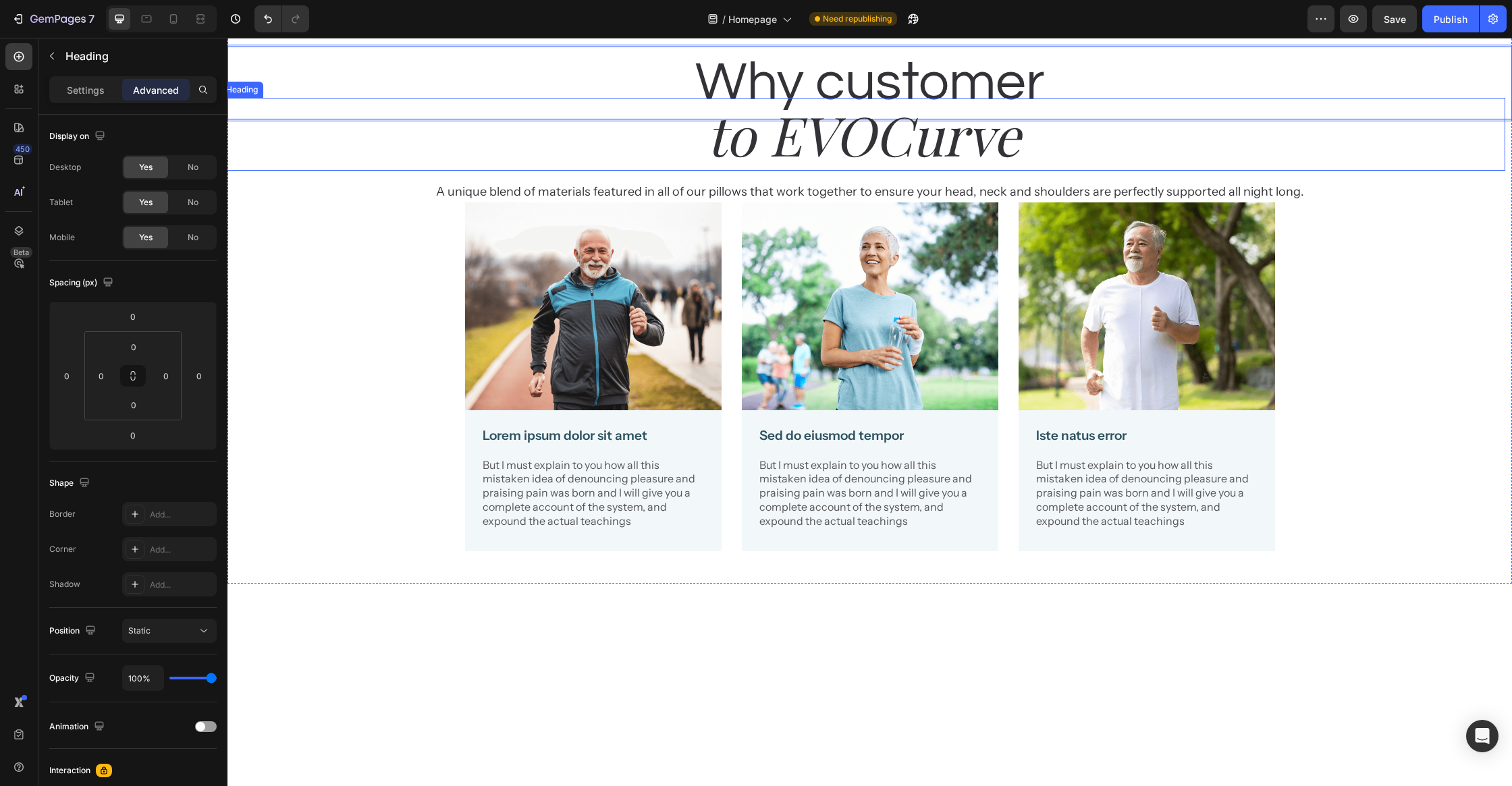
click at [806, 171] on h2 "to EVOCurve" at bounding box center [863, 133] width 1285 height 72
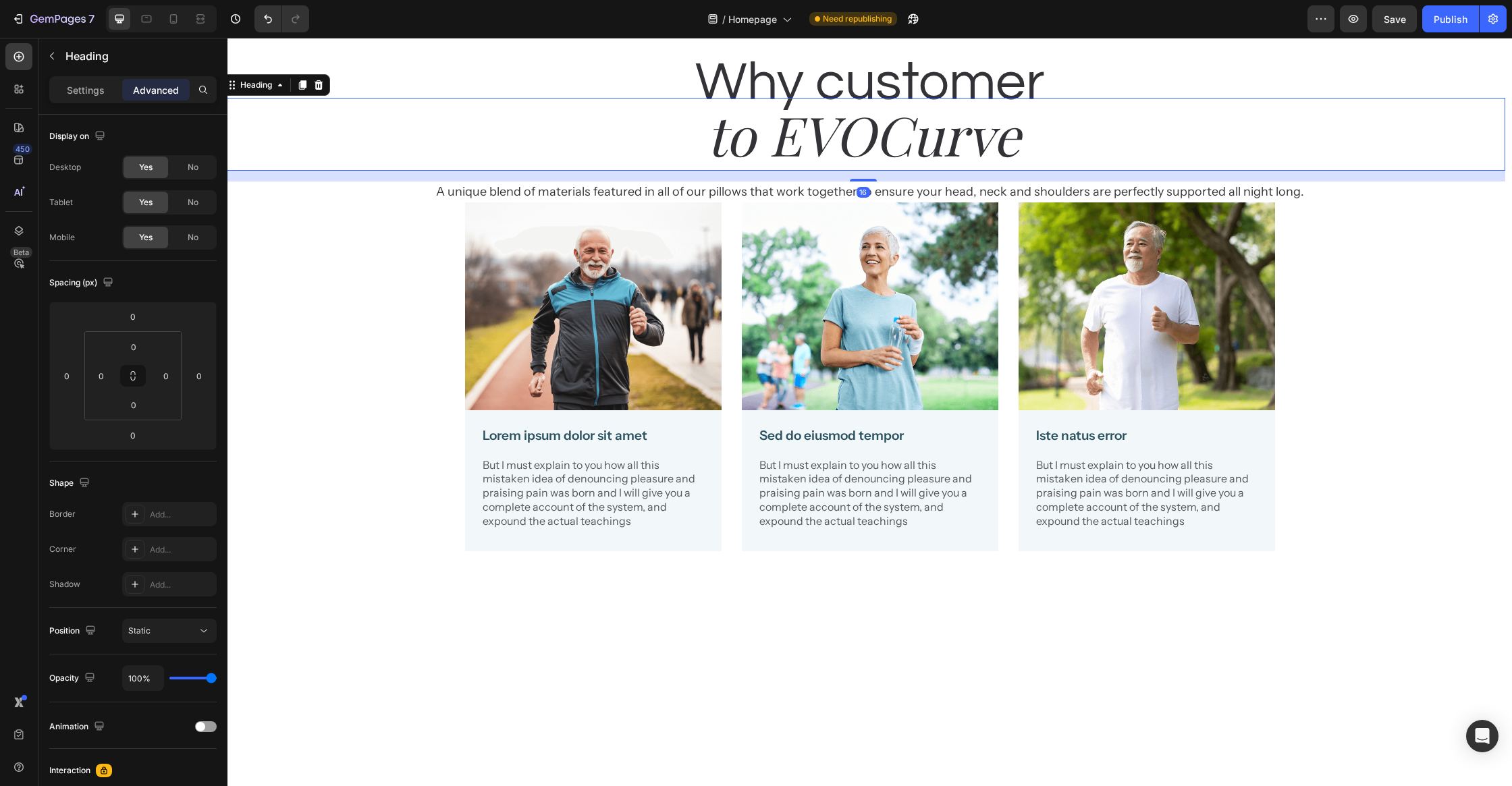
click at [806, 171] on h2 "to EVOCurve" at bounding box center [863, 133] width 1285 height 72
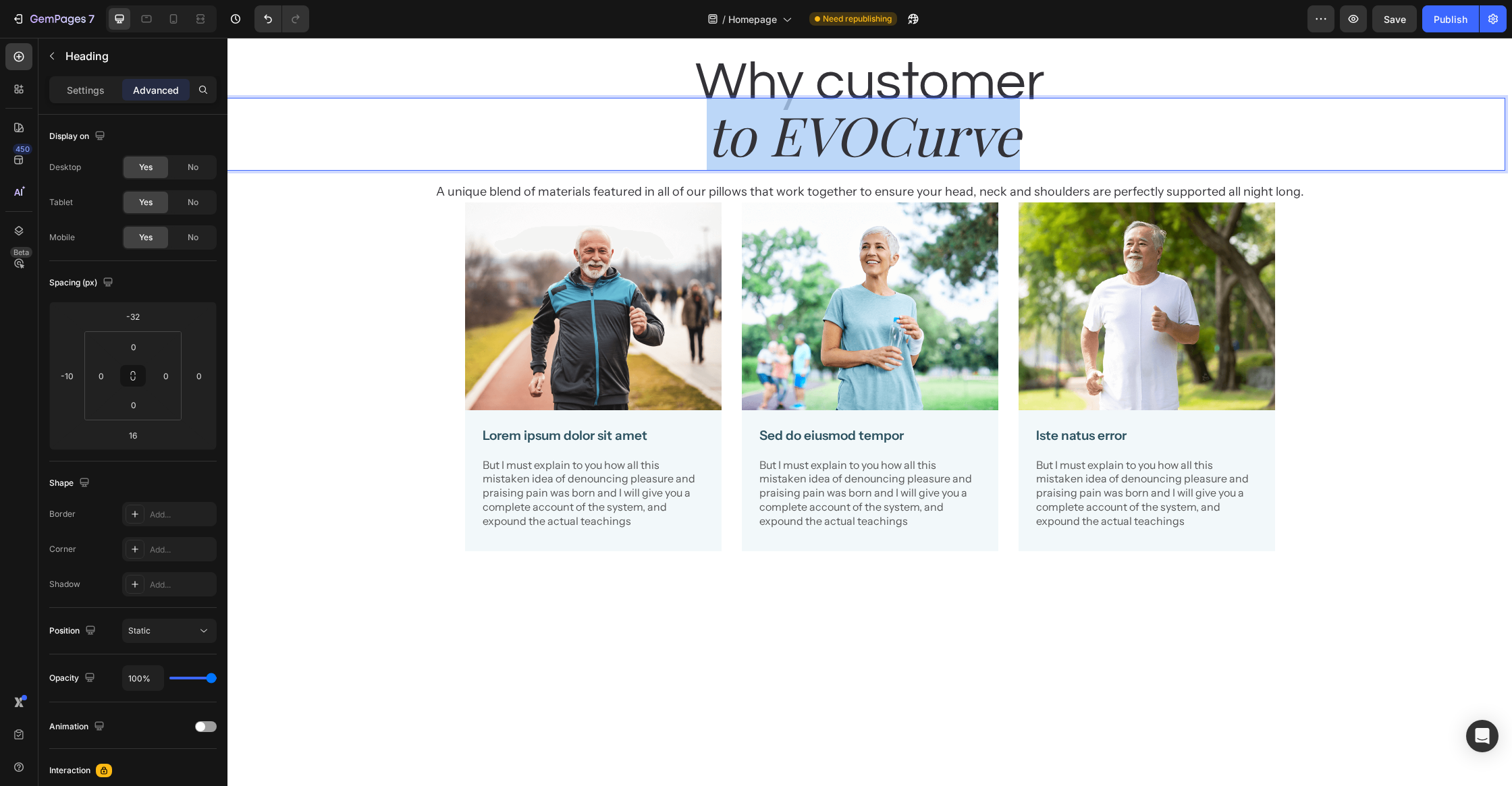
click at [806, 169] on p "to EVOCurve" at bounding box center [862, 134] width 1282 height 70
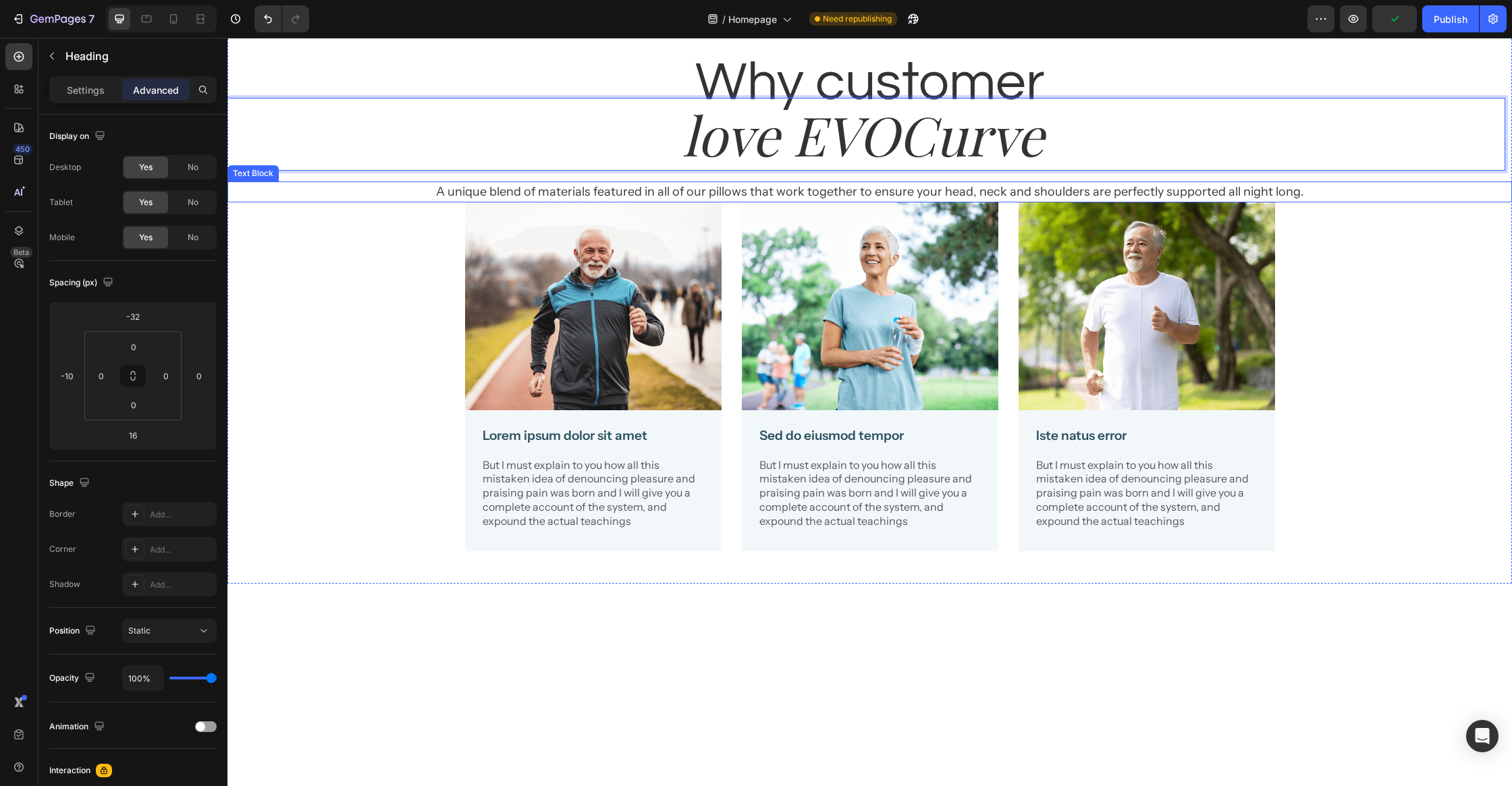
click at [841, 201] on p "A unique blend of materials featured in all of our pillows that work together t…" at bounding box center [870, 191] width 1174 height 18
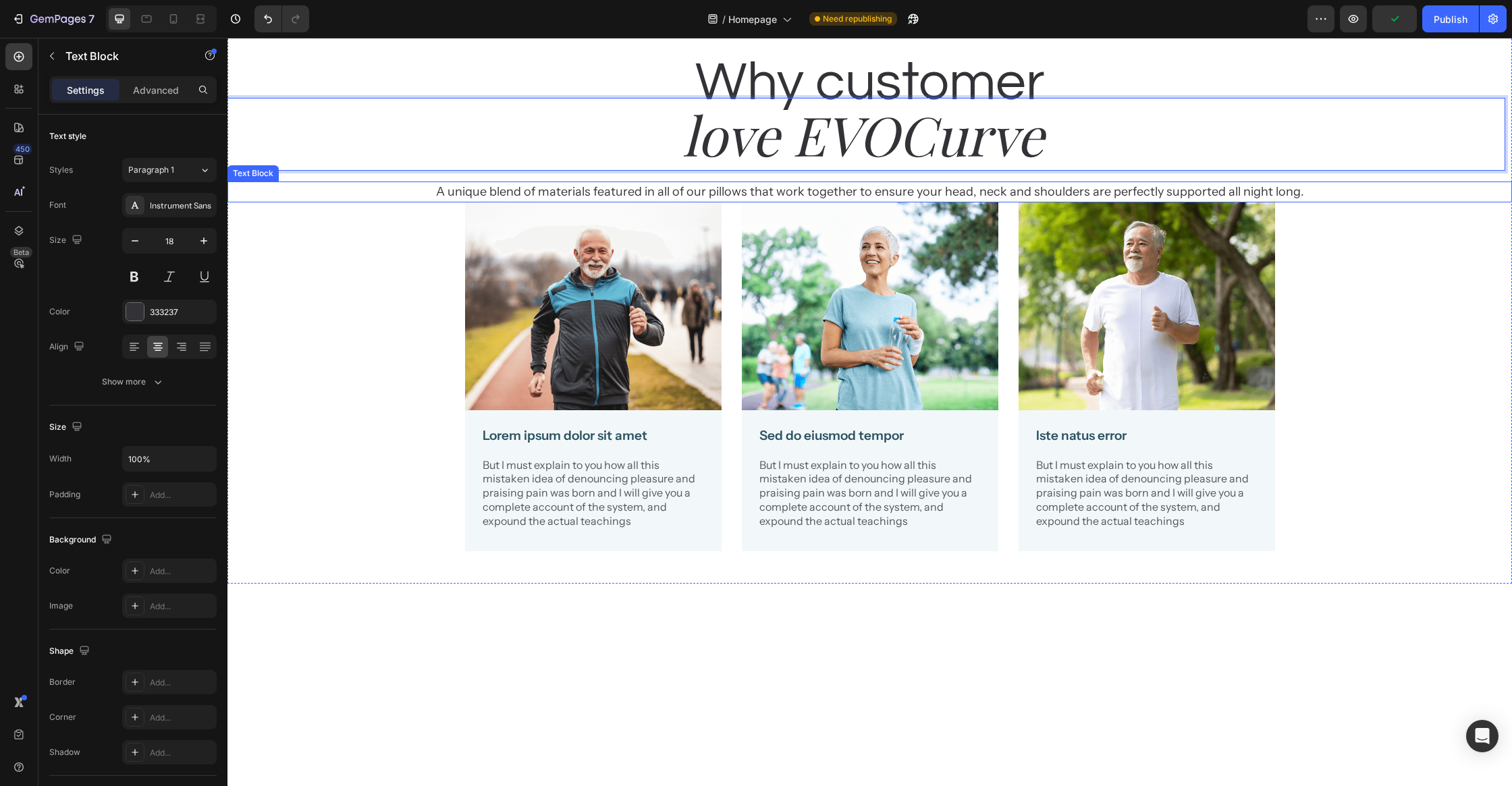
click at [841, 201] on p "A unique blend of materials featured in all of our pillows that work together t…" at bounding box center [870, 191] width 1174 height 18
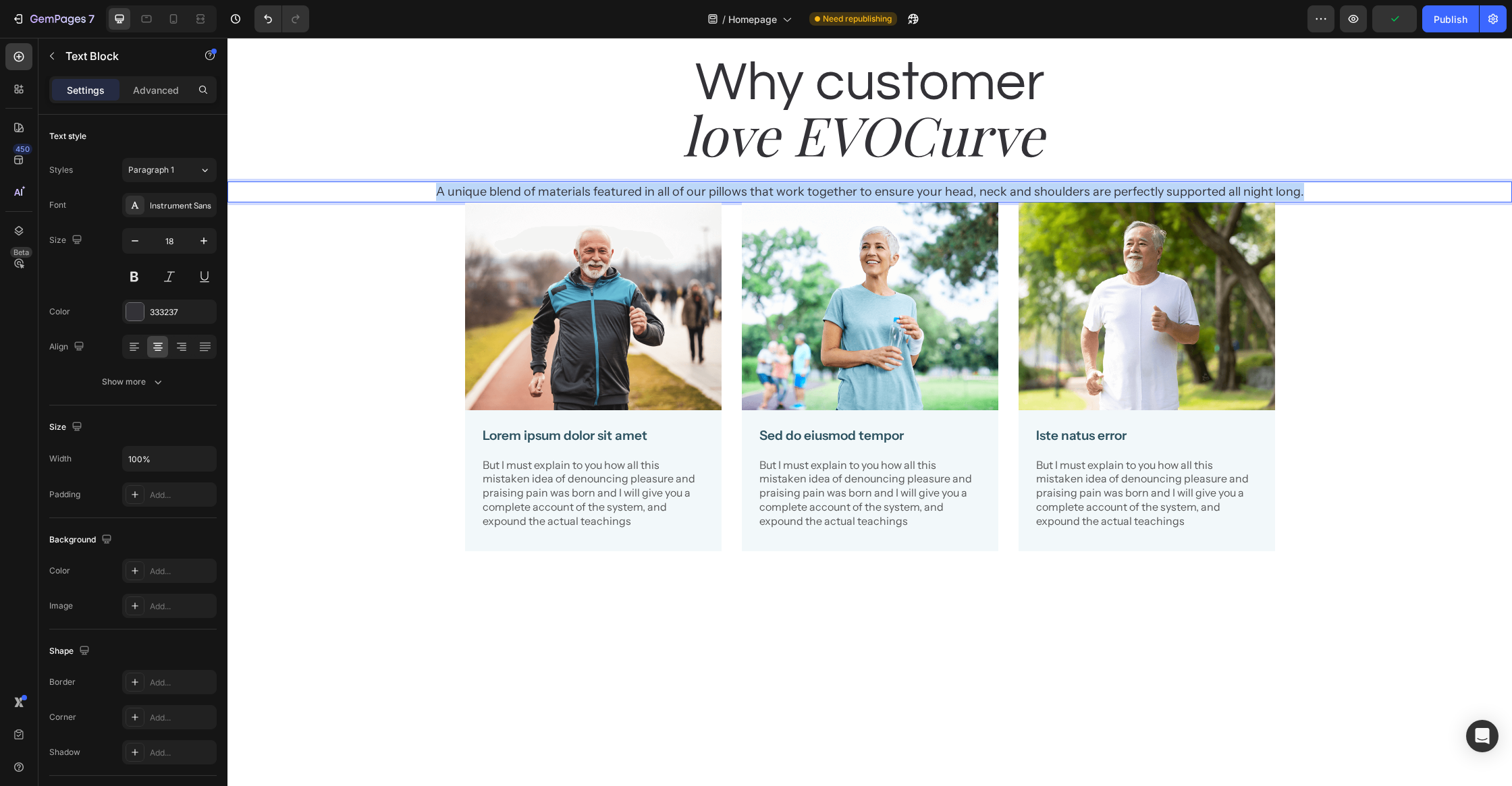
click at [841, 201] on p "A unique blend of materials featured in all of our pillows that work together t…" at bounding box center [870, 191] width 1174 height 18
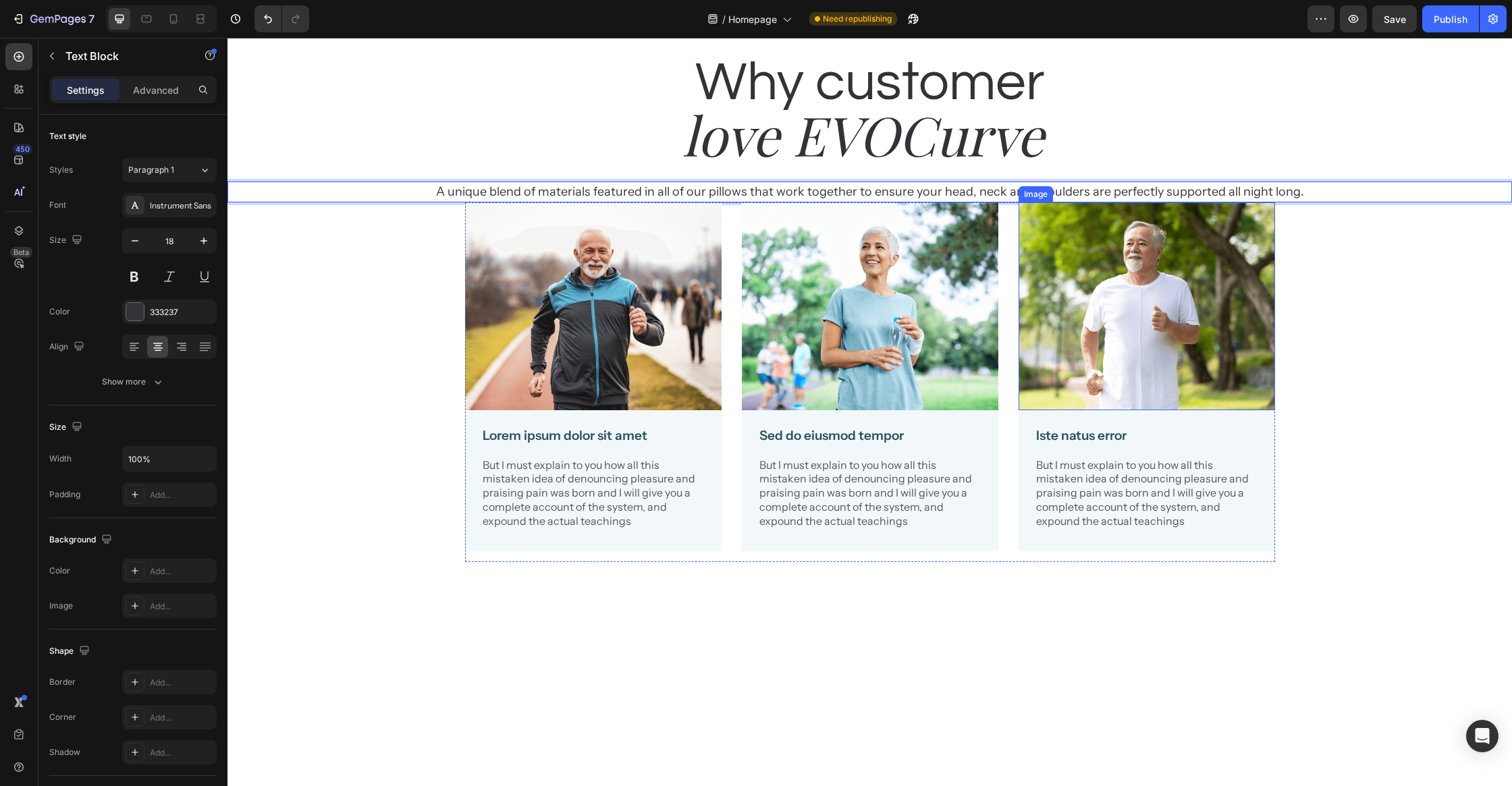
click at [1307, 441] on div "Why customer Heading love EVOCurve Heading A unique blend of materials featured…" at bounding box center [870, 304] width 1285 height 515
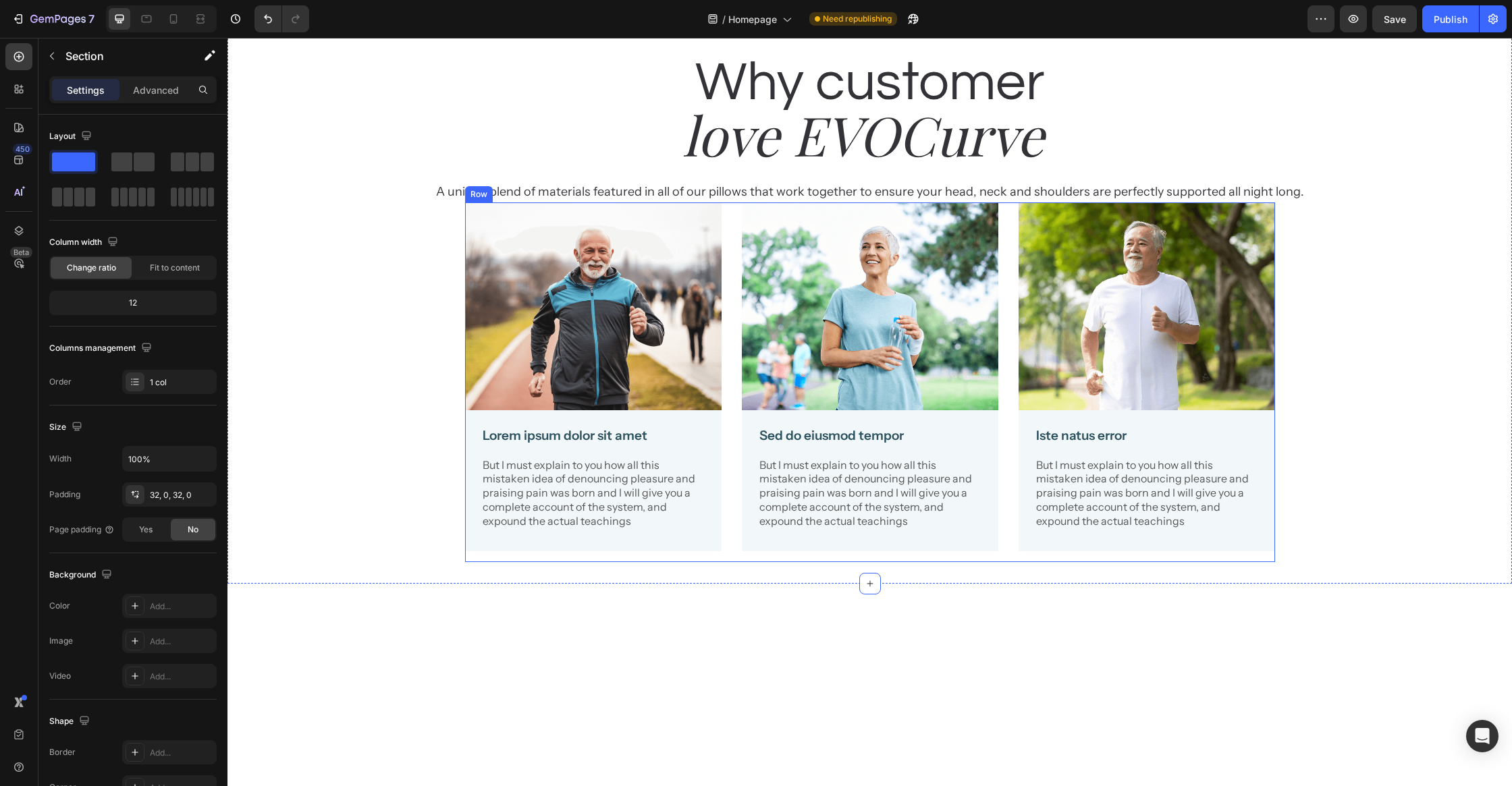
click at [1004, 414] on div "Image Lorem ipsum dolor sit amet Text Block But I must explain to you how all t…" at bounding box center [870, 382] width 810 height 359
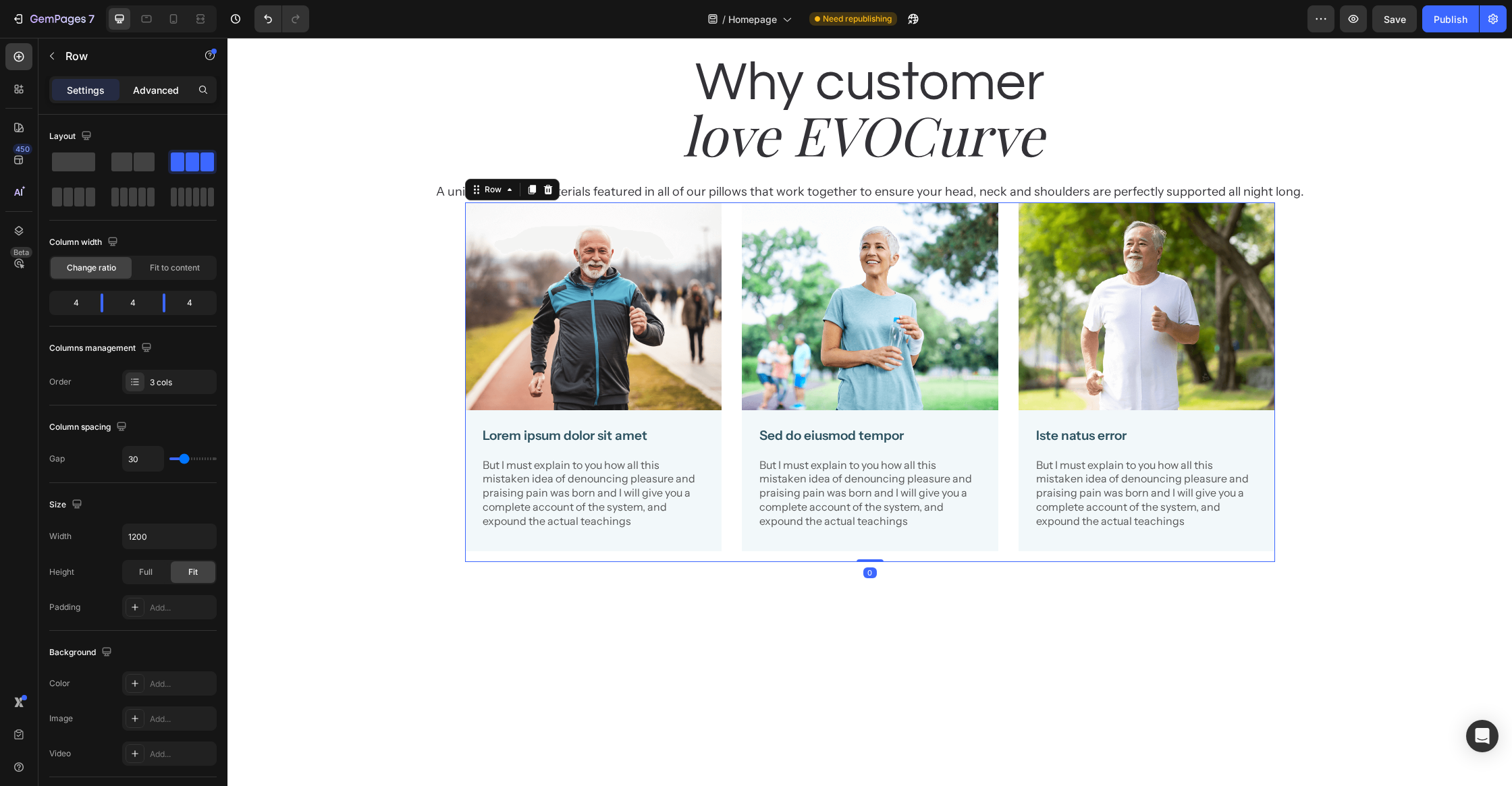
click at [144, 87] on p "Advanced" at bounding box center [156, 90] width 46 height 14
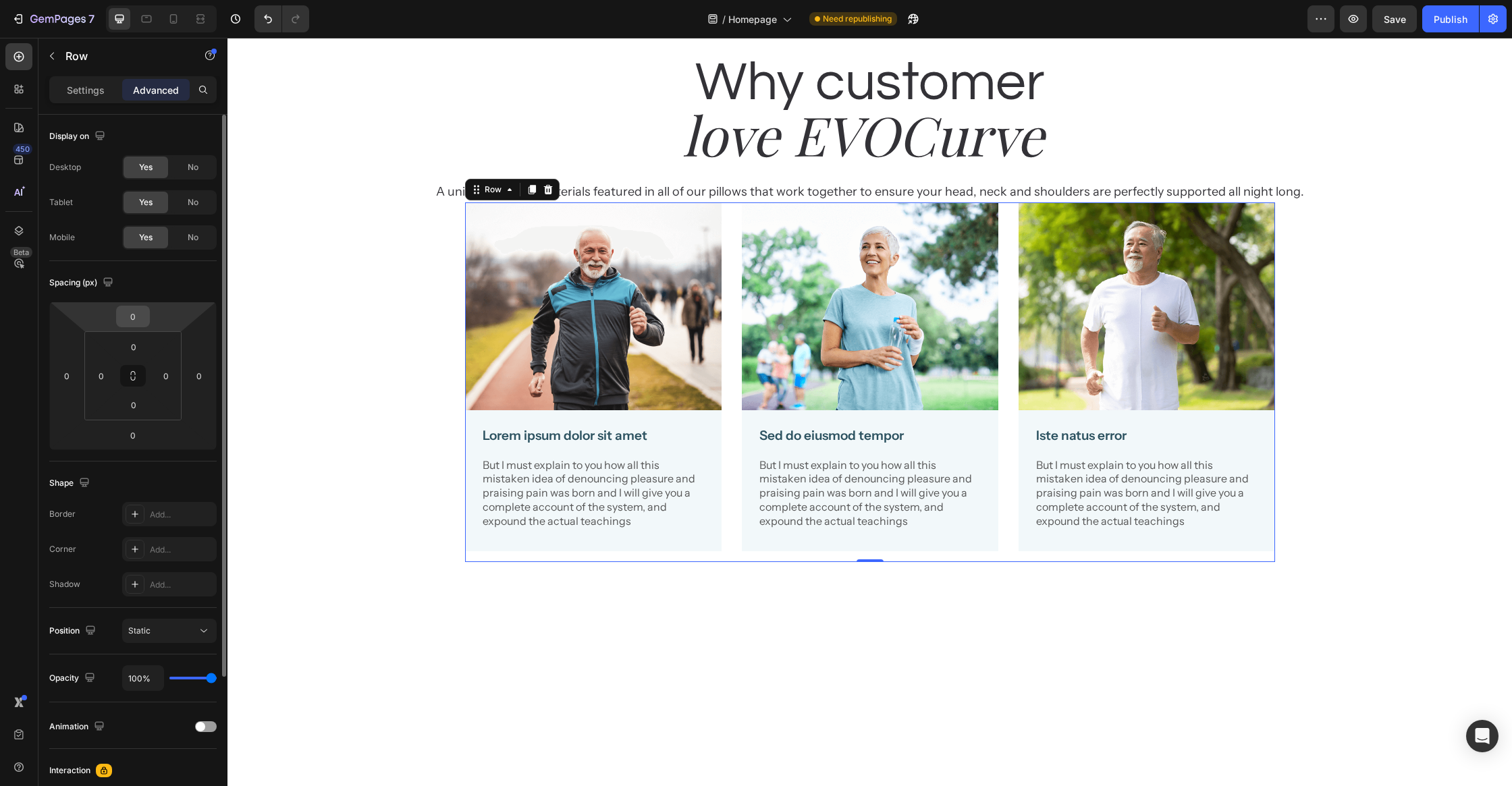
click at [129, 314] on input "0" at bounding box center [133, 316] width 27 height 21
type input "32"
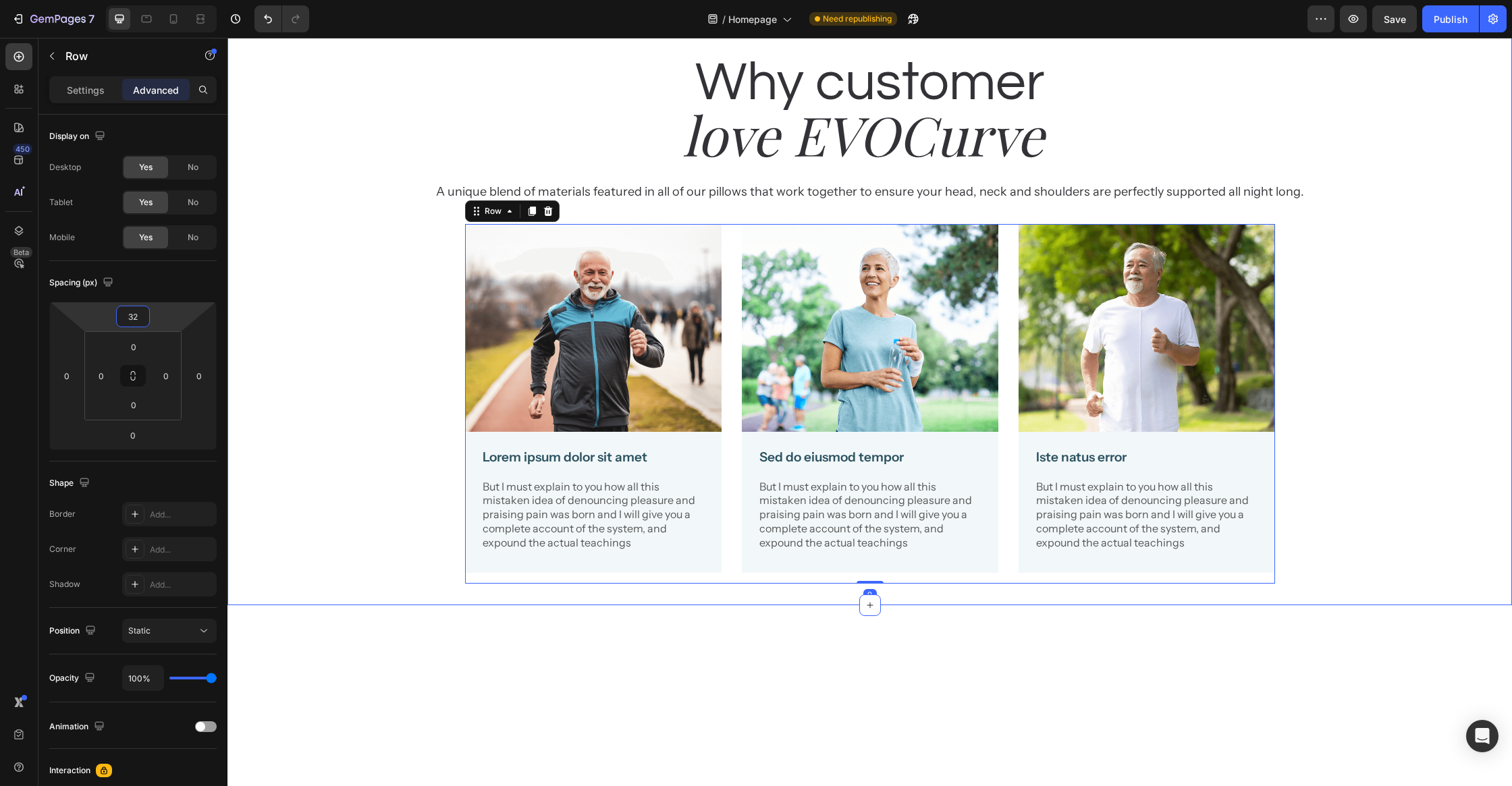
click at [385, 475] on div "Why customer Heading love EVOCurve Heading A unique blend of materials featured…" at bounding box center [870, 315] width 1285 height 537
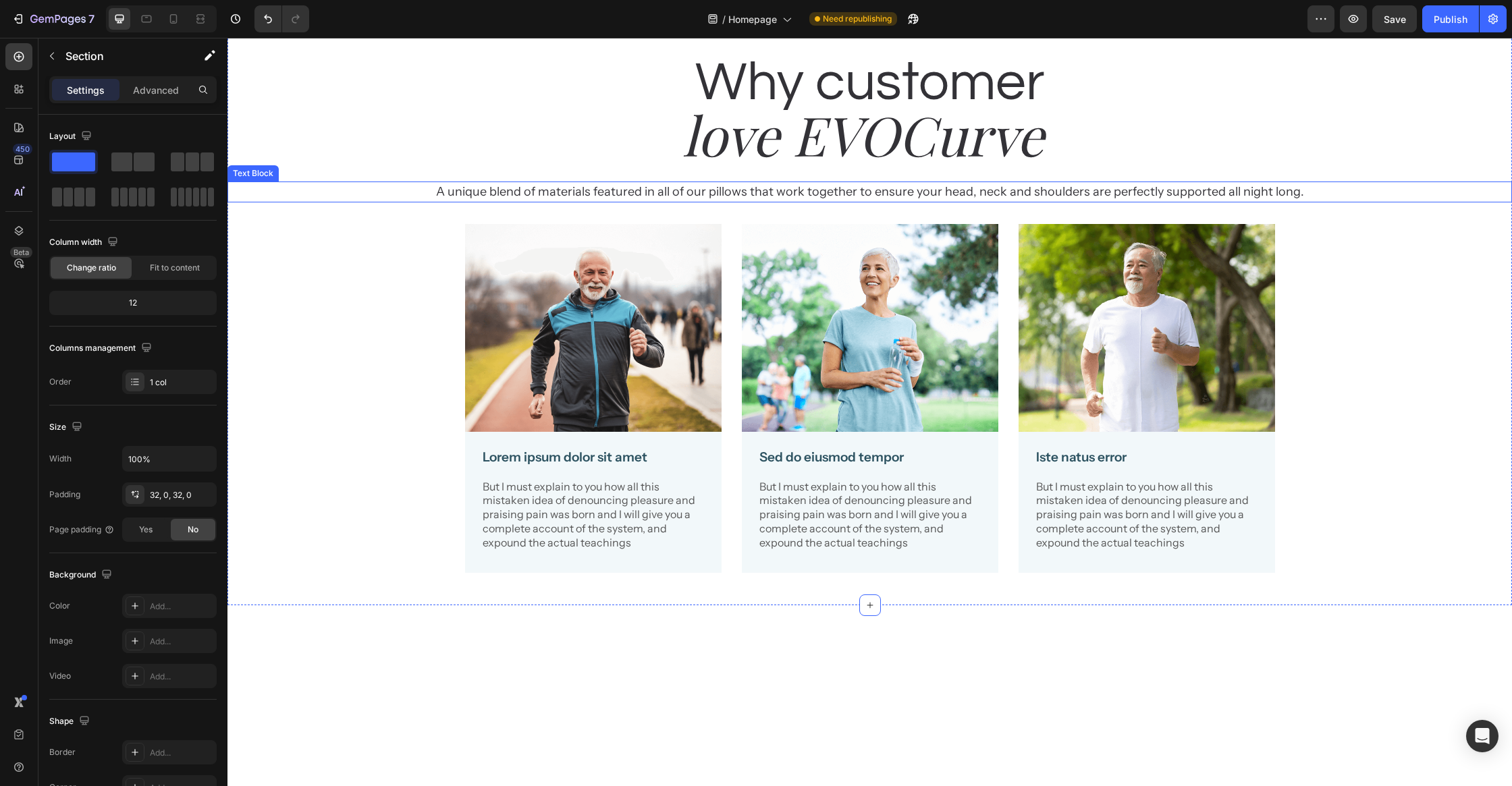
click at [875, 201] on p "A unique blend of materials featured in all of our pillows that work together t…" at bounding box center [870, 191] width 1174 height 18
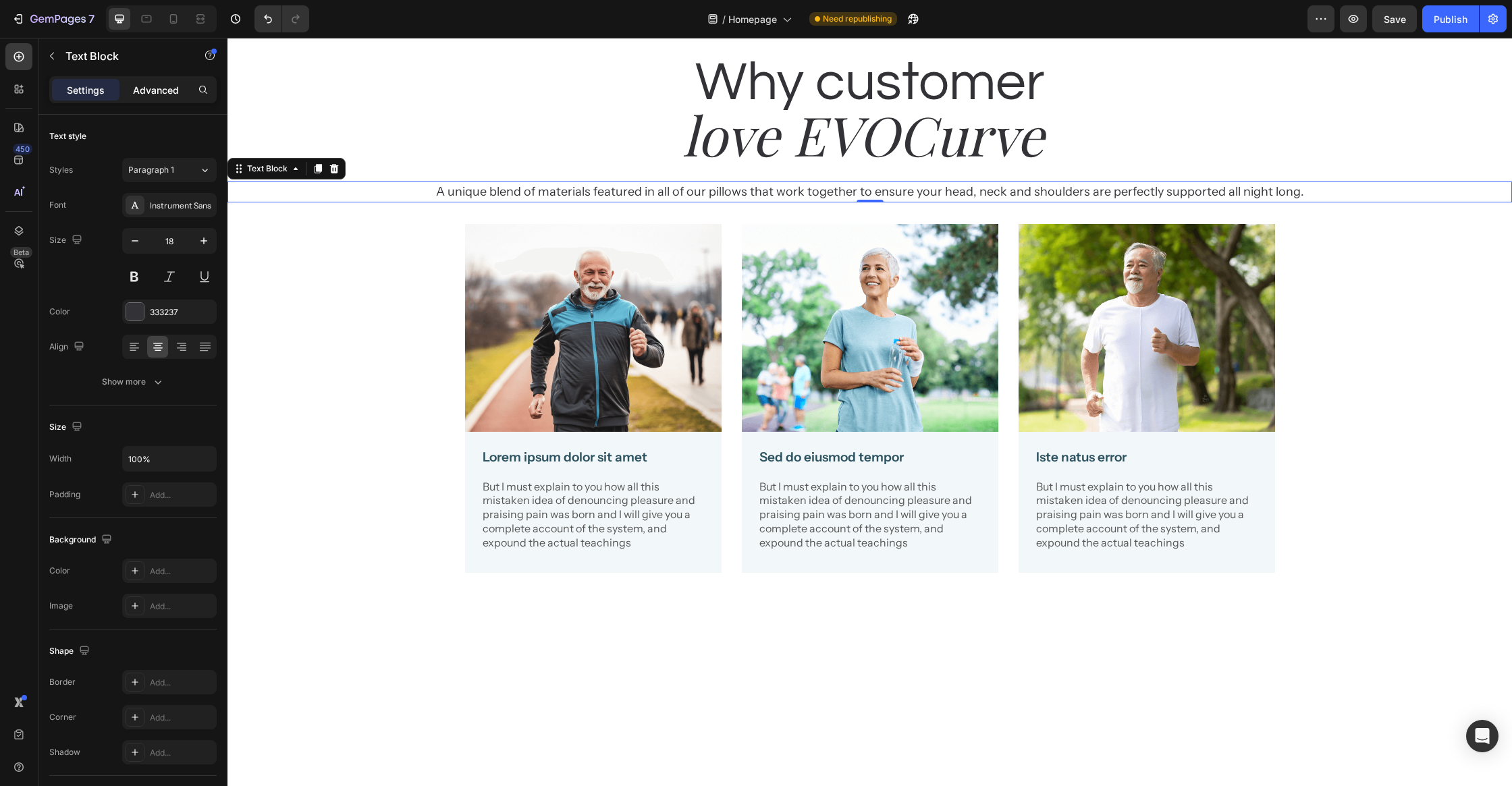
click at [142, 88] on p "Advanced" at bounding box center [156, 90] width 46 height 14
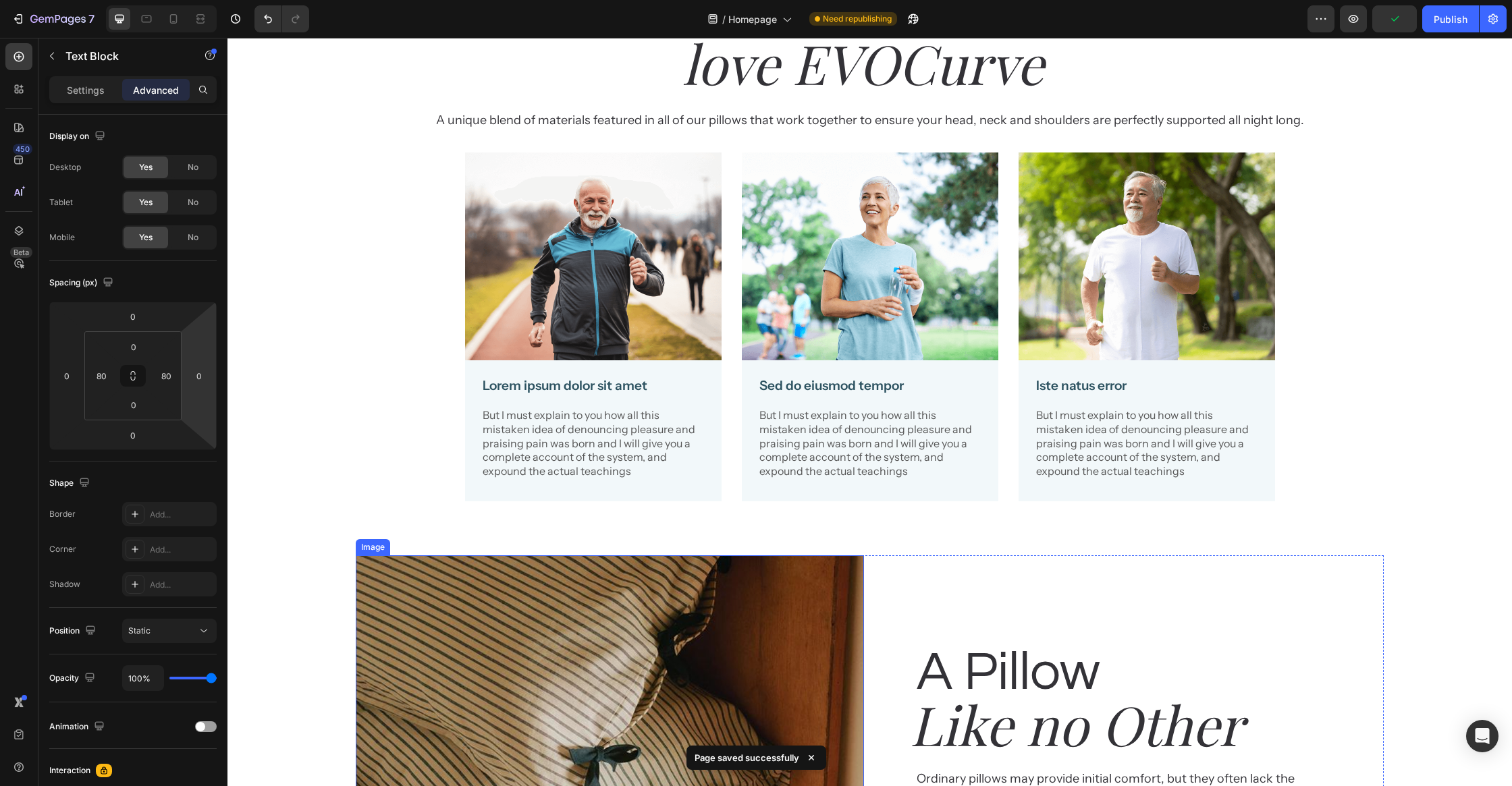
scroll to position [2245, 0]
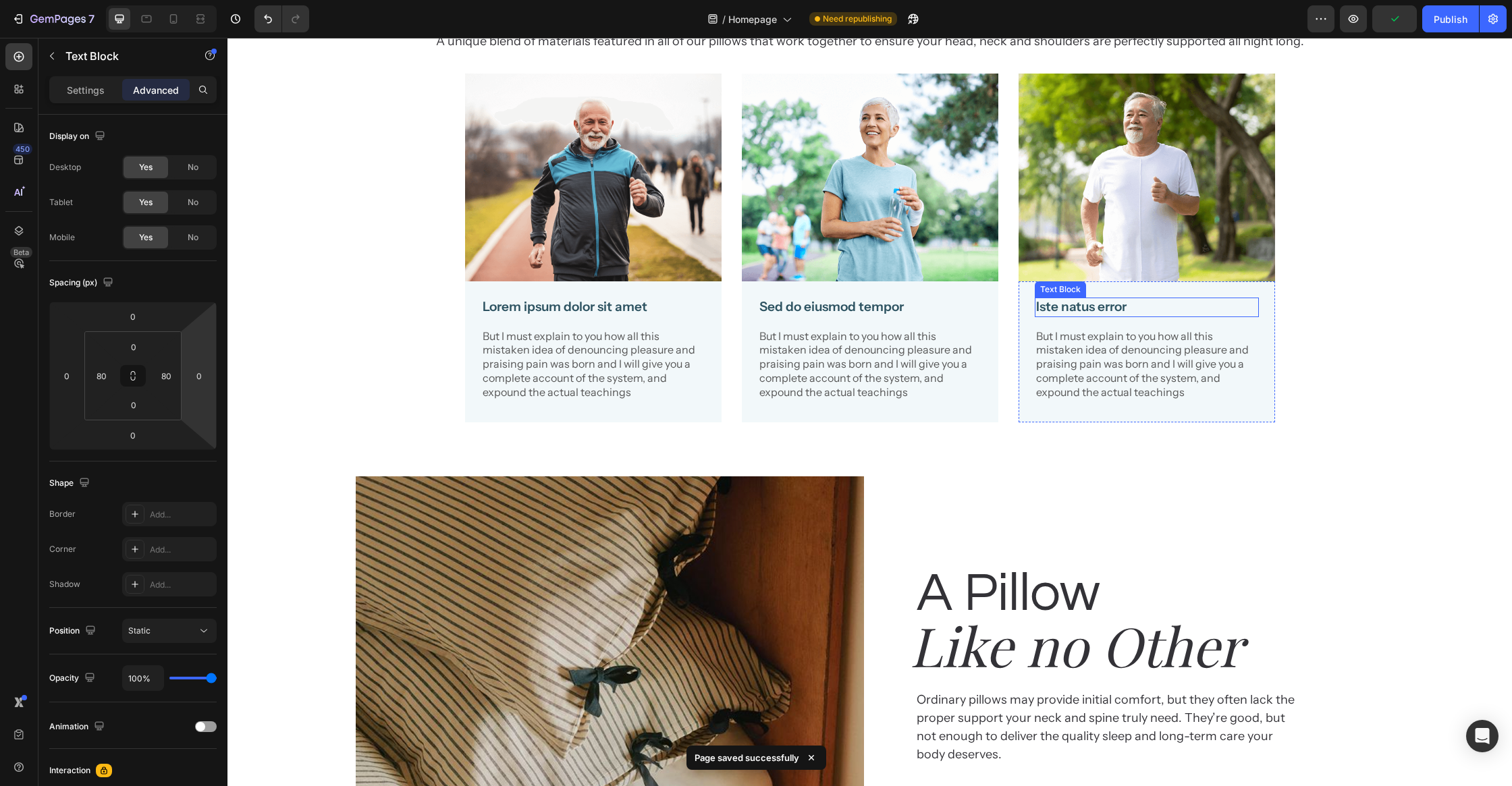
click at [1246, 316] on p "Iste natus error" at bounding box center [1146, 307] width 221 height 17
click at [78, 87] on p "Settings" at bounding box center [86, 90] width 38 height 14
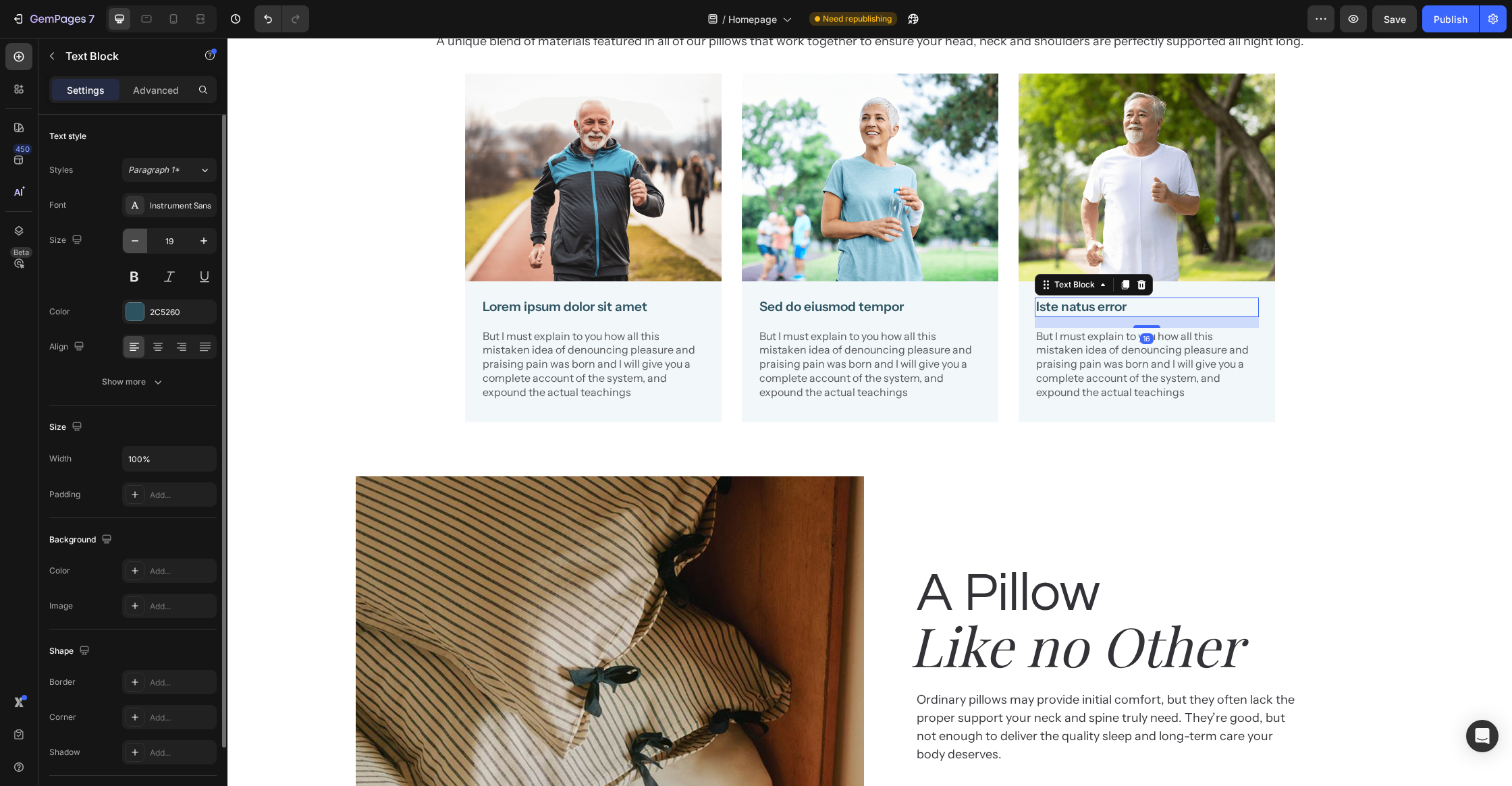
click at [139, 245] on icon "button" at bounding box center [134, 241] width 13 height 13
type input "18"
click at [889, 316] on p "Sed do eiusmod tempor" at bounding box center [870, 307] width 221 height 17
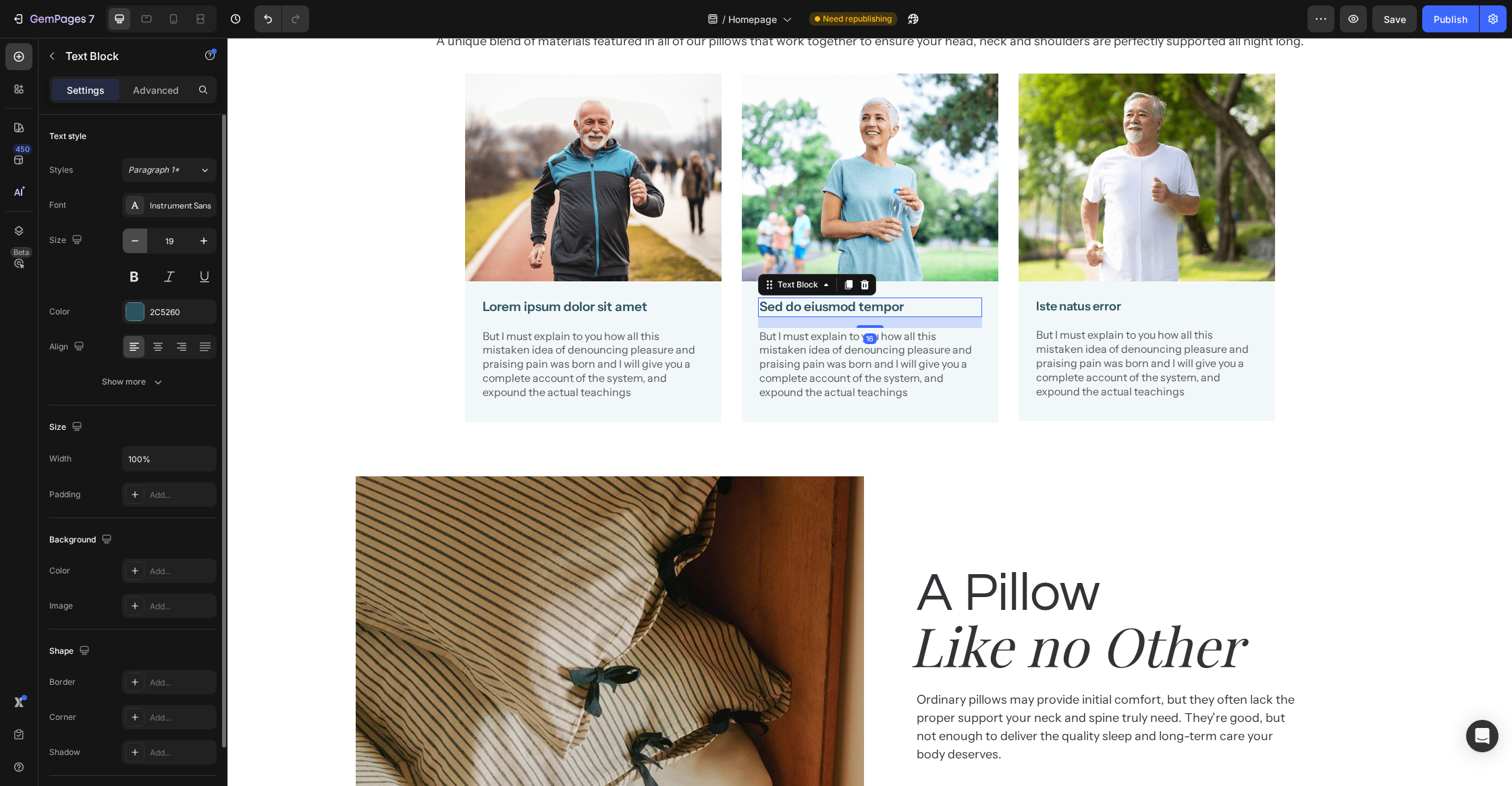
click at [139, 244] on icon "button" at bounding box center [134, 241] width 13 height 13
type input "18"
click at [534, 316] on p "Lorem ipsum dolor sit amet" at bounding box center [592, 307] width 221 height 17
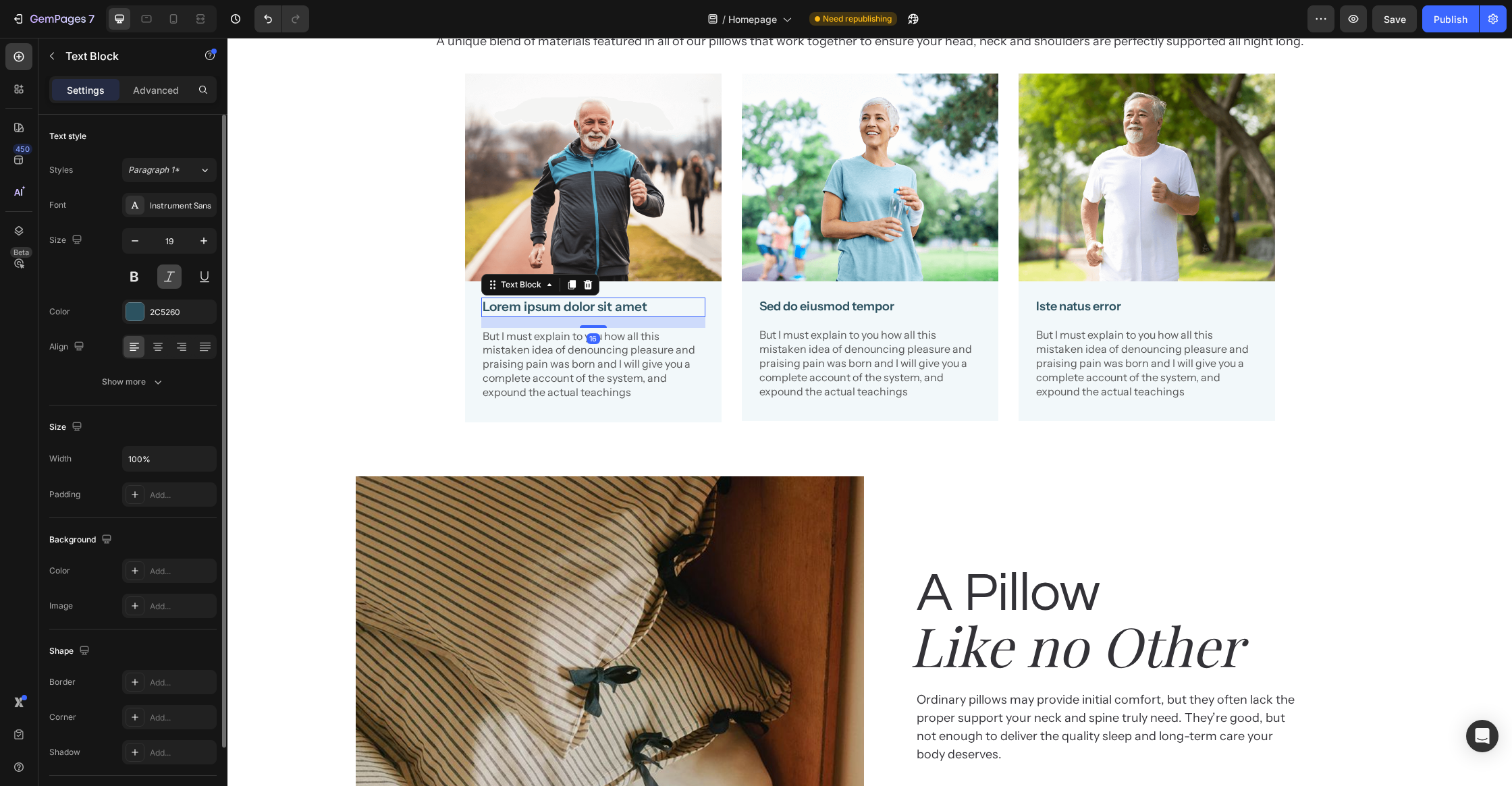
drag, startPoint x: 133, startPoint y: 237, endPoint x: 166, endPoint y: 269, distance: 46.0
click at [133, 236] on icon "button" at bounding box center [134, 241] width 13 height 13
type input "18"
click at [129, 312] on div at bounding box center [135, 312] width 18 height 18
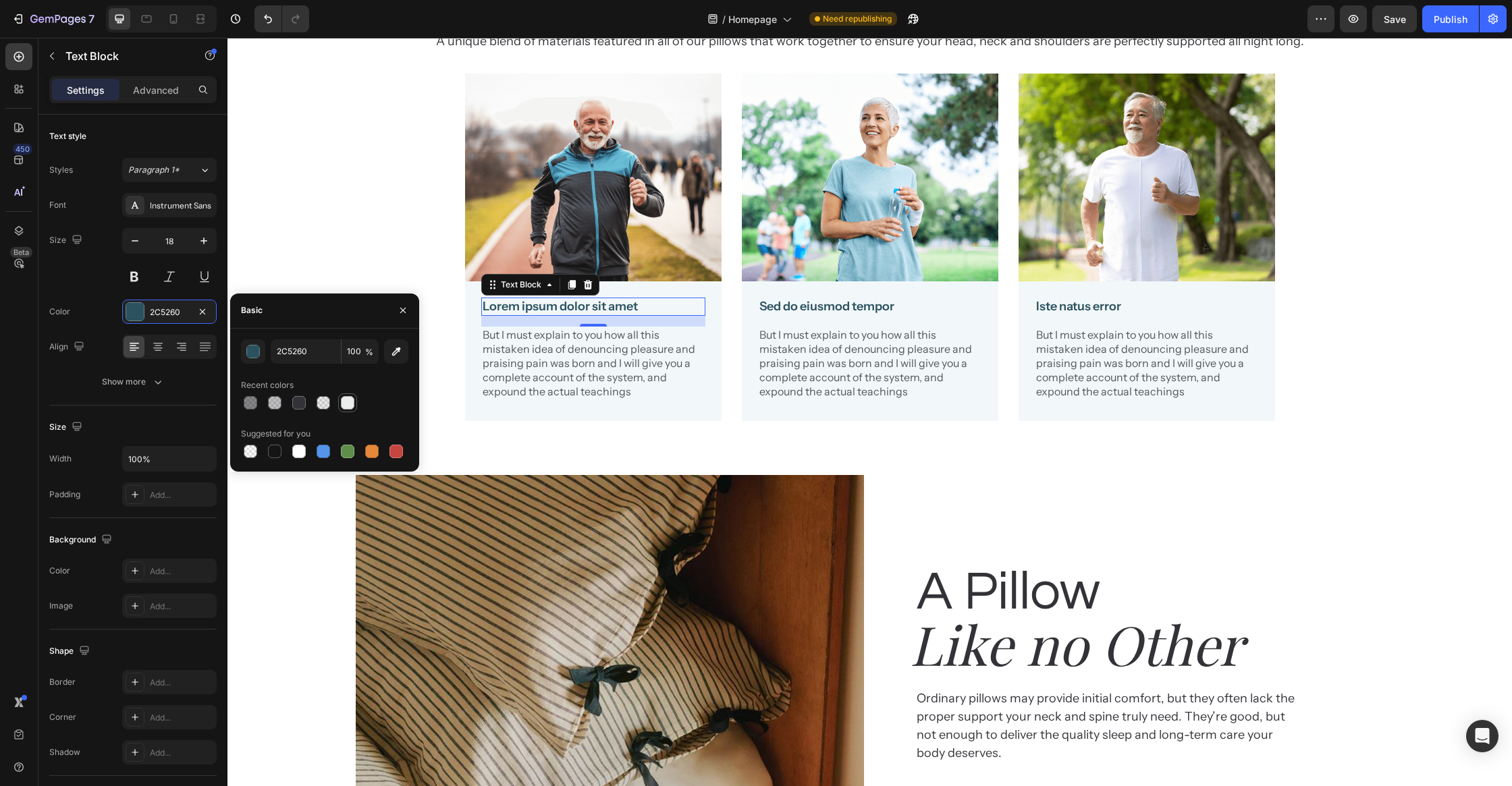
click at [351, 405] on div at bounding box center [347, 402] width 13 height 13
click at [297, 453] on div at bounding box center [299, 451] width 13 height 13
type input "FFFFFF"
click at [752, 421] on div "Sed do eiusmod tempor Text Block But I must explain to you how all this mistake…" at bounding box center [870, 351] width 257 height 139
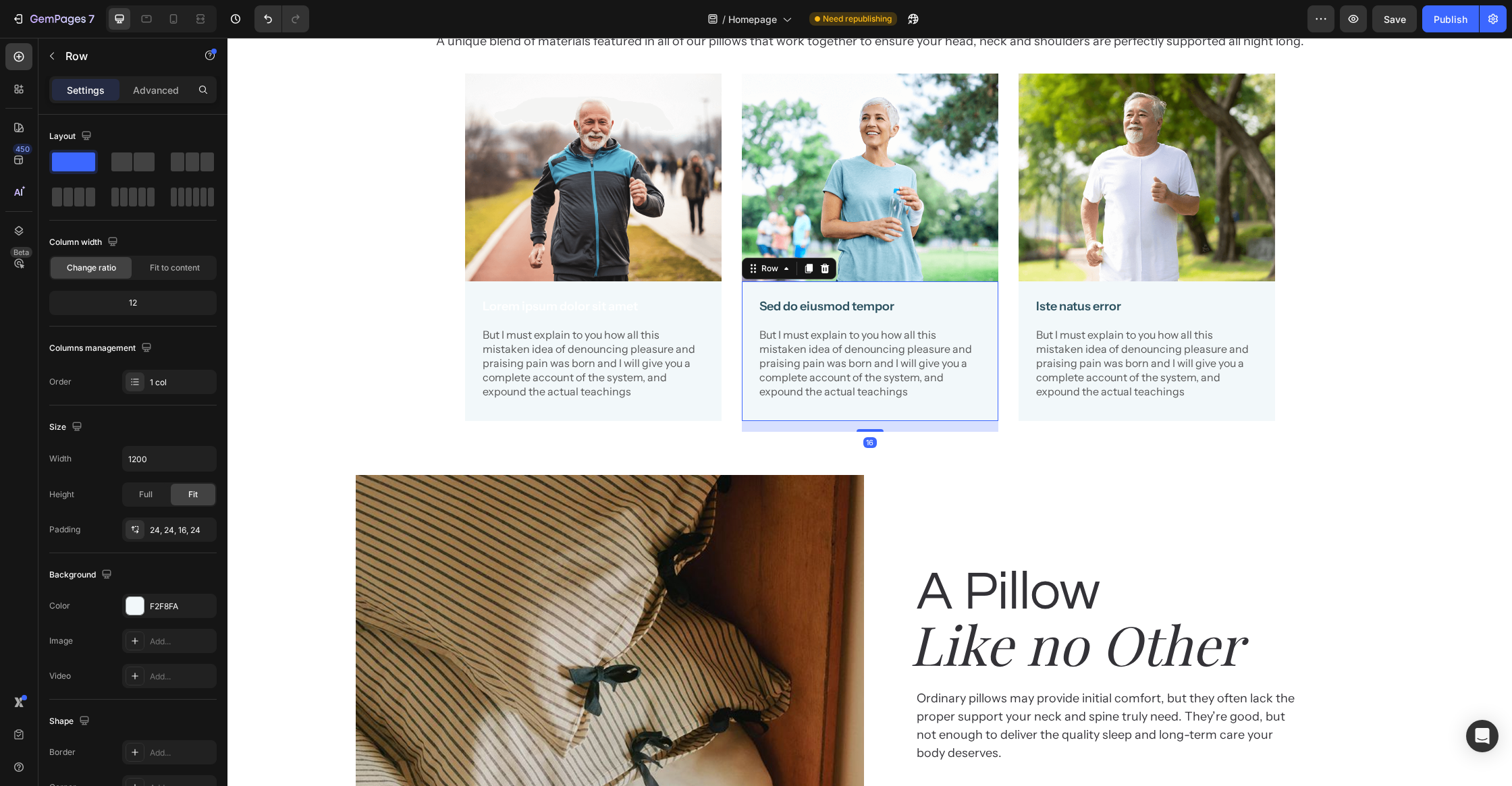
click at [826, 274] on icon at bounding box center [825, 268] width 9 height 10
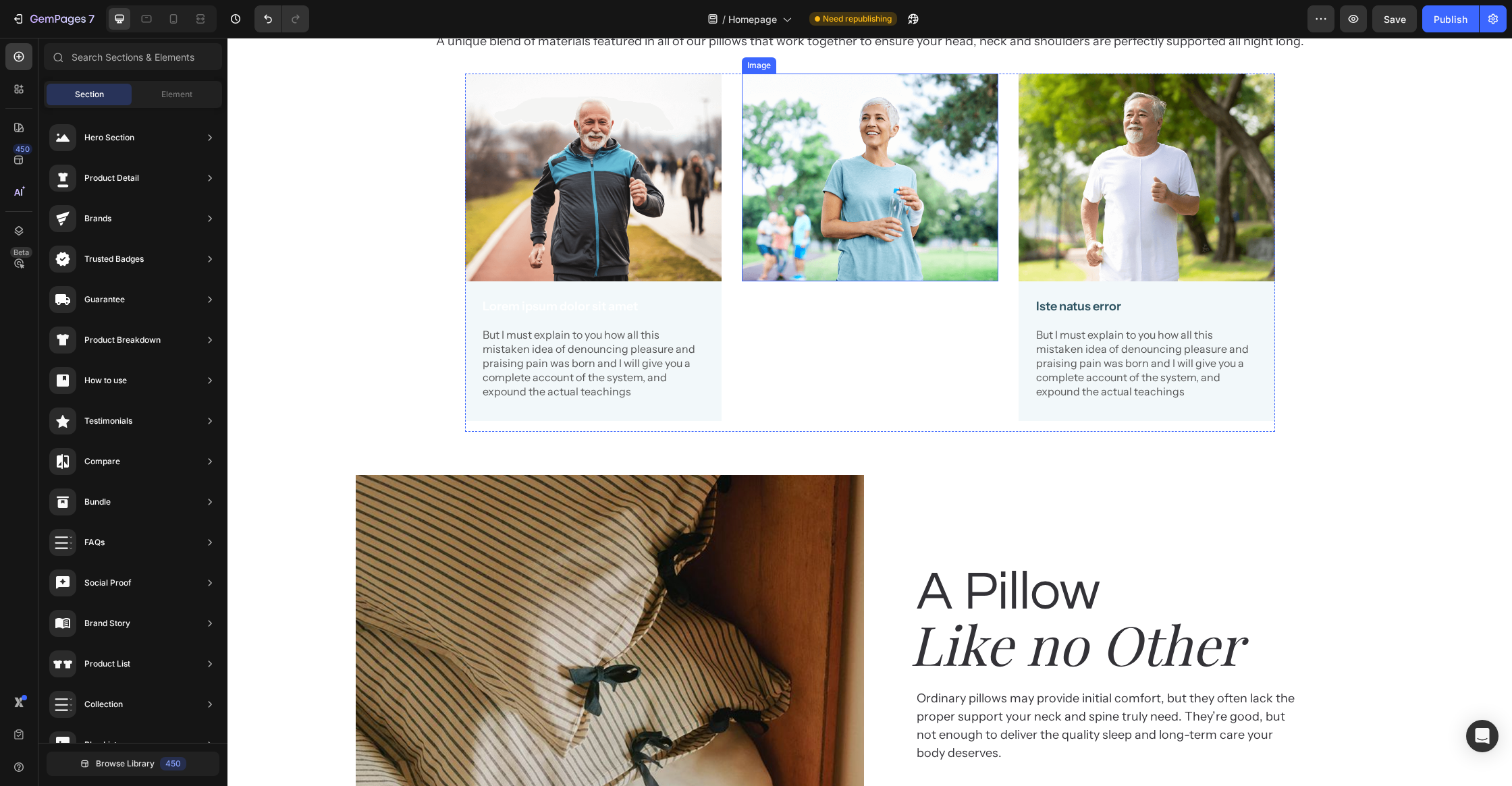
click at [804, 282] on img at bounding box center [870, 177] width 257 height 207
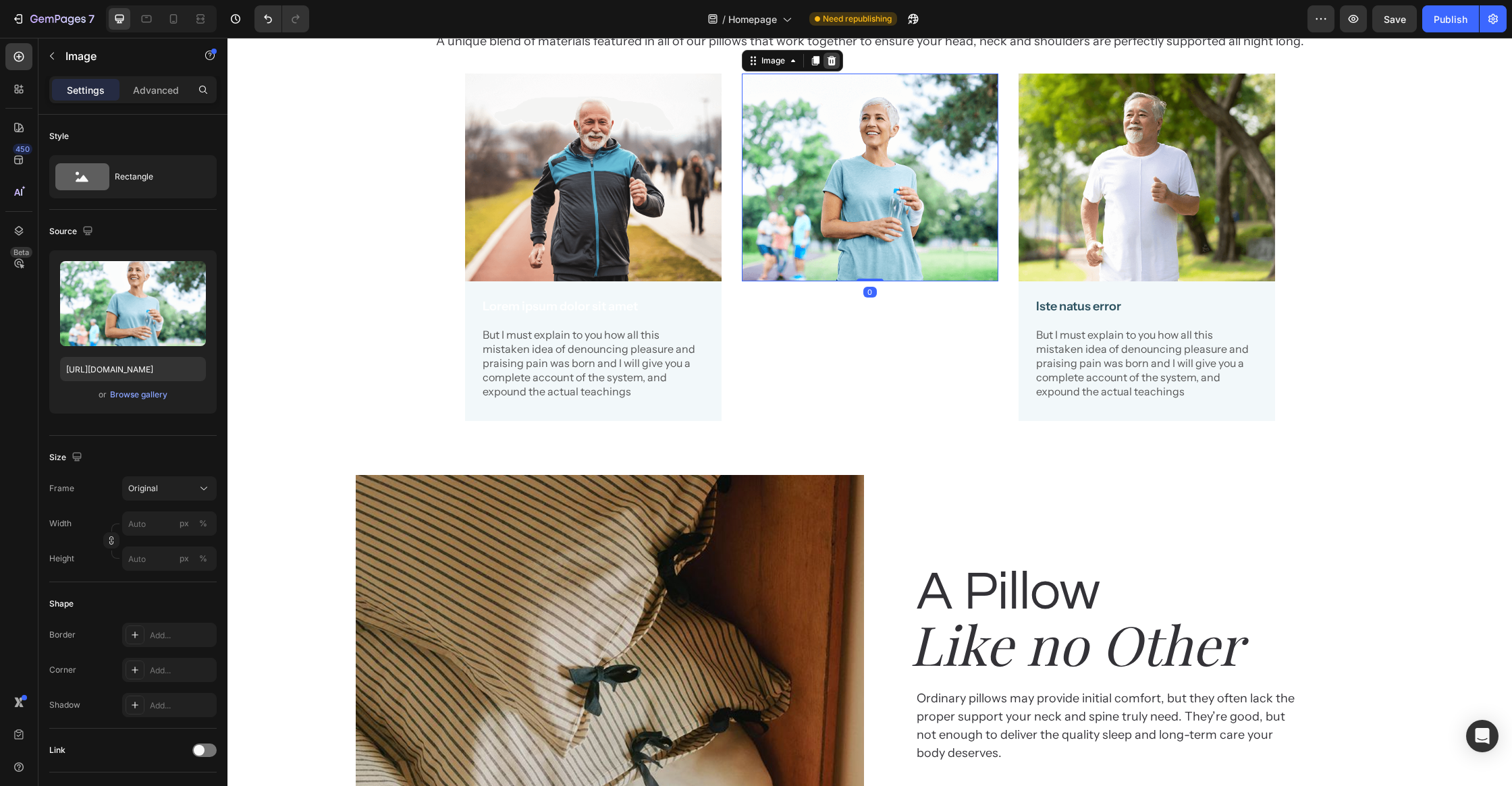
click at [834, 65] on icon at bounding box center [831, 61] width 9 height 10
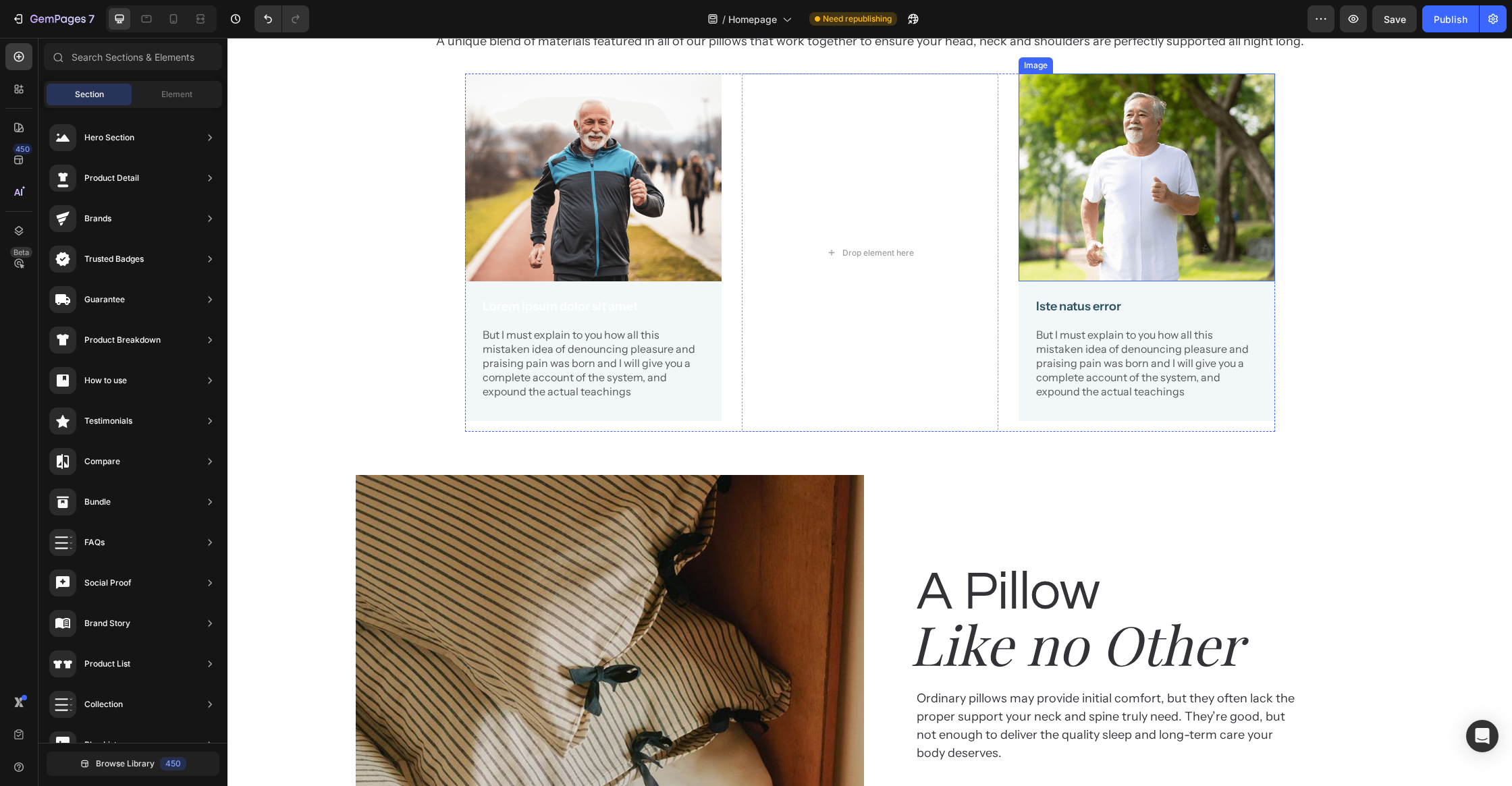
click at [1100, 282] on img at bounding box center [1146, 177] width 257 height 207
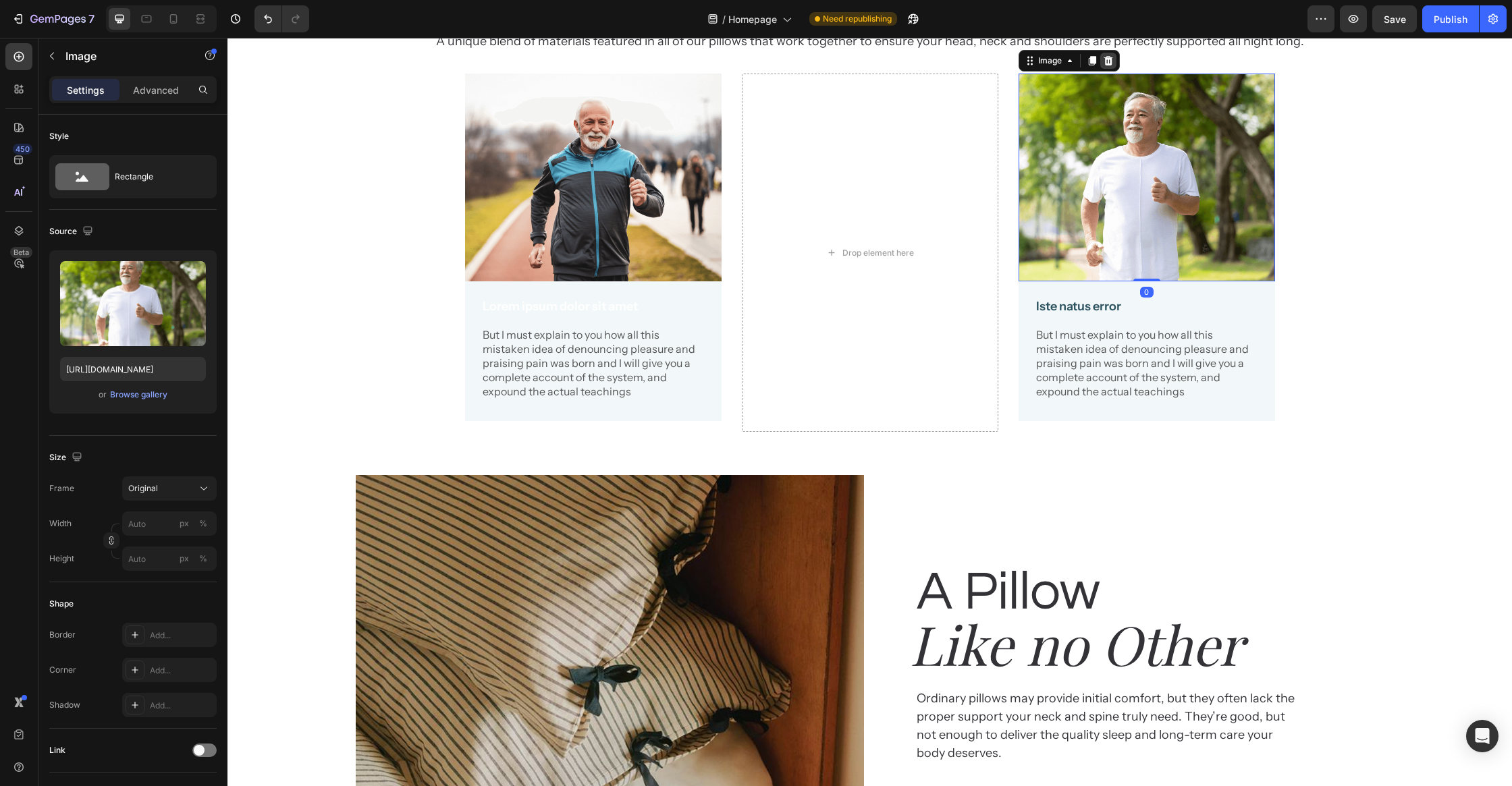
click at [1109, 66] on icon at bounding box center [1109, 61] width 11 height 11
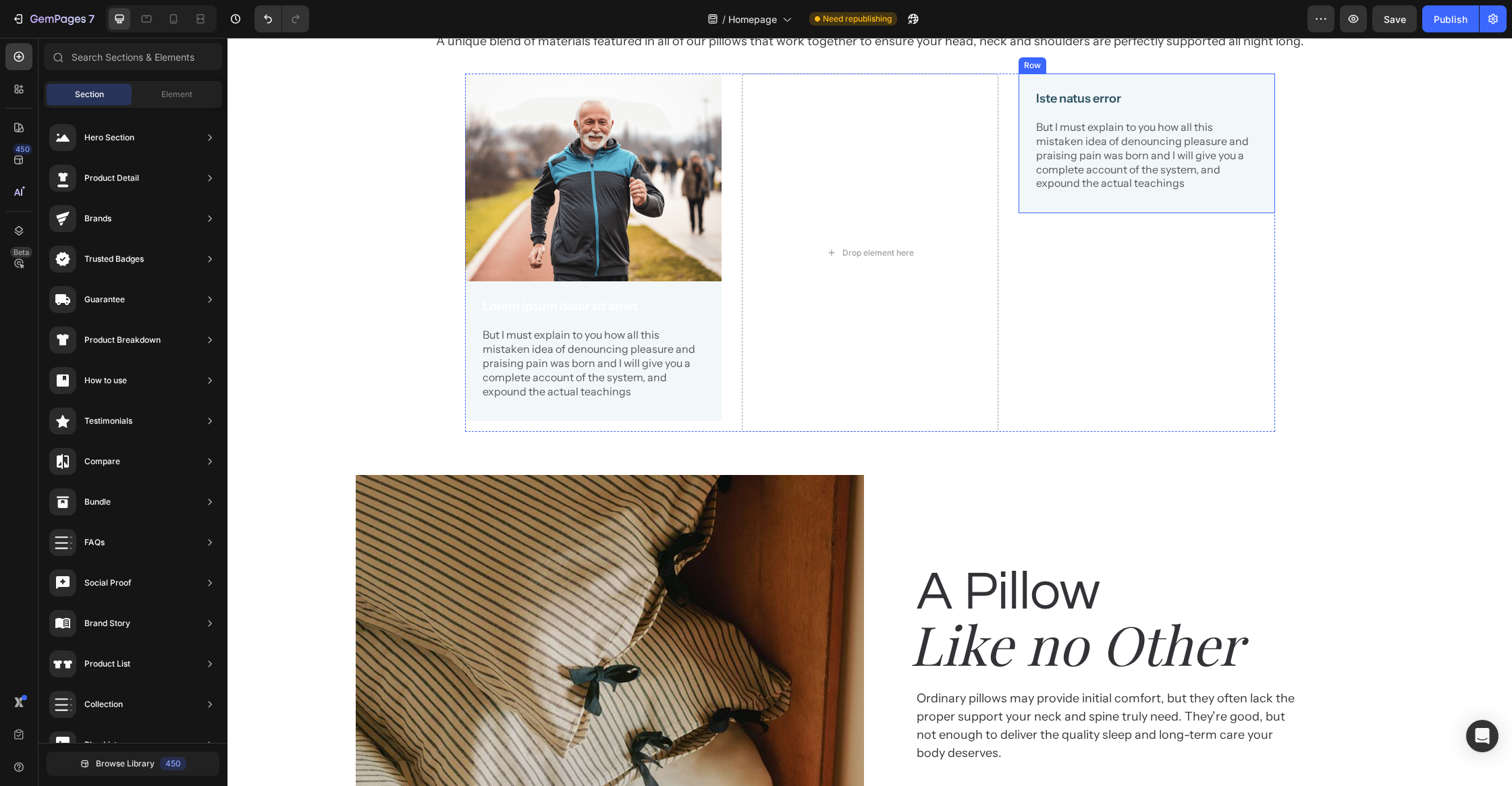
click at [1081, 190] on p "But I must explain to you how all this mistaken idea of denouncing pleasure and…" at bounding box center [1146, 155] width 221 height 70
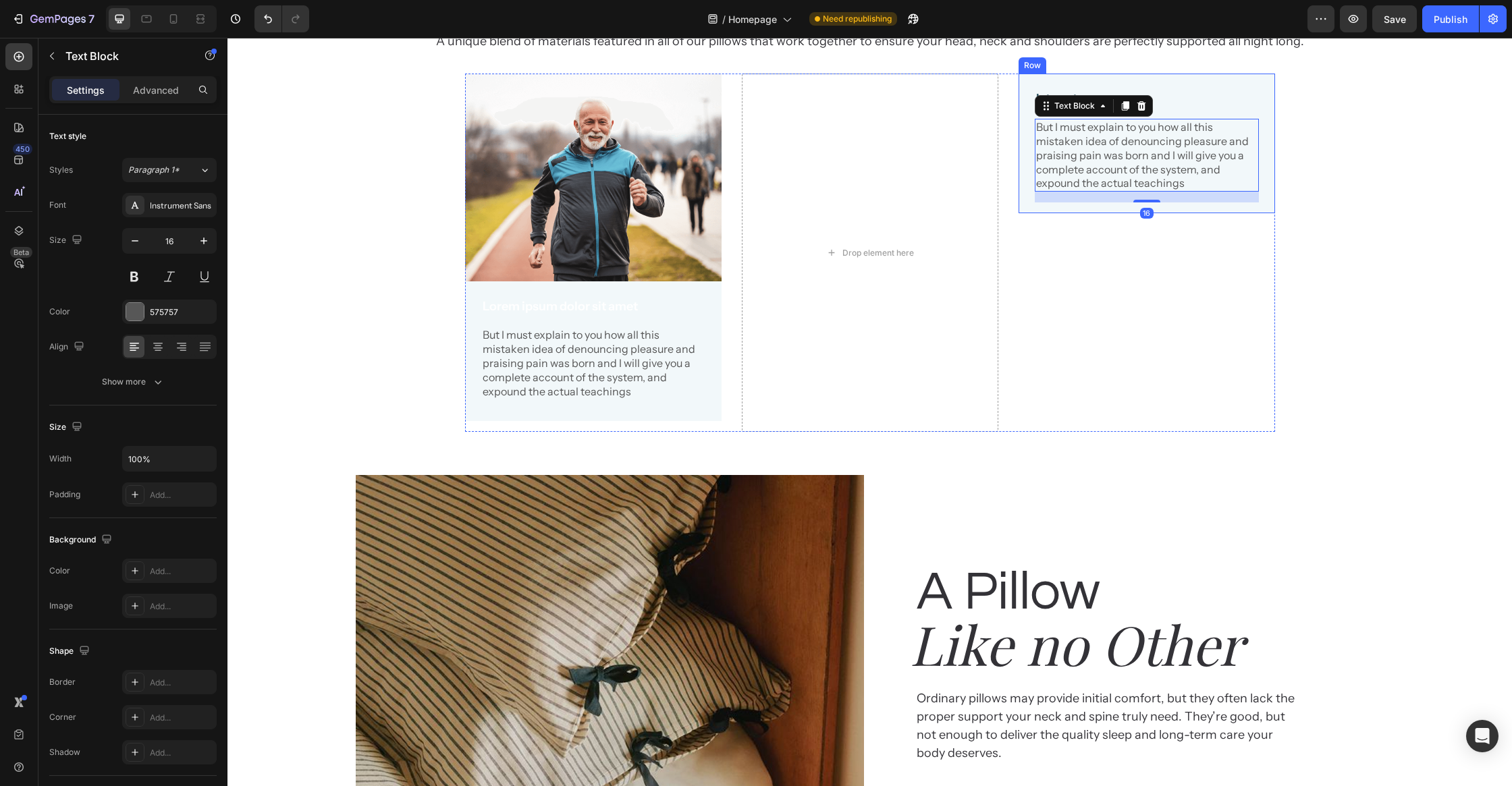
click at [1268, 213] on div "Iste natus error Text Block But I must explain to you how all this mistaken ide…" at bounding box center [1146, 143] width 257 height 139
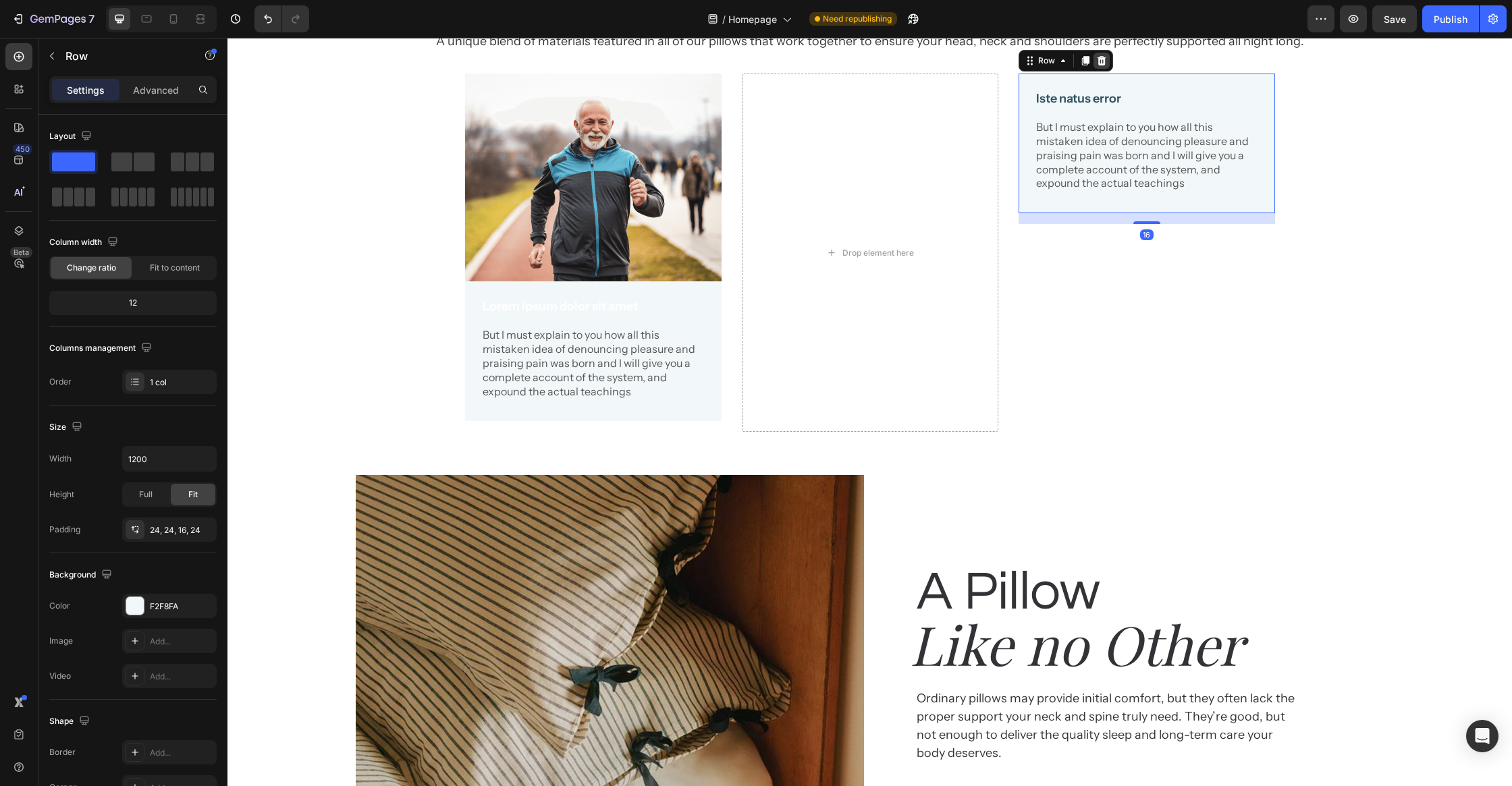
click at [1100, 65] on icon at bounding box center [1101, 61] width 9 height 10
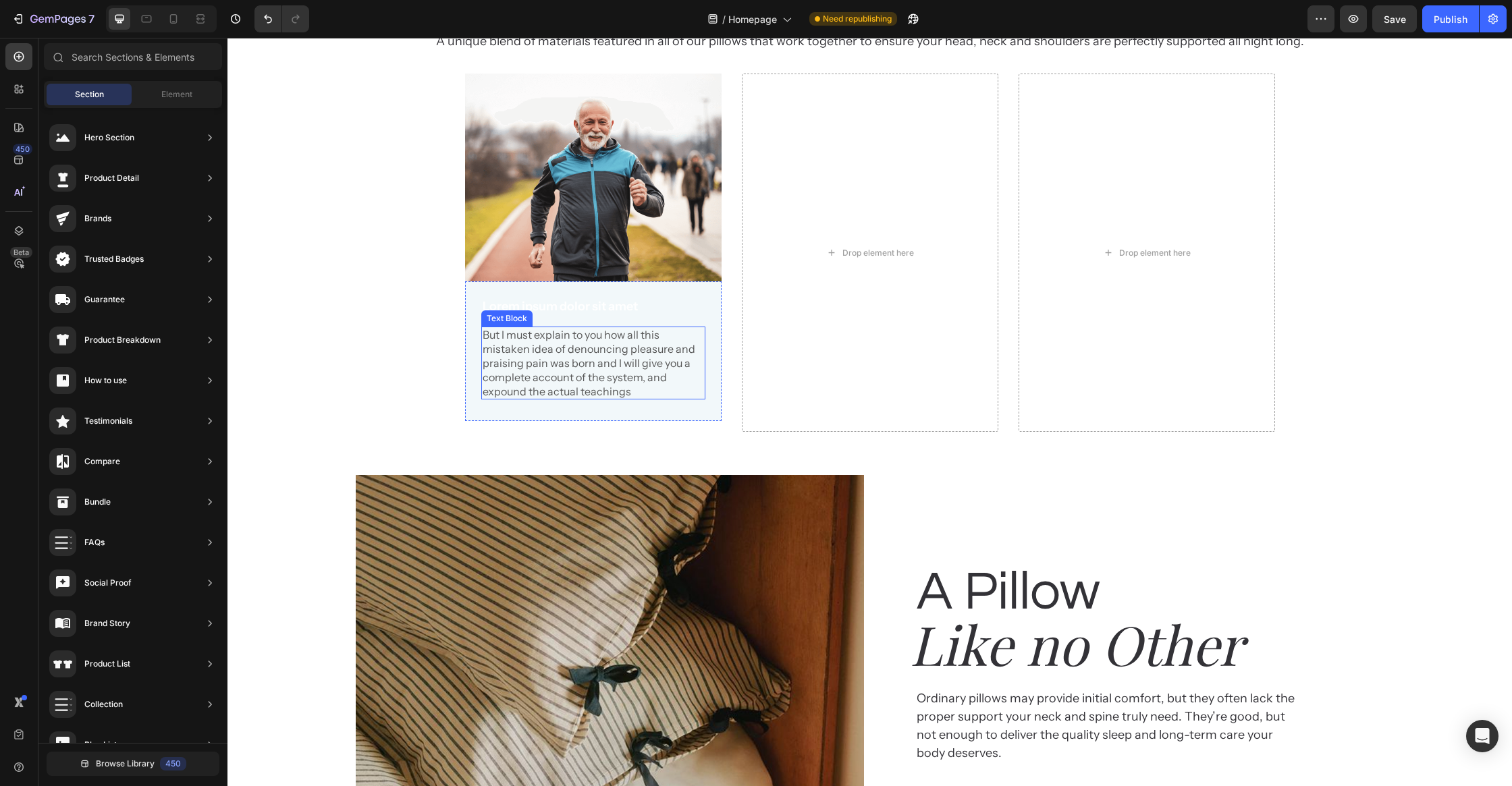
click at [556, 398] on p "But I must explain to you how all this mistaken idea of denouncing pleasure and…" at bounding box center [592, 363] width 221 height 70
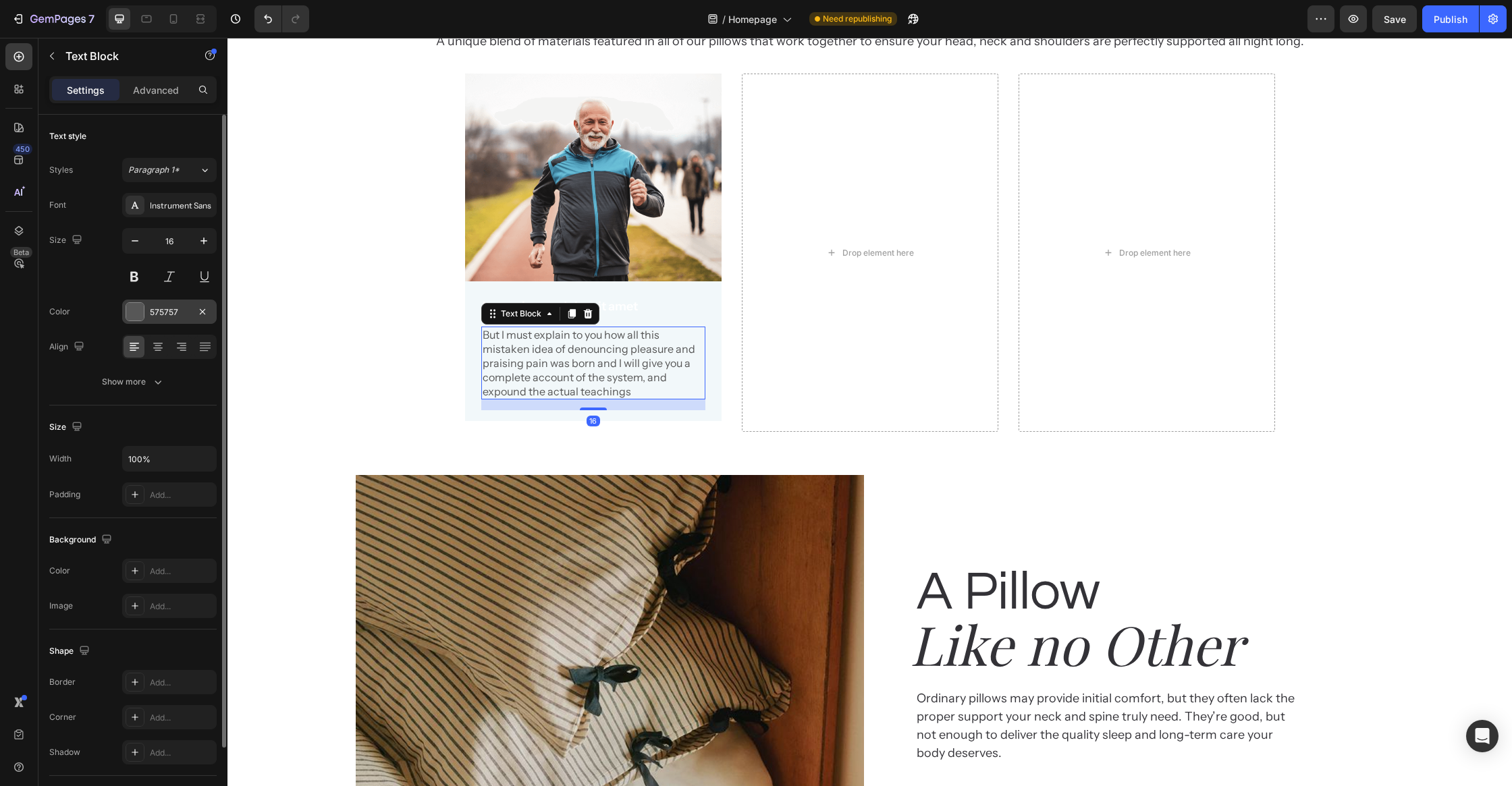
click at [140, 306] on div at bounding box center [135, 312] width 18 height 18
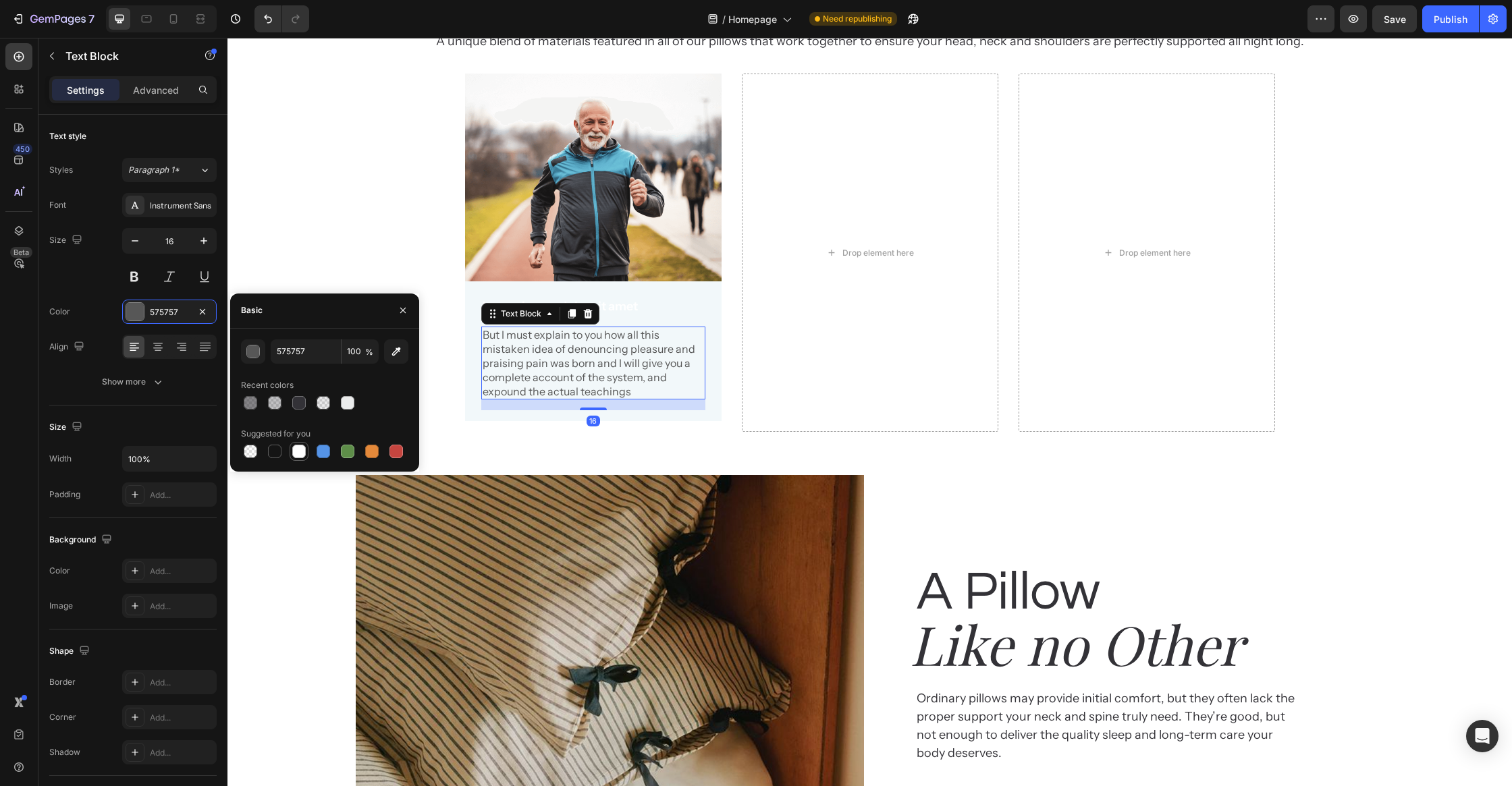
click at [302, 452] on div at bounding box center [299, 451] width 13 height 13
type input "FFFFFF"
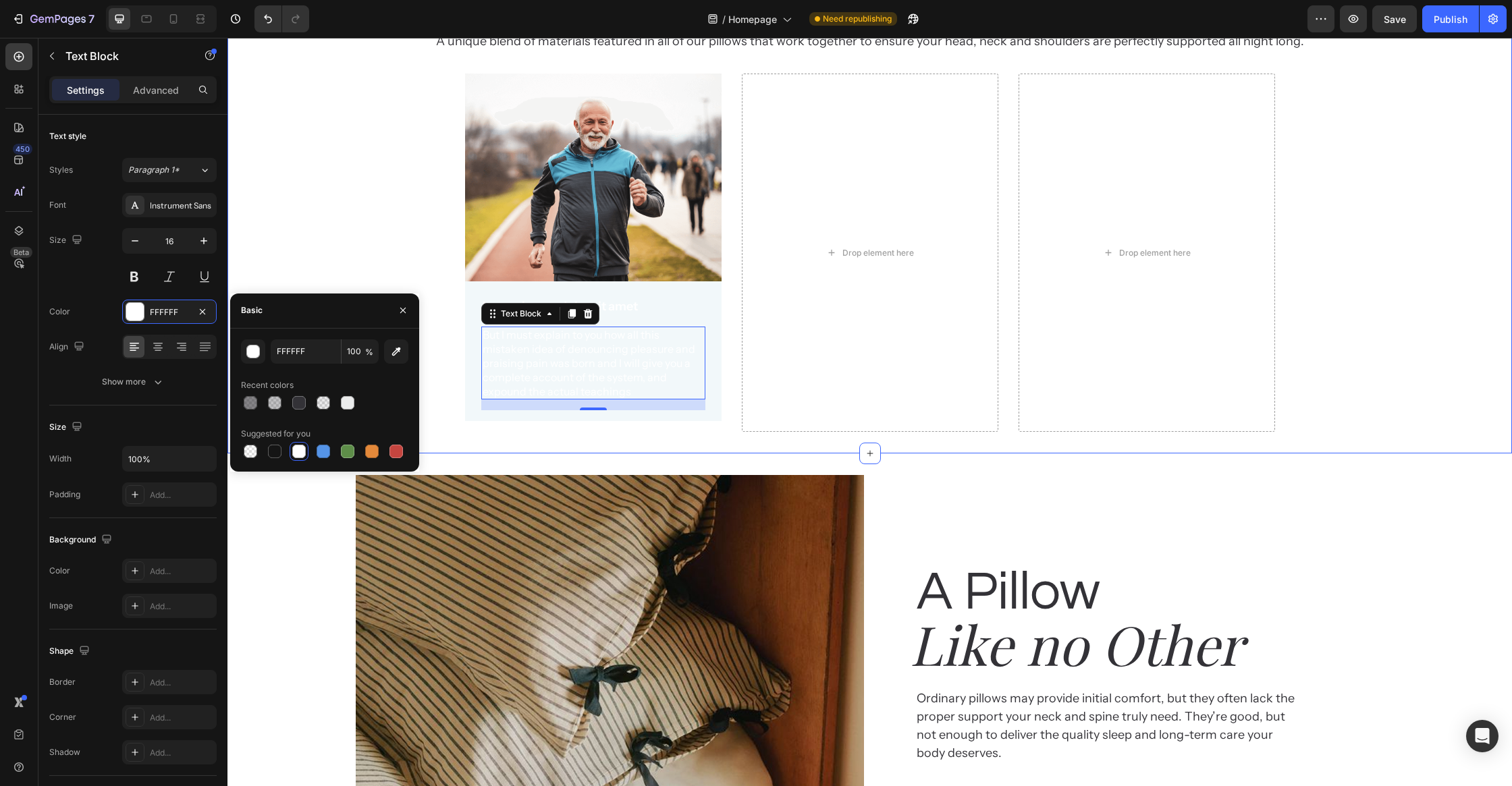
click at [433, 432] on div "Why customer Heading love EVOCurve Heading A unique blend of materials featured…" at bounding box center [870, 164] width 1285 height 536
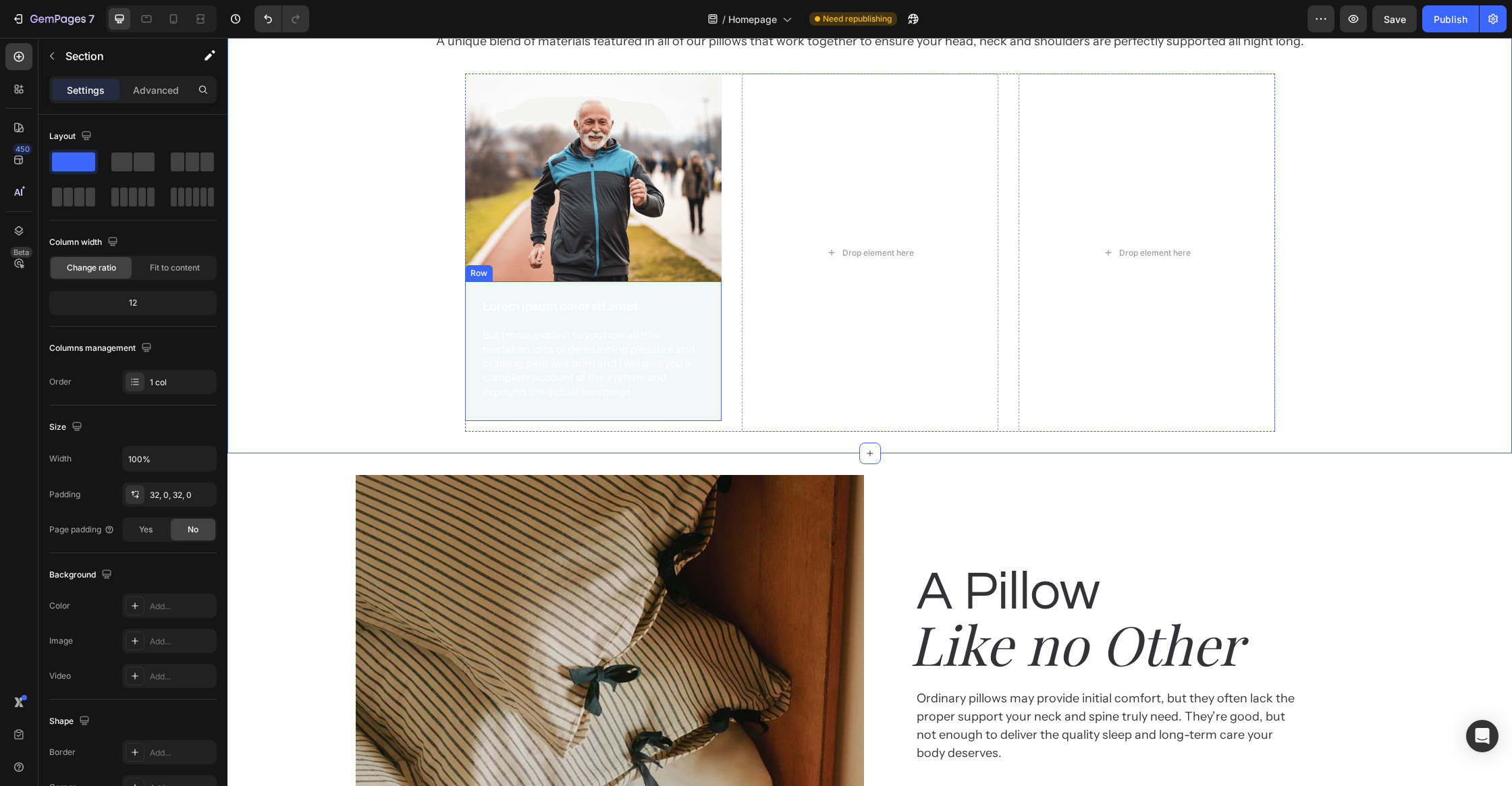
click at [710, 421] on div "Lorem ipsum dolor sit amet Text Block But I must explain to you how all this mi…" at bounding box center [593, 351] width 257 height 139
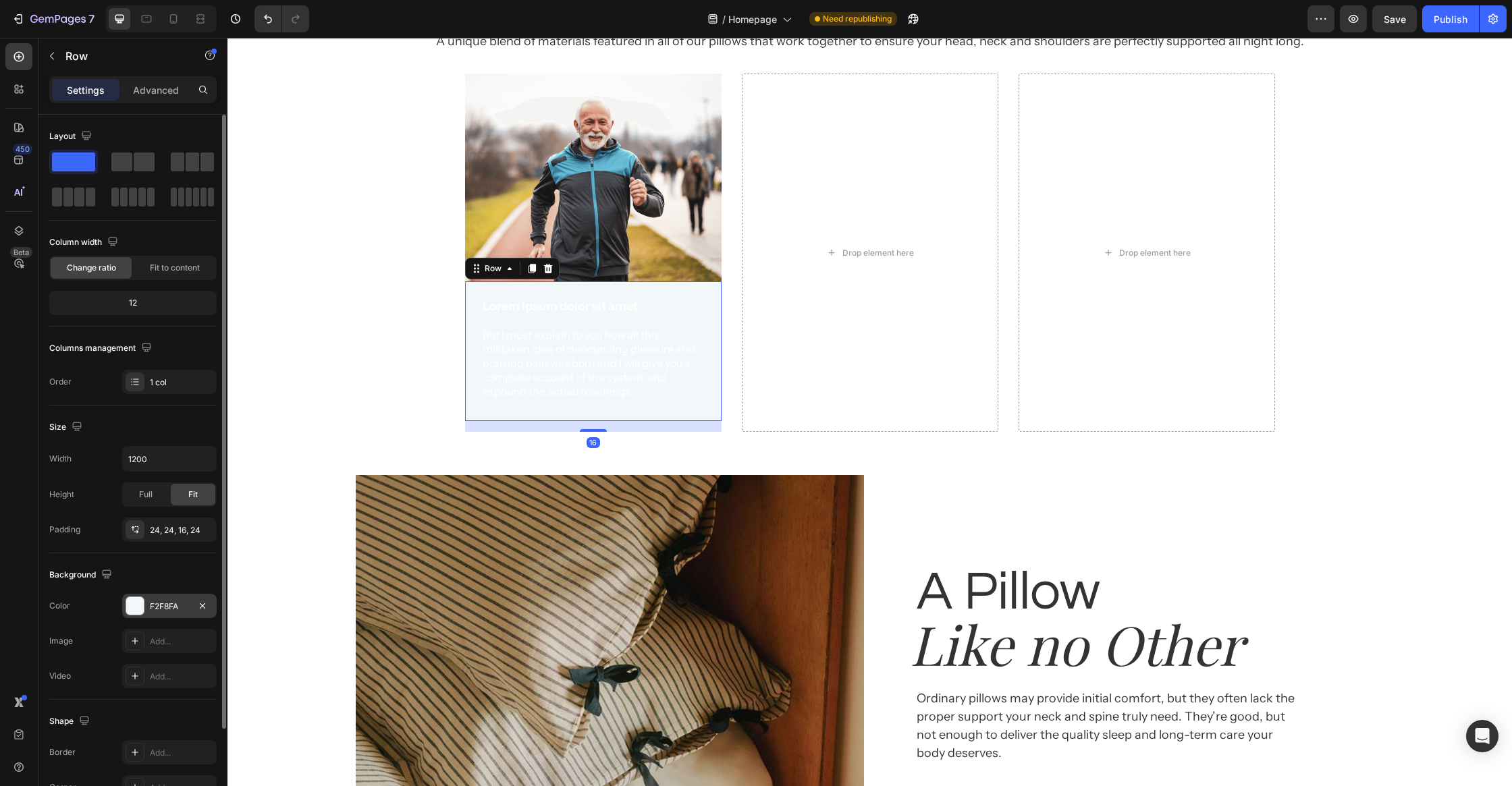
click at [136, 606] on div at bounding box center [135, 606] width 18 height 18
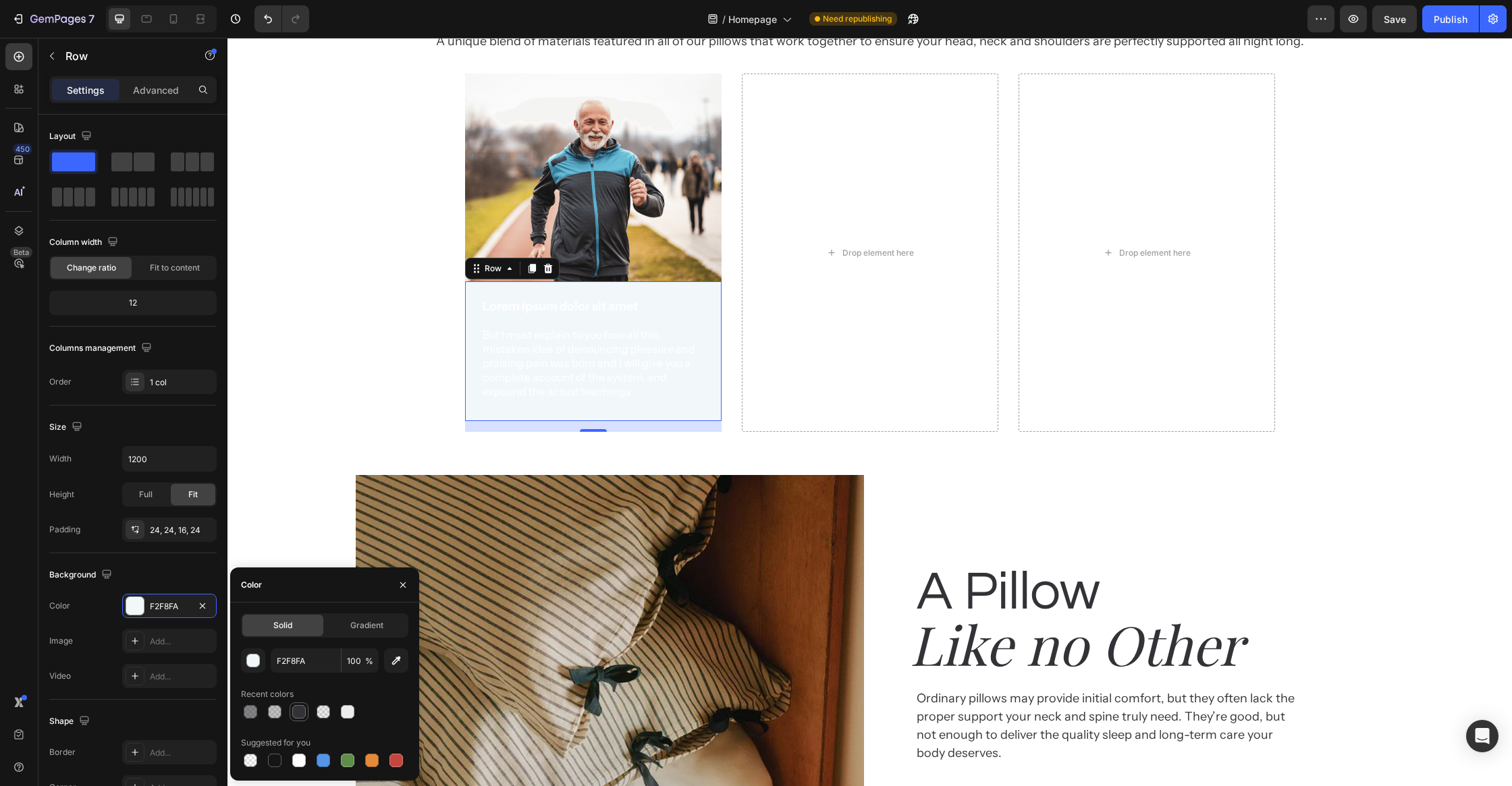
click at [301, 710] on div at bounding box center [299, 711] width 13 height 13
type input "333237"
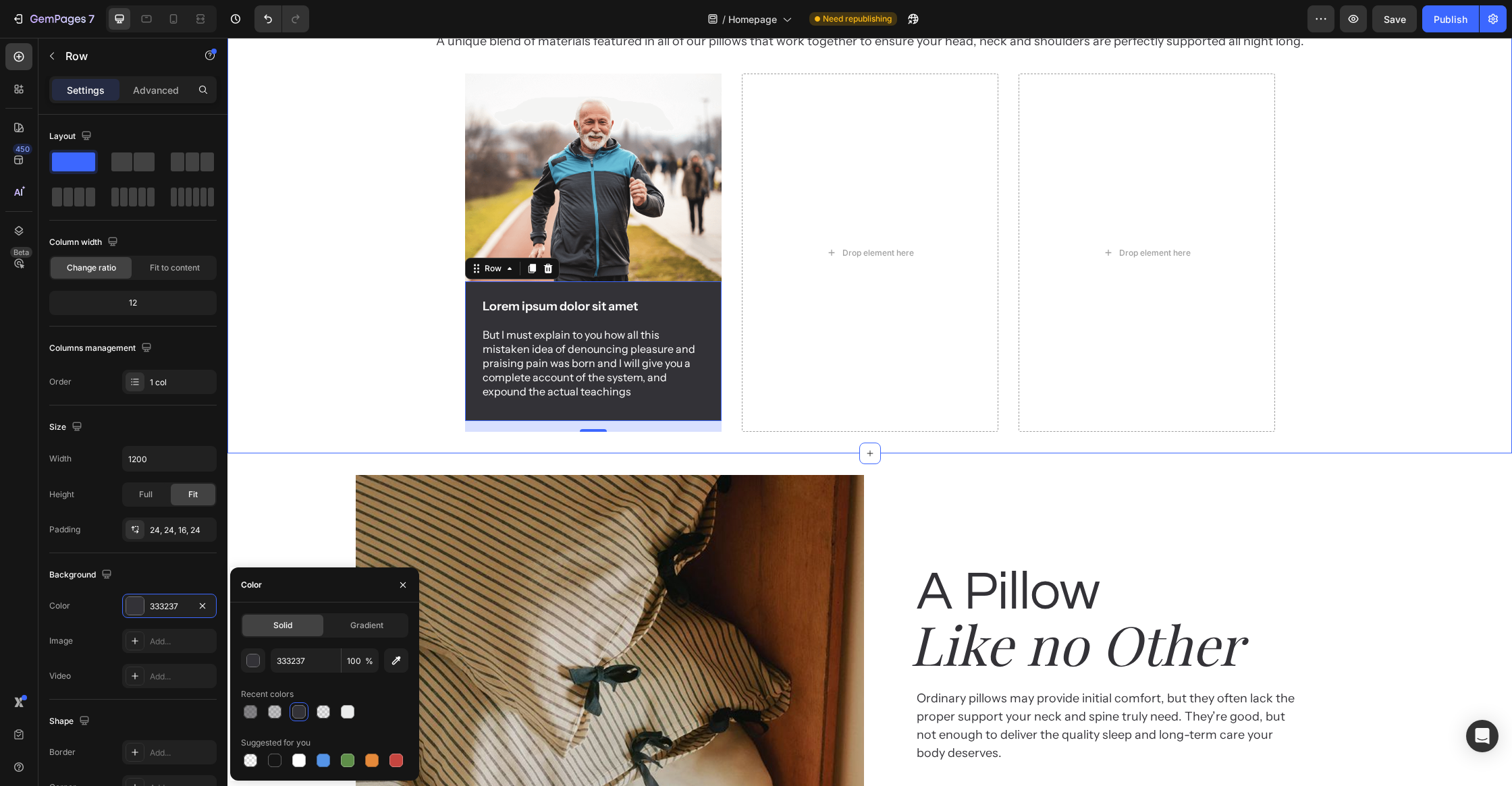
click at [330, 432] on div "Why customer Heading love EVOCurve Heading A unique blend of materials featured…" at bounding box center [870, 164] width 1285 height 536
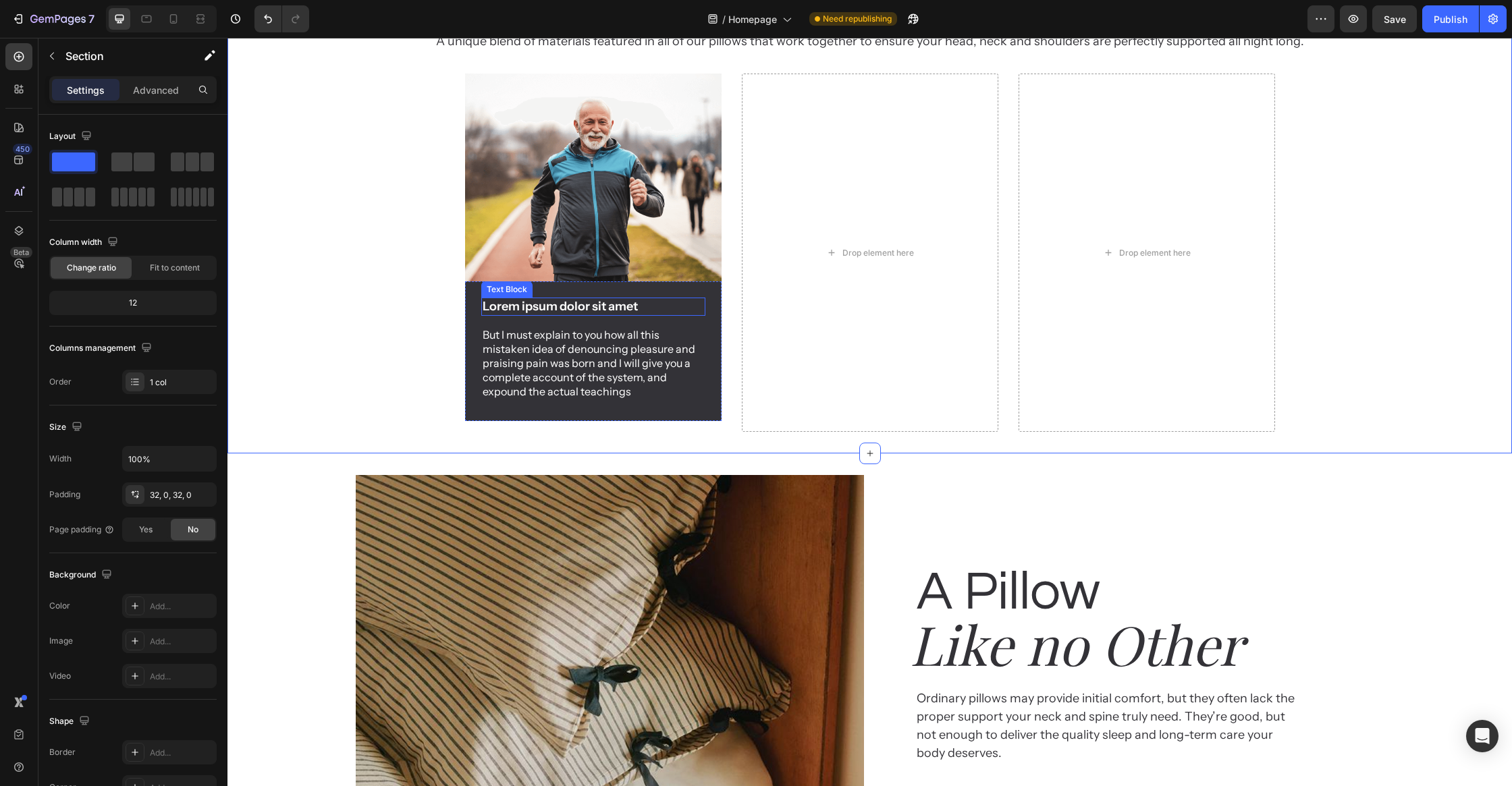
click at [704, 316] on div "Lorem ipsum dolor sit amet" at bounding box center [593, 307] width 224 height 18
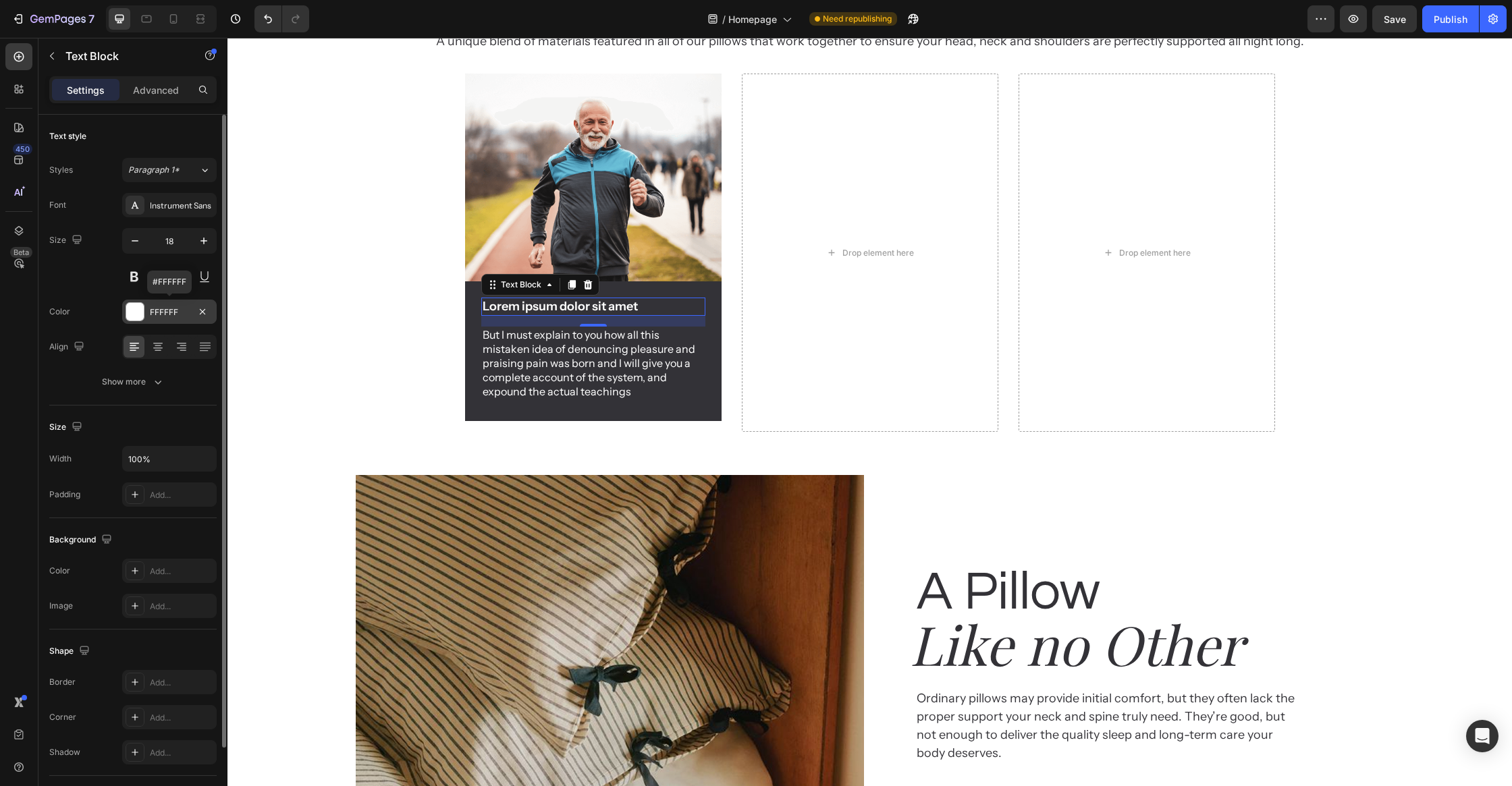
click at [135, 308] on div at bounding box center [135, 312] width 18 height 18
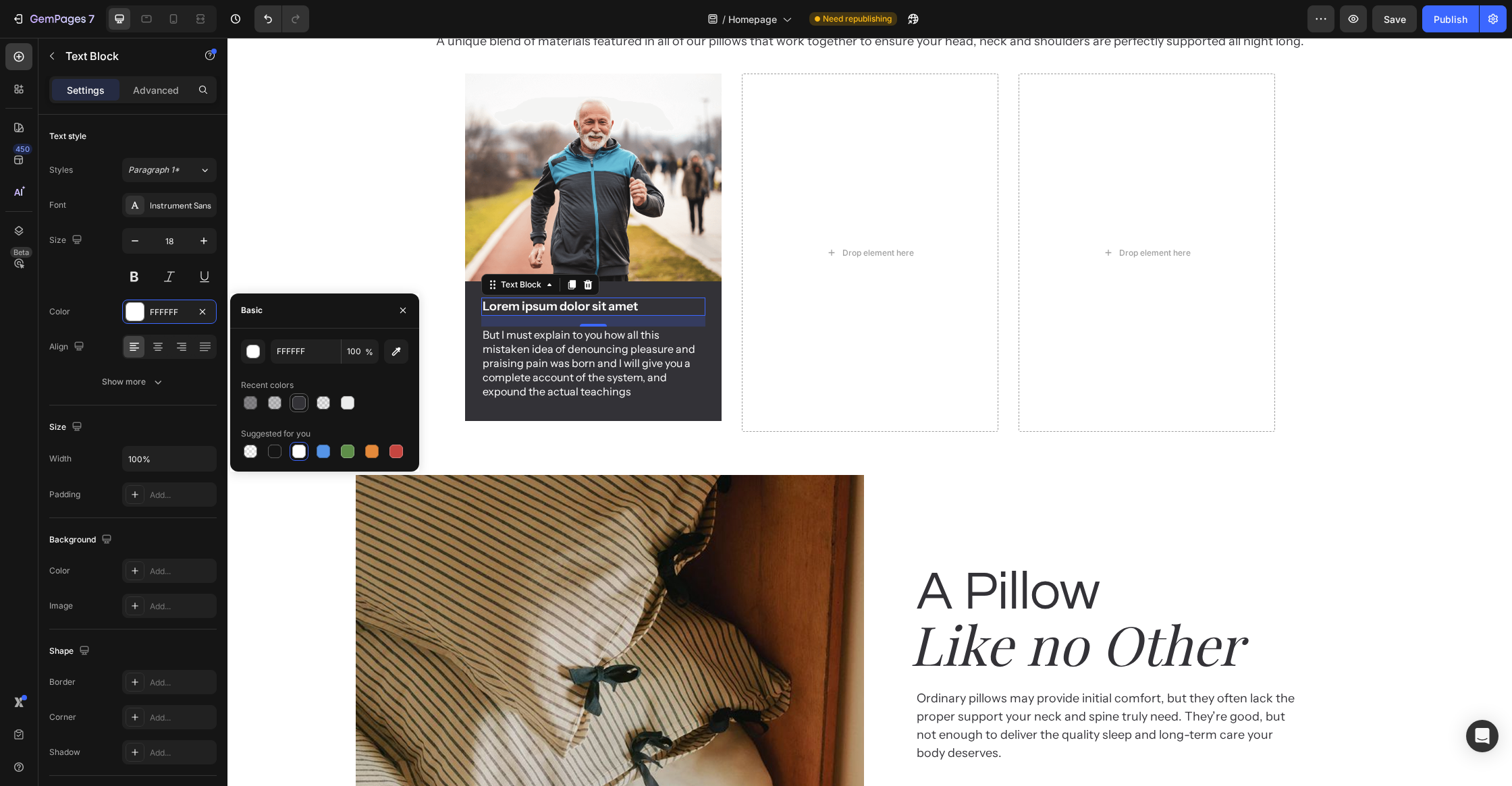
click at [298, 402] on div at bounding box center [299, 402] width 13 height 13
type input "333237"
click at [568, 398] on p "But I must explain to you how all this mistaken idea of denouncing pleasure and…" at bounding box center [592, 363] width 221 height 70
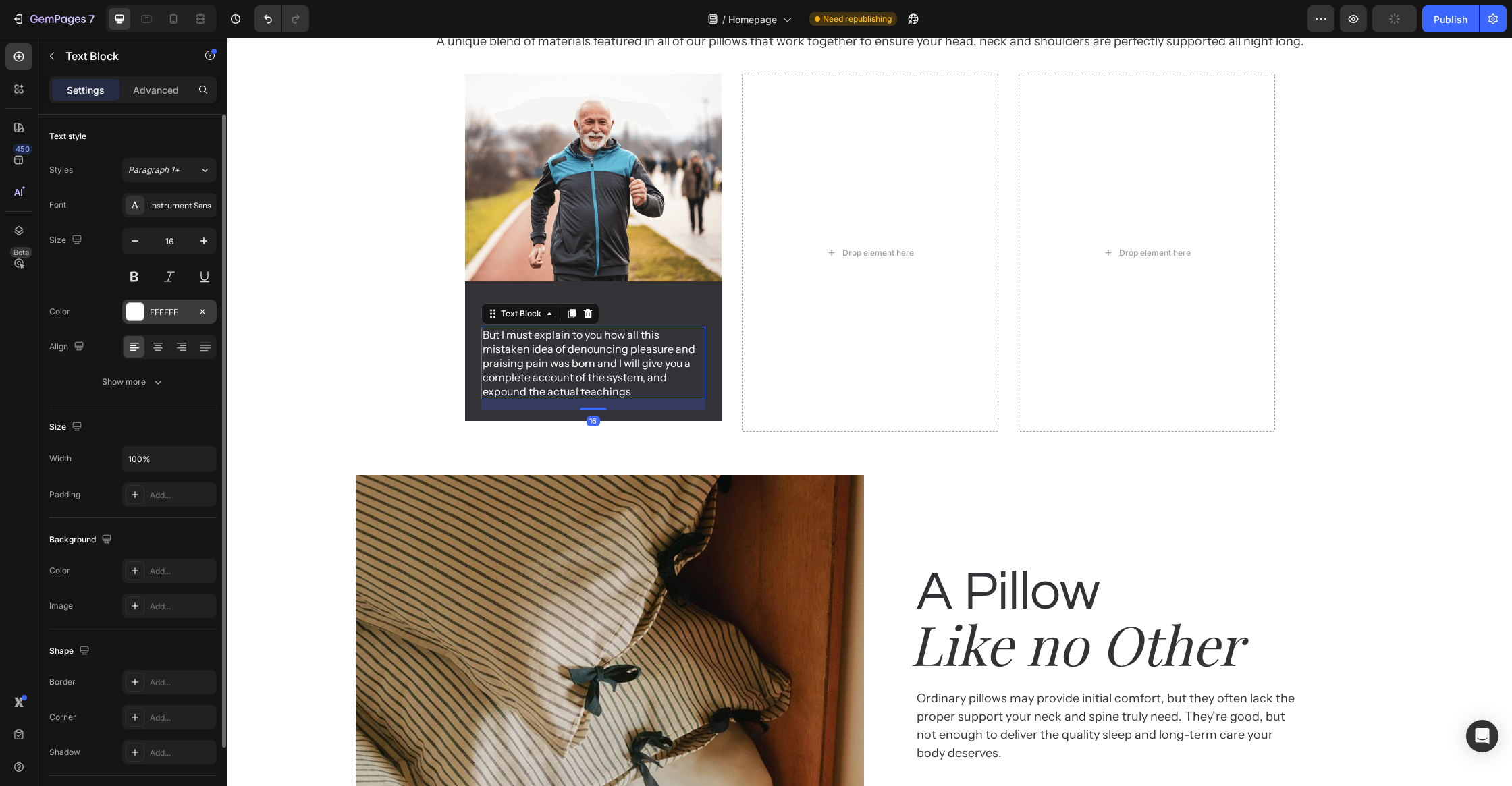
click at [134, 304] on div at bounding box center [135, 312] width 18 height 18
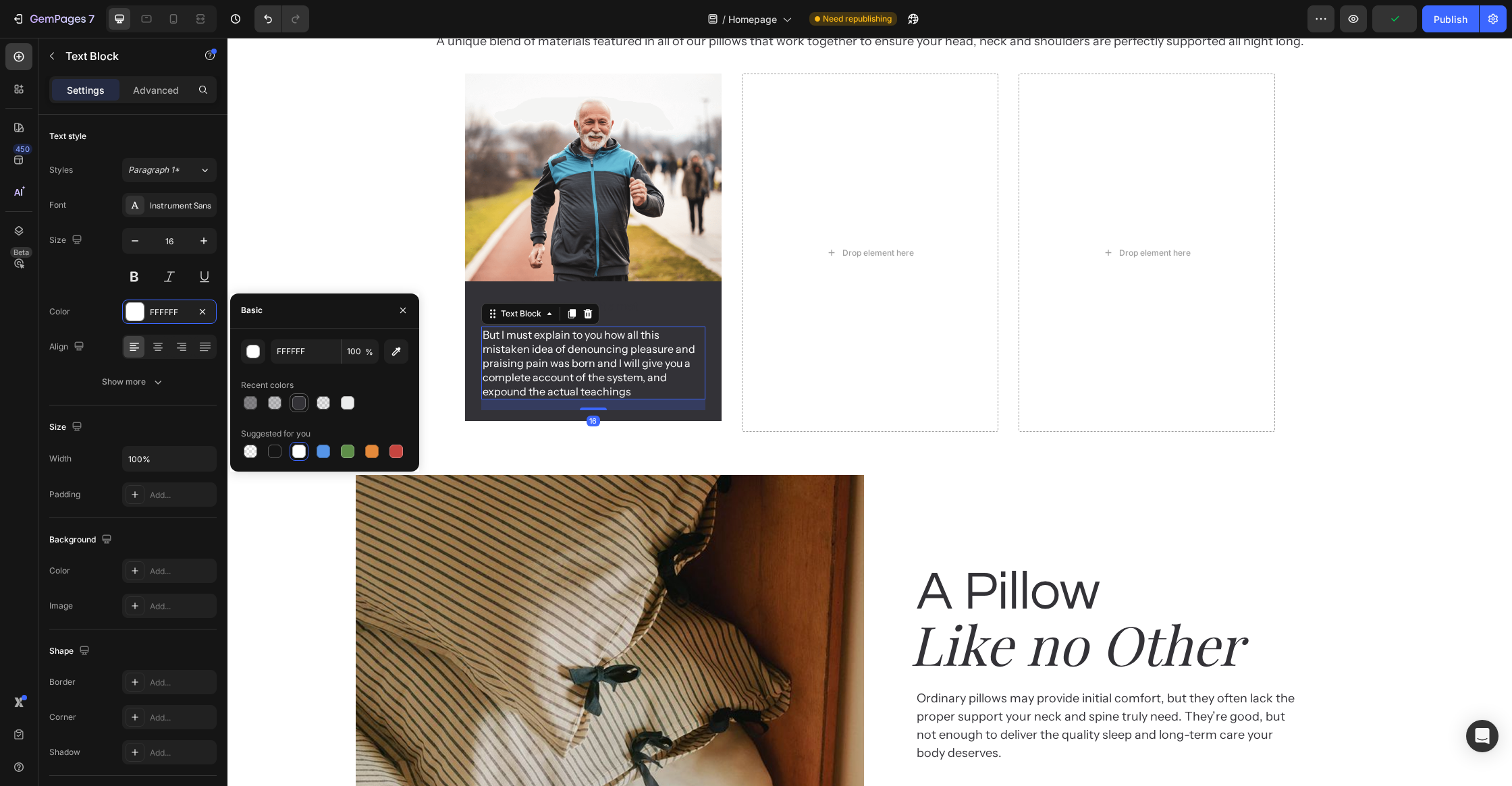
click at [298, 401] on div at bounding box center [299, 402] width 13 height 13
type input "333237"
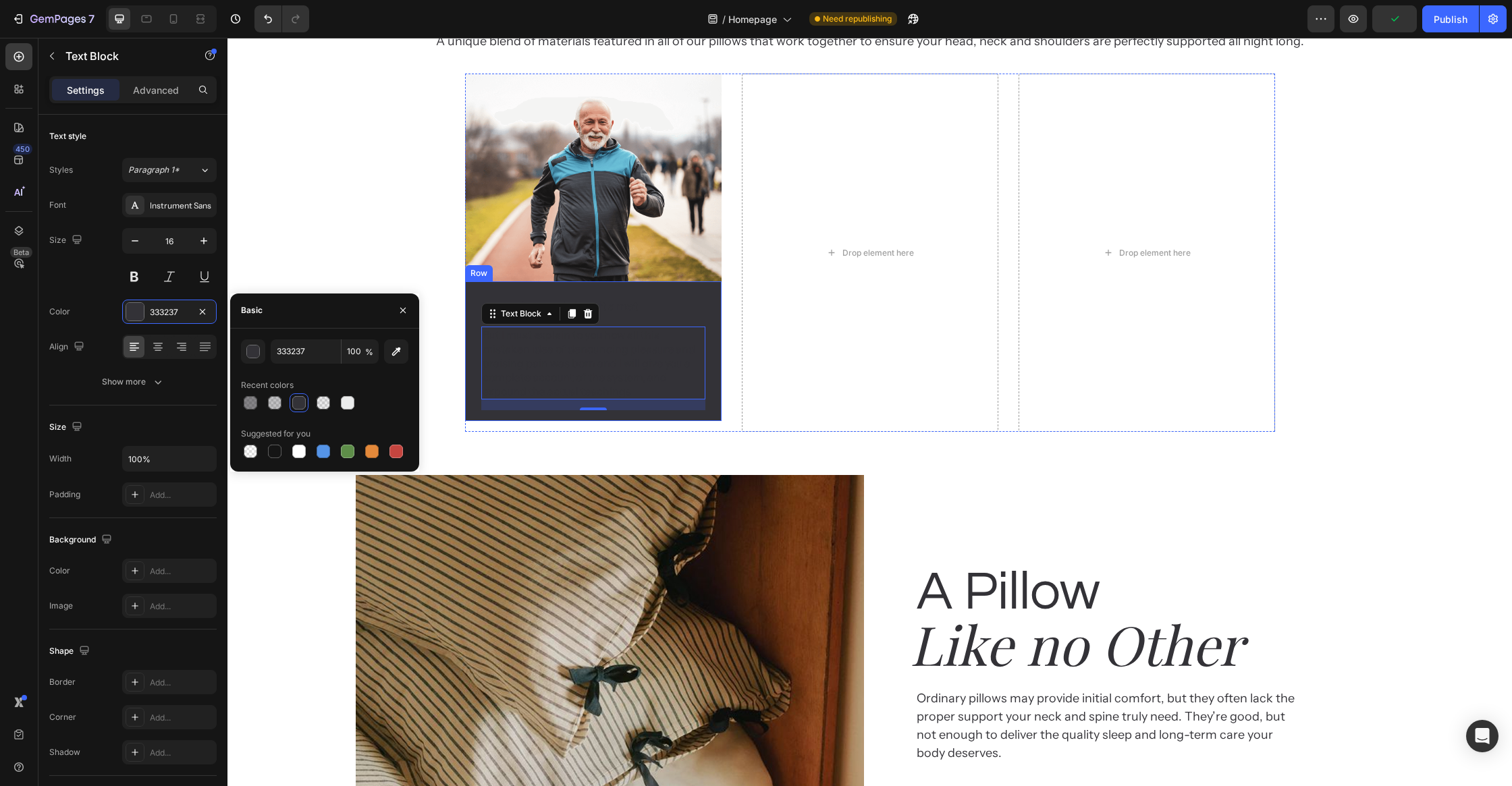
click at [716, 421] on div "Lorem ipsum dolor sit amet Text Block But I must explain to you how all this mi…" at bounding box center [593, 351] width 257 height 139
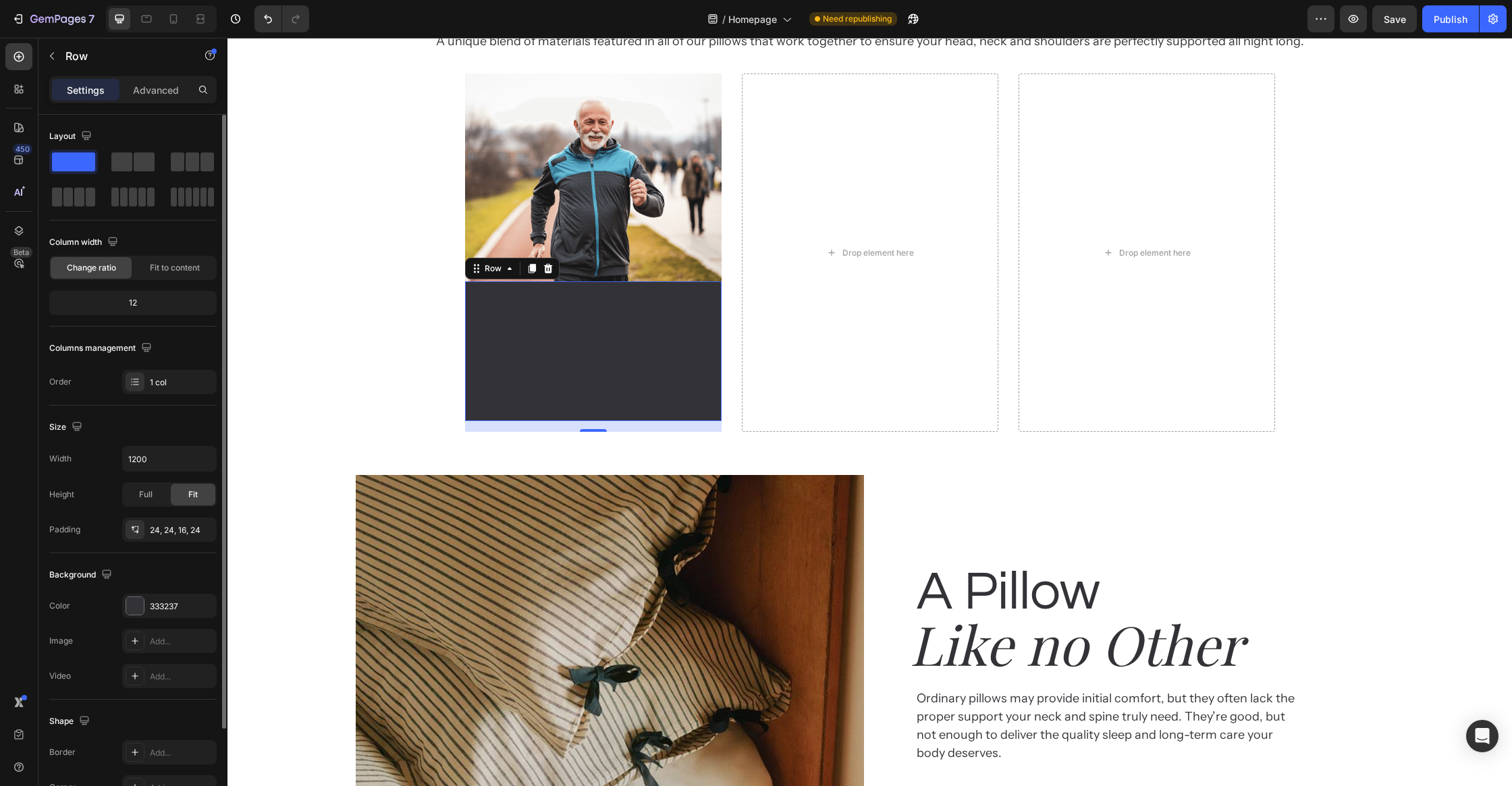
click at [144, 615] on div "333237" at bounding box center [170, 605] width 95 height 24
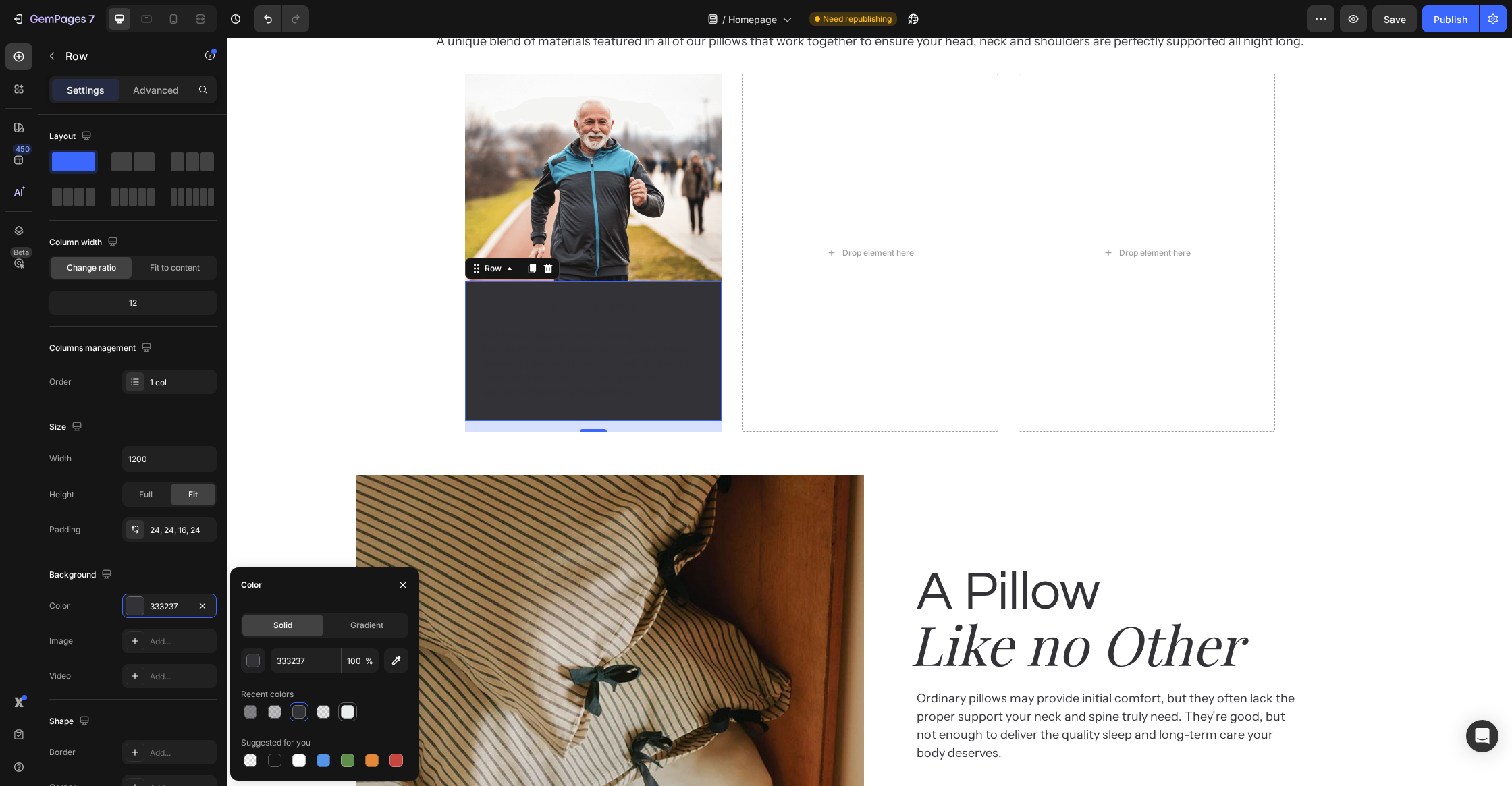
click at [351, 715] on div at bounding box center [347, 711] width 13 height 13
type input "EBECEC"
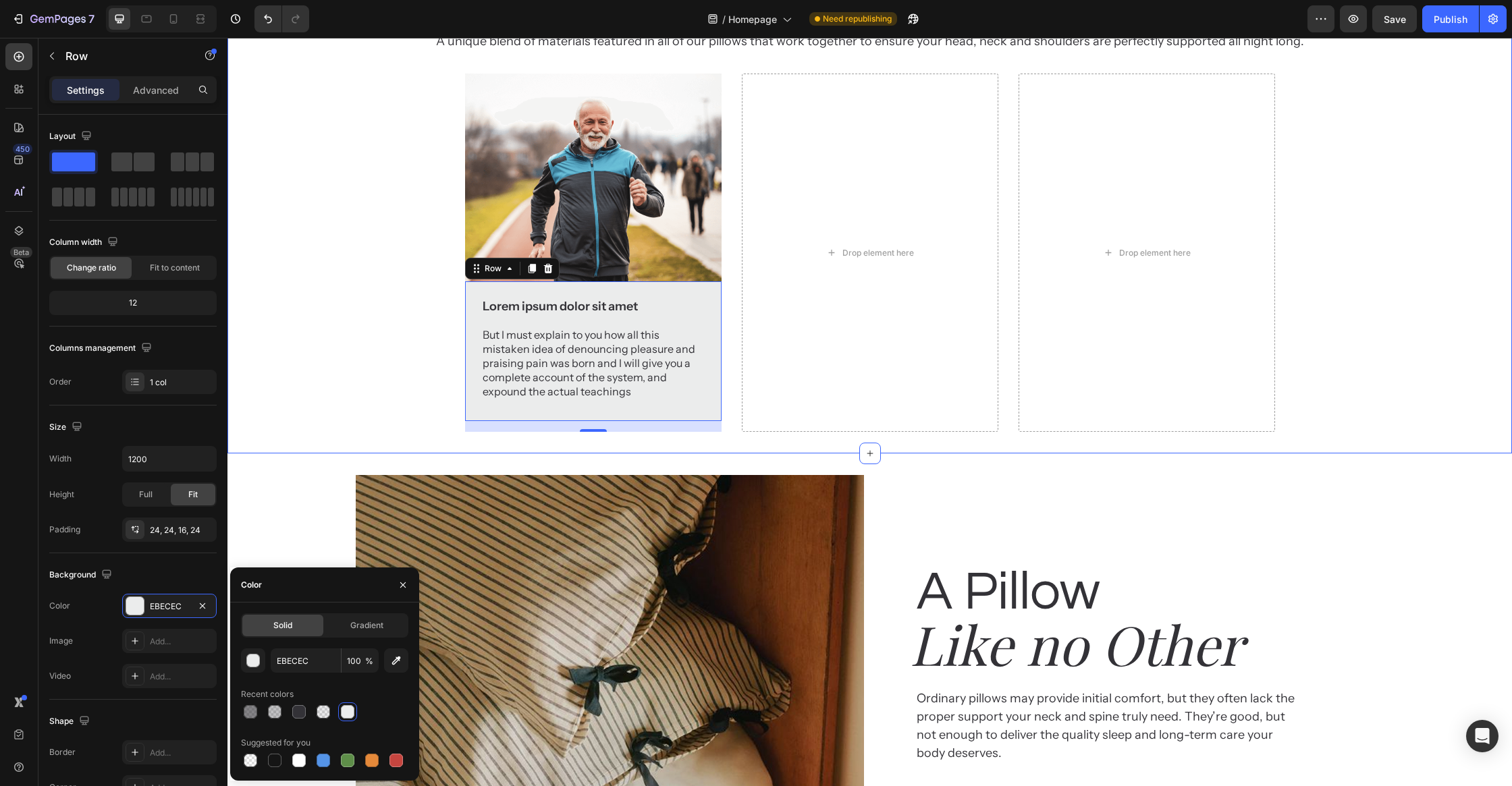
click at [385, 432] on div "Why customer Heading love EVOCurve Heading A unique blend of materials featured…" at bounding box center [870, 164] width 1285 height 536
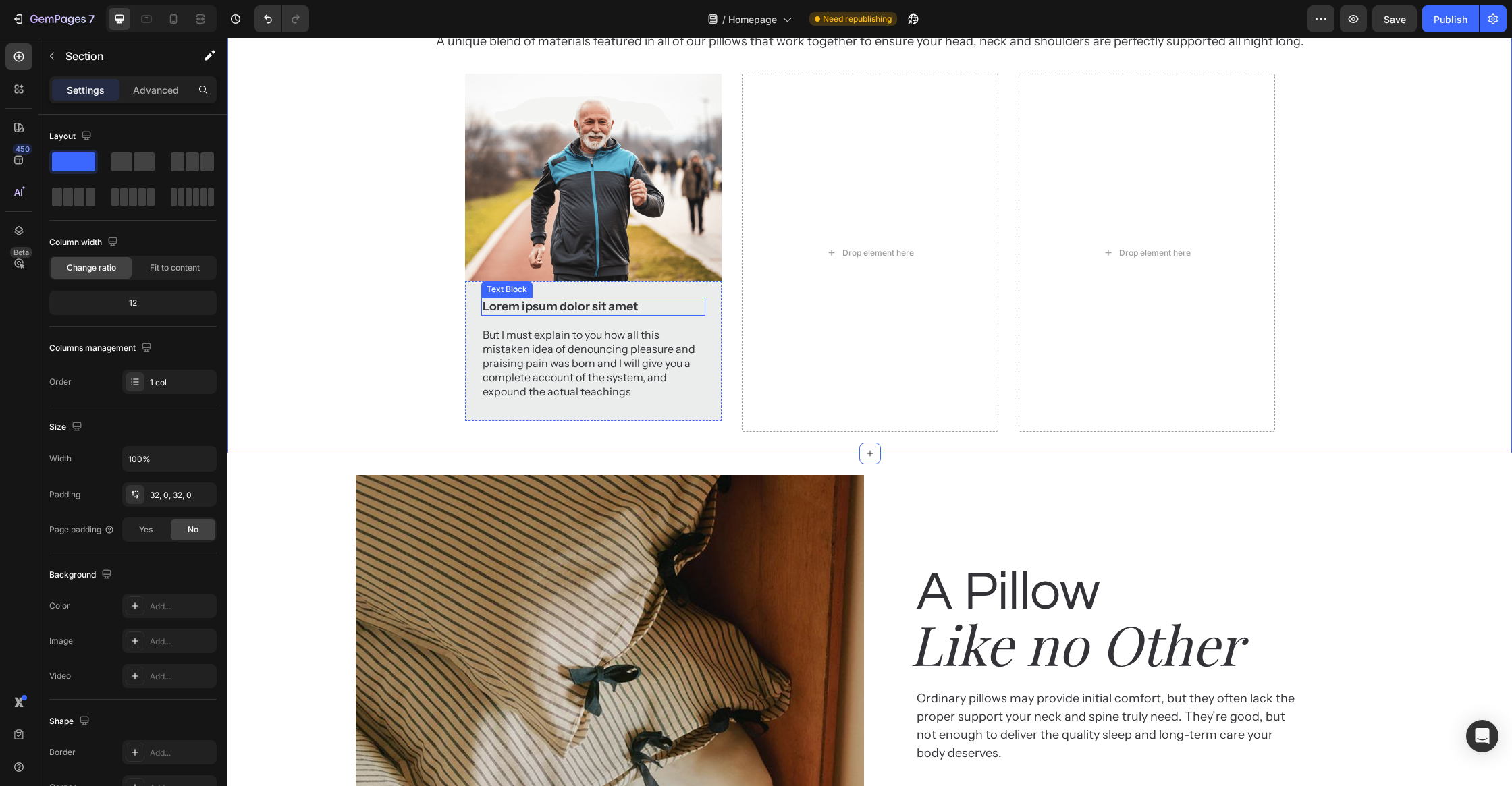
click at [590, 315] on p "Lorem ipsum dolor sit amet" at bounding box center [592, 306] width 221 height 15
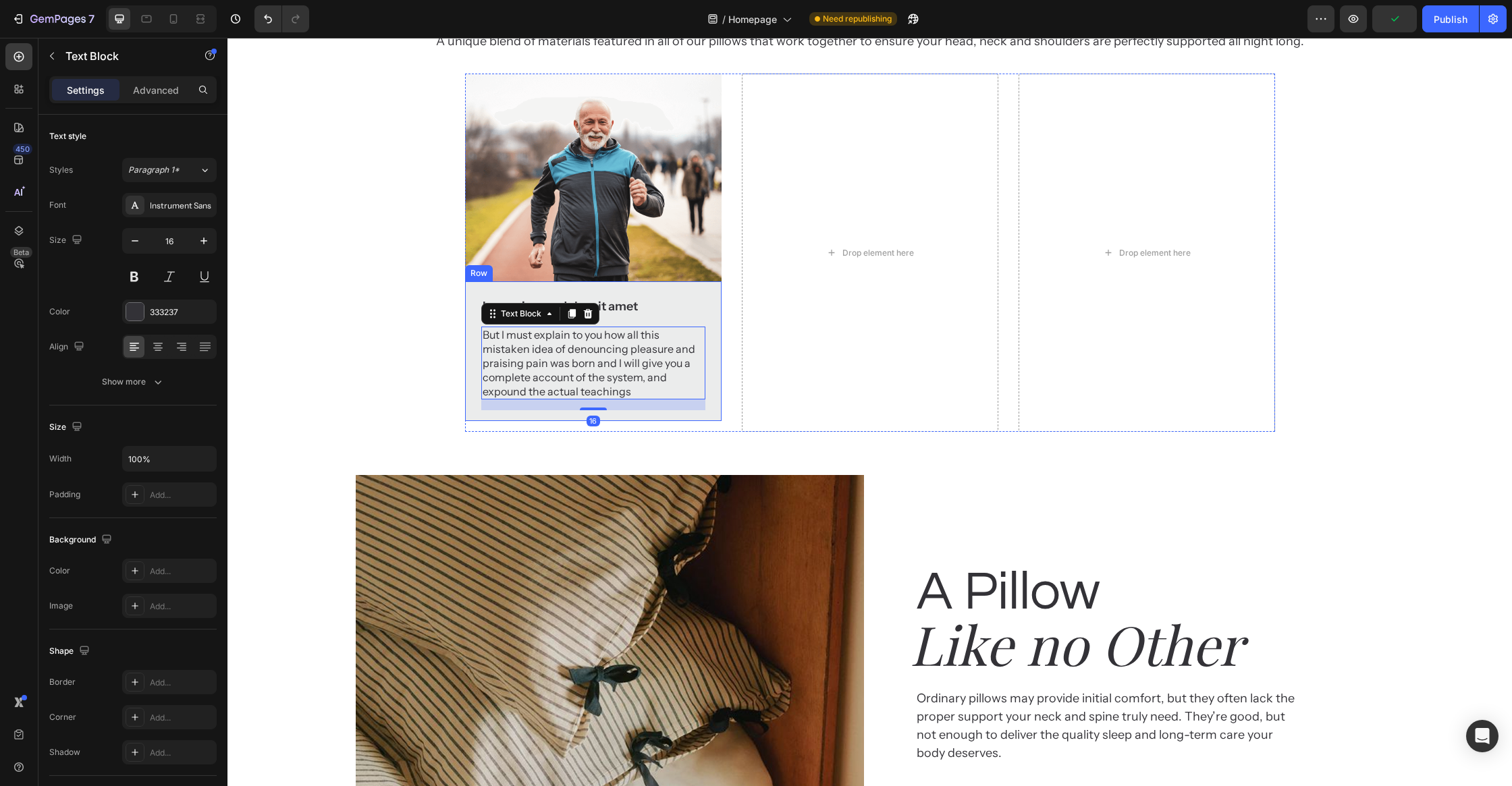
click at [596, 410] on div "Lorem ipsum dolor sit amet Text Block But I must explain to you how all this mi…" at bounding box center [593, 354] width 224 height 113
click at [614, 315] on p "Lorem ipsum dolor sit amet" at bounding box center [592, 306] width 221 height 15
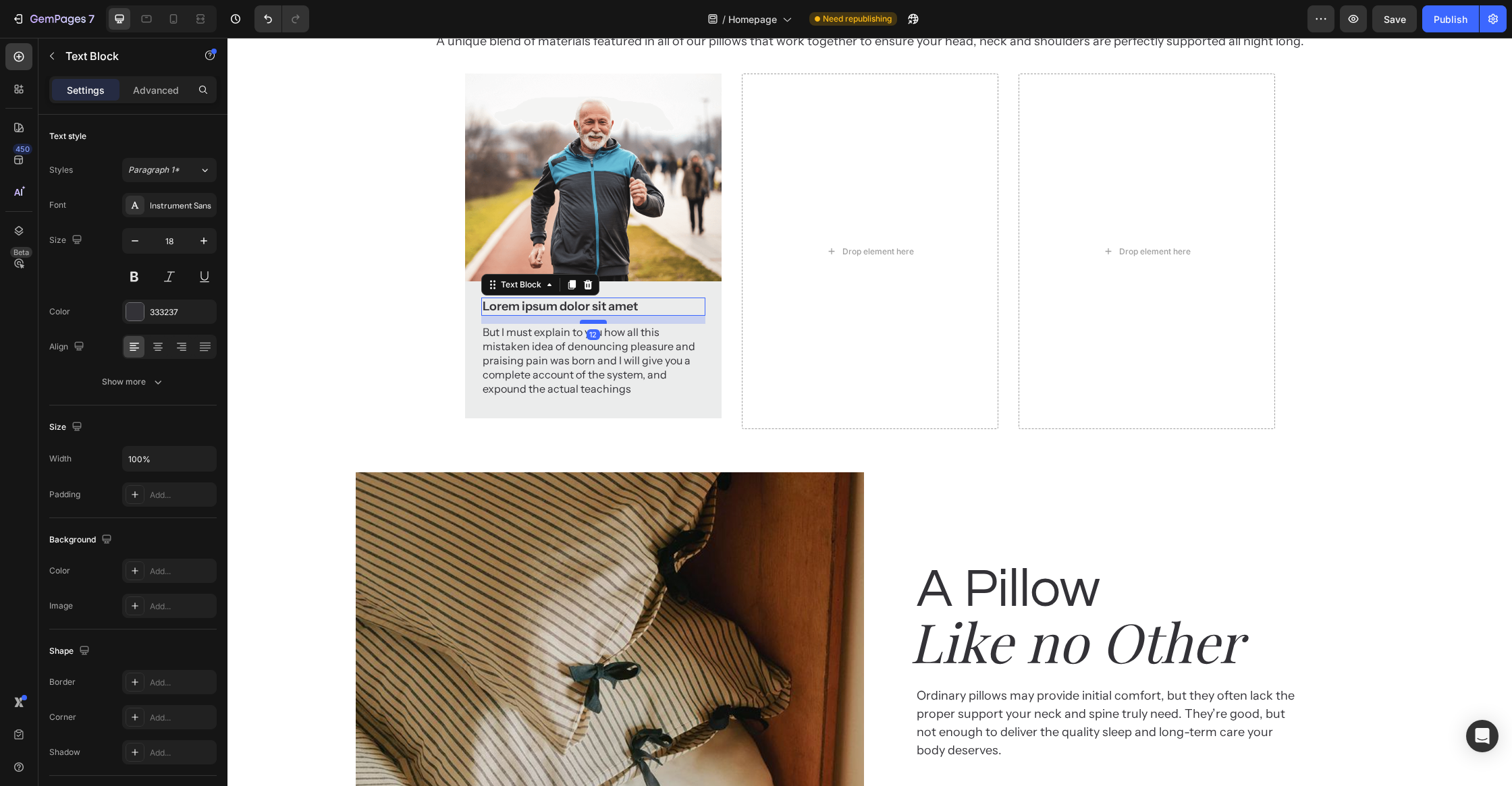
click at [595, 324] on div at bounding box center [593, 322] width 27 height 4
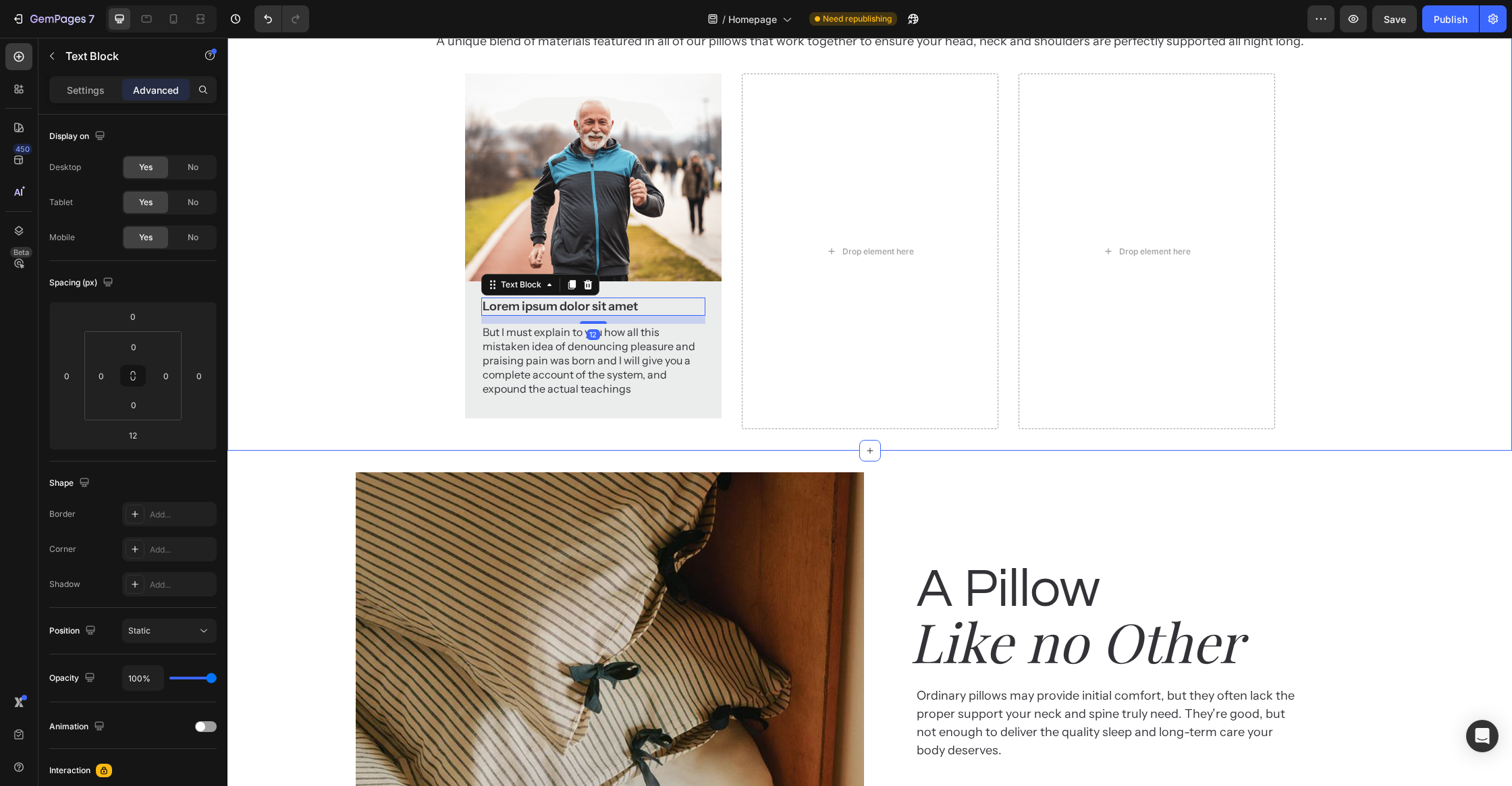
click at [413, 429] on div "Why customer Heading love EVOCurve Heading A unique blend of materials featured…" at bounding box center [870, 163] width 1285 height 533
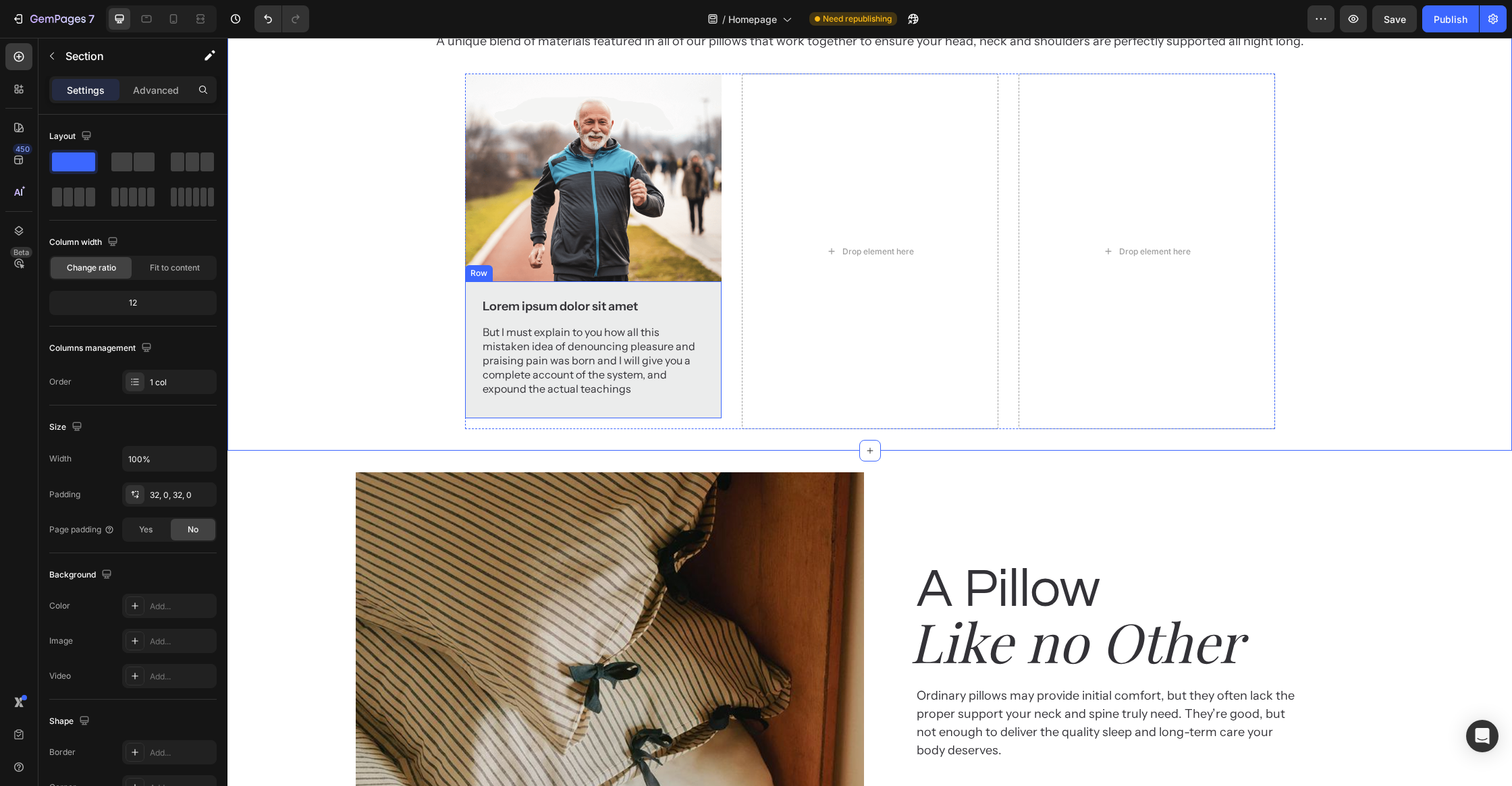
click at [603, 315] on p "Lorem ipsum dolor sit amet" at bounding box center [592, 306] width 221 height 15
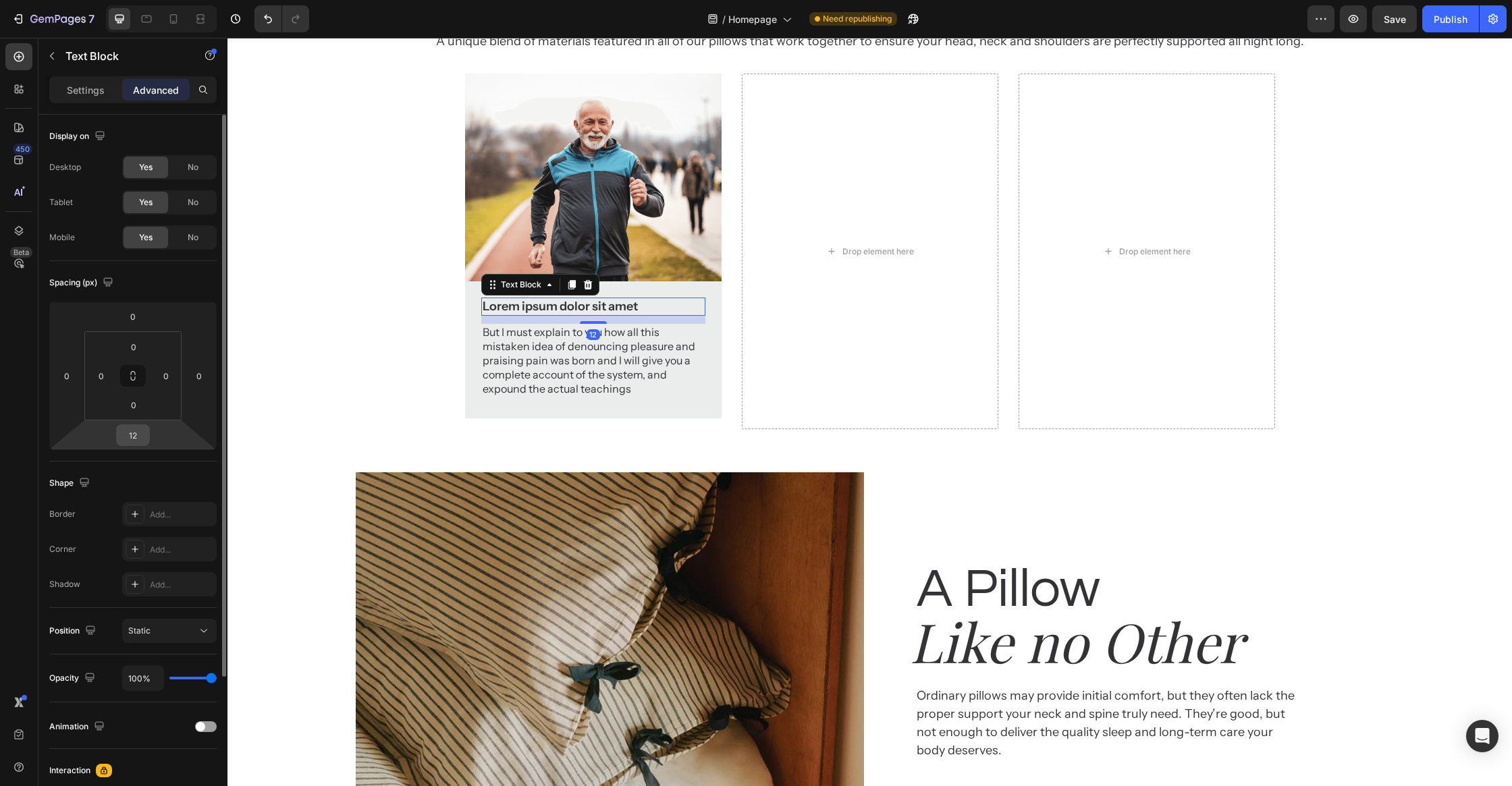
click at [137, 435] on input "12" at bounding box center [133, 435] width 27 height 21
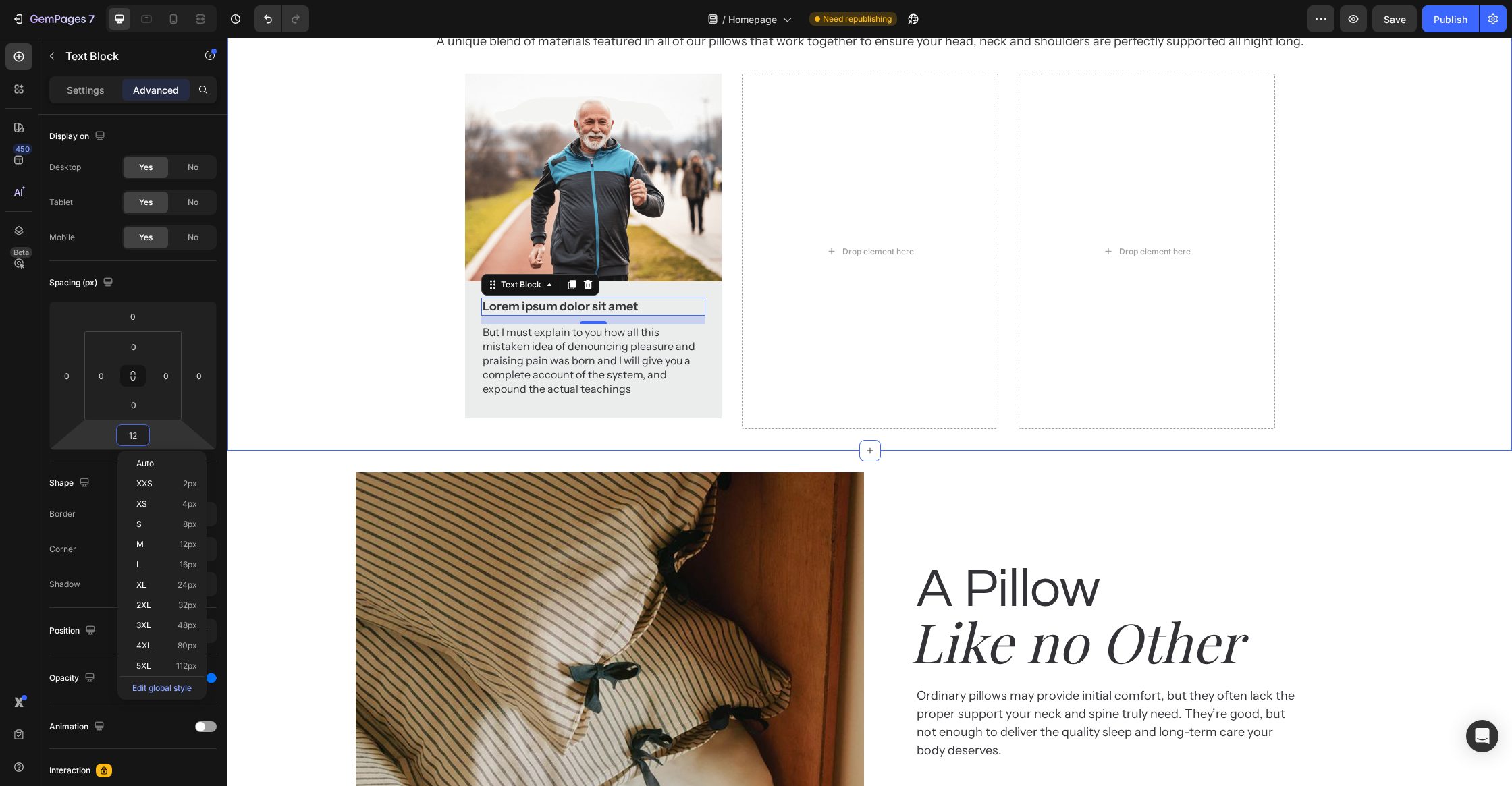
type input "8"
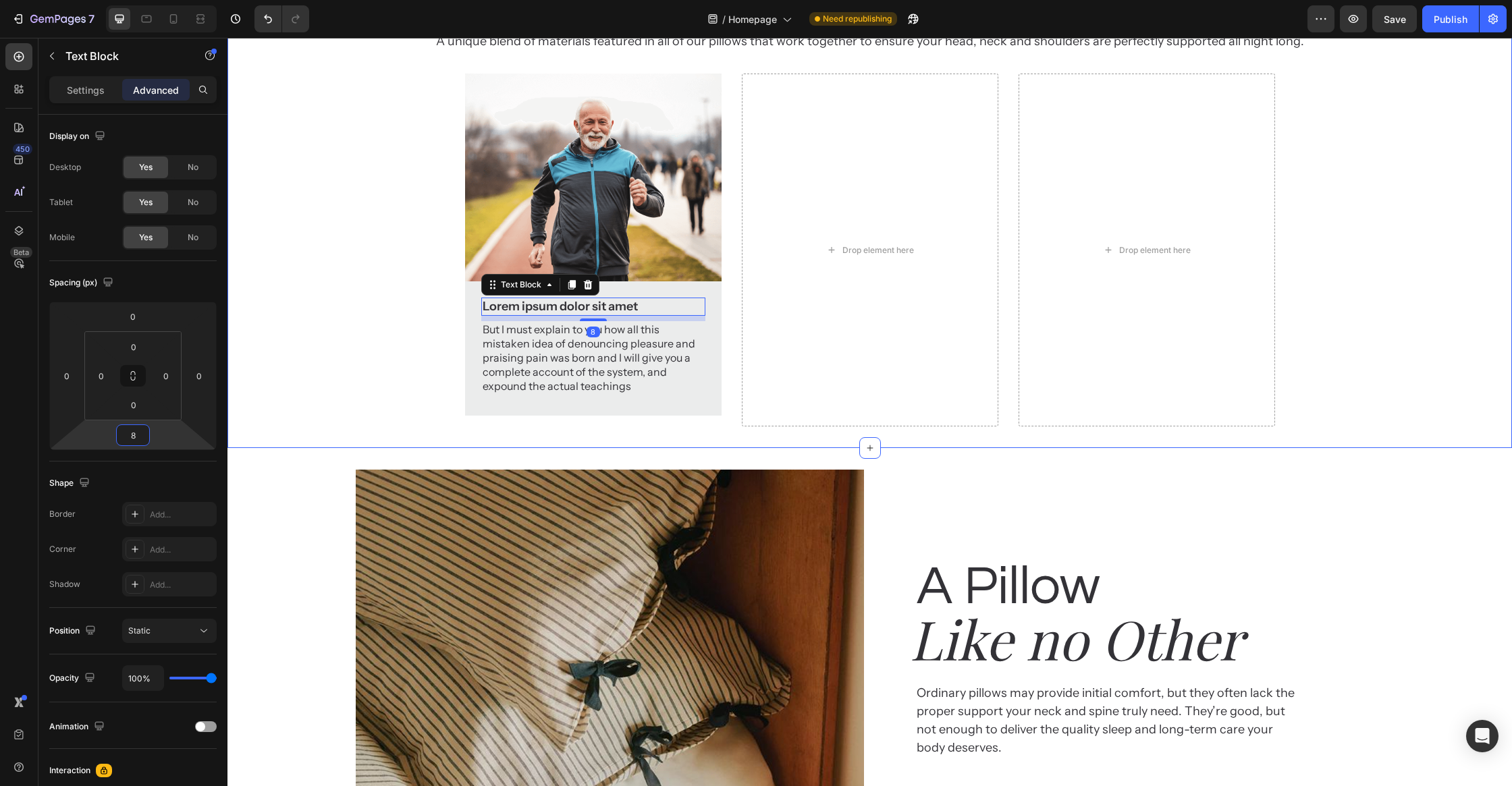
click at [424, 364] on div "Why customer Heading love EVOCurve Heading A unique blend of materials featured…" at bounding box center [870, 161] width 1285 height 530
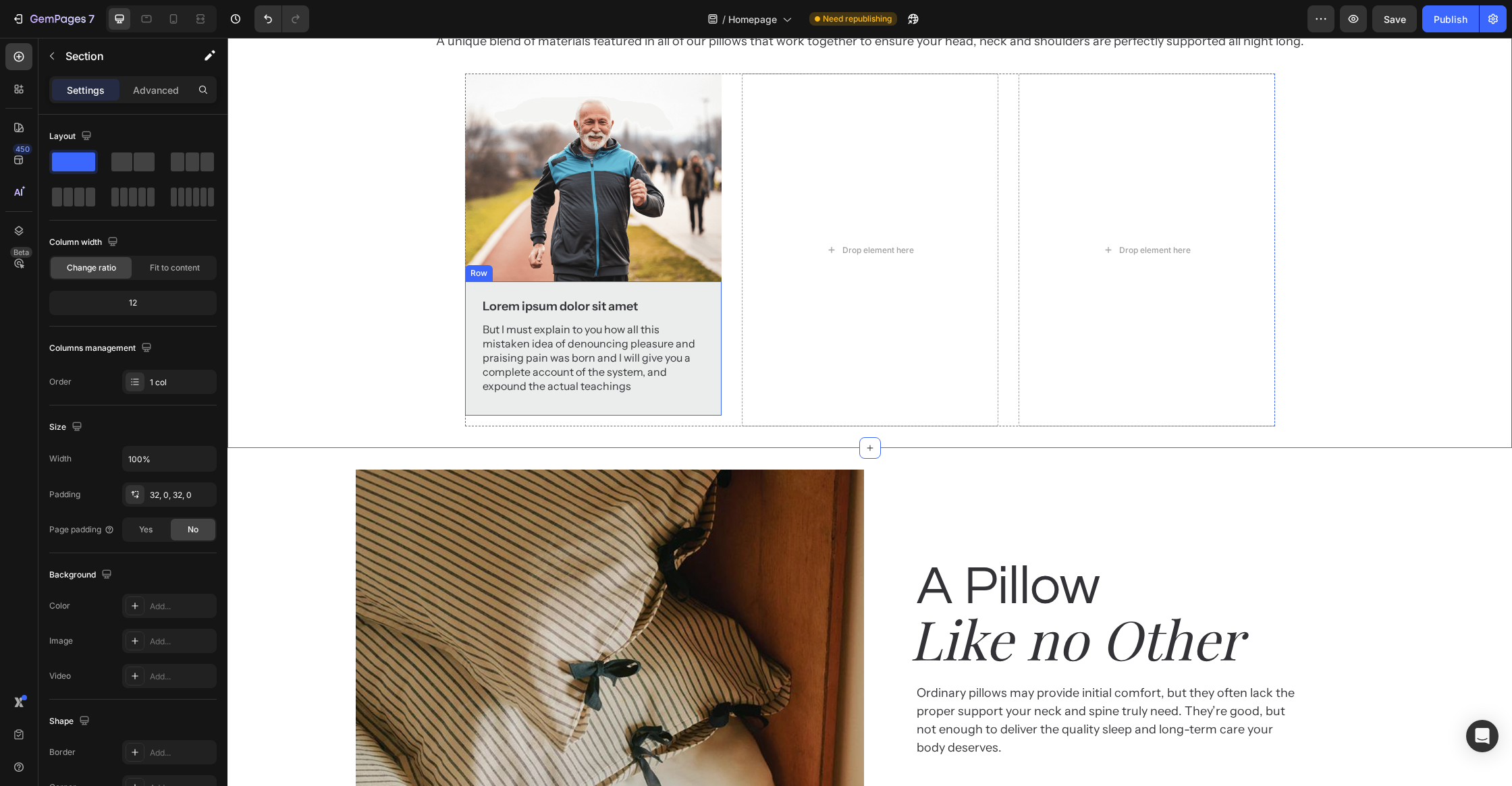
click at [615, 416] on div "Lorem ipsum dolor sit amet Text Block But I must explain to you how all this mi…" at bounding box center [593, 349] width 257 height 134
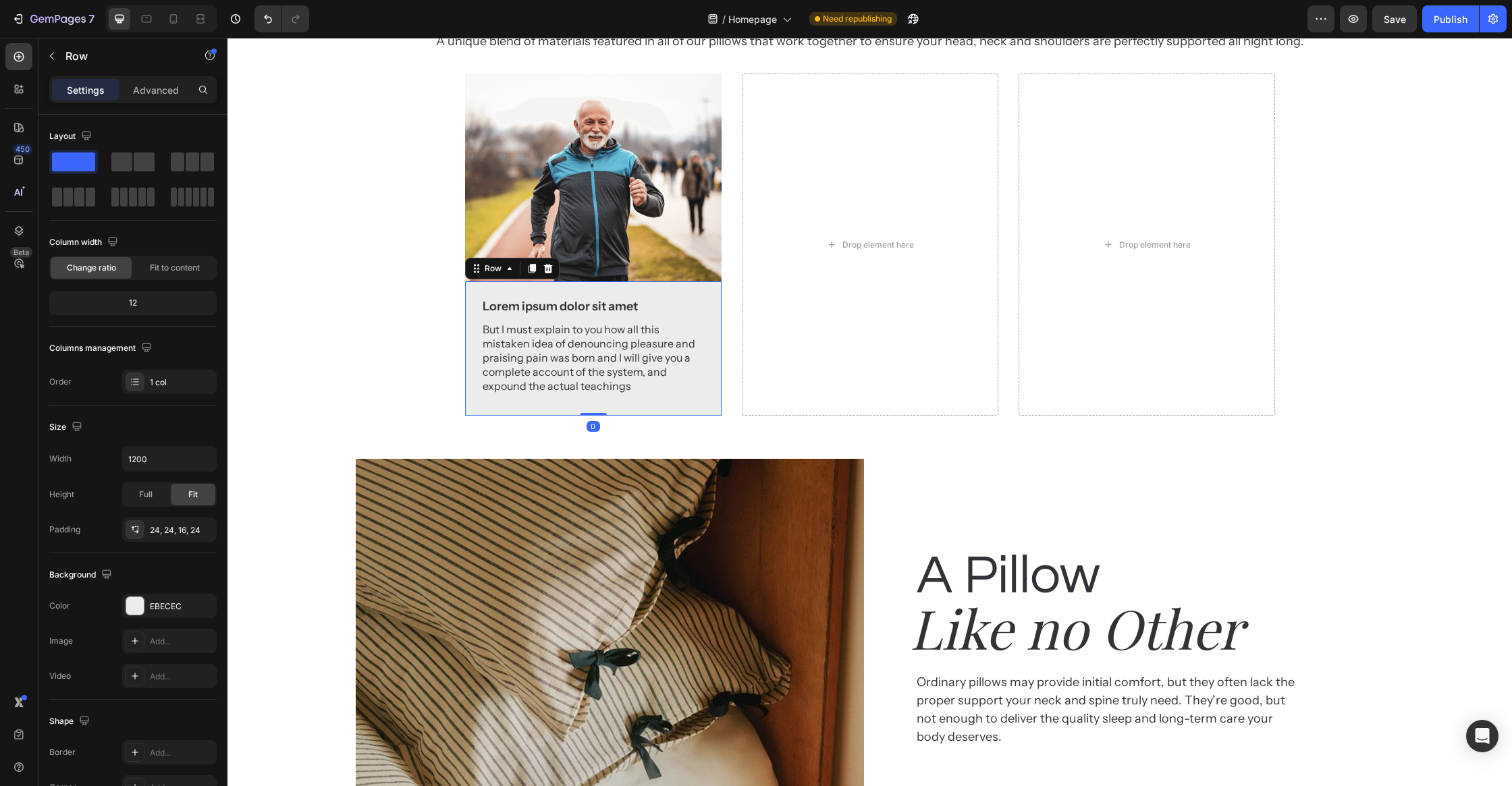
drag, startPoint x: 597, startPoint y: 633, endPoint x: 601, endPoint y: 614, distance: 19.4
click at [601, 416] on div "Lorem ipsum dolor sit amet Text Block But I must explain to you how all this mi…" at bounding box center [593, 349] width 257 height 134
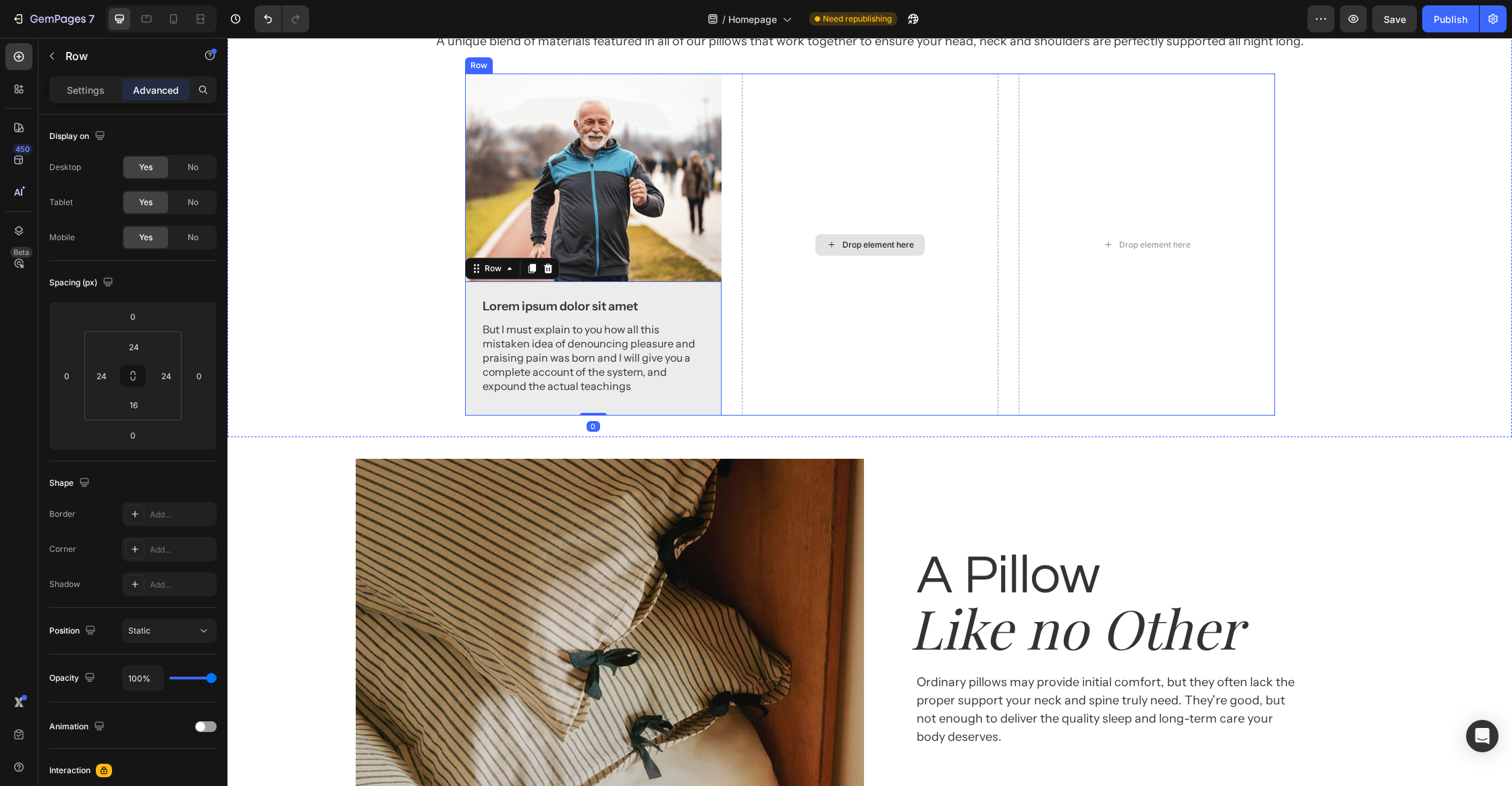
click at [848, 416] on div "Drop element here" at bounding box center [870, 244] width 257 height 342
click at [351, 383] on div "Why customer Heading love EVOCurve Heading A unique blend of materials featured…" at bounding box center [870, 156] width 1285 height 520
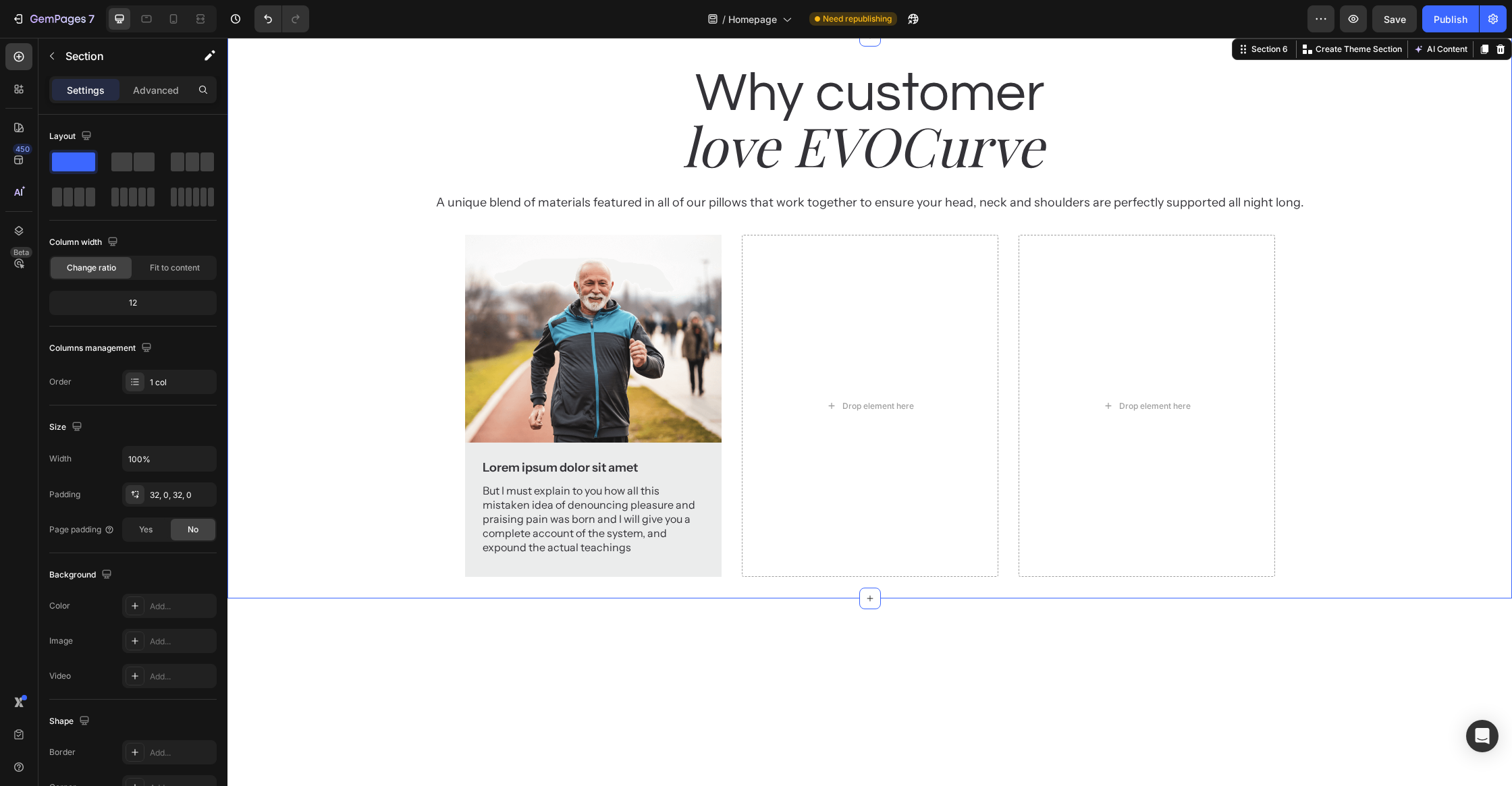
scroll to position [2238, 0]
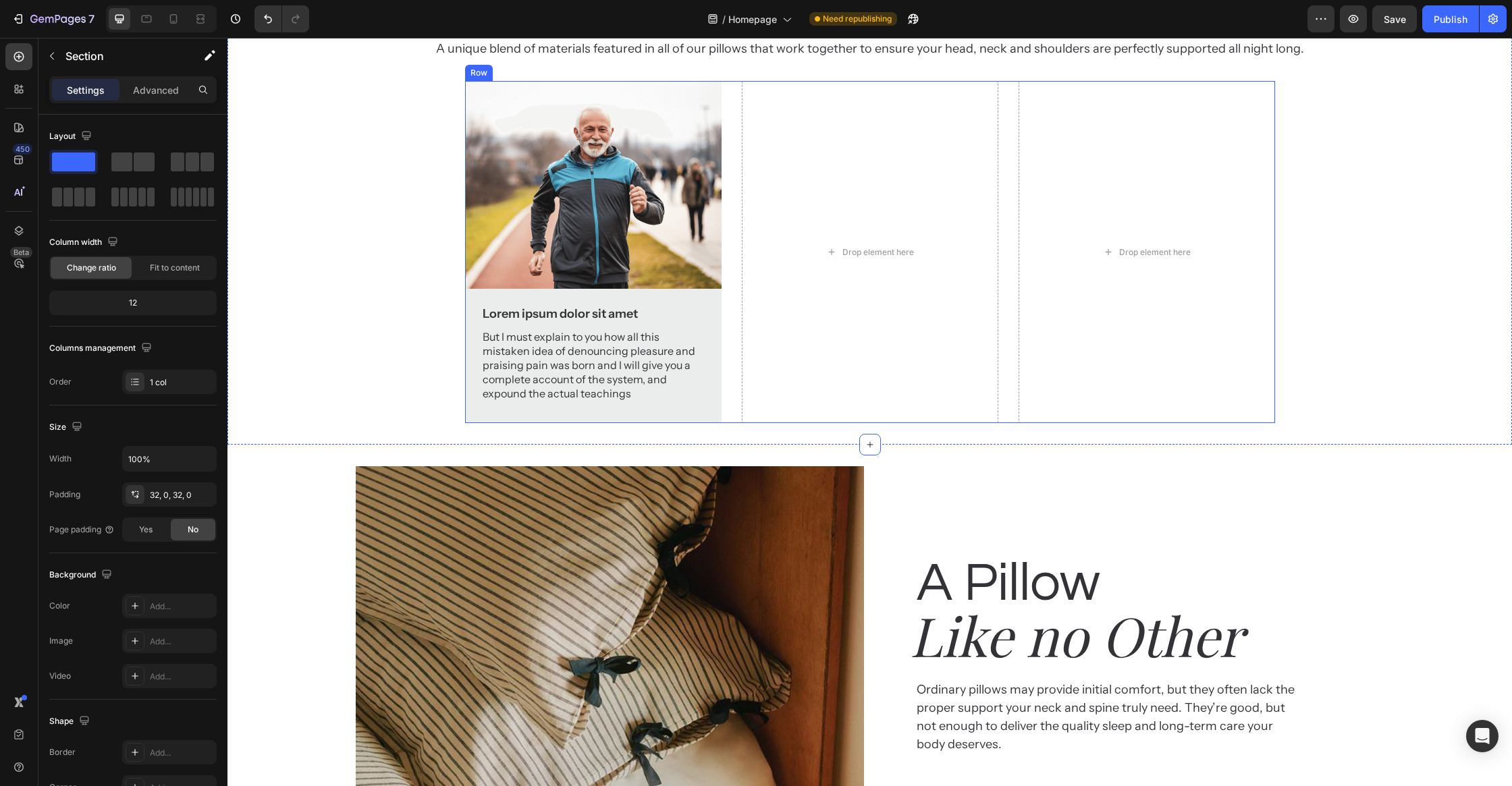
click at [726, 405] on div "Image Lorem ipsum dolor sit amet Text Block But I must explain to you how all t…" at bounding box center [870, 252] width 810 height 342
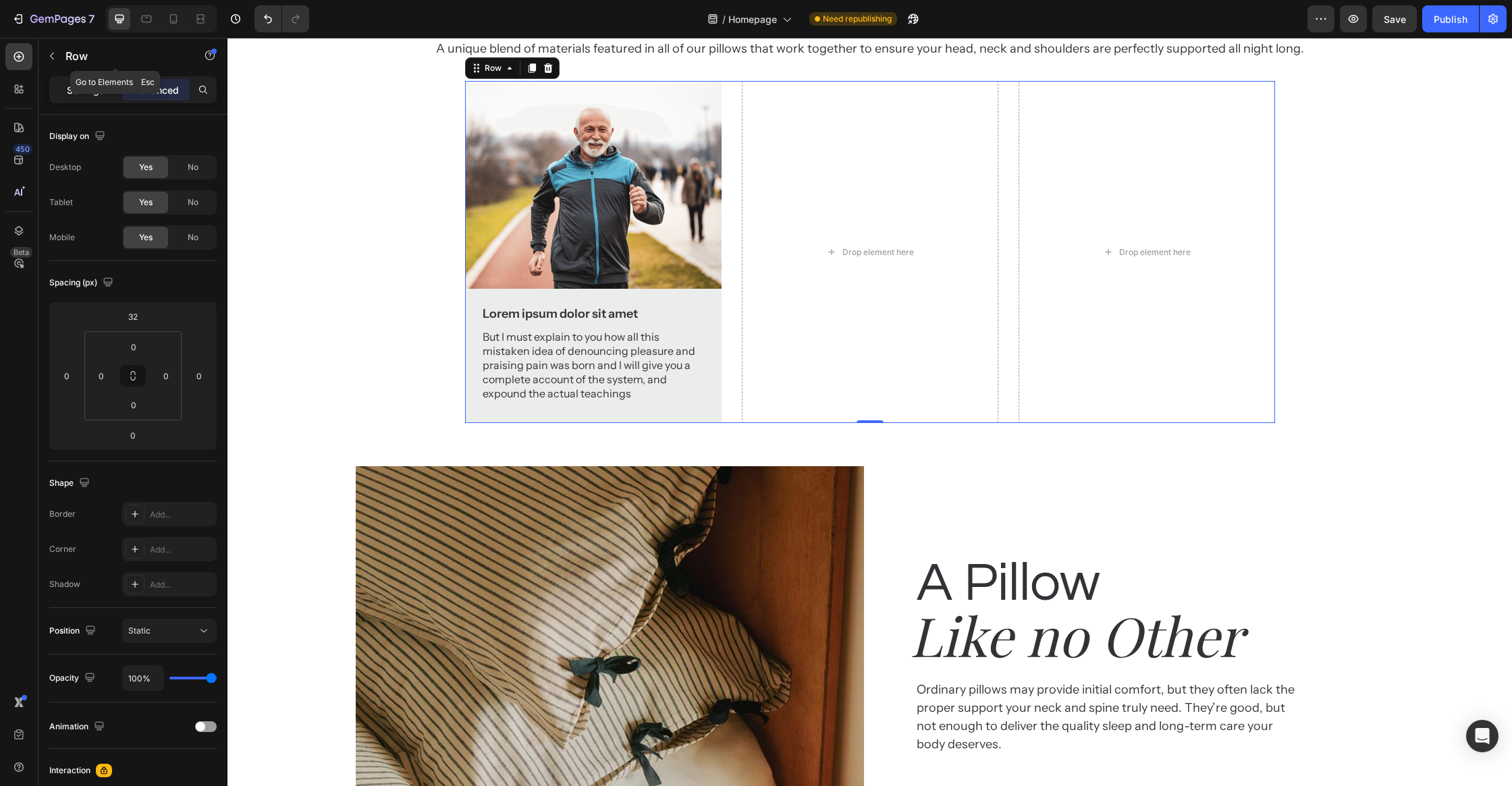
click at [88, 81] on div "Settings" at bounding box center [85, 89] width 67 height 21
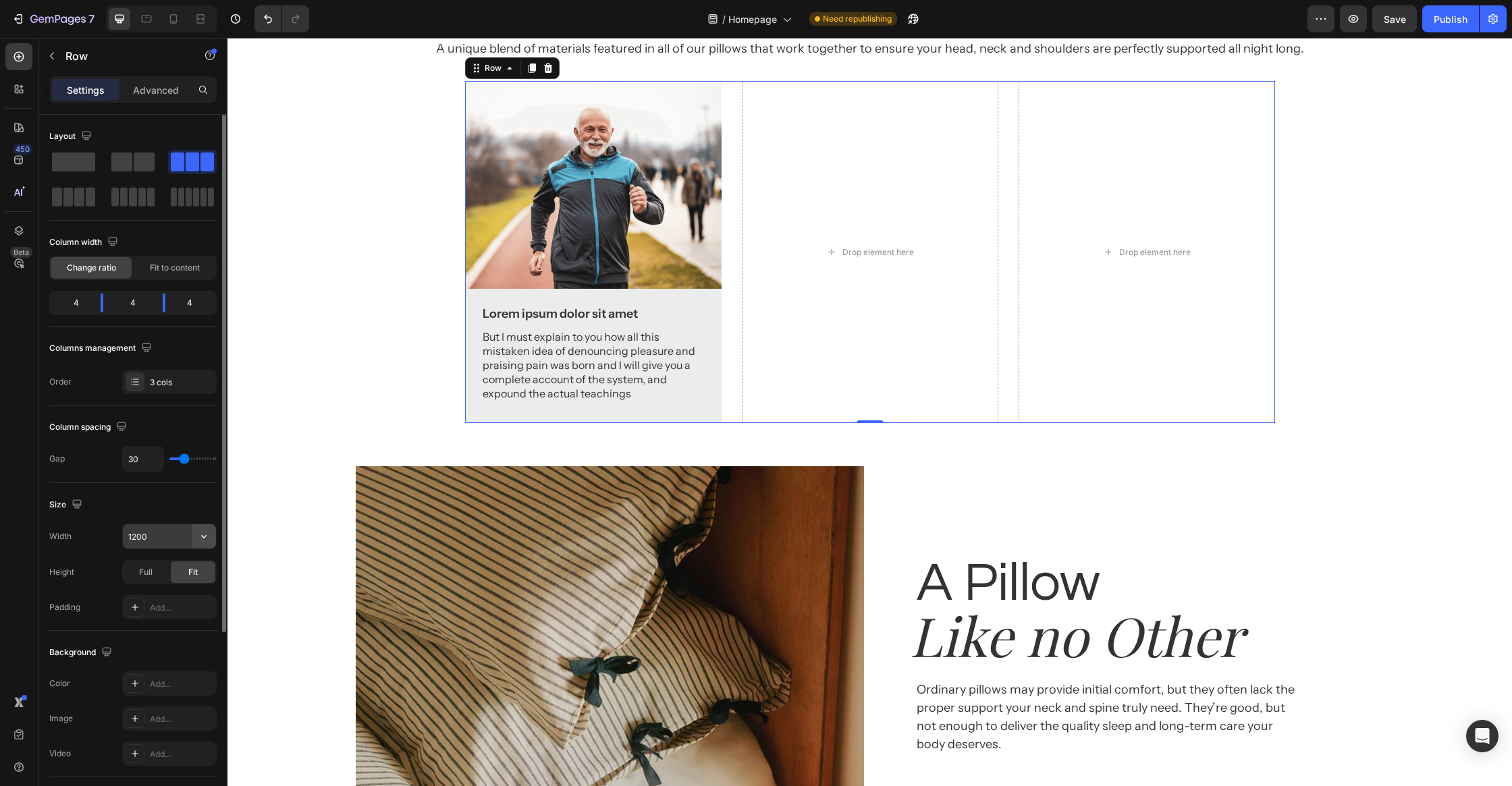
click at [198, 537] on icon "button" at bounding box center [203, 536] width 13 height 13
click at [168, 586] on div "Full 100%" at bounding box center [156, 594] width 111 height 26
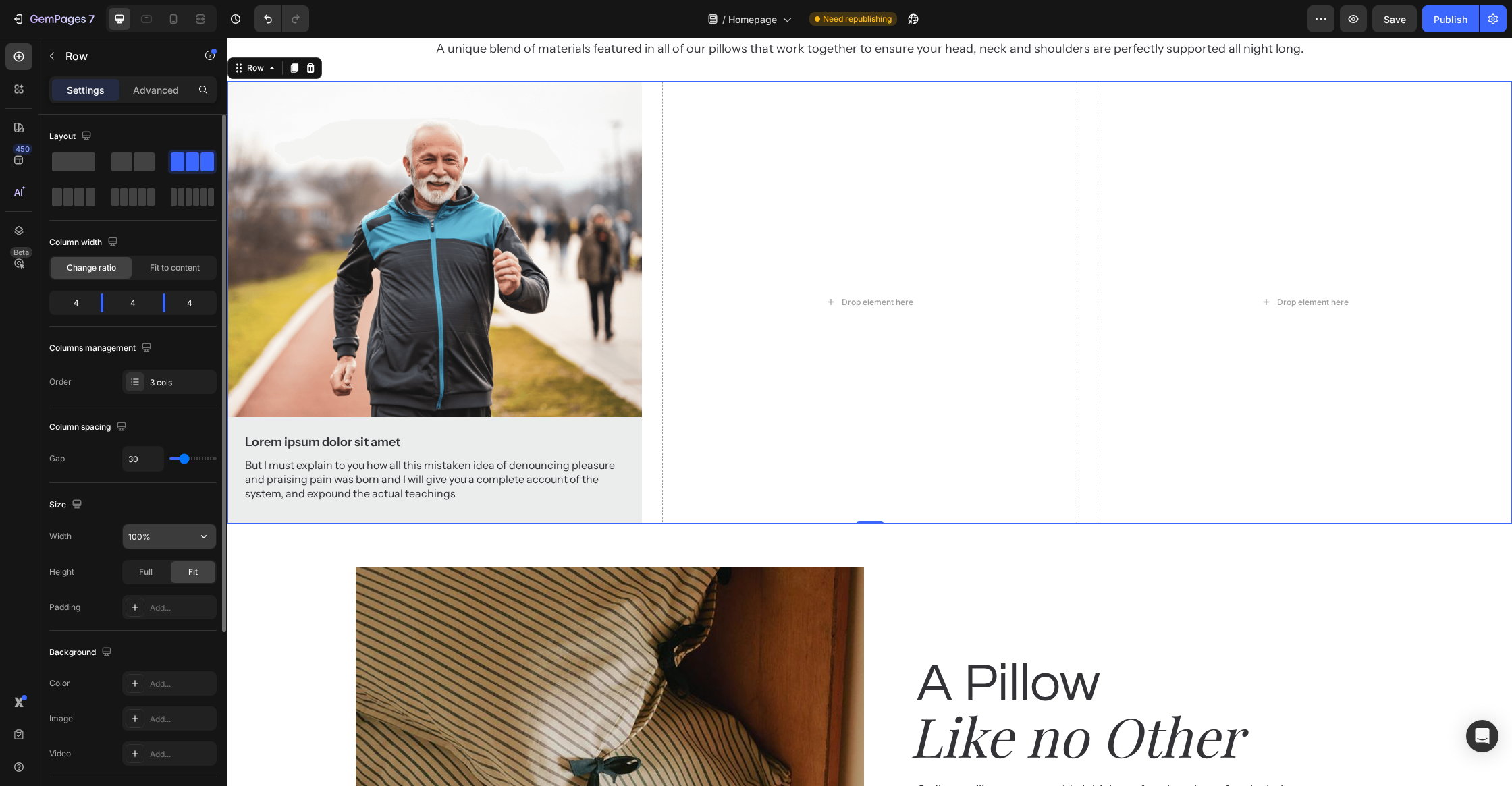
click at [136, 538] on input "100%" at bounding box center [169, 536] width 93 height 24
type input "80%"
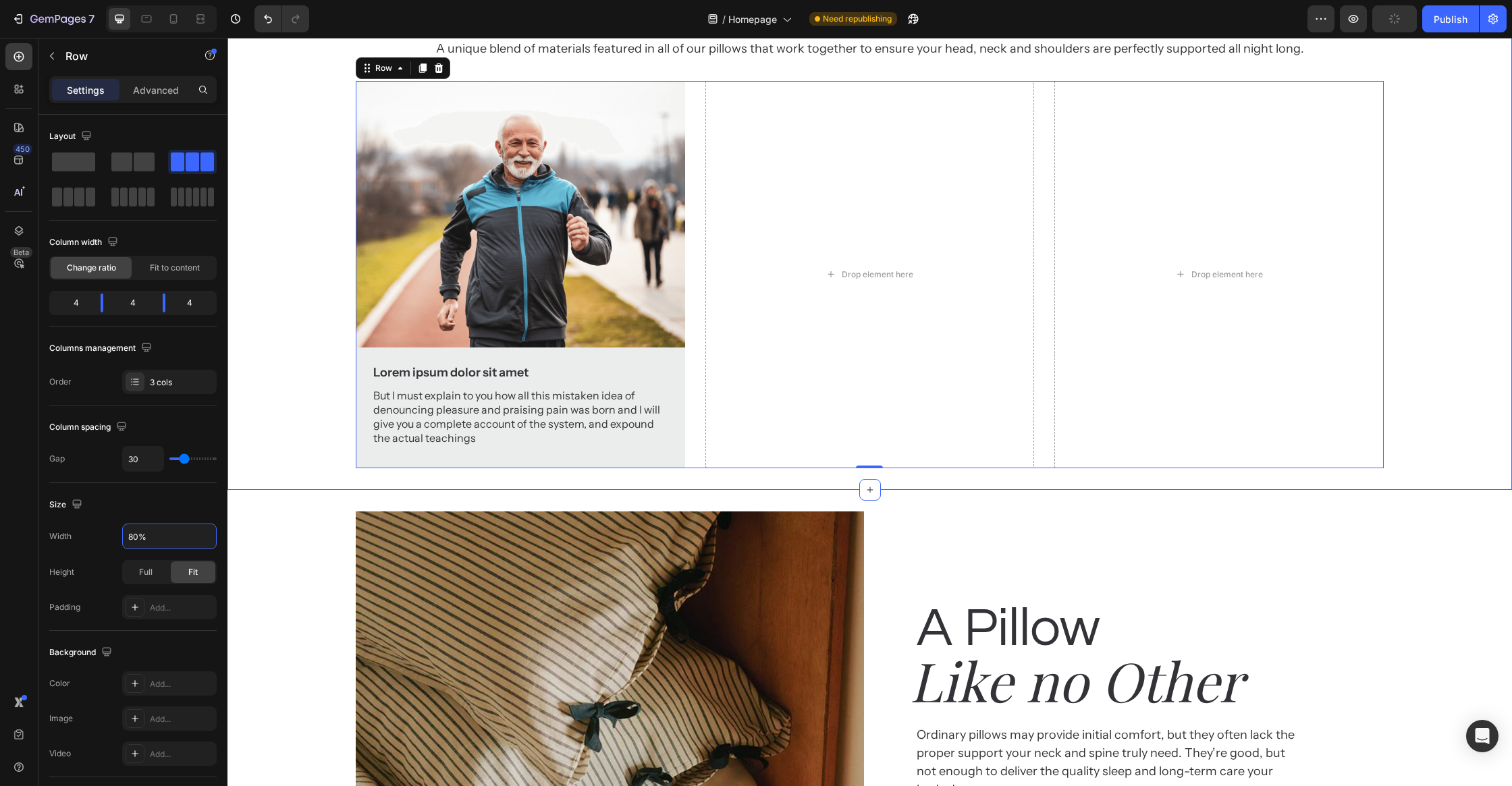
click at [254, 469] on div "Why customer Heading love EVOCurve Heading A unique blend of materials featured…" at bounding box center [870, 185] width 1285 height 564
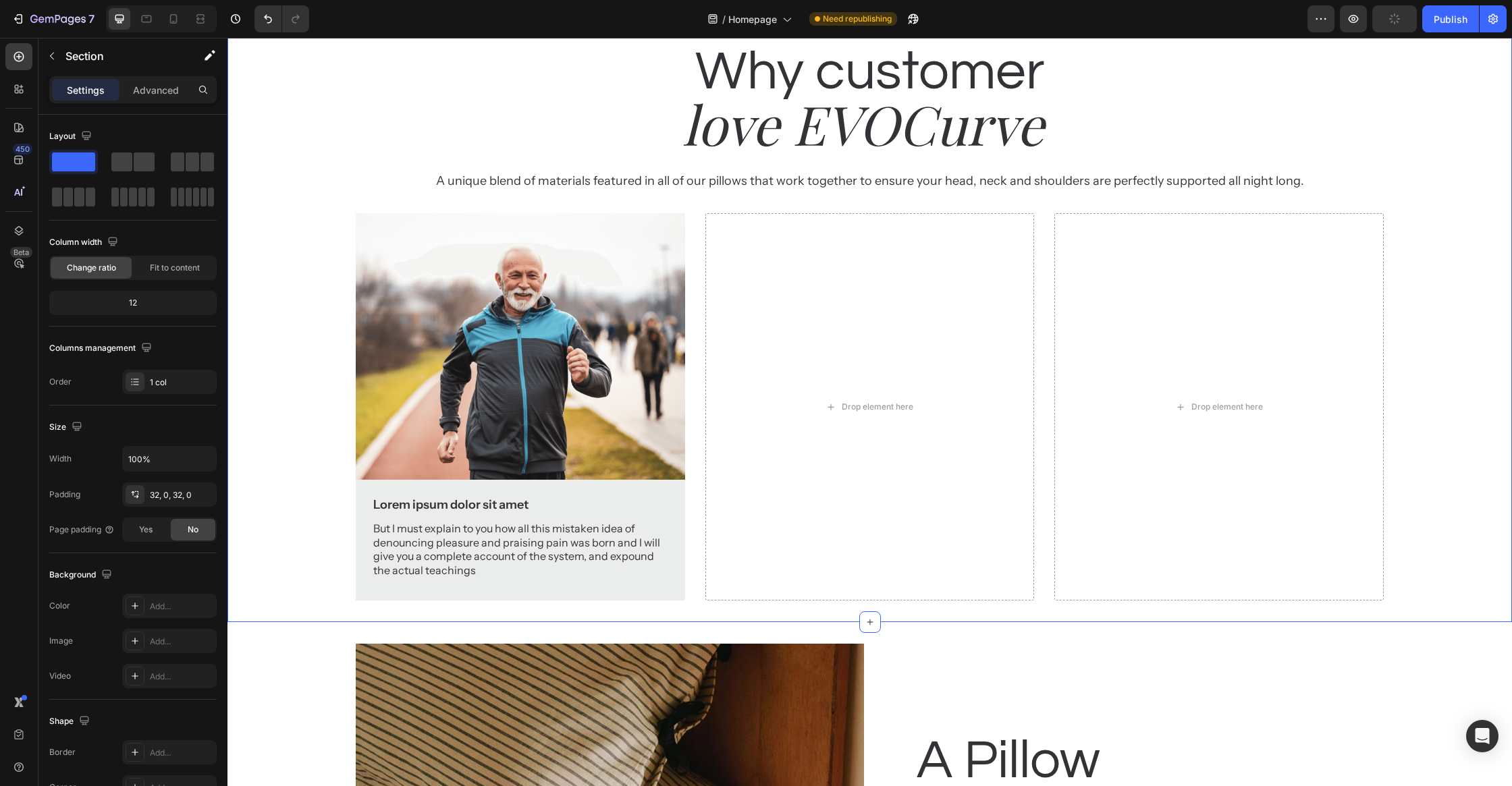
scroll to position [2399, 0]
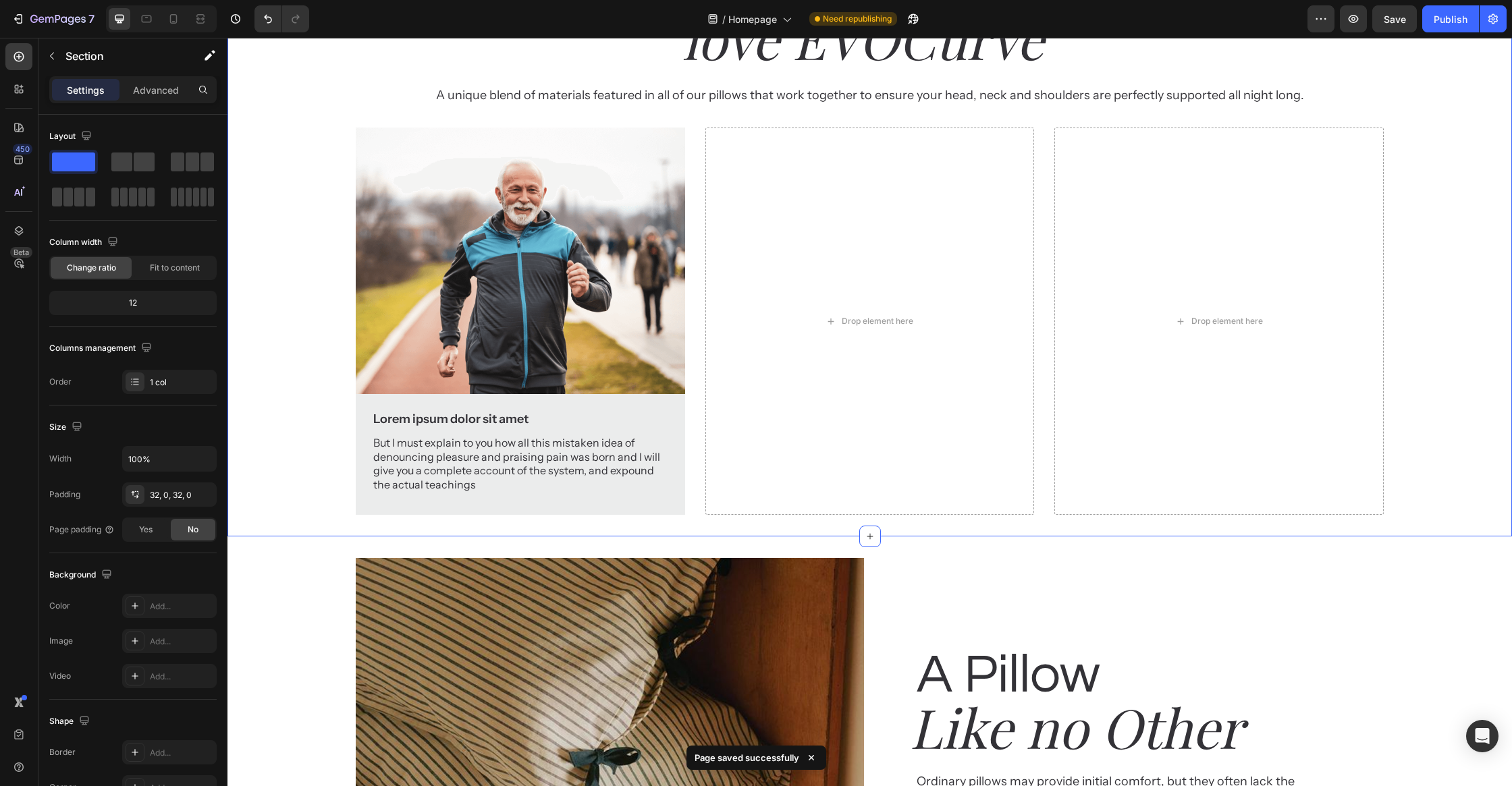
click at [781, 517] on div "Why customer Heading love EVOCurve Heading A unique blend of materials featured…" at bounding box center [870, 232] width 1285 height 608
click at [157, 491] on div "32, 0, 32, 0" at bounding box center [169, 495] width 39 height 13
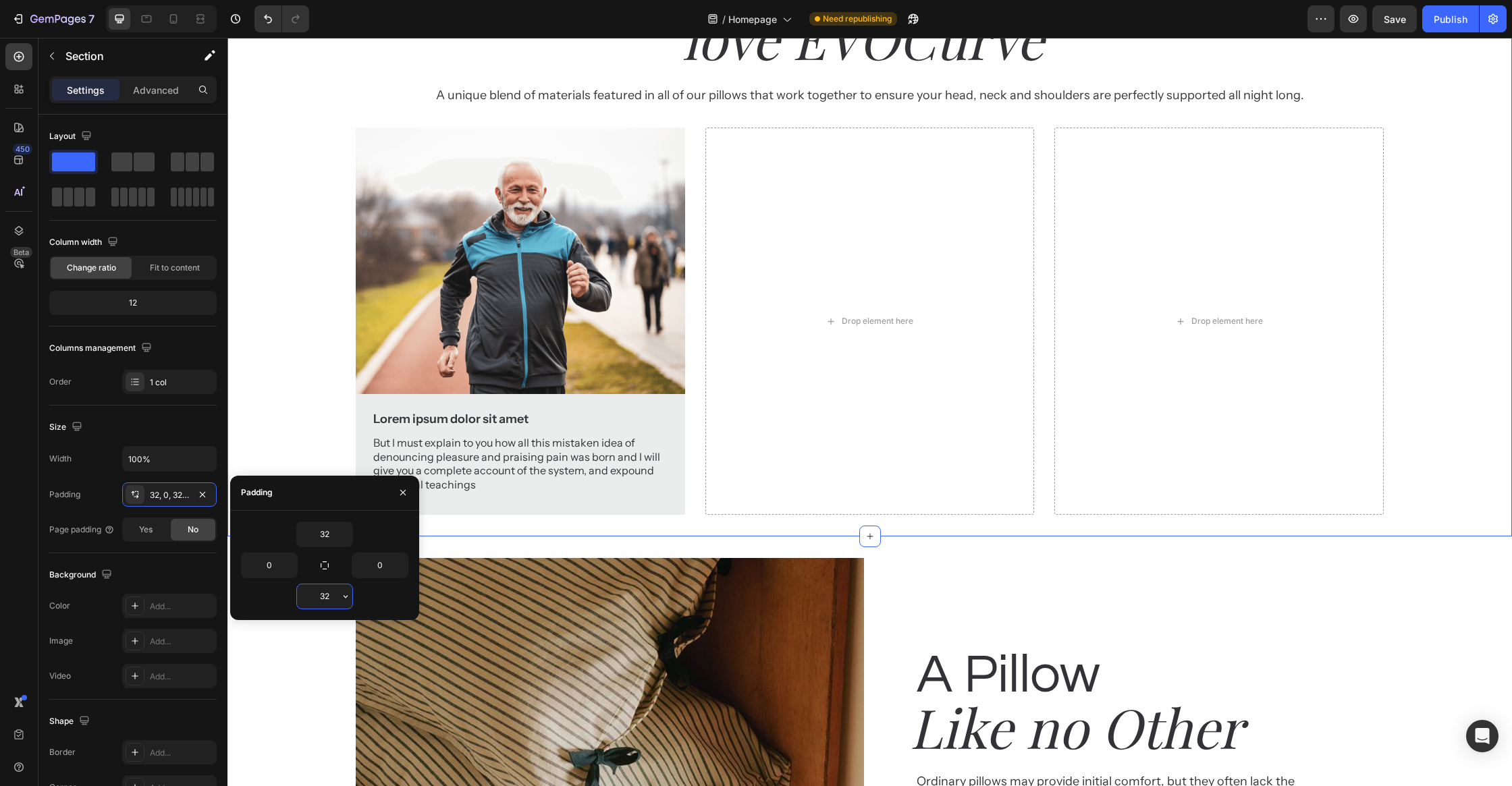
click at [326, 600] on input "32" at bounding box center [325, 596] width 55 height 24
type input "0"
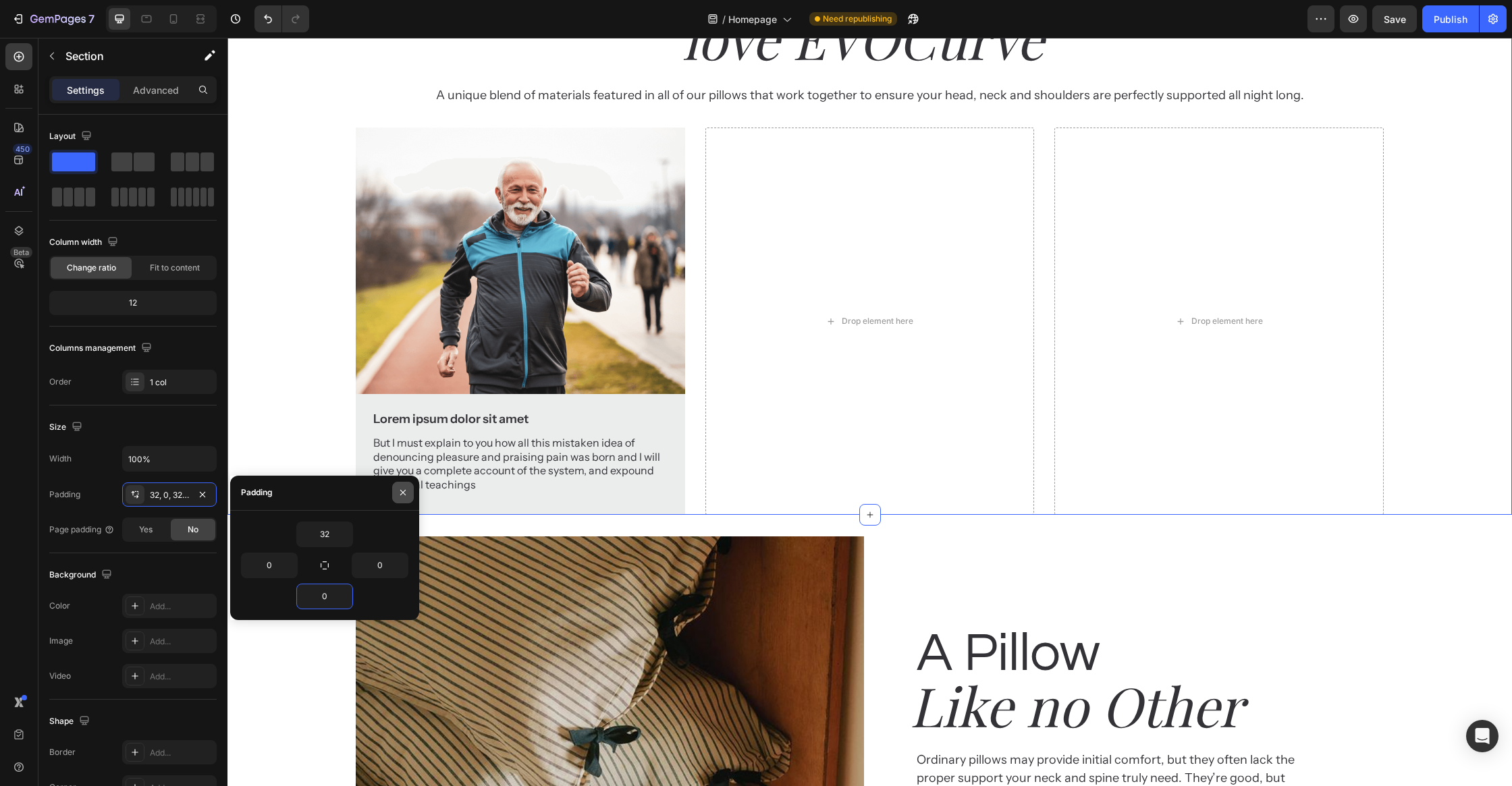
click at [403, 498] on button "button" at bounding box center [403, 493] width 21 height 21
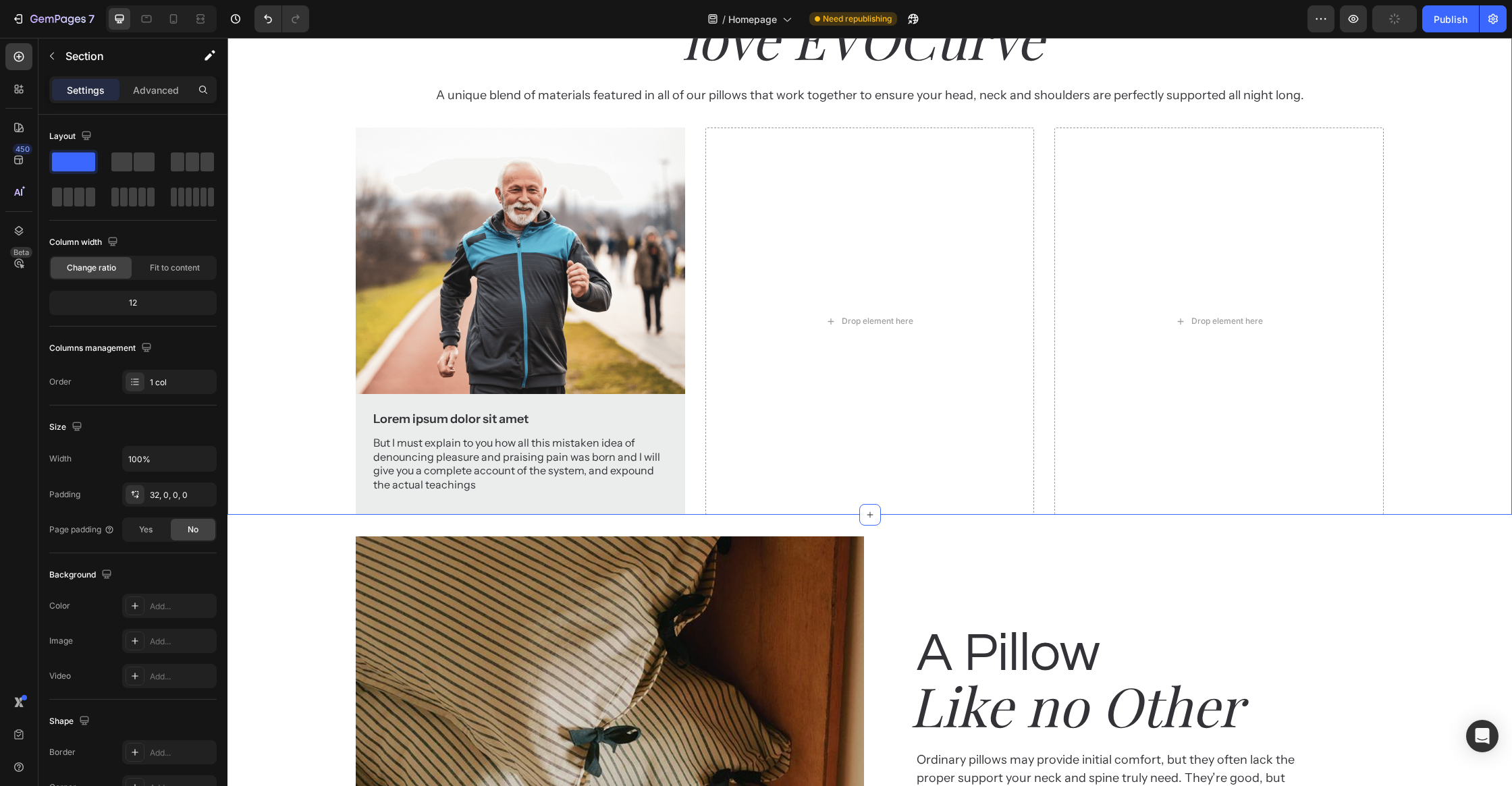
click at [295, 384] on div "Why customer Heading love EVOCurve Heading A unique blend of materials featured…" at bounding box center [870, 232] width 1285 height 564
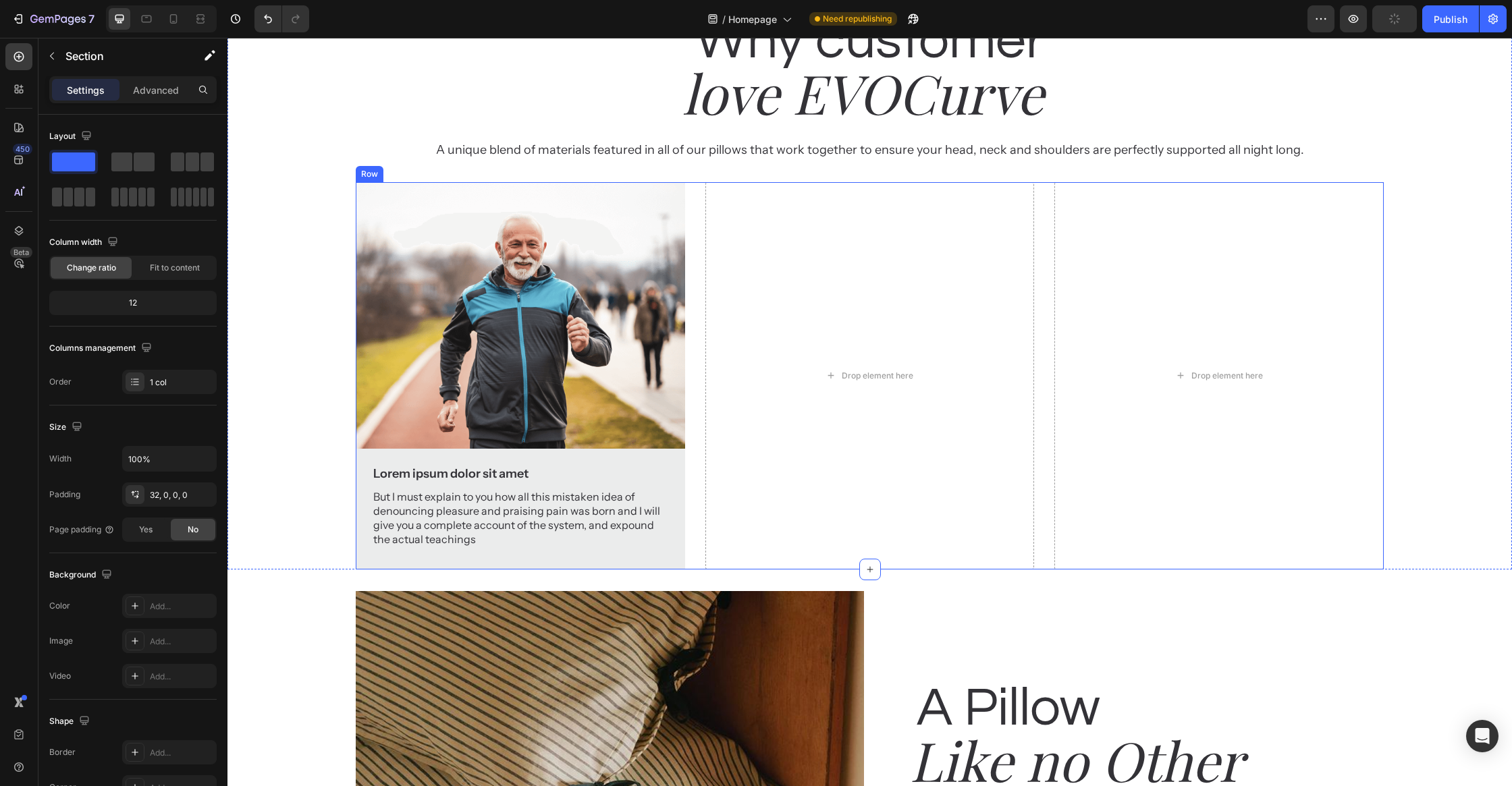
scroll to position [1975, 0]
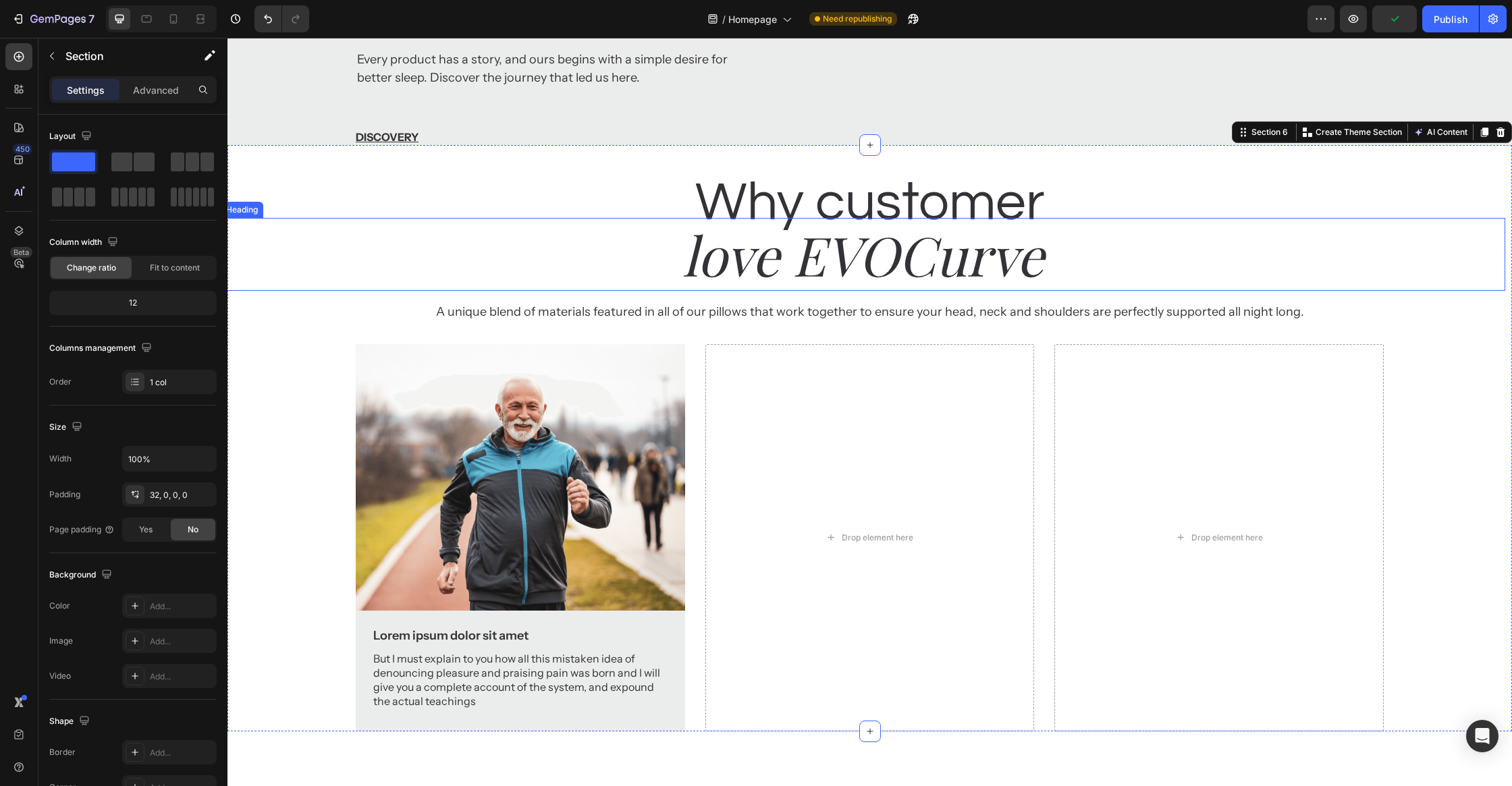
click at [1296, 321] on p "A unique blend of materials featured in all of our pillows that work together t…" at bounding box center [870, 312] width 1174 height 18
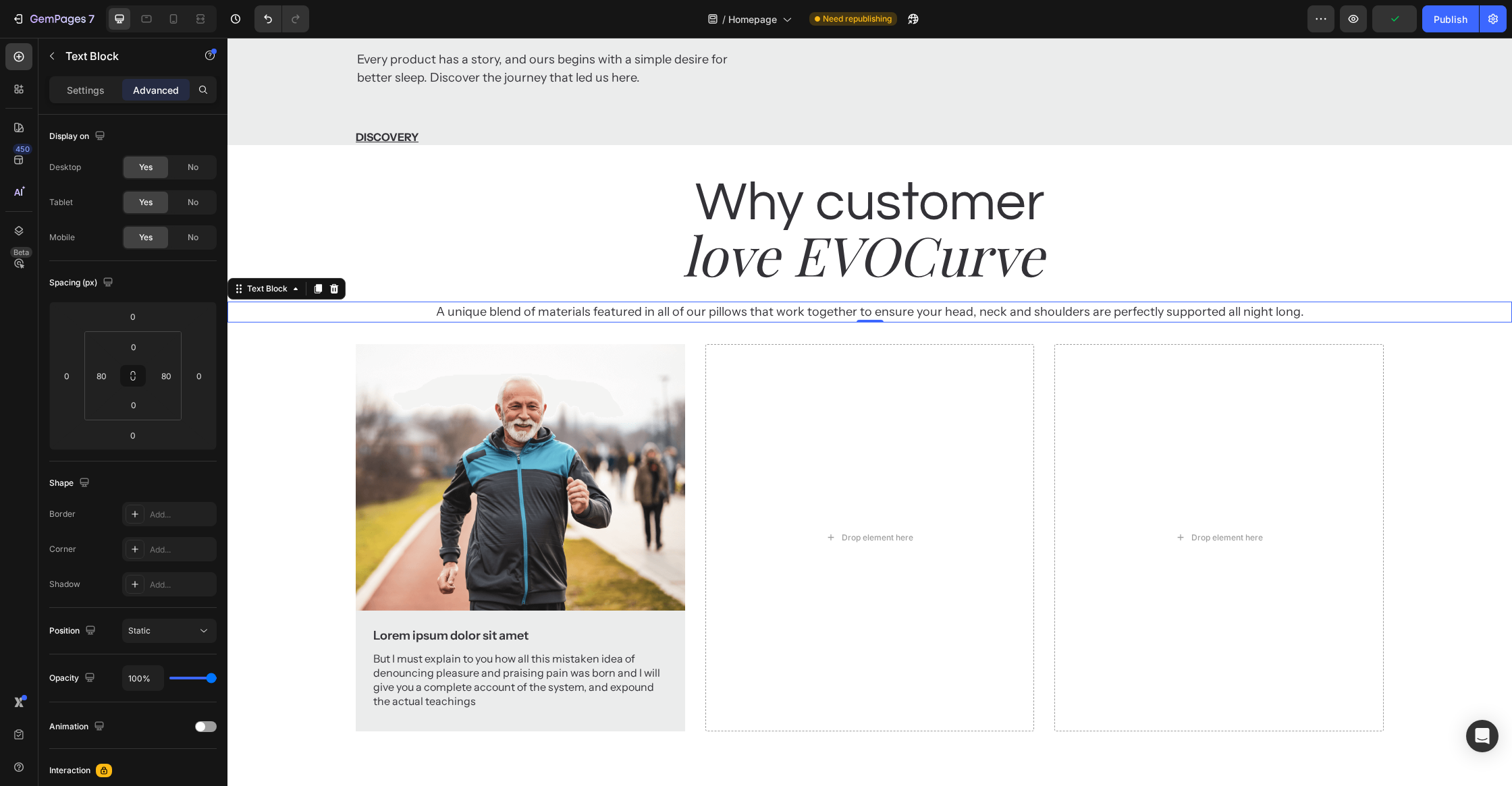
click at [1414, 291] on h2 "love EVOCurve" at bounding box center [863, 254] width 1285 height 72
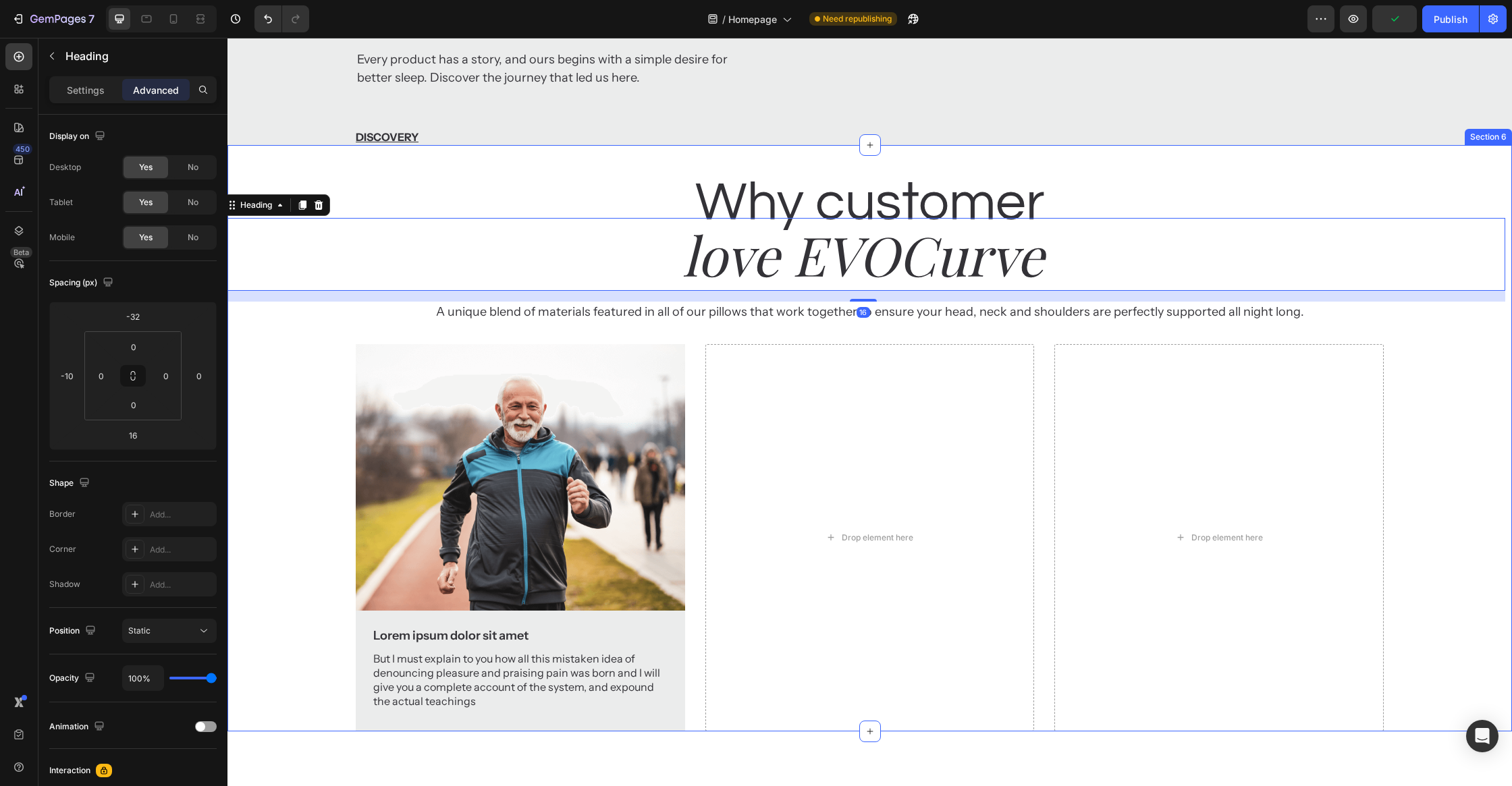
click at [1463, 576] on div "Why customer Heading love EVOCurve Heading 16 A unique blend of materials featu…" at bounding box center [870, 448] width 1285 height 564
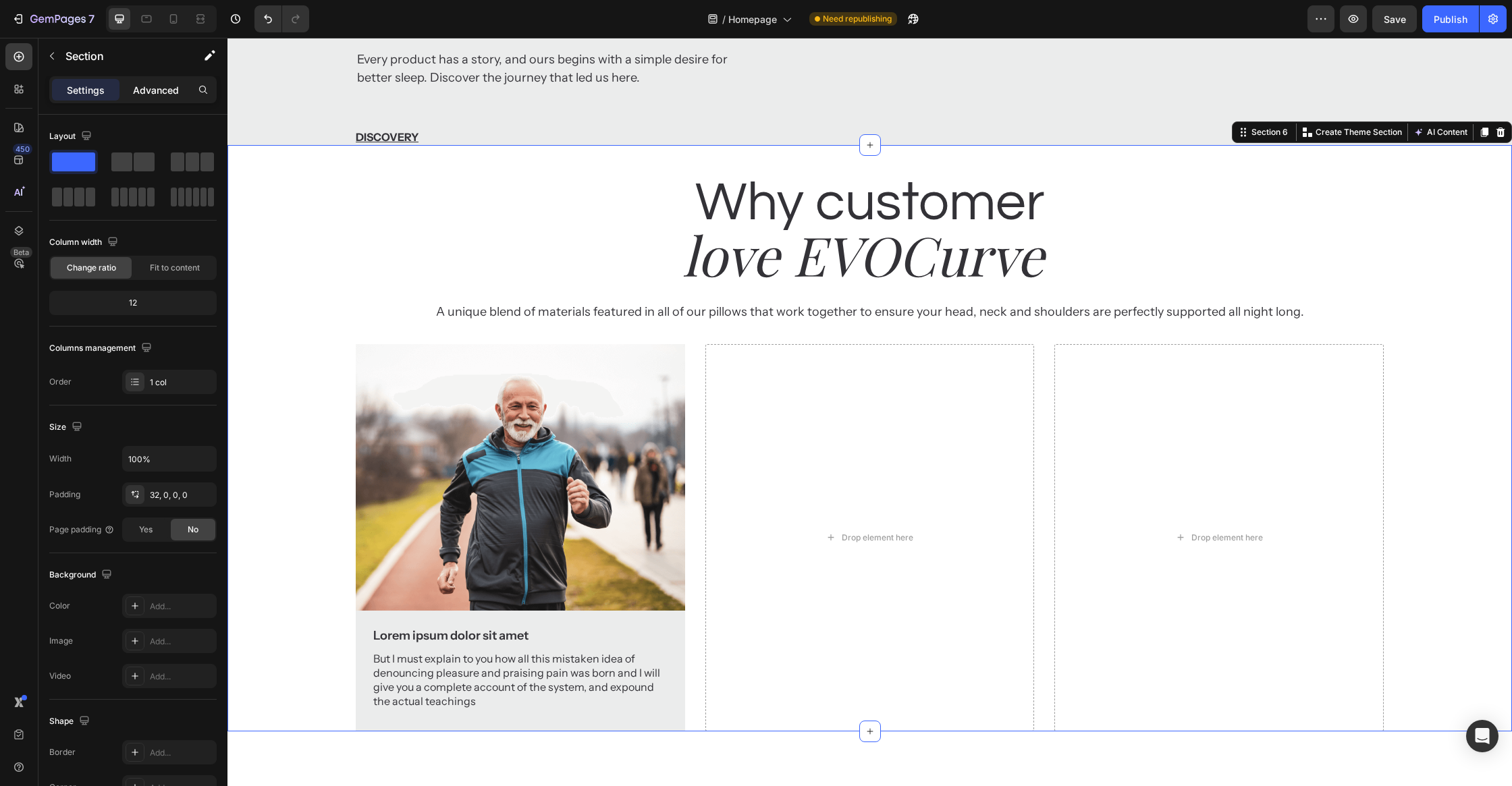
click at [169, 90] on p "Advanced" at bounding box center [156, 90] width 46 height 14
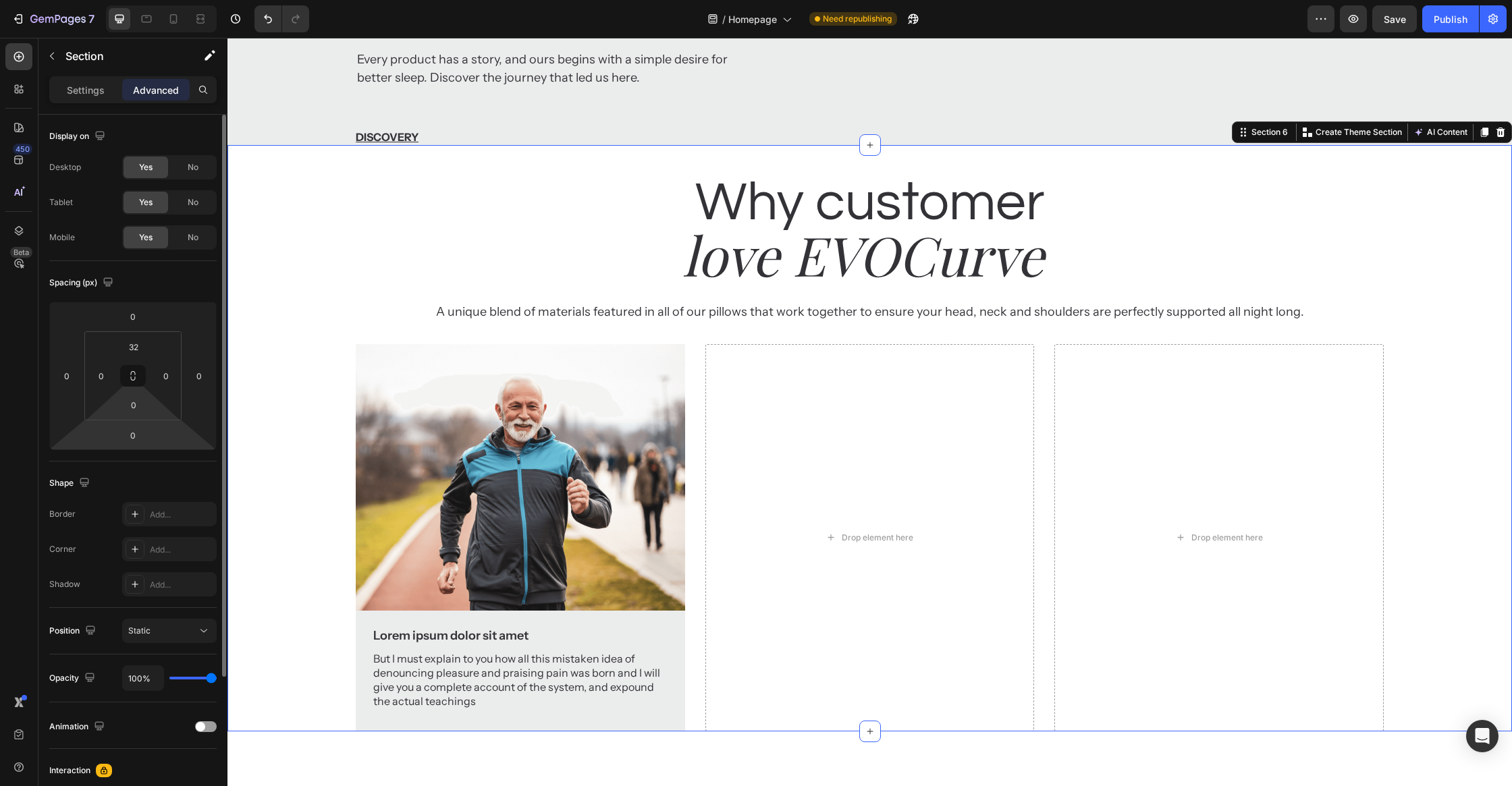
click at [138, 414] on input "0" at bounding box center [133, 404] width 27 height 21
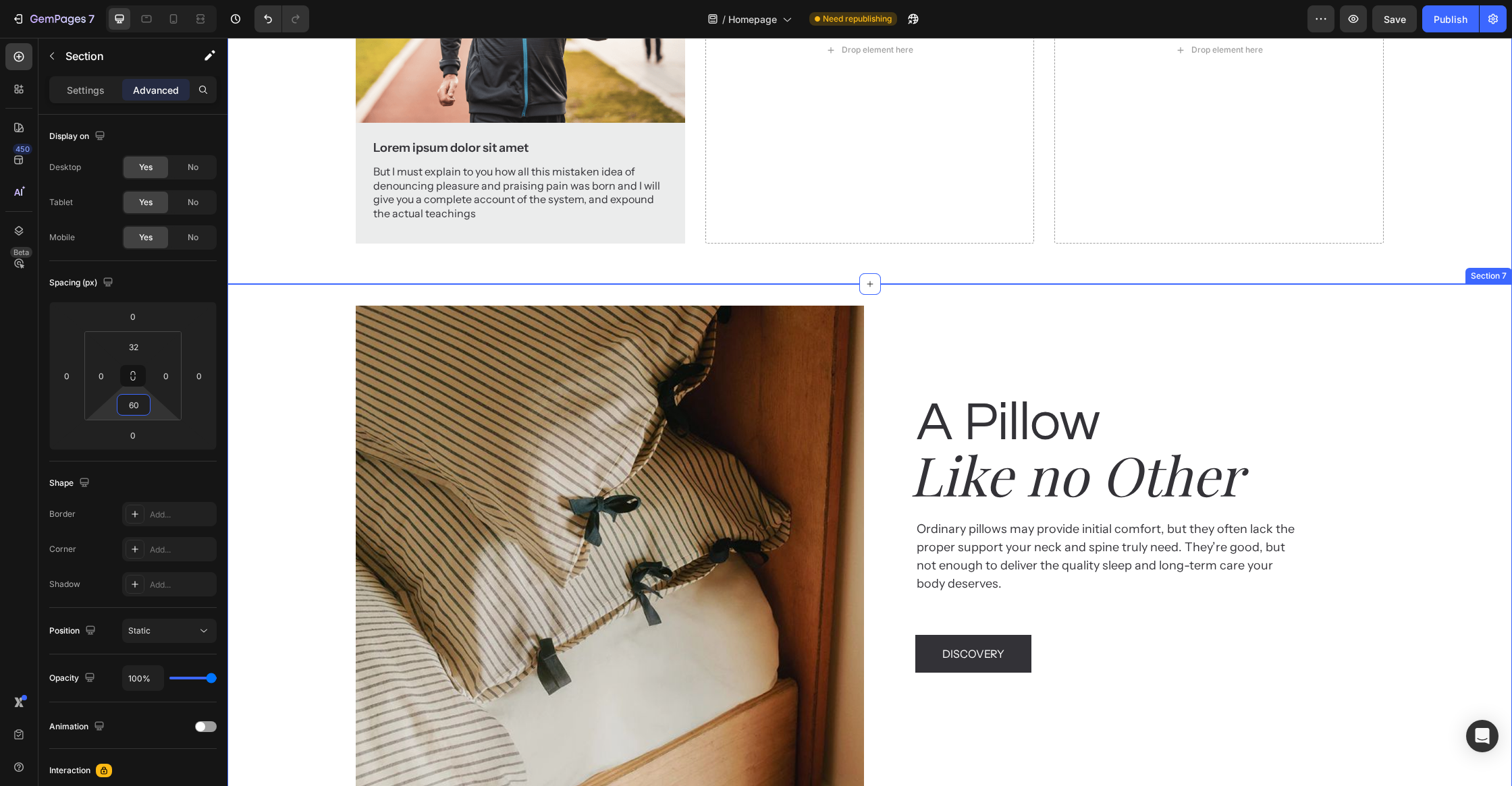
scroll to position [2575, 0]
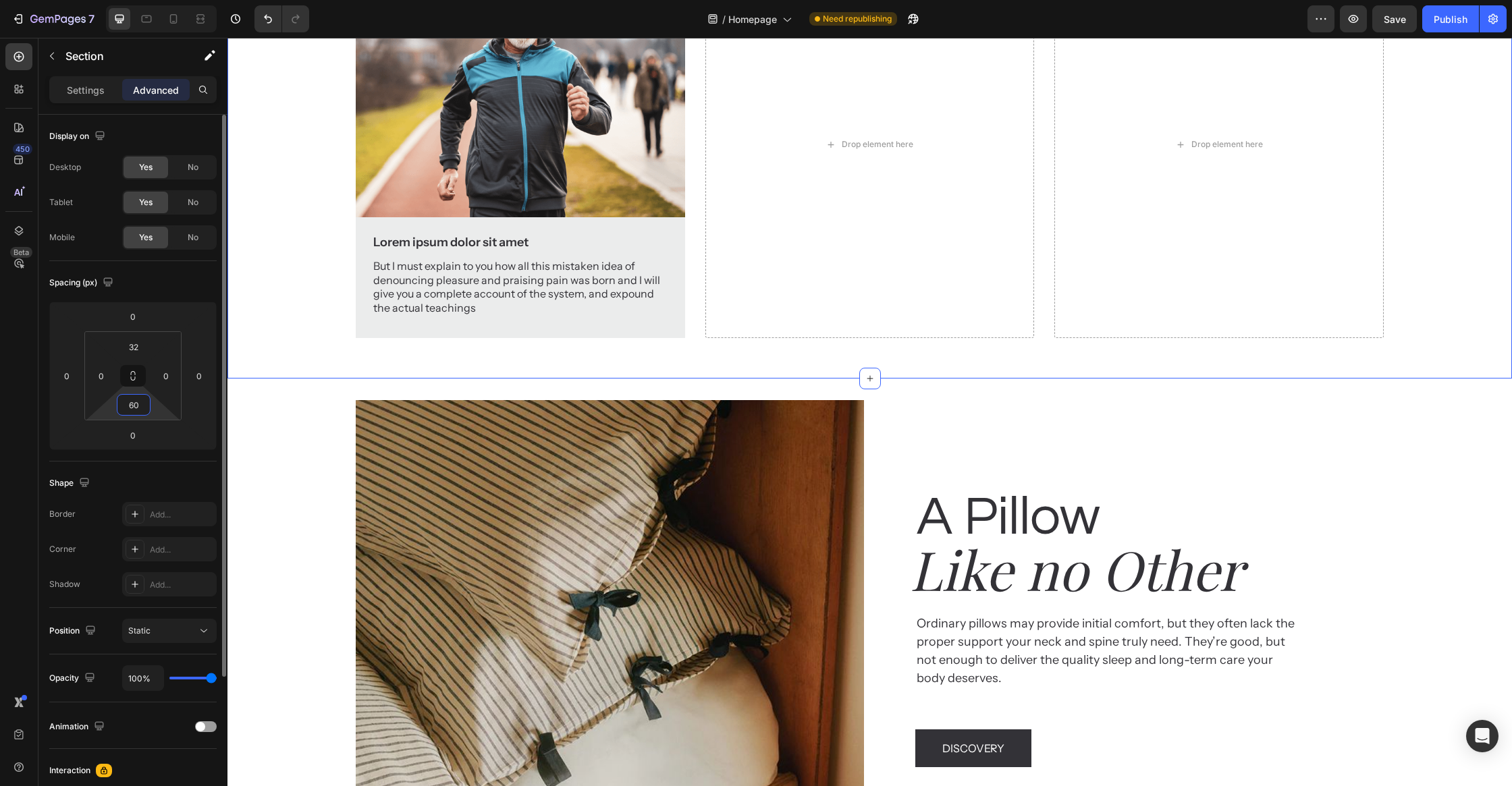
click at [141, 404] on input "60" at bounding box center [133, 404] width 27 height 21
click at [141, 405] on input "60" at bounding box center [133, 404] width 27 height 21
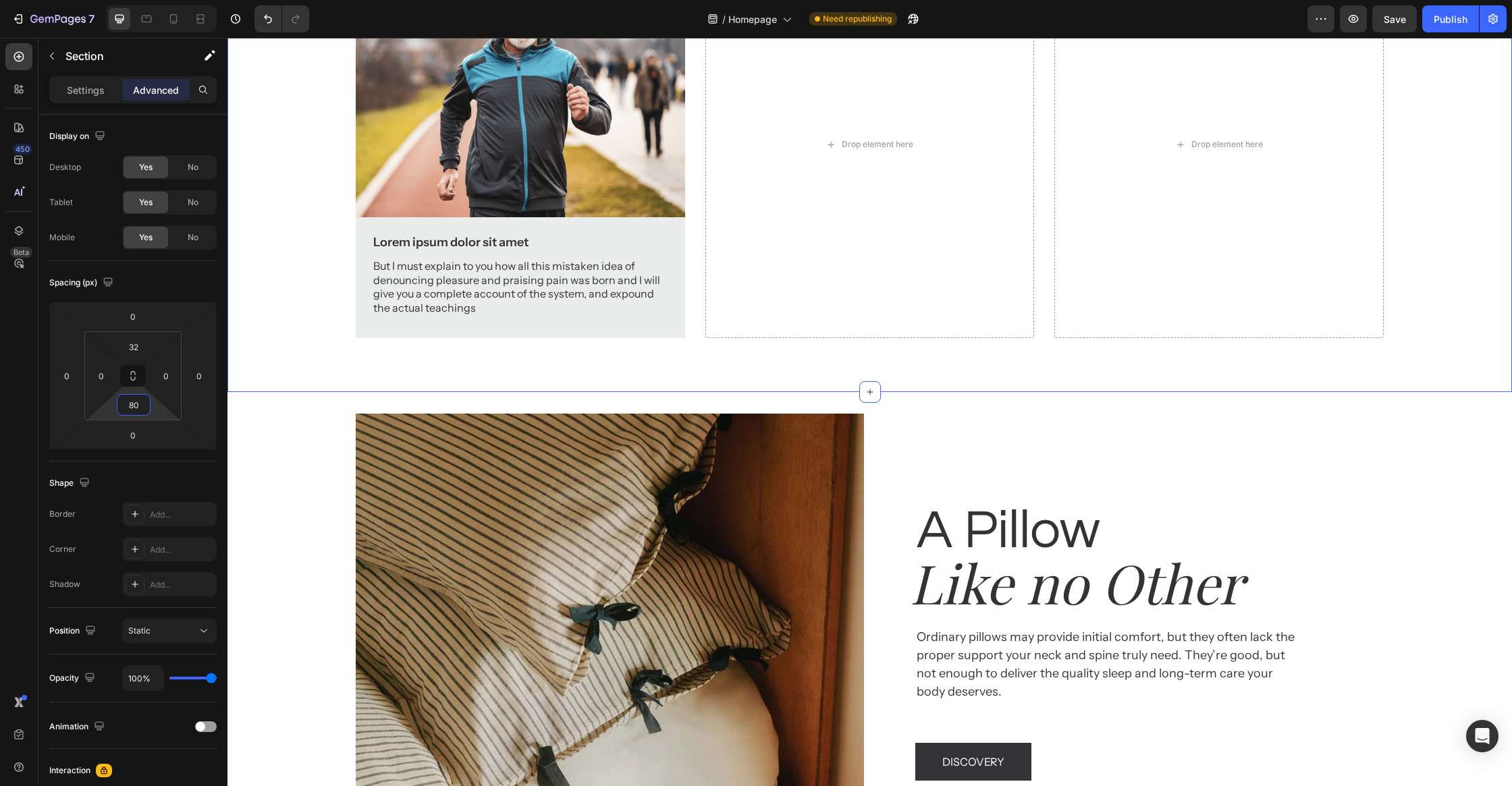
type input "80"
click at [238, 369] on div "Why customer Heading love EVOCurve Heading A unique blend of materials featured…" at bounding box center [870, 72] width 1285 height 640
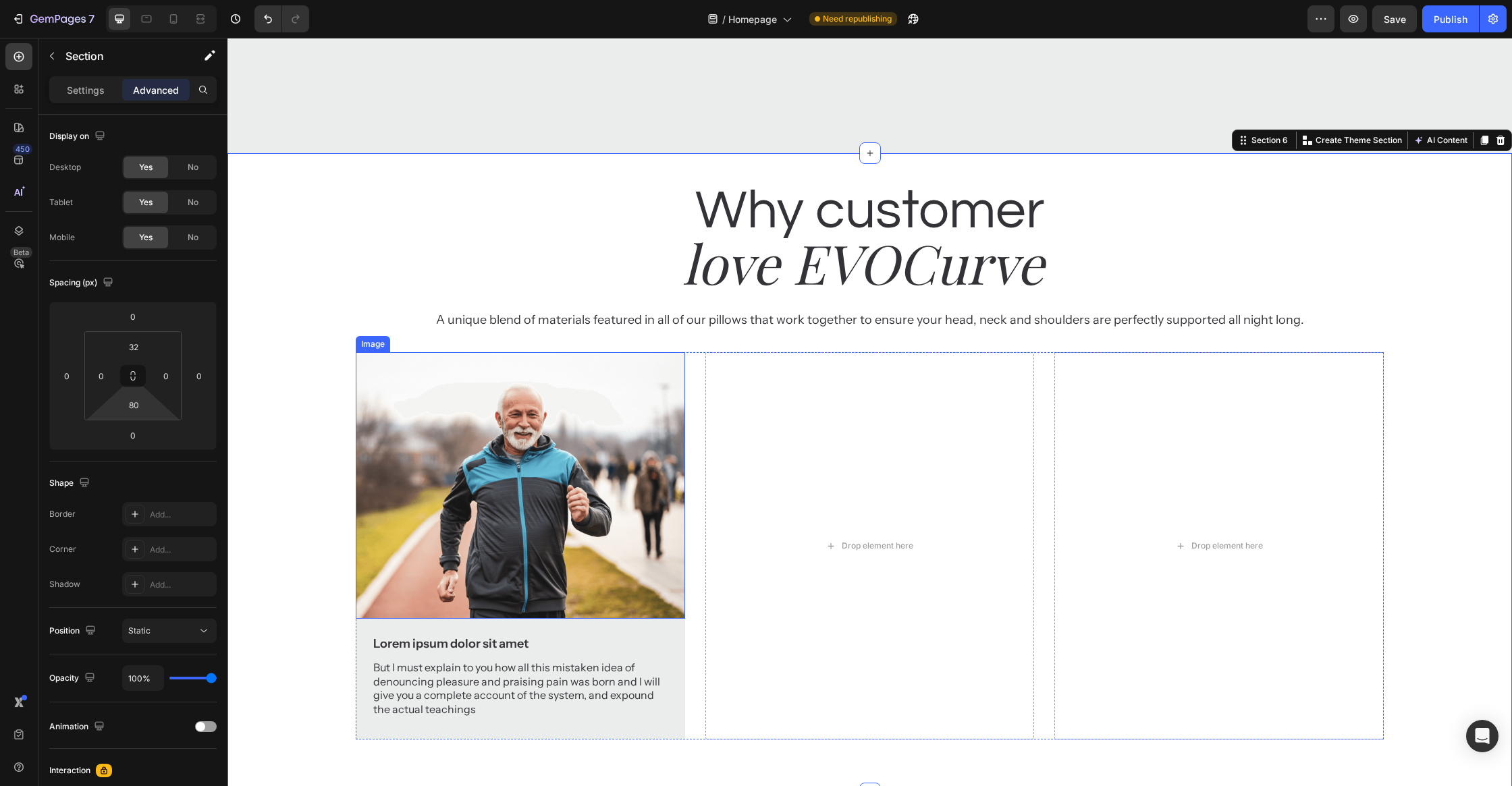
scroll to position [2068, 0]
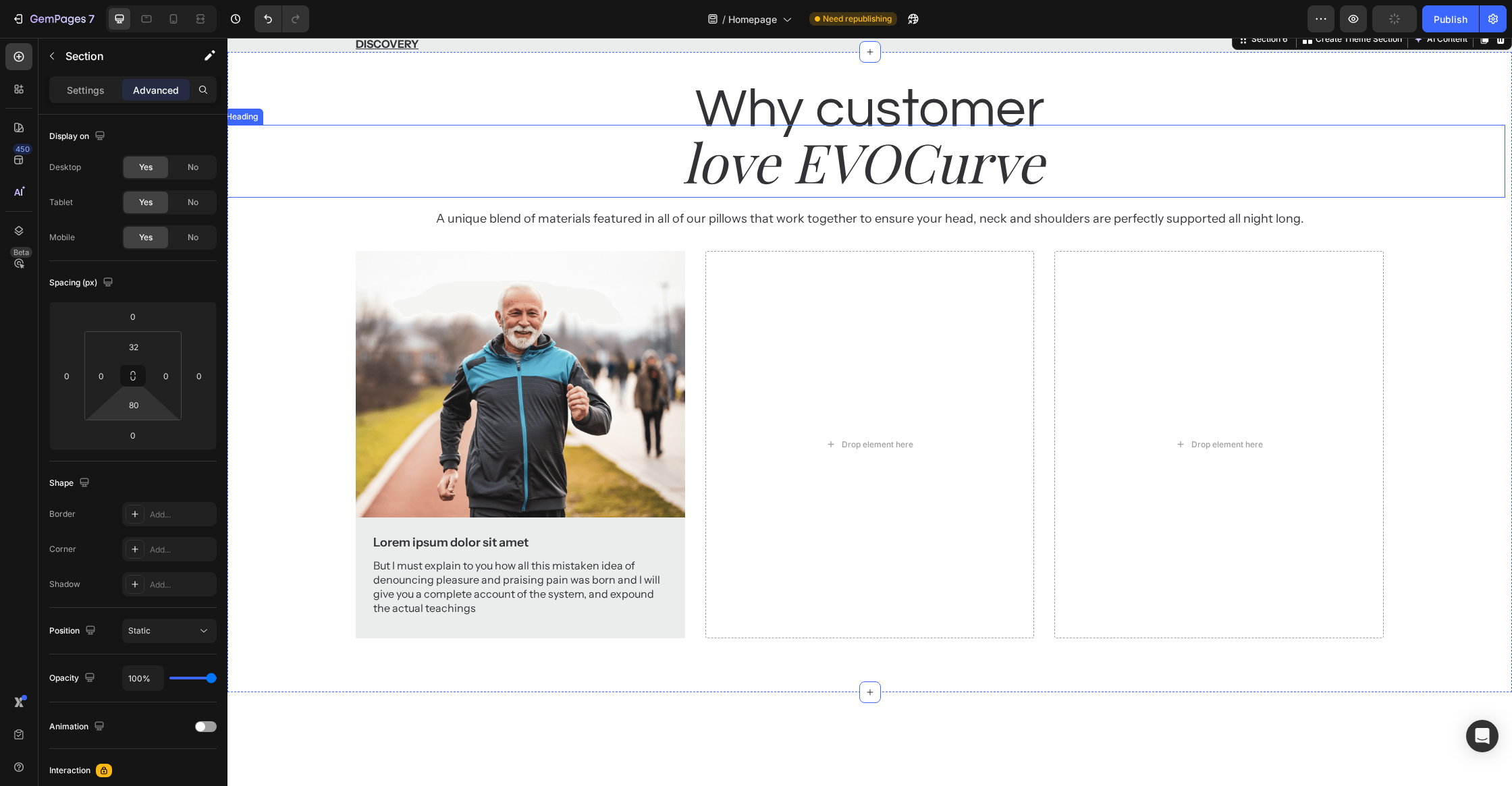
click at [270, 459] on div "Why customer Heading love EVOCurve Heading A unique blend of materials featured…" at bounding box center [870, 355] width 1285 height 564
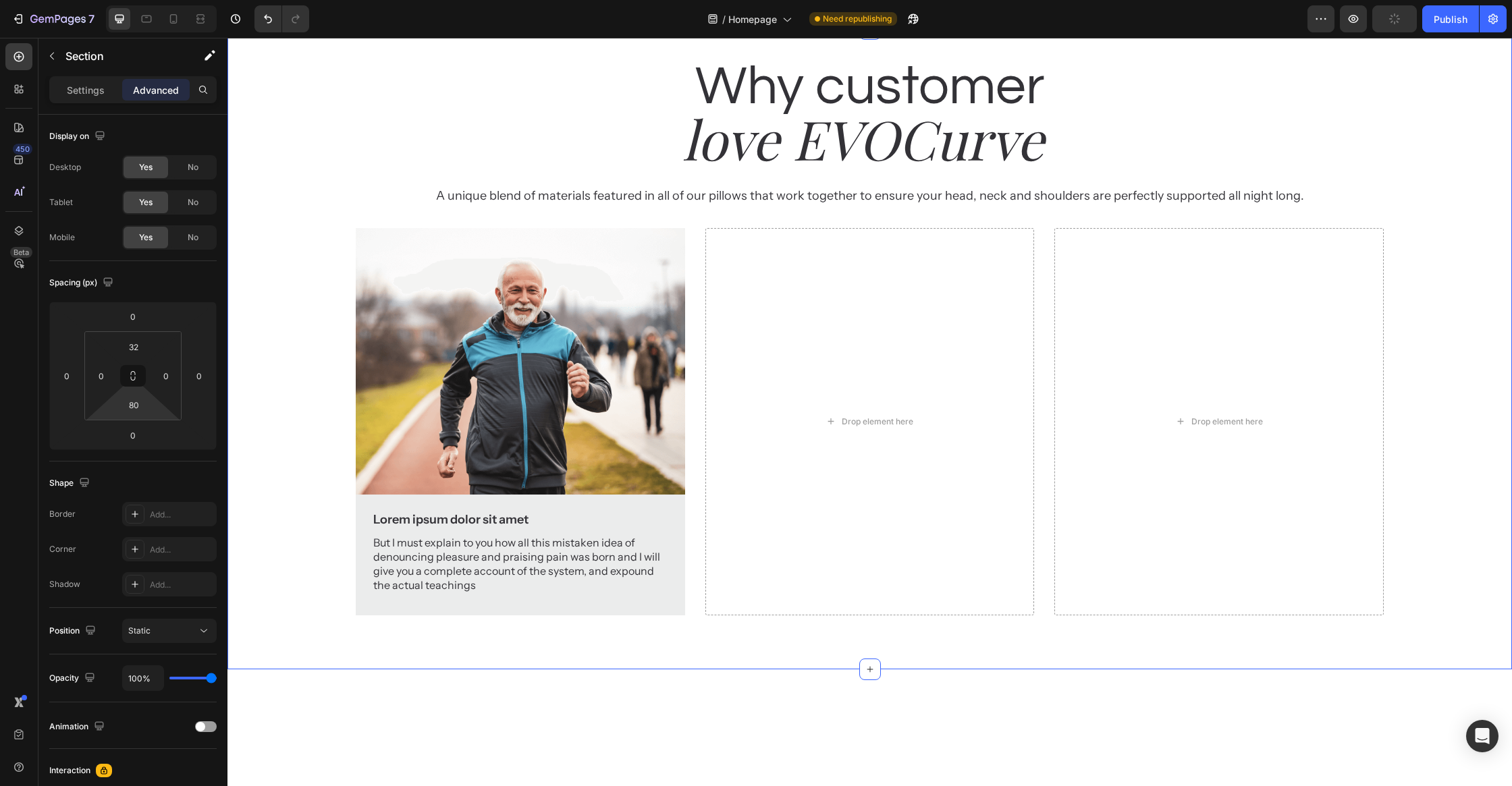
scroll to position [2149, 0]
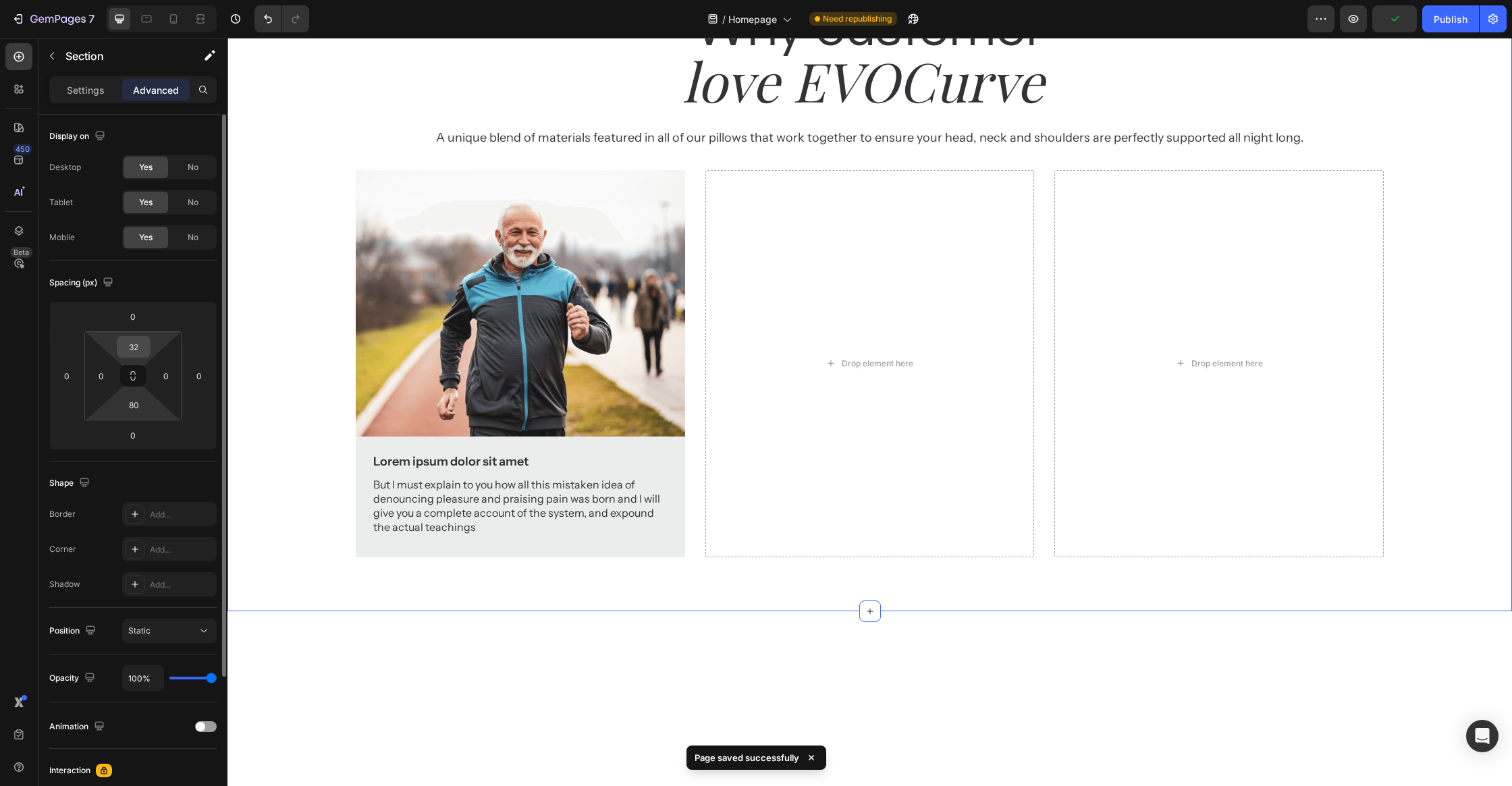
click at [134, 347] on input "32" at bounding box center [133, 346] width 27 height 21
click at [136, 350] on input "32" at bounding box center [133, 346] width 27 height 21
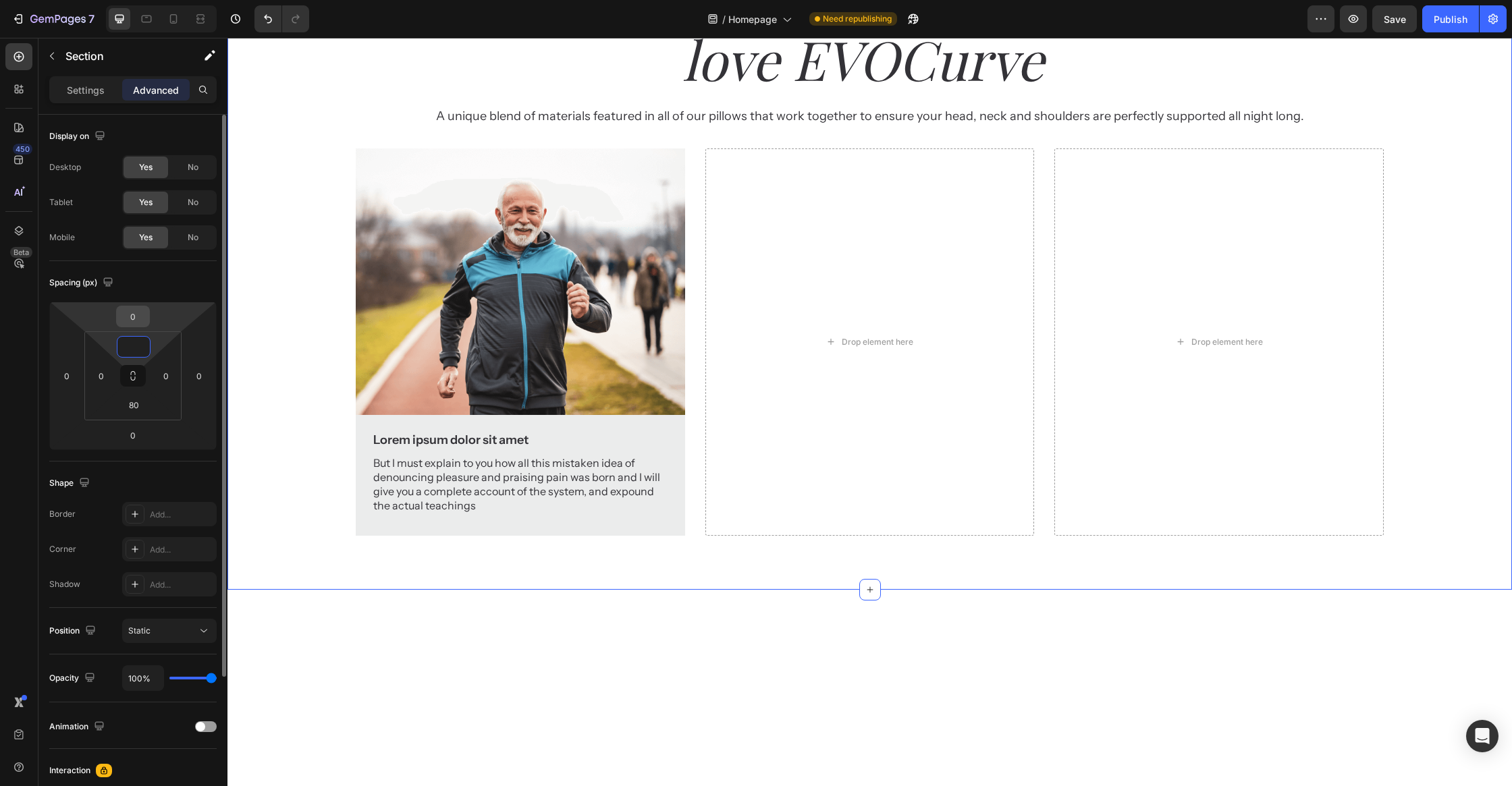
type input "0"
click at [139, 319] on input "0" at bounding box center [133, 316] width 27 height 21
type input "80"
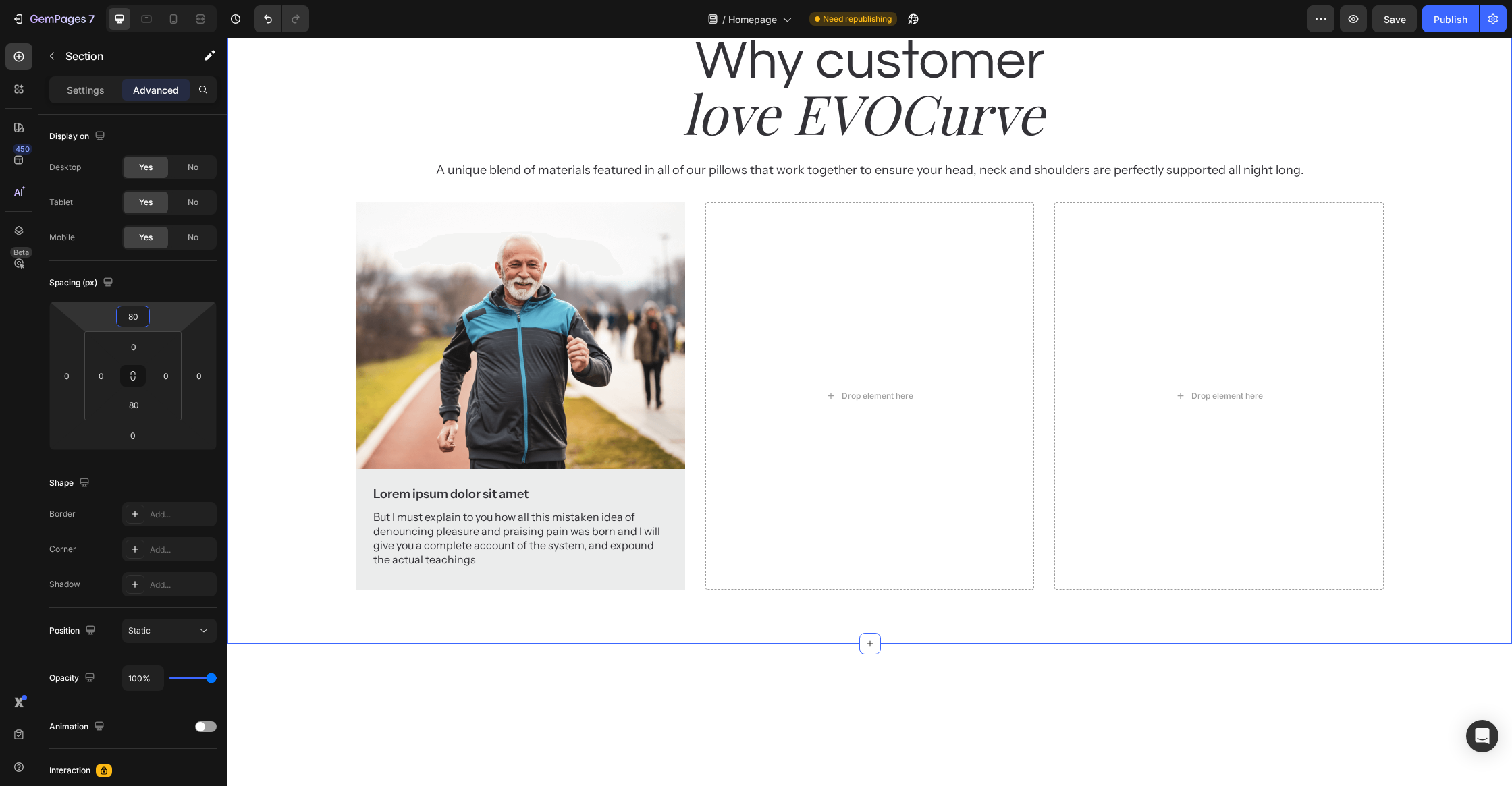
click at [380, 149] on h2 "love EVOCurve" at bounding box center [863, 112] width 1285 height 72
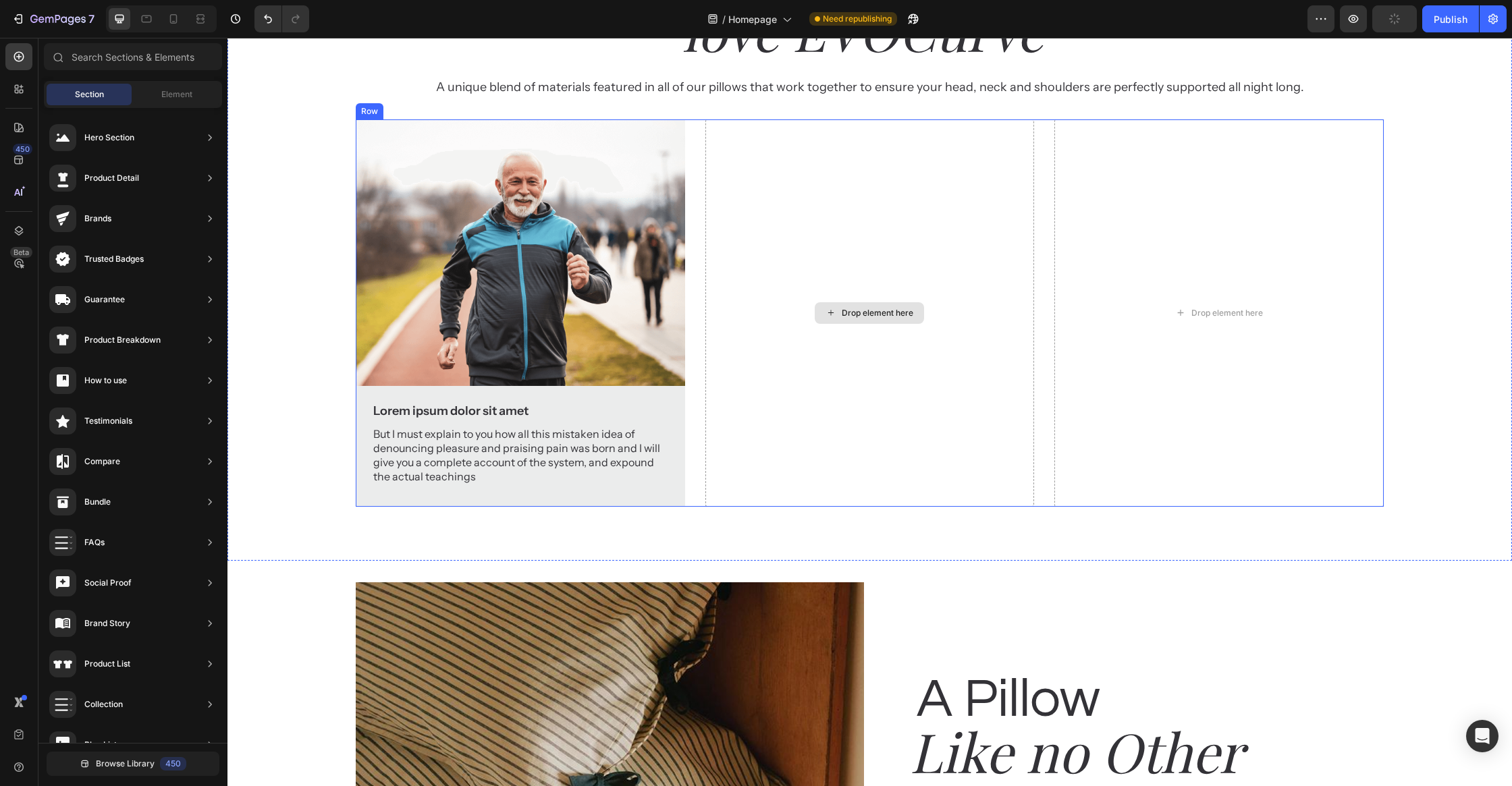
scroll to position [2234, 0]
click at [801, 434] on div "Drop element here" at bounding box center [869, 311] width 328 height 387
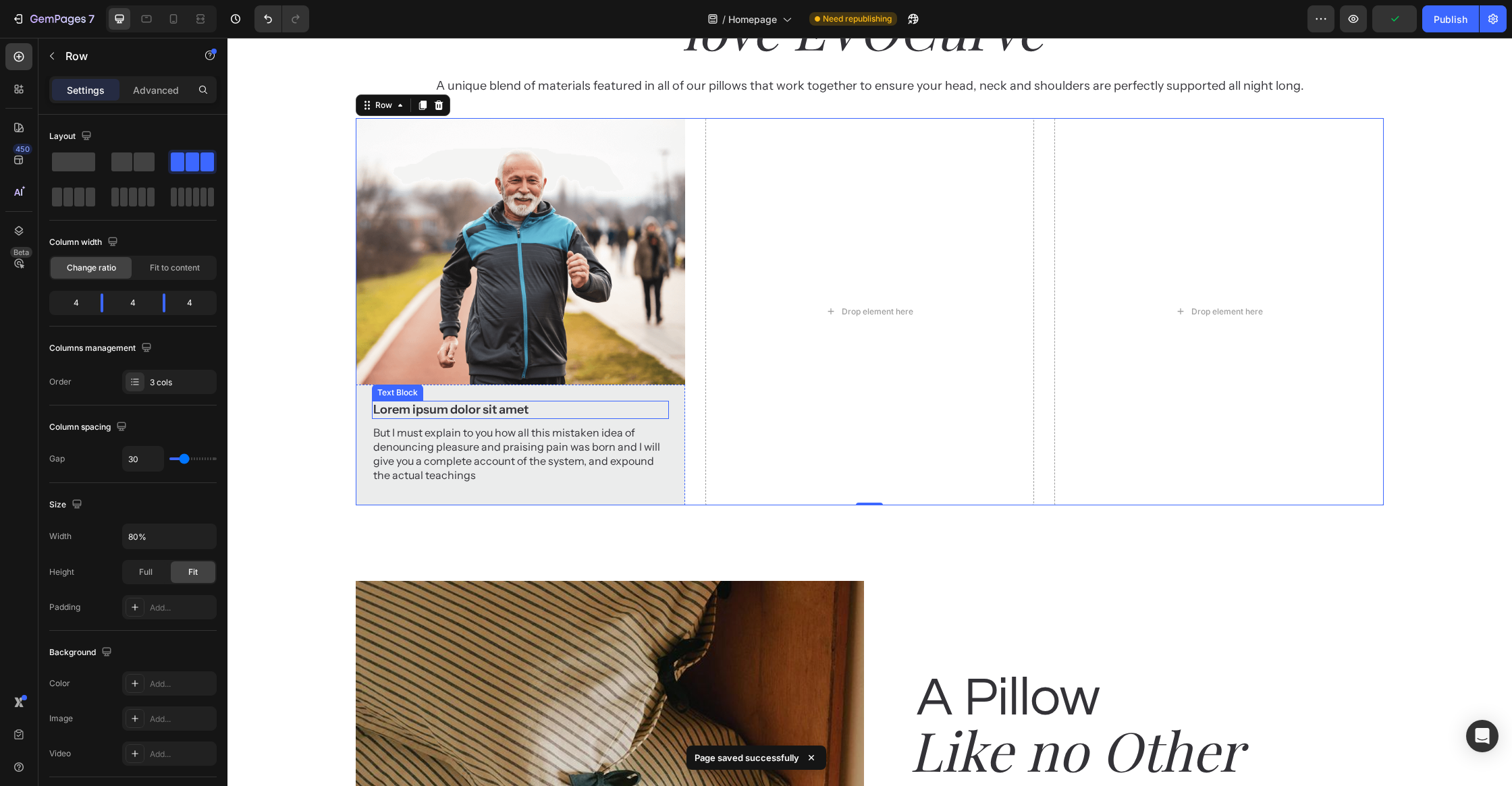
click at [477, 418] on p "Lorem ipsum dolor sit amet" at bounding box center [520, 410] width 293 height 15
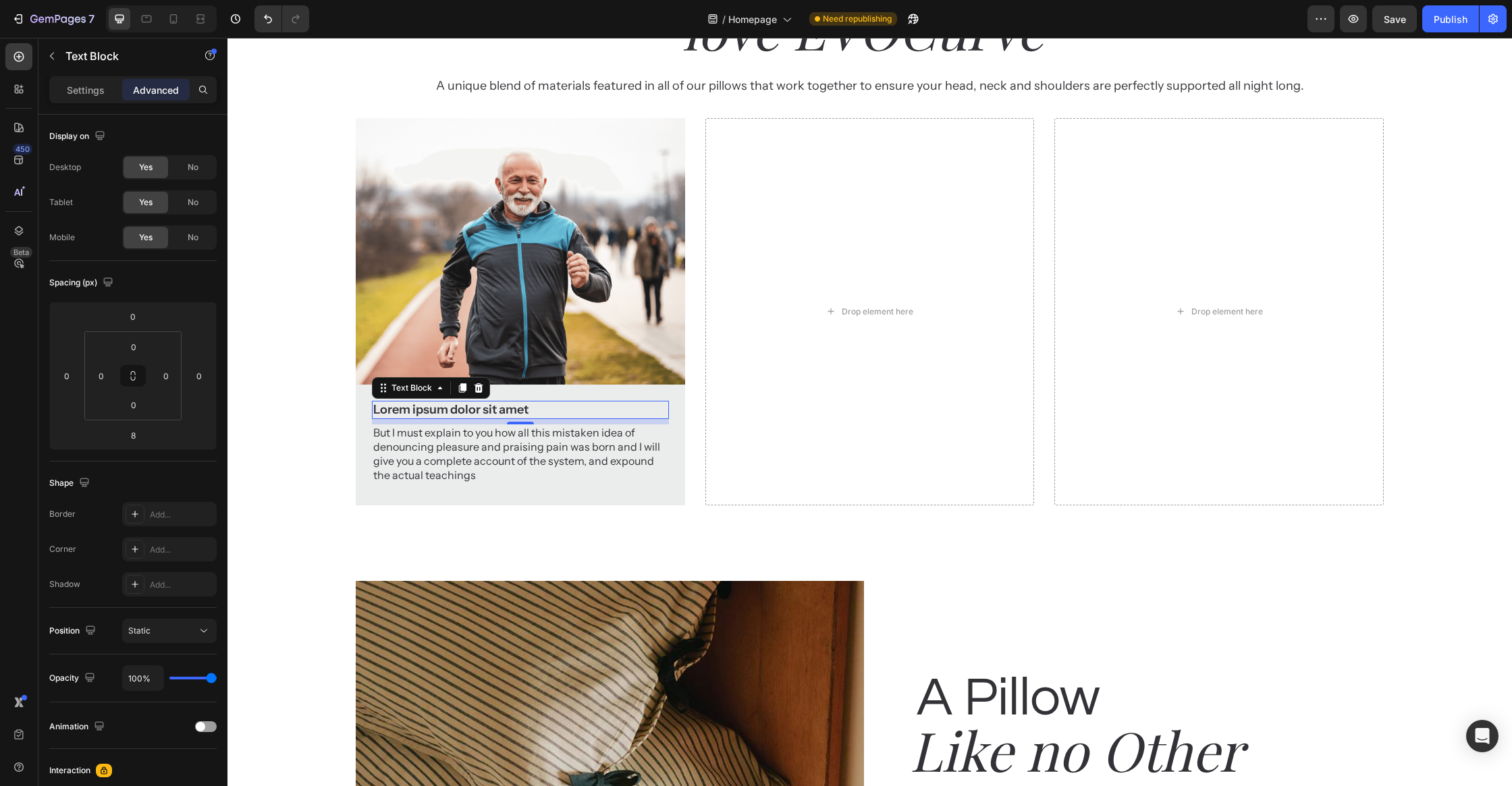
click at [477, 418] on p "Lorem ipsum dolor sit amet" at bounding box center [520, 410] width 293 height 15
click at [478, 418] on p "Lorem ipsum dolor sit amet" at bounding box center [520, 410] width 293 height 15
click at [536, 482] on p "But I must explain to you how all this mistaken idea of denouncing pleasure and…" at bounding box center [520, 453] width 293 height 56
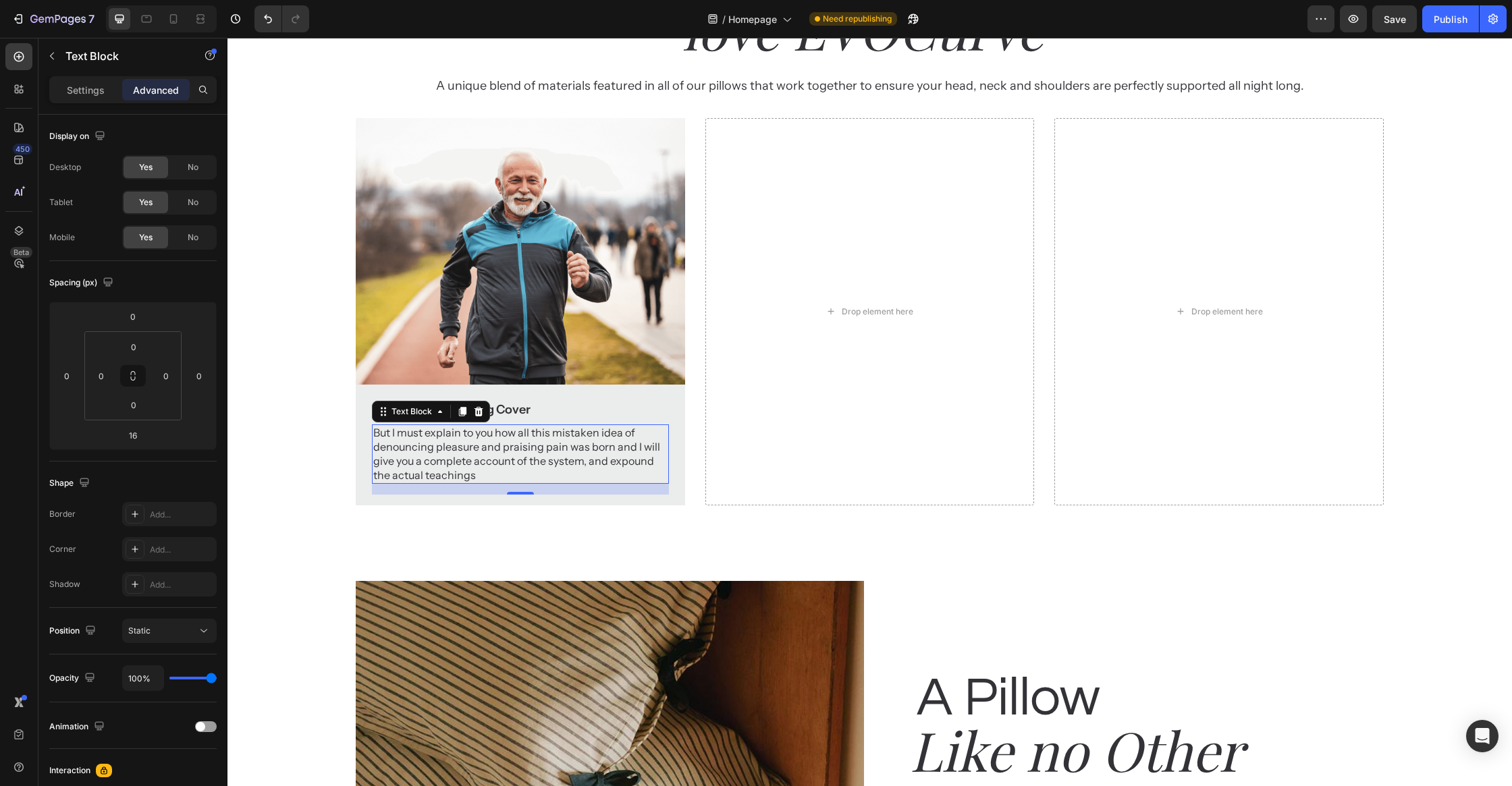
click at [536, 482] on p "But I must explain to you how all this mistaken idea of denouncing pleasure and…" at bounding box center [520, 453] width 293 height 56
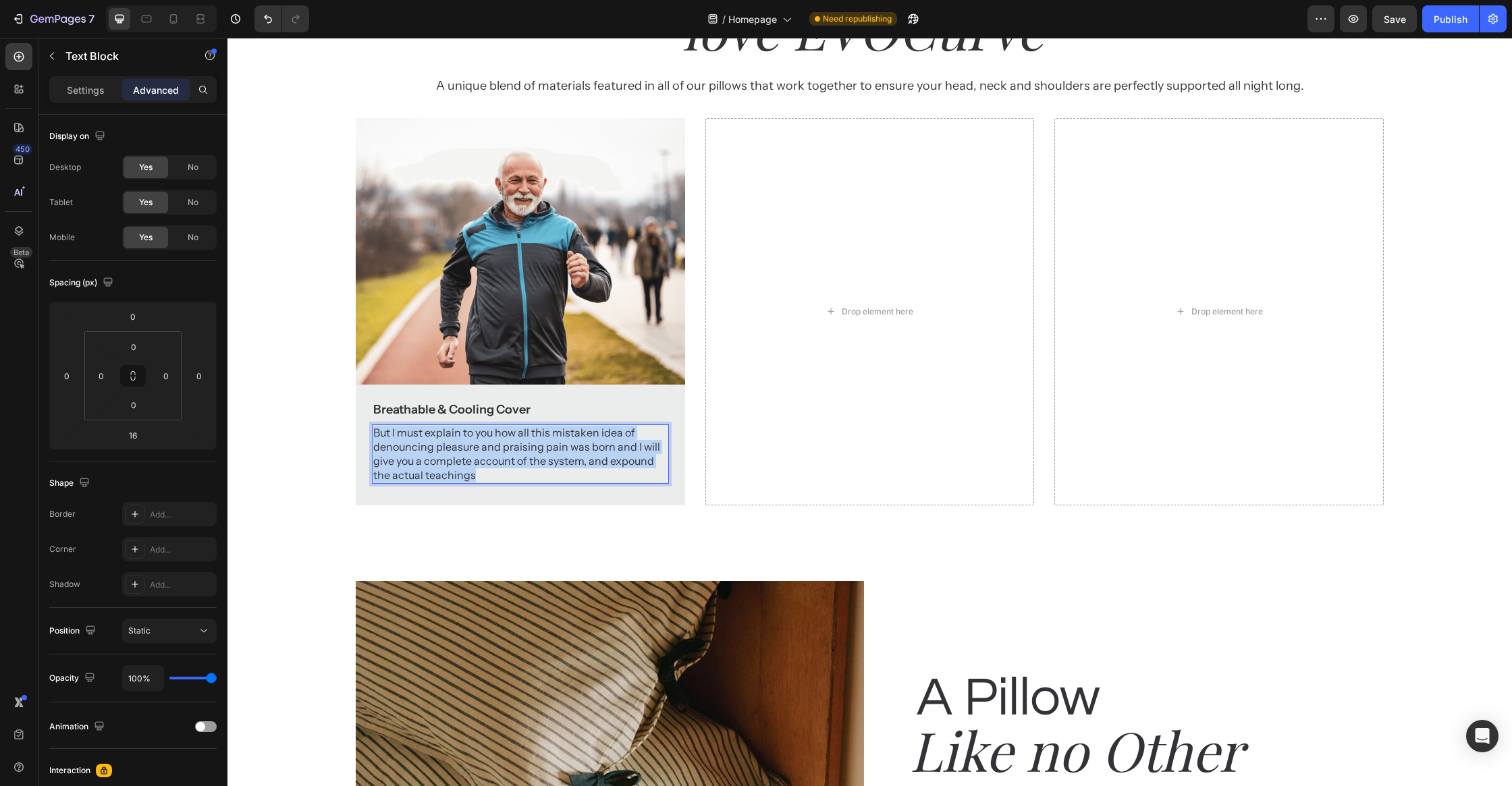
click at [536, 482] on p "But I must explain to you how all this mistaken idea of denouncing pleasure and…" at bounding box center [520, 453] width 293 height 56
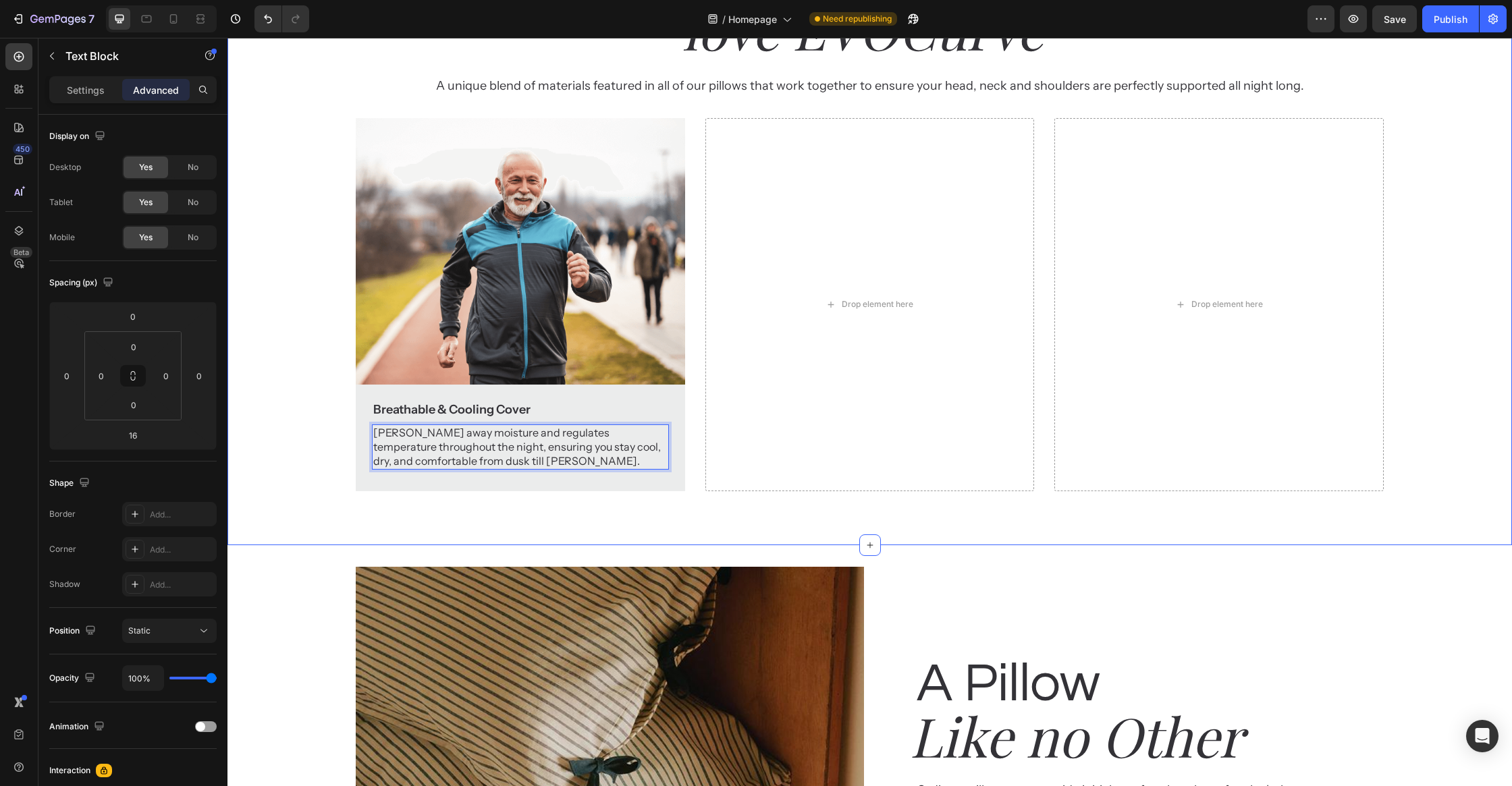
click at [274, 491] on div "Why customer Heading love EVOCurve Heading A unique blend of materials featured…" at bounding box center [870, 216] width 1285 height 551
click at [425, 418] on div "Breathable & Cooling Cover Text Block" at bounding box center [520, 410] width 296 height 18
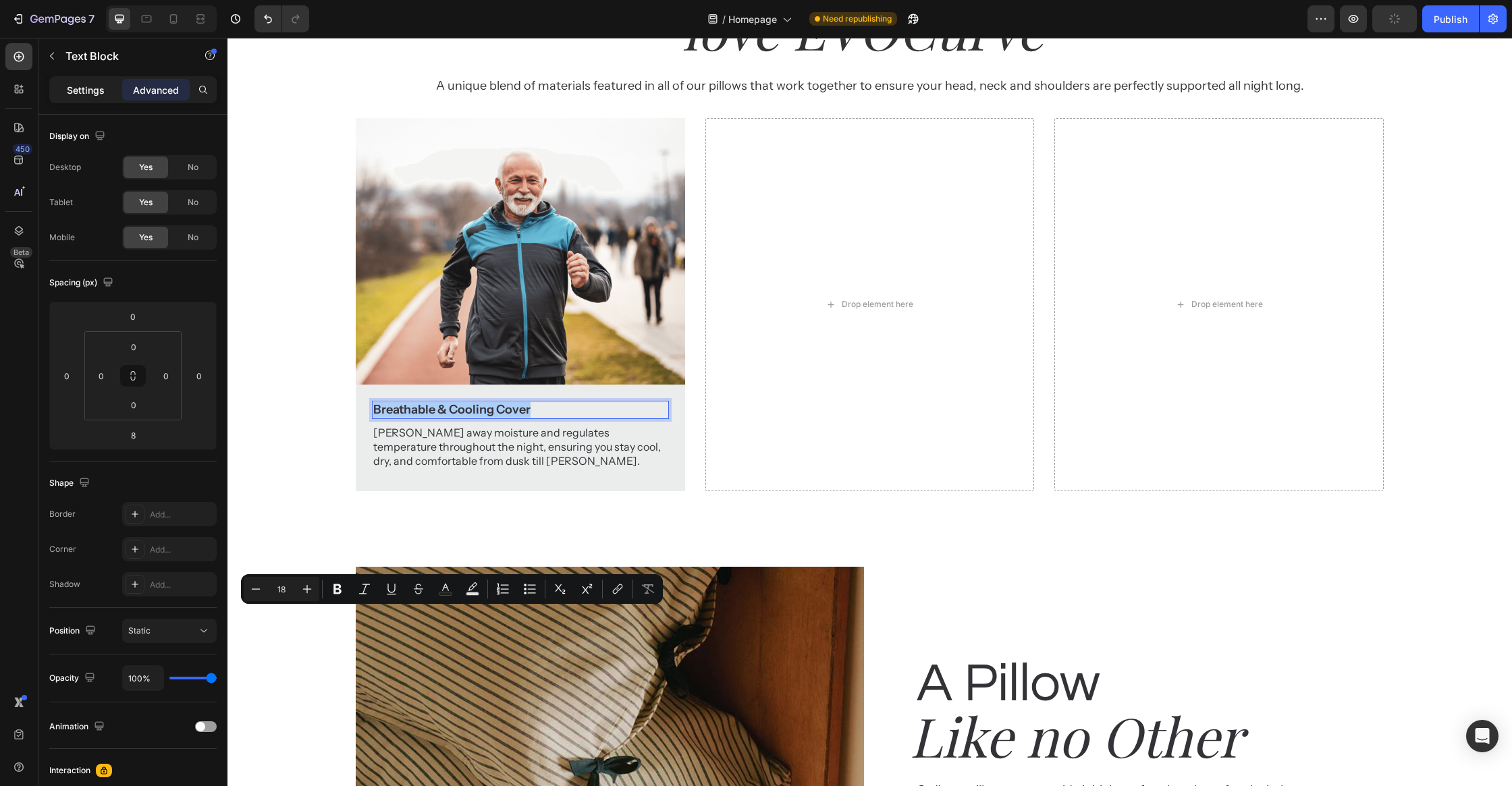
click at [66, 89] on div "Settings" at bounding box center [85, 89] width 67 height 21
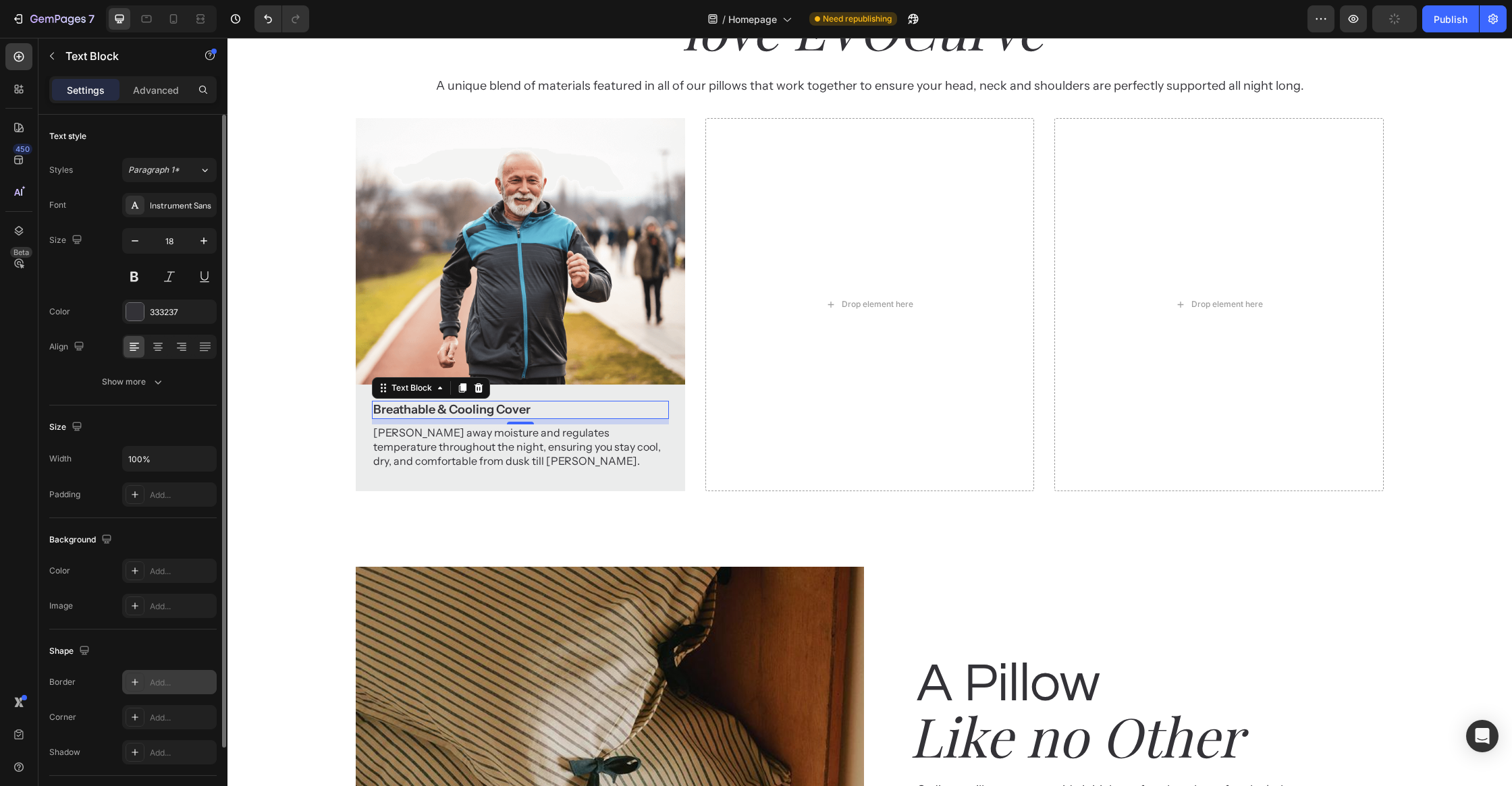
scroll to position [88, 0]
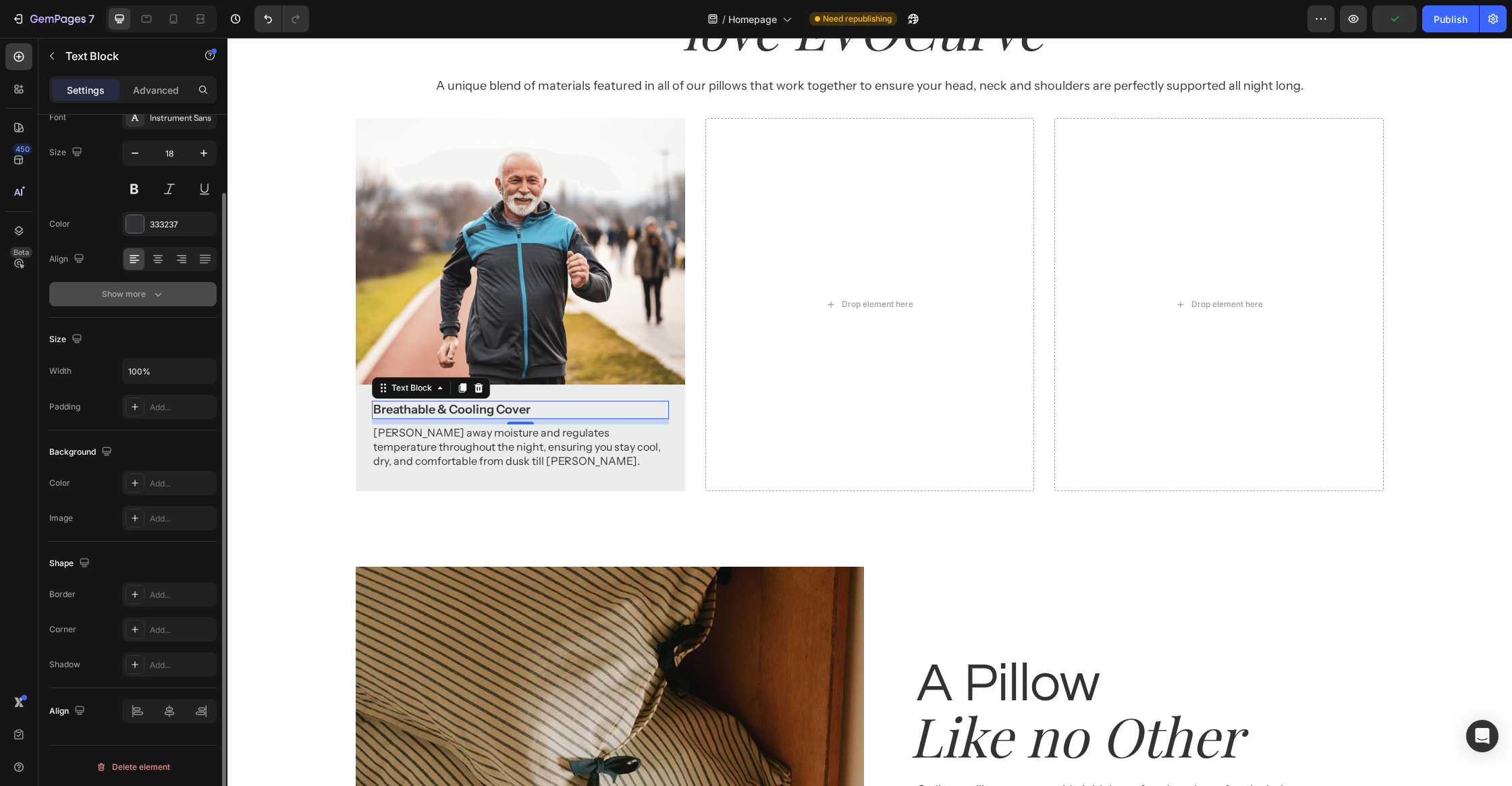
click at [130, 302] on button "Show more" at bounding box center [132, 293] width 167 height 24
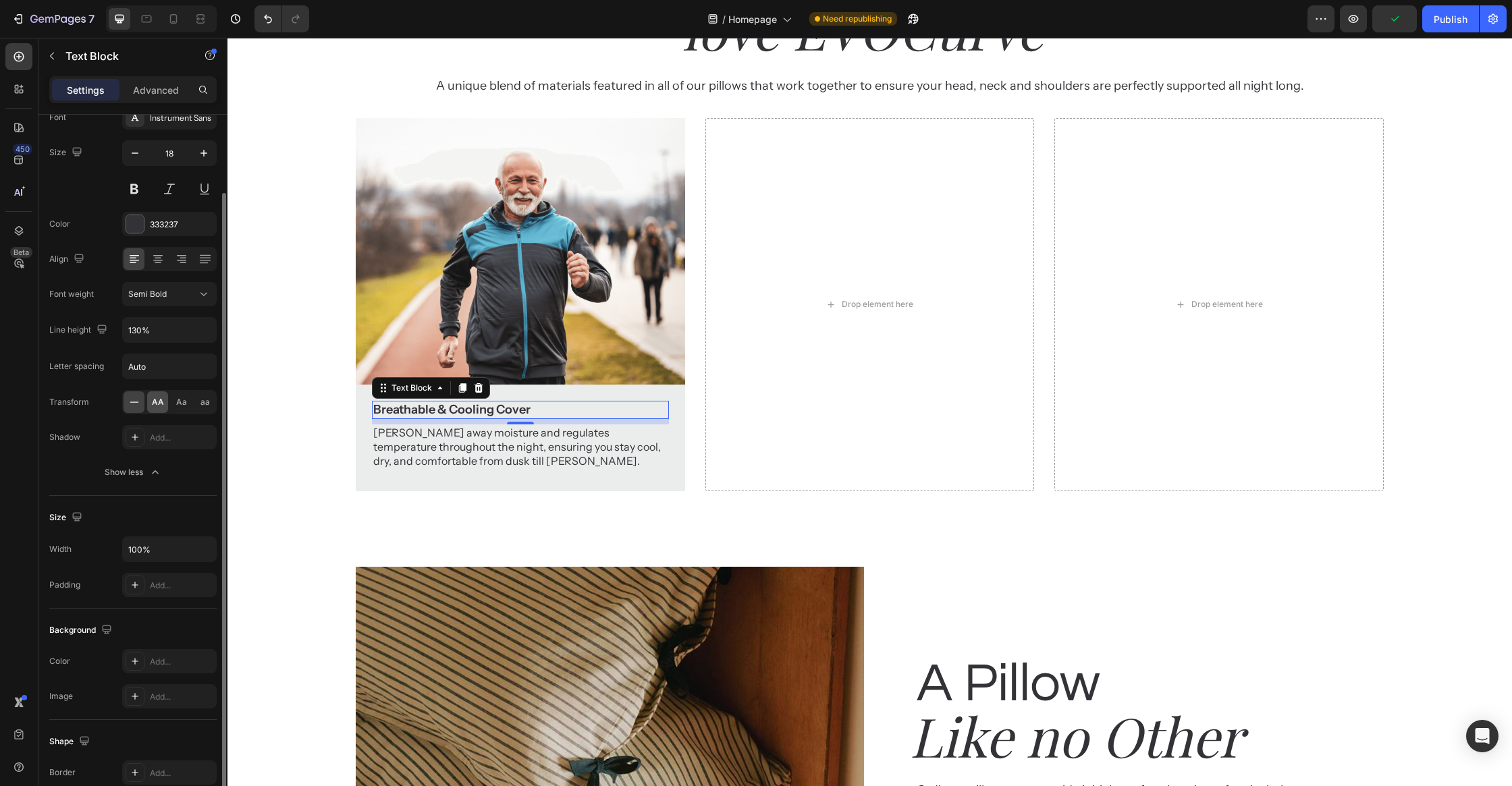
click at [157, 407] on div "AA" at bounding box center [157, 402] width 21 height 21
click at [328, 461] on div "Why customer Heading love EVOCurve Heading A unique blend of materials featured…" at bounding box center [870, 216] width 1285 height 551
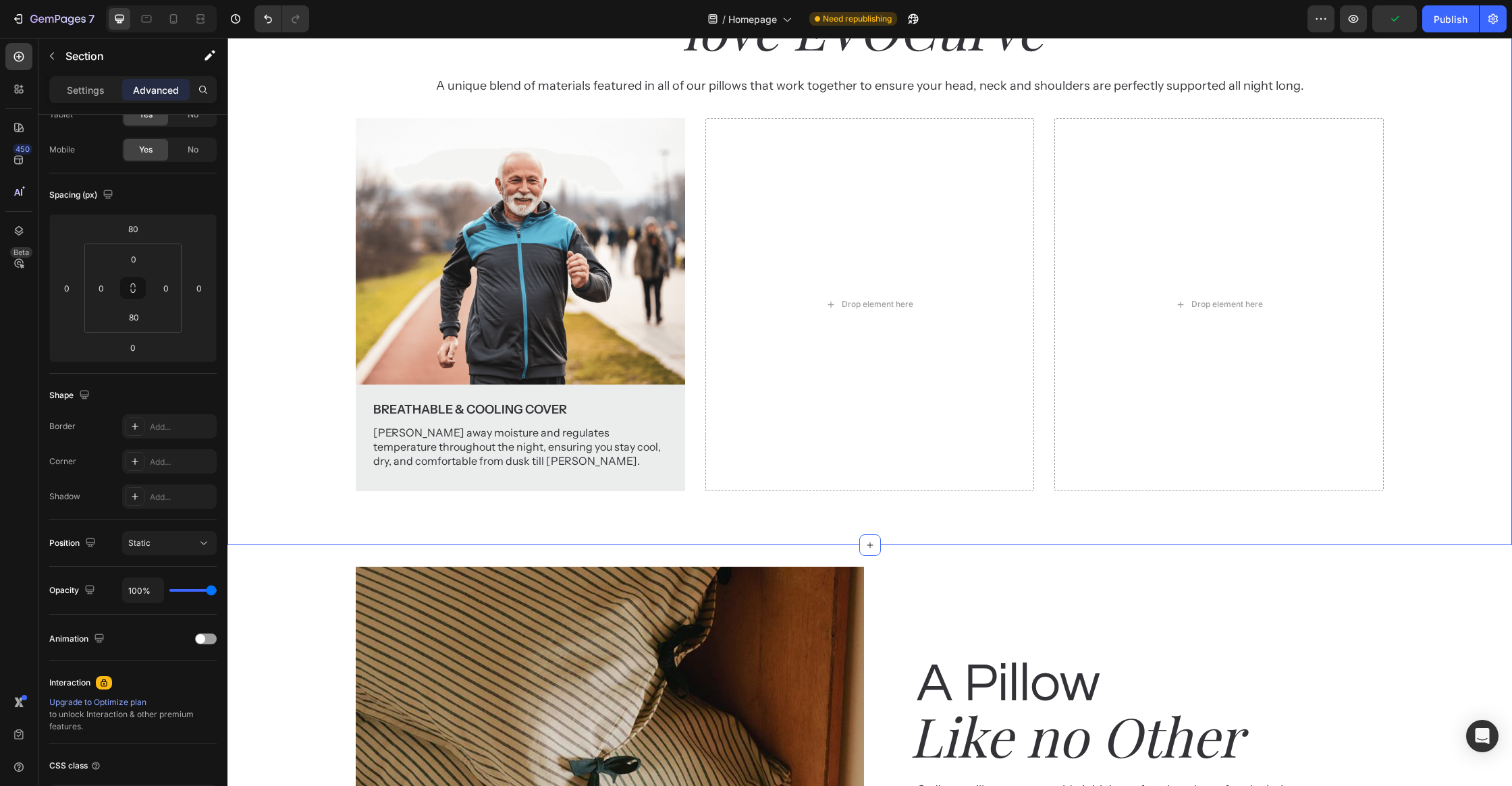
scroll to position [0, 0]
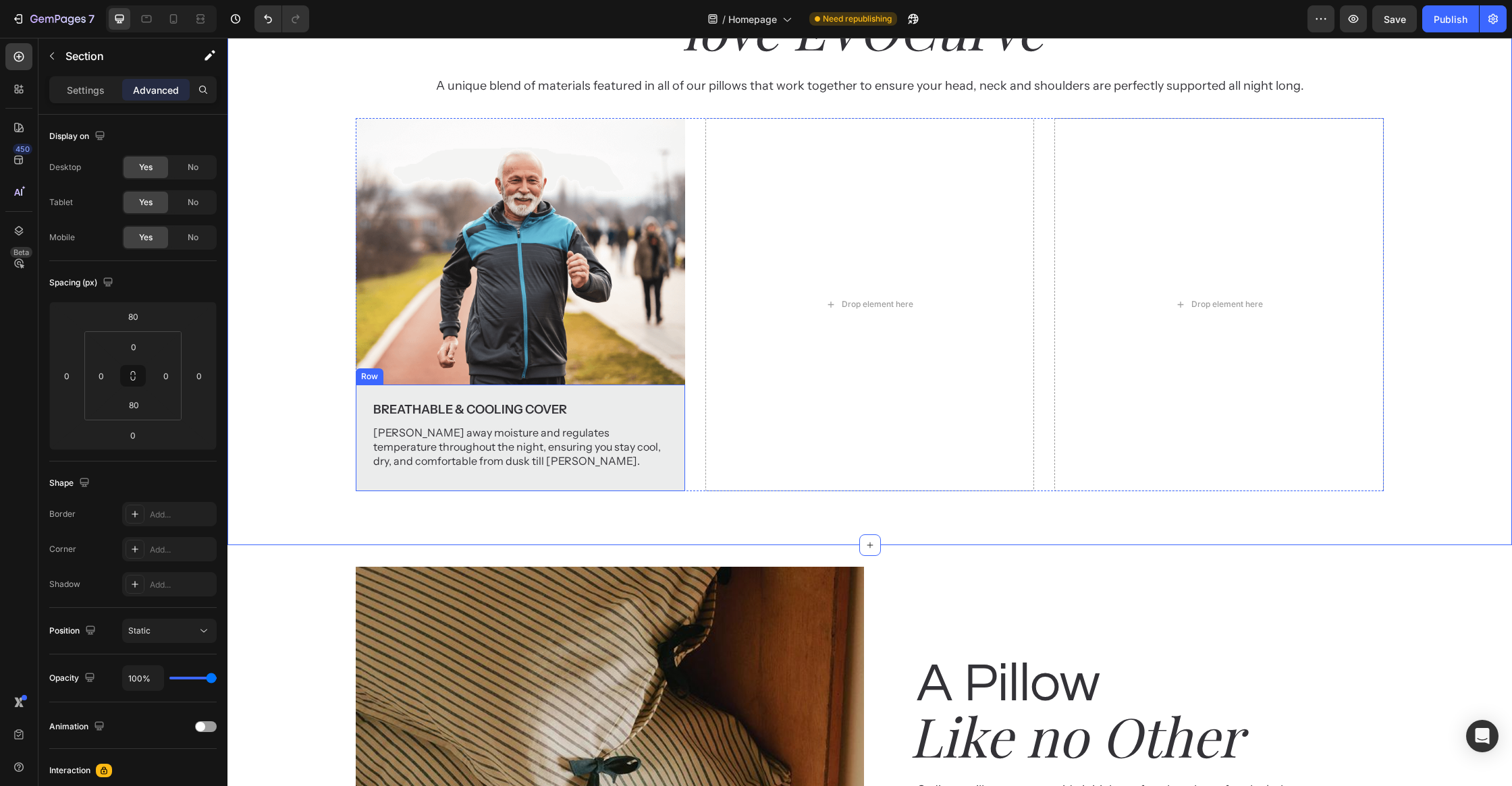
click at [675, 491] on div "Breathable & Cooling Cover Text Block [PERSON_NAME] away moisture and regulates…" at bounding box center [520, 437] width 328 height 106
click at [529, 418] on p "Breathable & Cooling Cover" at bounding box center [520, 410] width 293 height 15
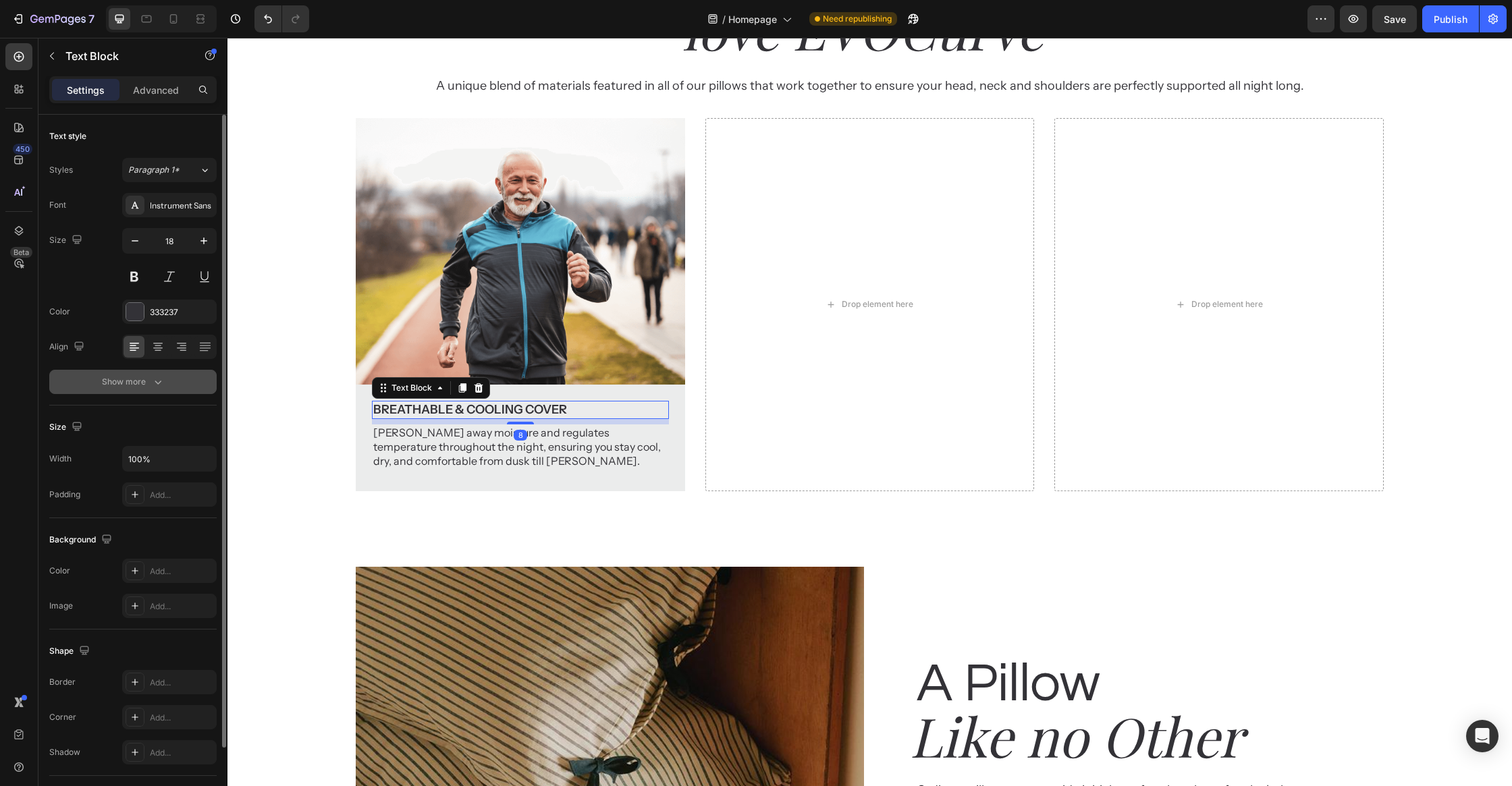
click at [115, 373] on button "Show more" at bounding box center [132, 381] width 167 height 24
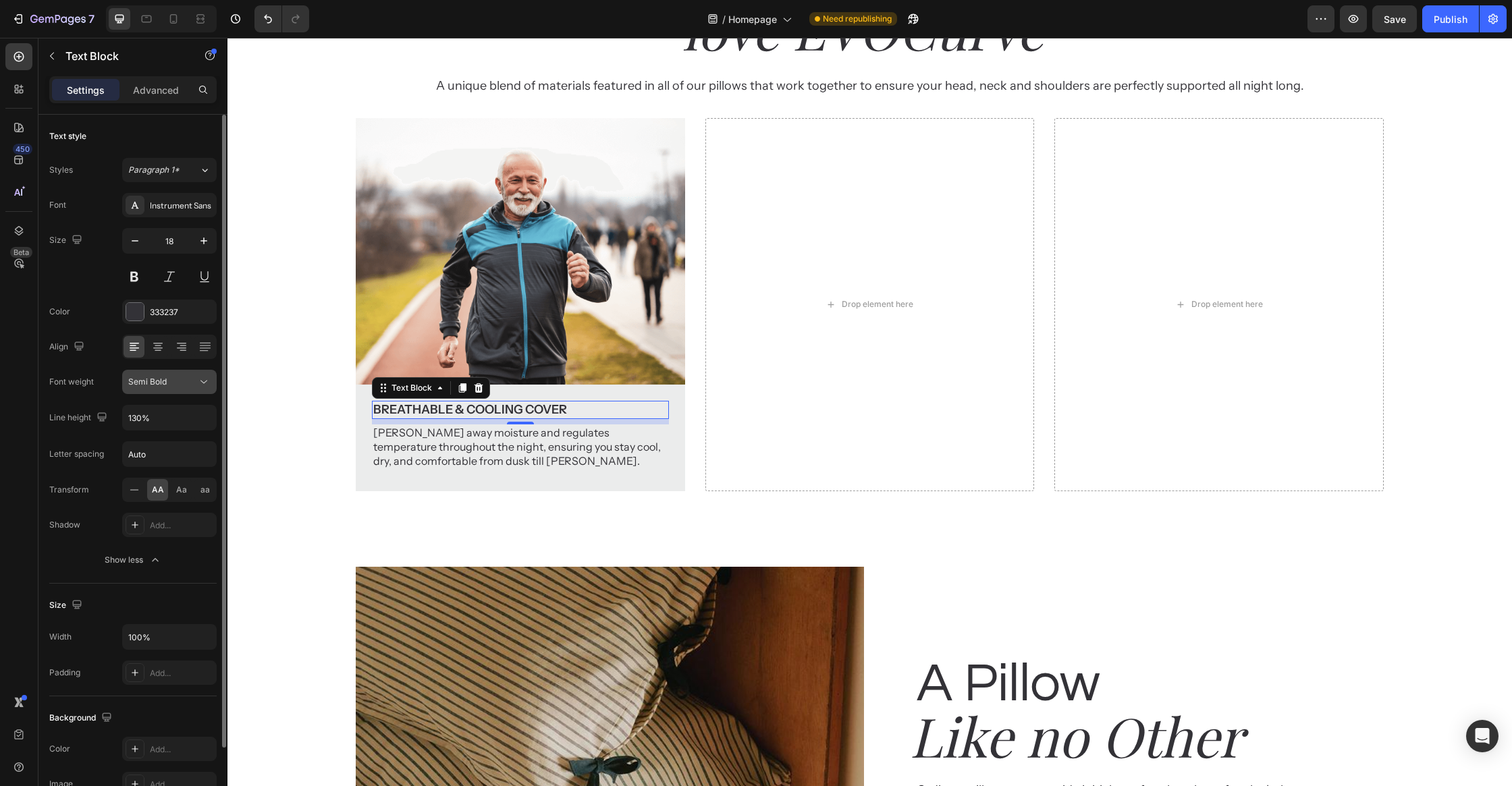
click at [204, 385] on icon at bounding box center [203, 381] width 13 height 13
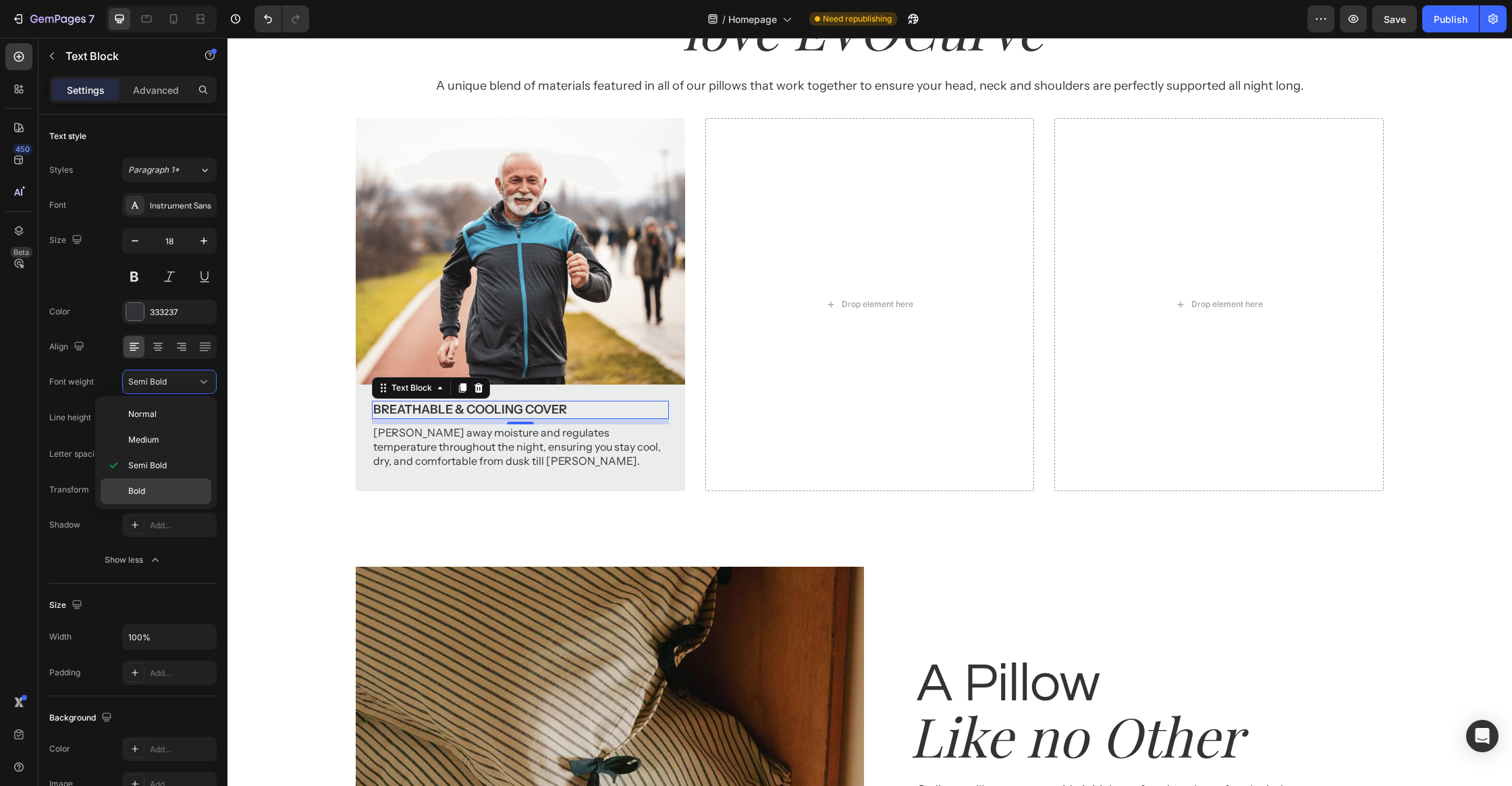
click at [185, 482] on div "Bold" at bounding box center [156, 491] width 111 height 26
click at [295, 491] on div "Why customer Heading love EVOCurve Heading A unique blend of materials featured…" at bounding box center [870, 216] width 1285 height 551
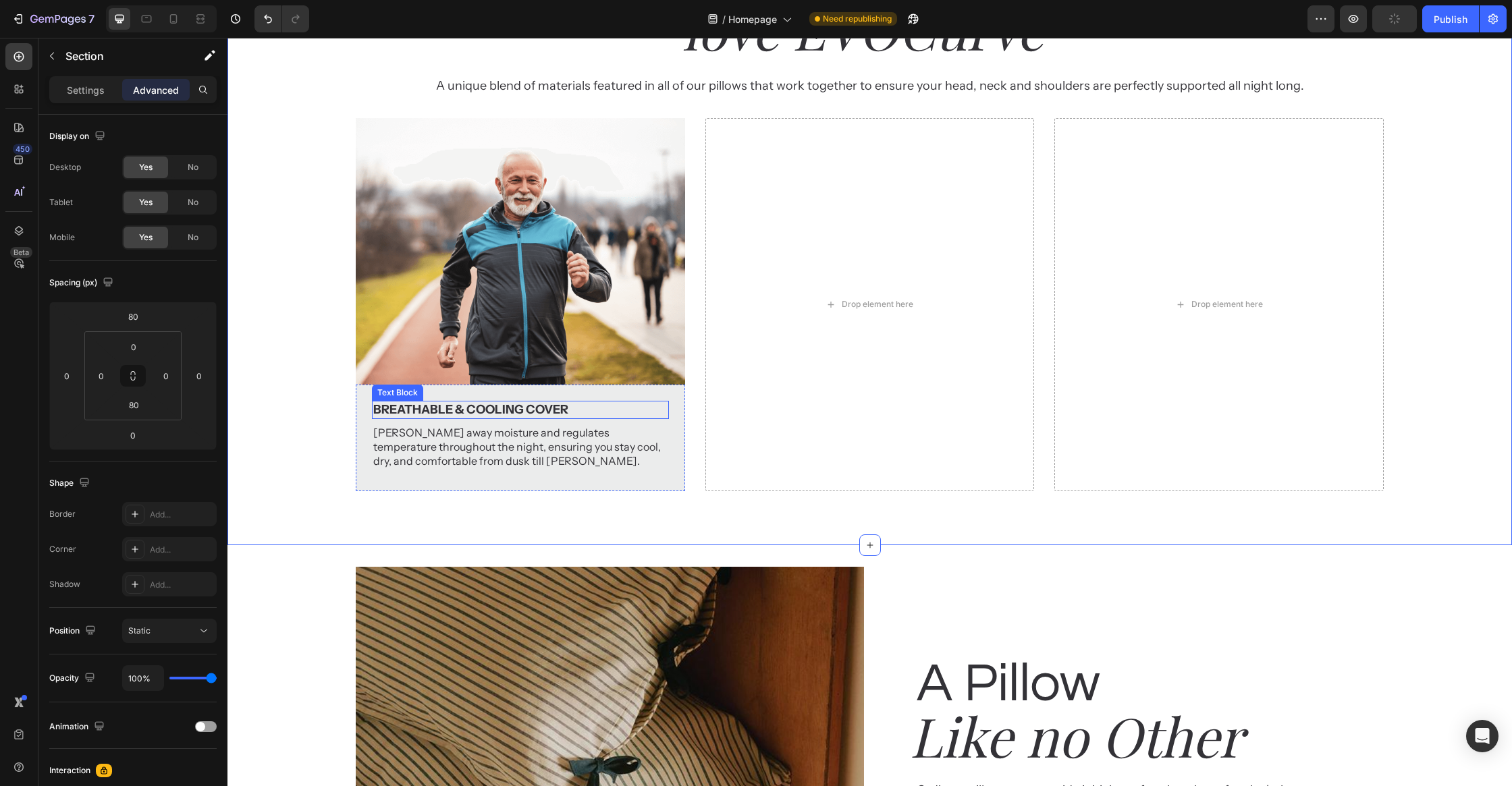
click at [536, 418] on p "Breathable & Cooling Cover" at bounding box center [520, 410] width 293 height 15
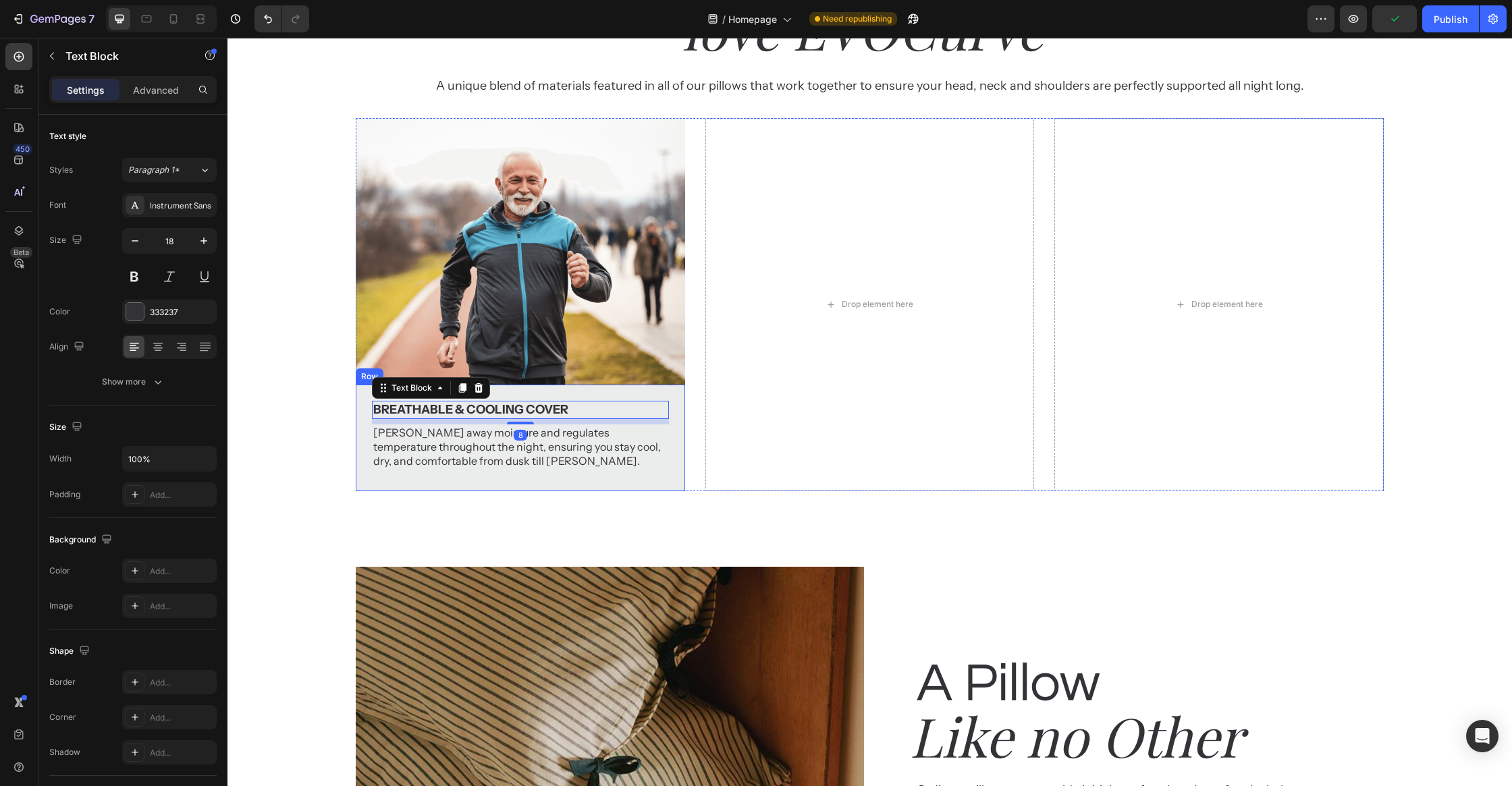
click at [679, 491] on div "Breathable & Cooling Cover Text Block 8 [PERSON_NAME] away moisture and regulat…" at bounding box center [520, 437] width 328 height 106
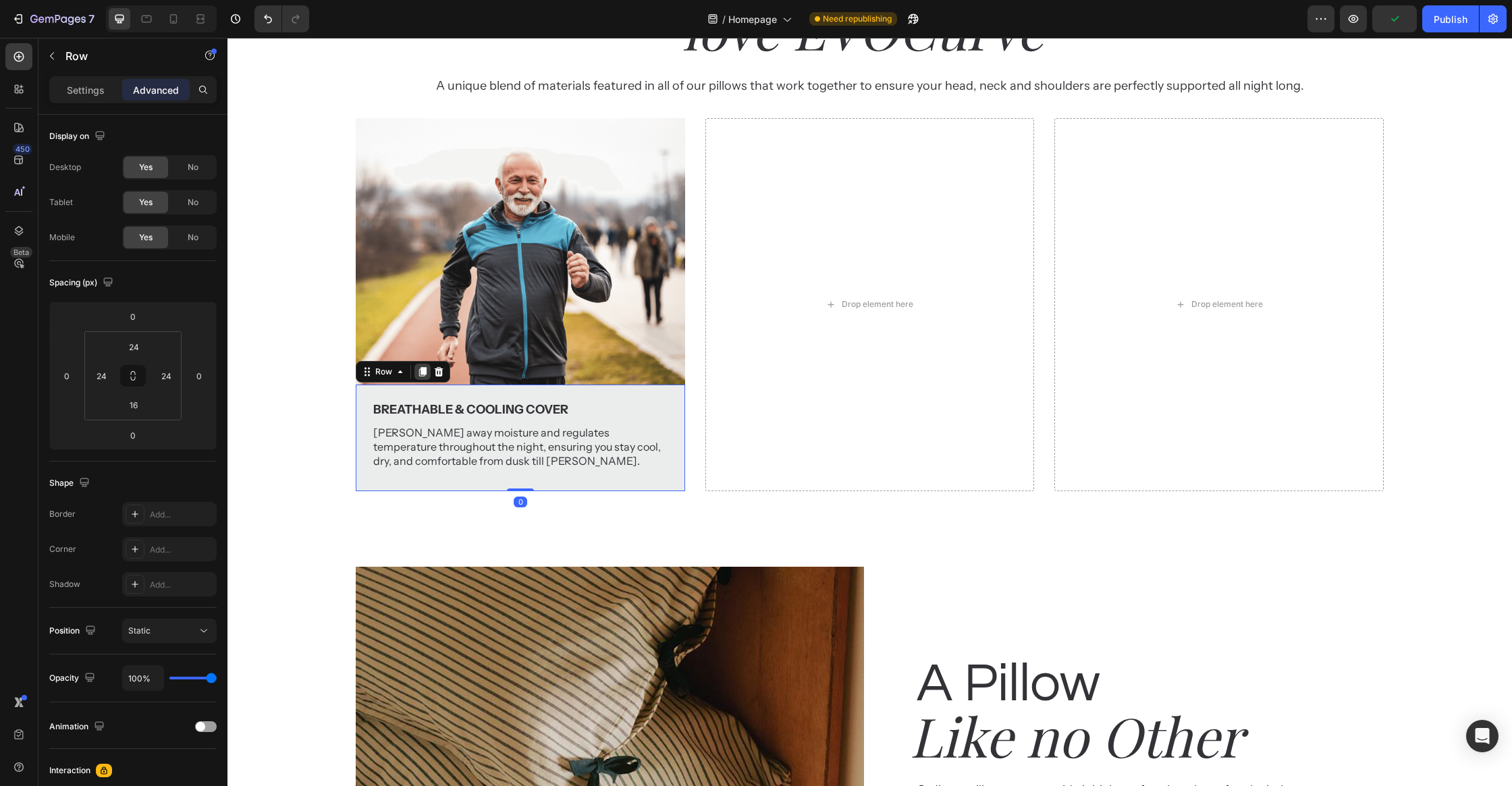
click at [425, 376] on icon at bounding box center [422, 371] width 7 height 10
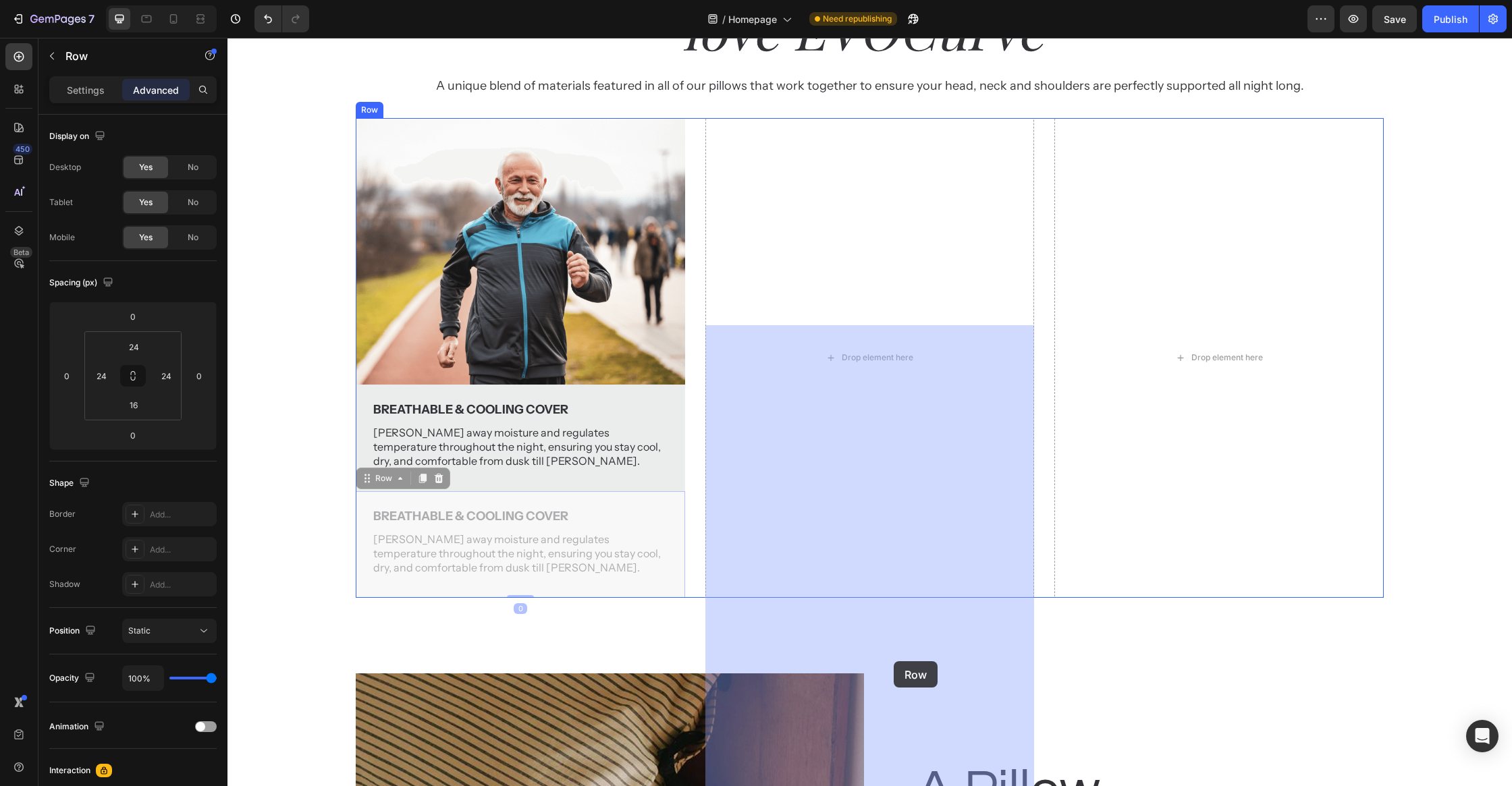
drag, startPoint x: 672, startPoint y: 714, endPoint x: 894, endPoint y: 661, distance: 228.2
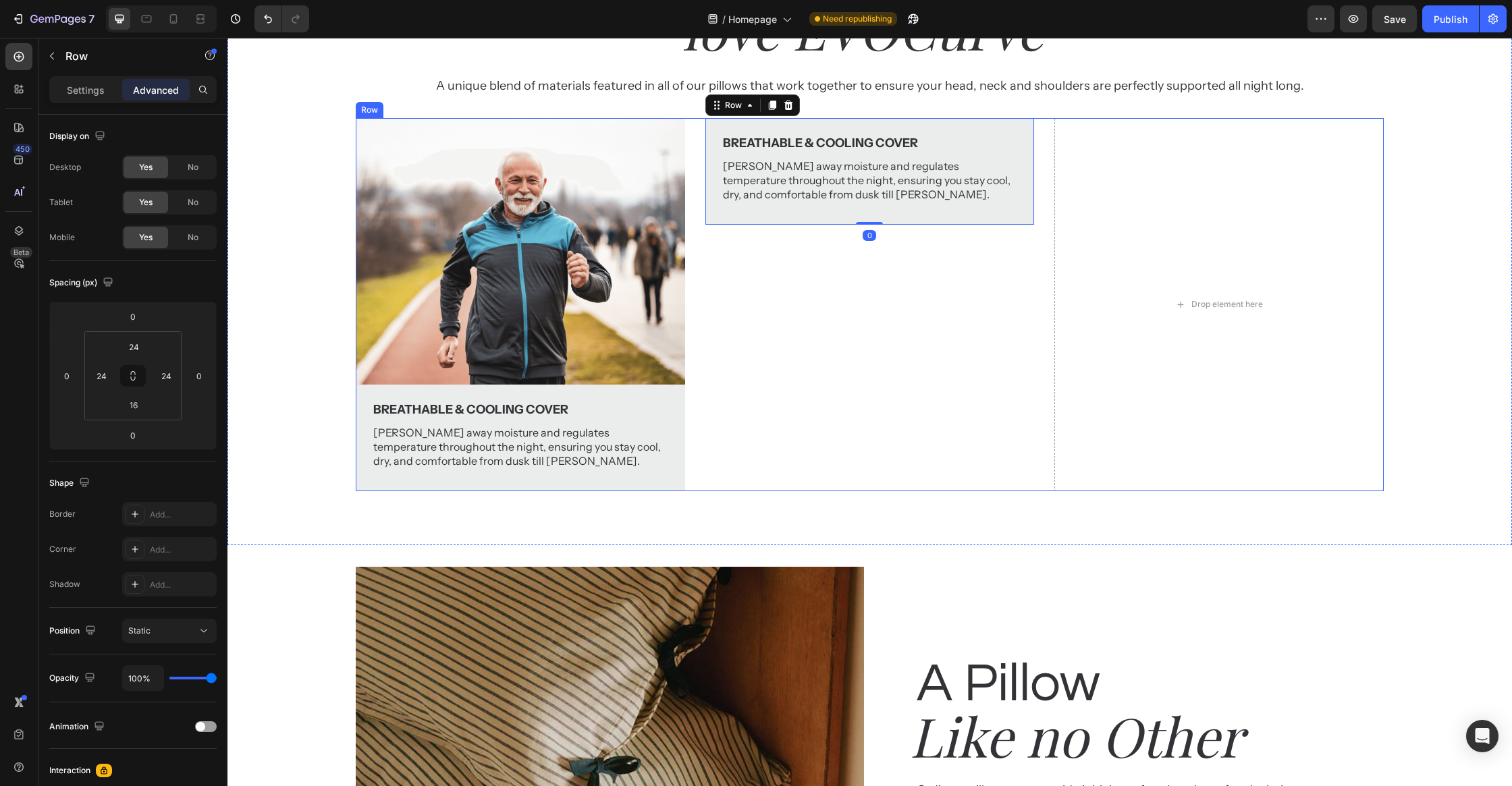
click at [667, 385] on img at bounding box center [520, 251] width 328 height 266
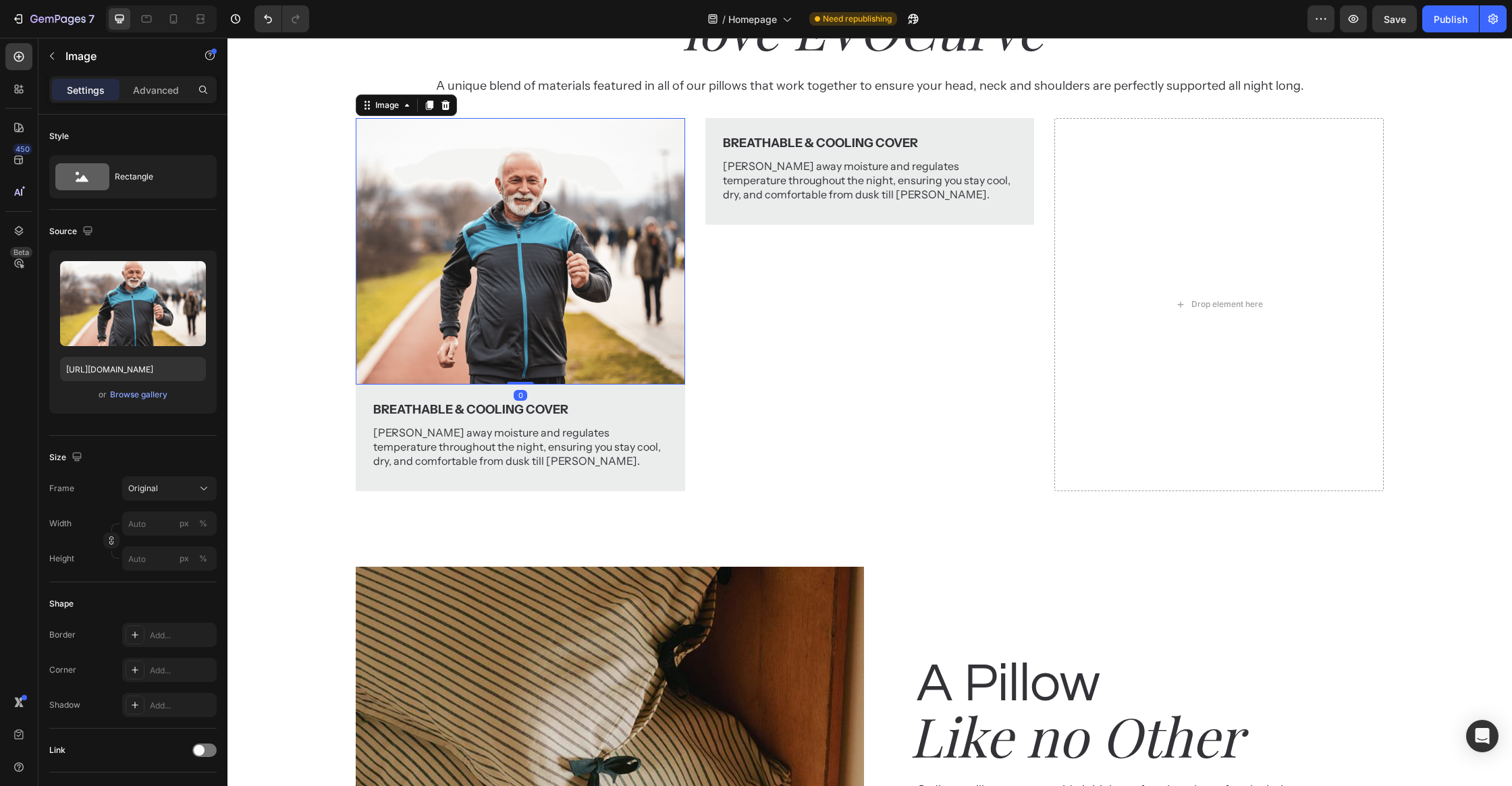
drag, startPoint x: 433, startPoint y: 318, endPoint x: 478, endPoint y: 411, distance: 103.3
click at [433, 114] on div at bounding box center [429, 106] width 16 height 16
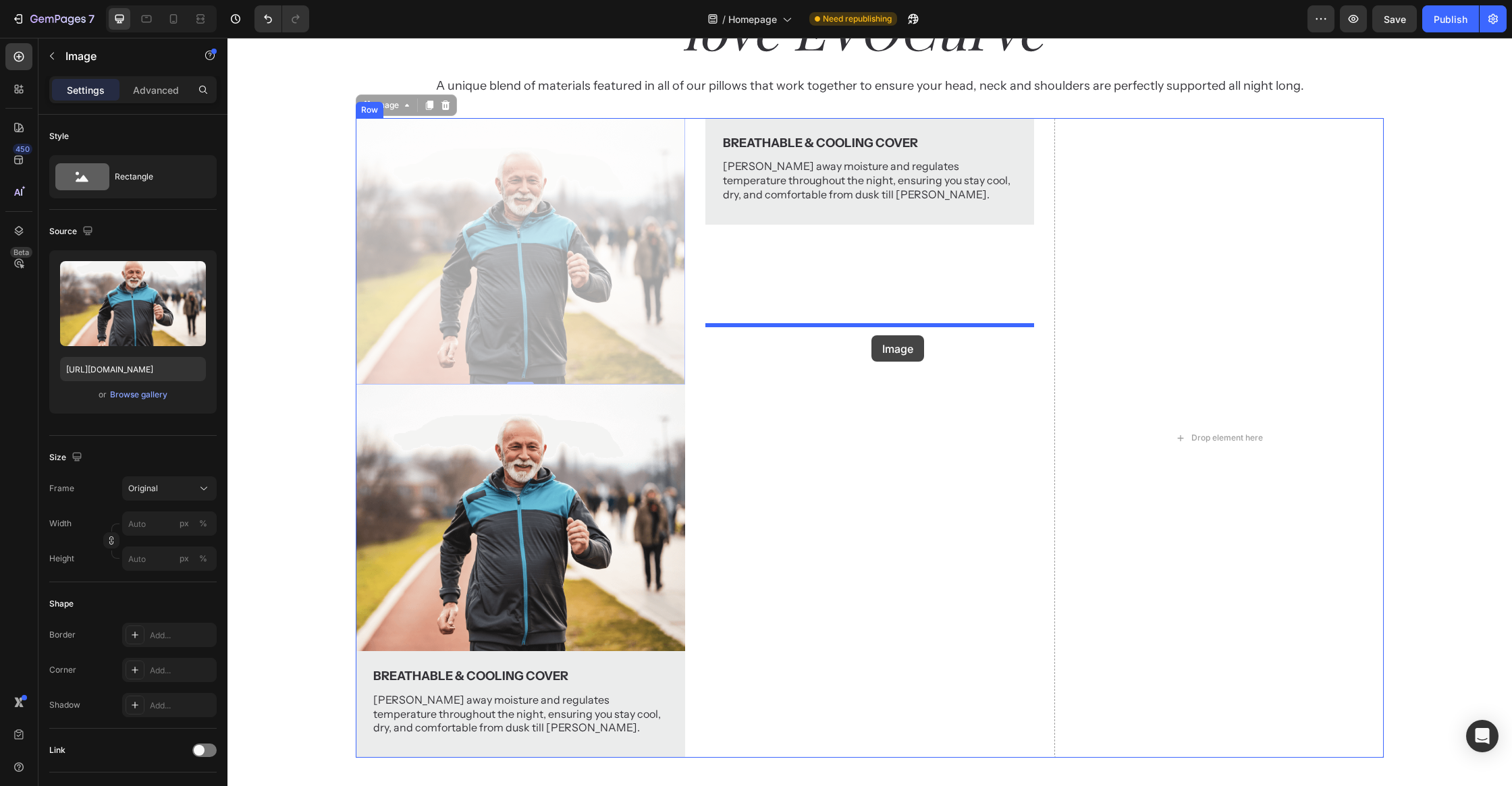
drag, startPoint x: 626, startPoint y: 474, endPoint x: 872, endPoint y: 334, distance: 283.0
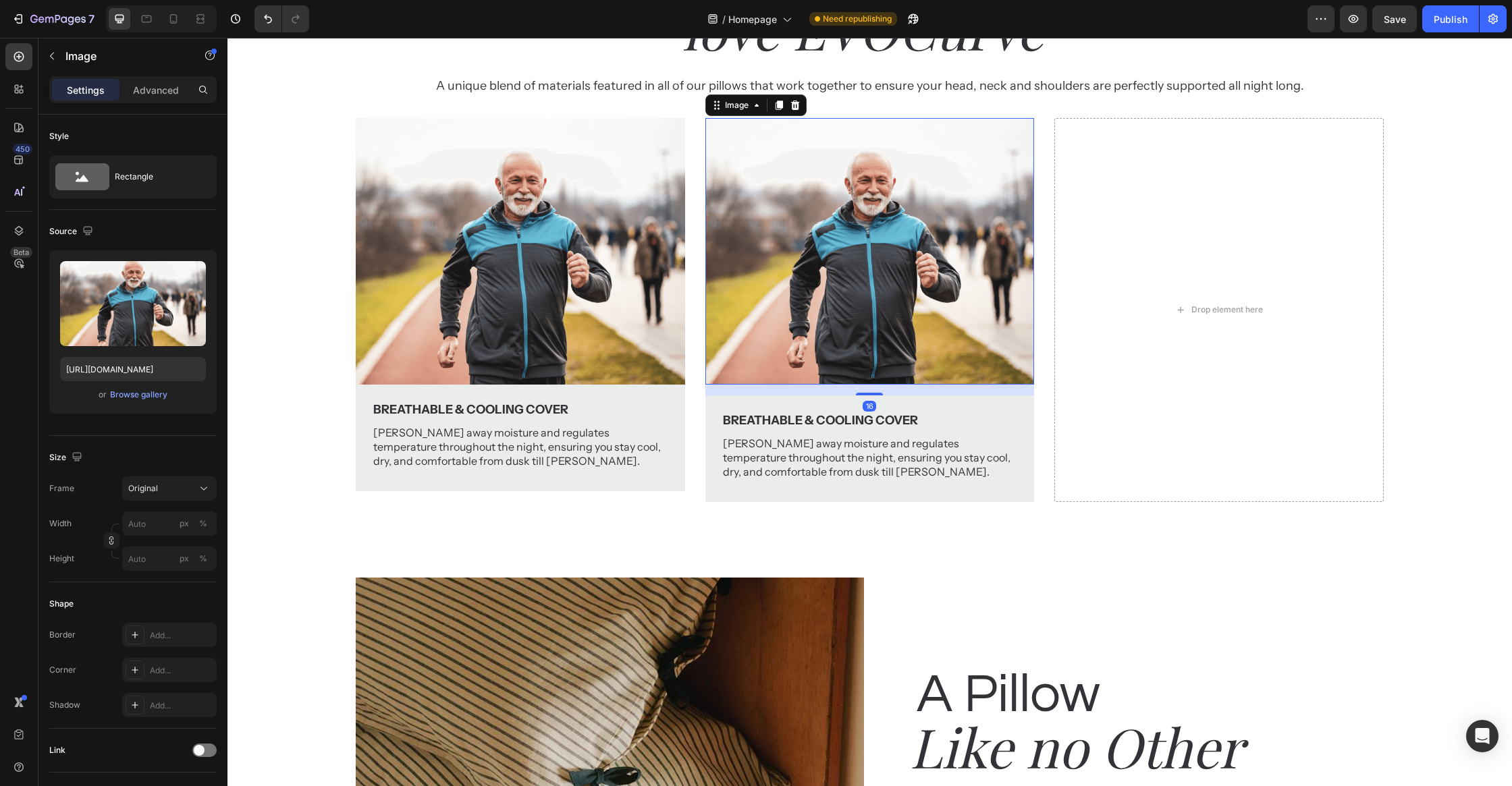
drag, startPoint x: 775, startPoint y: 312, endPoint x: 792, endPoint y: 354, distance: 45.3
click at [775, 111] on icon at bounding box center [778, 106] width 11 height 11
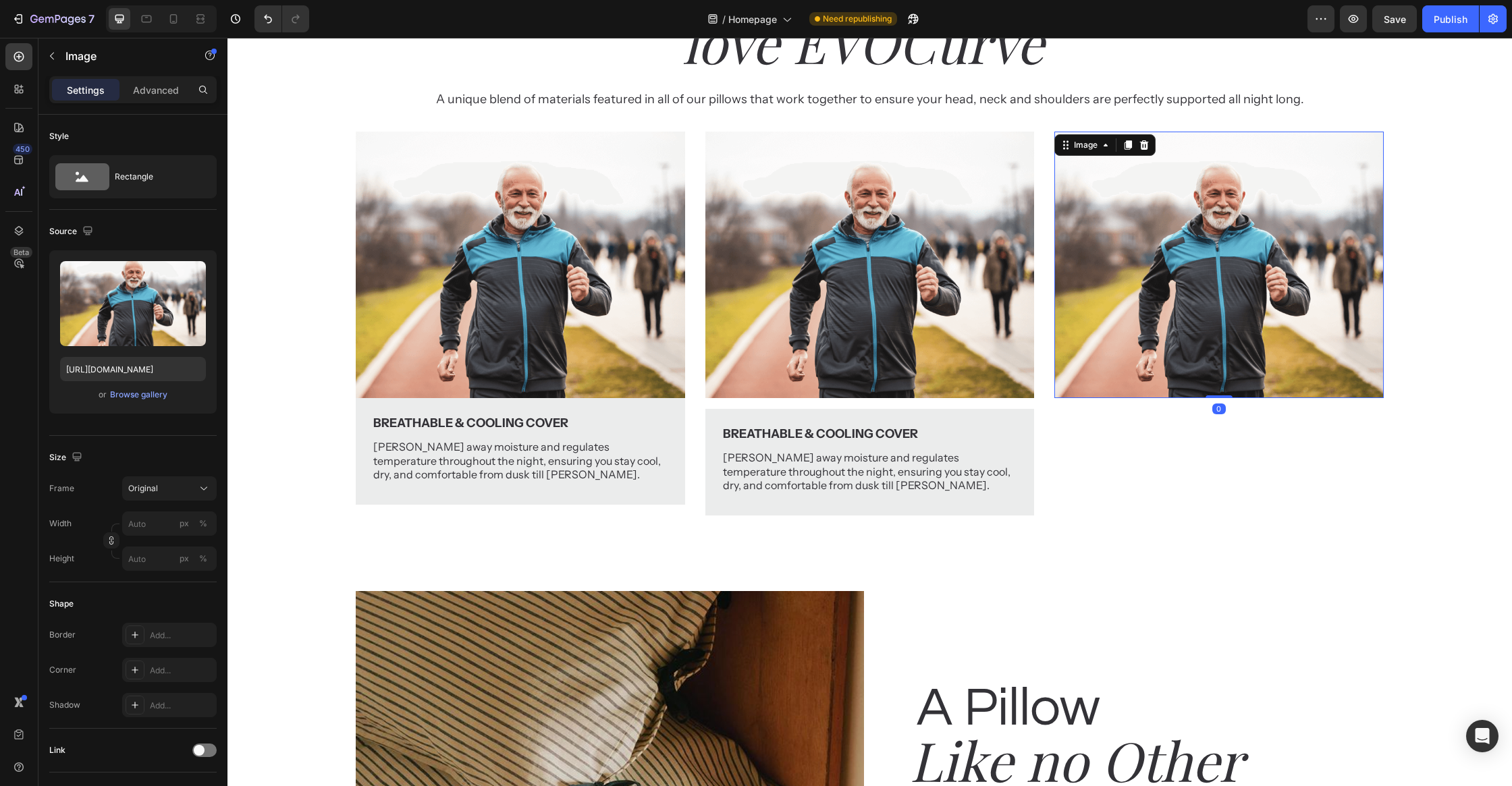
scroll to position [2339, 0]
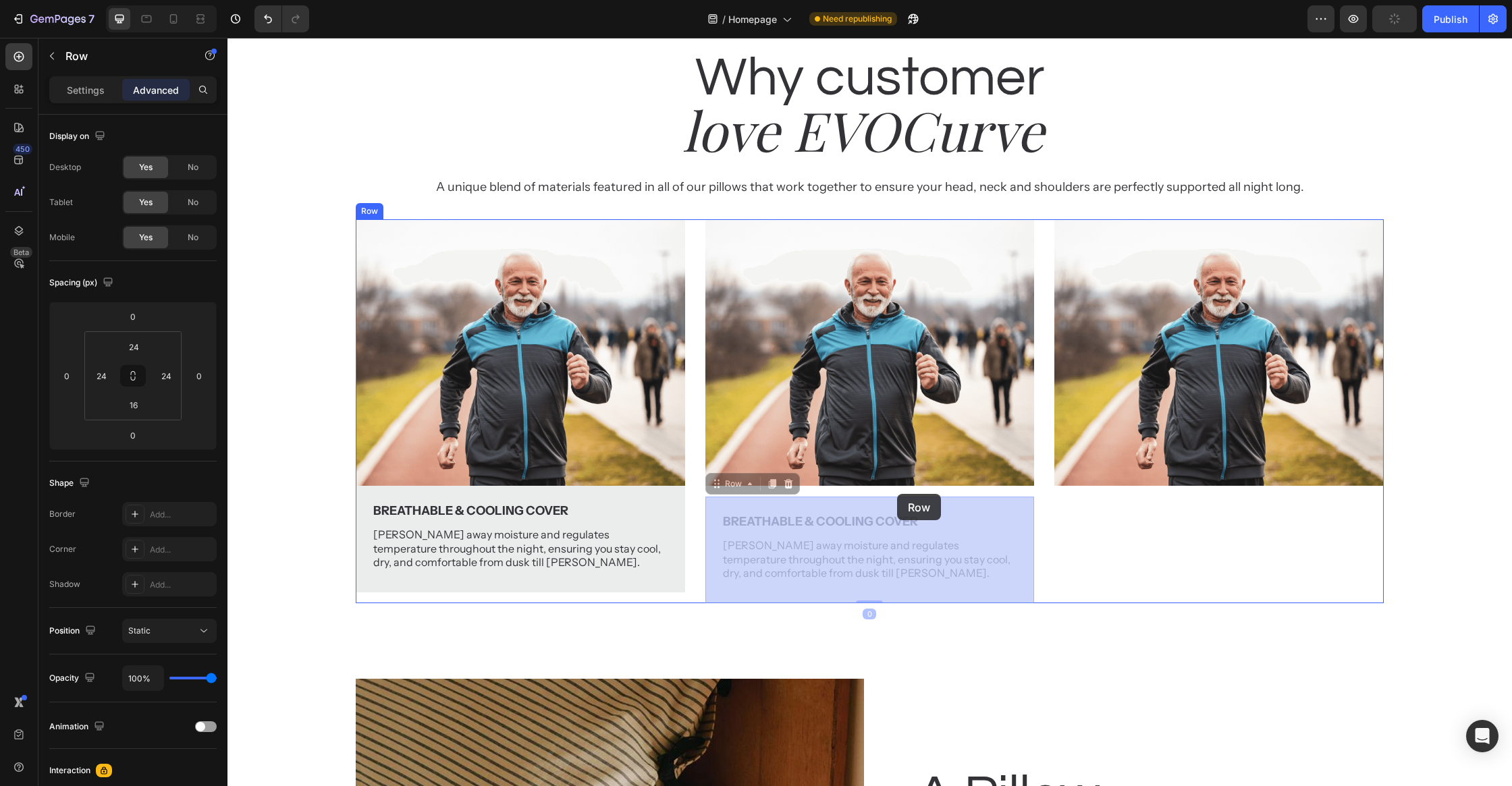
drag, startPoint x: 1024, startPoint y: 504, endPoint x: 897, endPoint y: 494, distance: 127.4
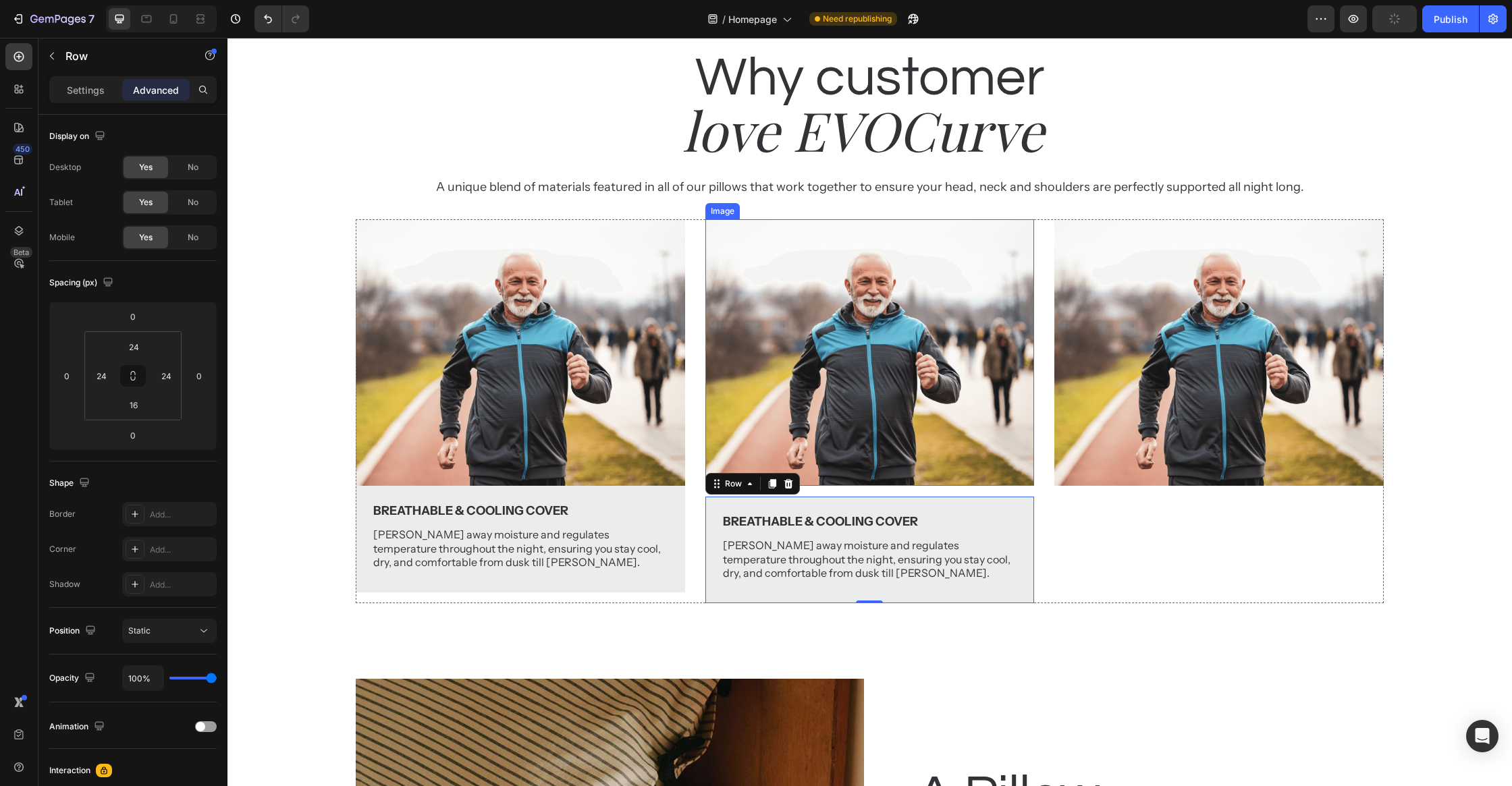
click at [866, 459] on img at bounding box center [869, 352] width 328 height 266
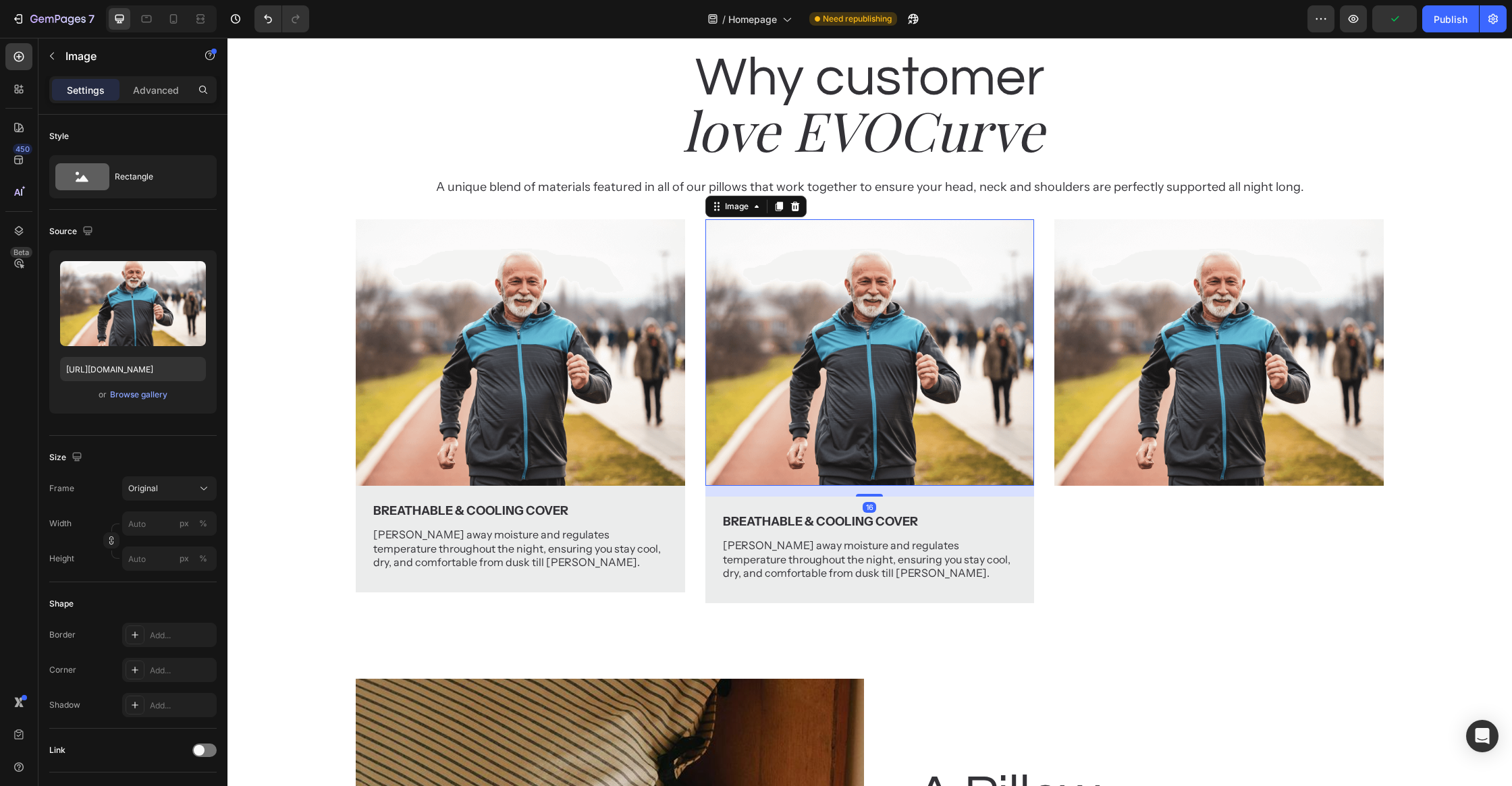
drag, startPoint x: 871, startPoint y: 494, endPoint x: 883, endPoint y: 402, distance: 92.8
click at [879, 373] on div "Image 16" at bounding box center [869, 352] width 328 height 266
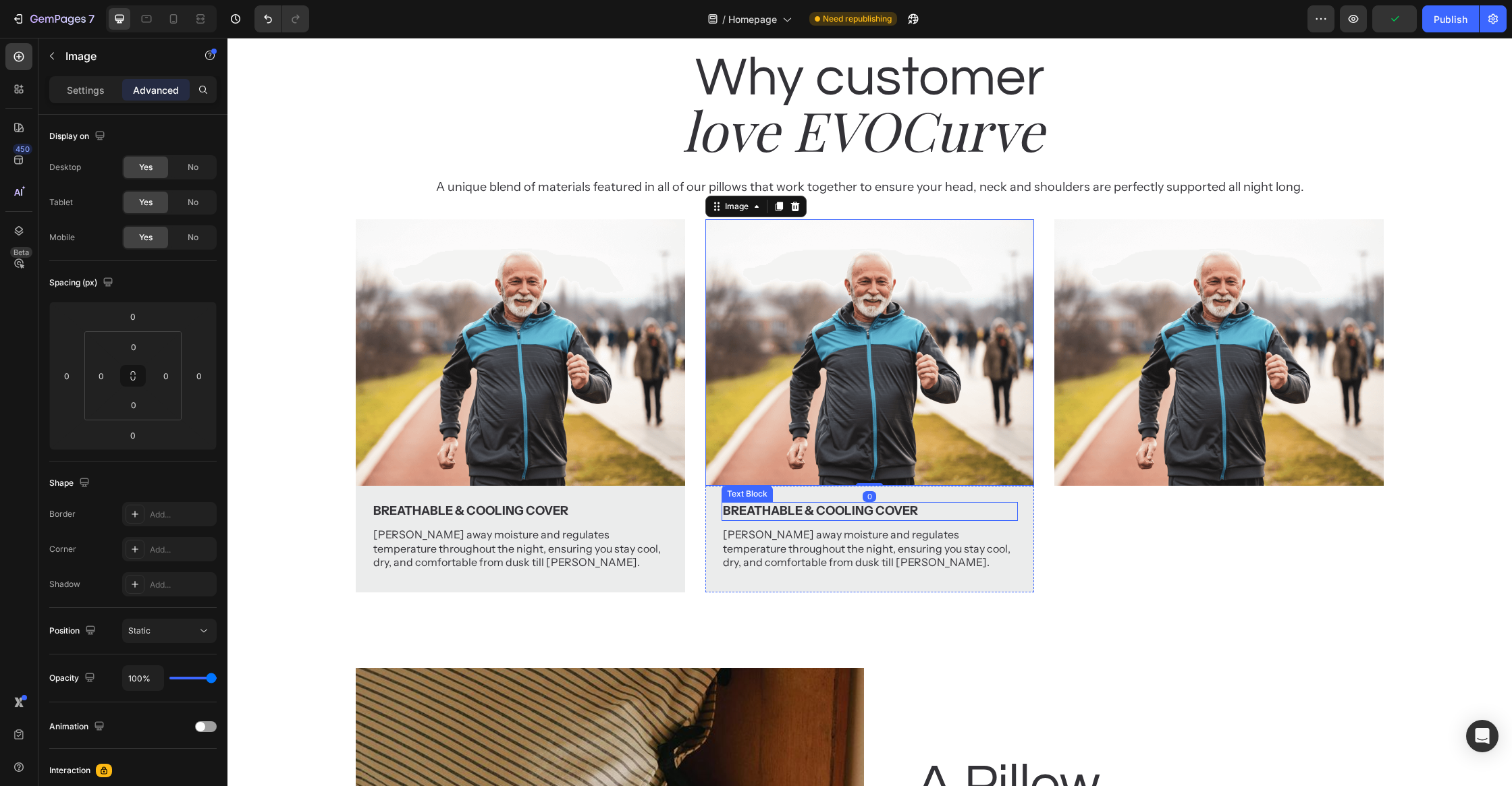
click at [1001, 504] on p "Breathable & Cooling Cover" at bounding box center [870, 511] width 293 height 15
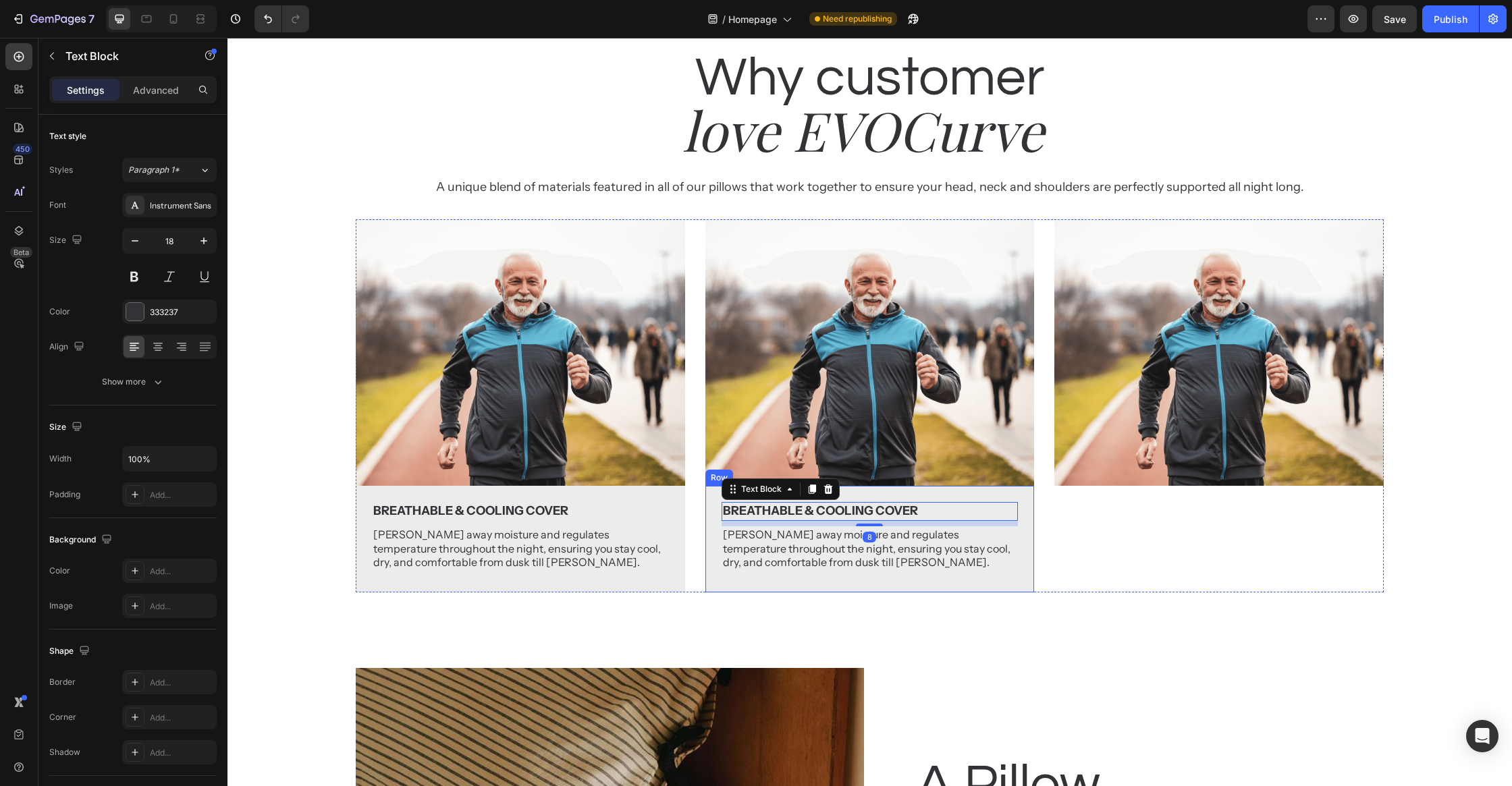
click at [1024, 498] on div "Breathable & Cooling Cover Text Block 8 [PERSON_NAME] away moisture and regulat…" at bounding box center [869, 538] width 328 height 106
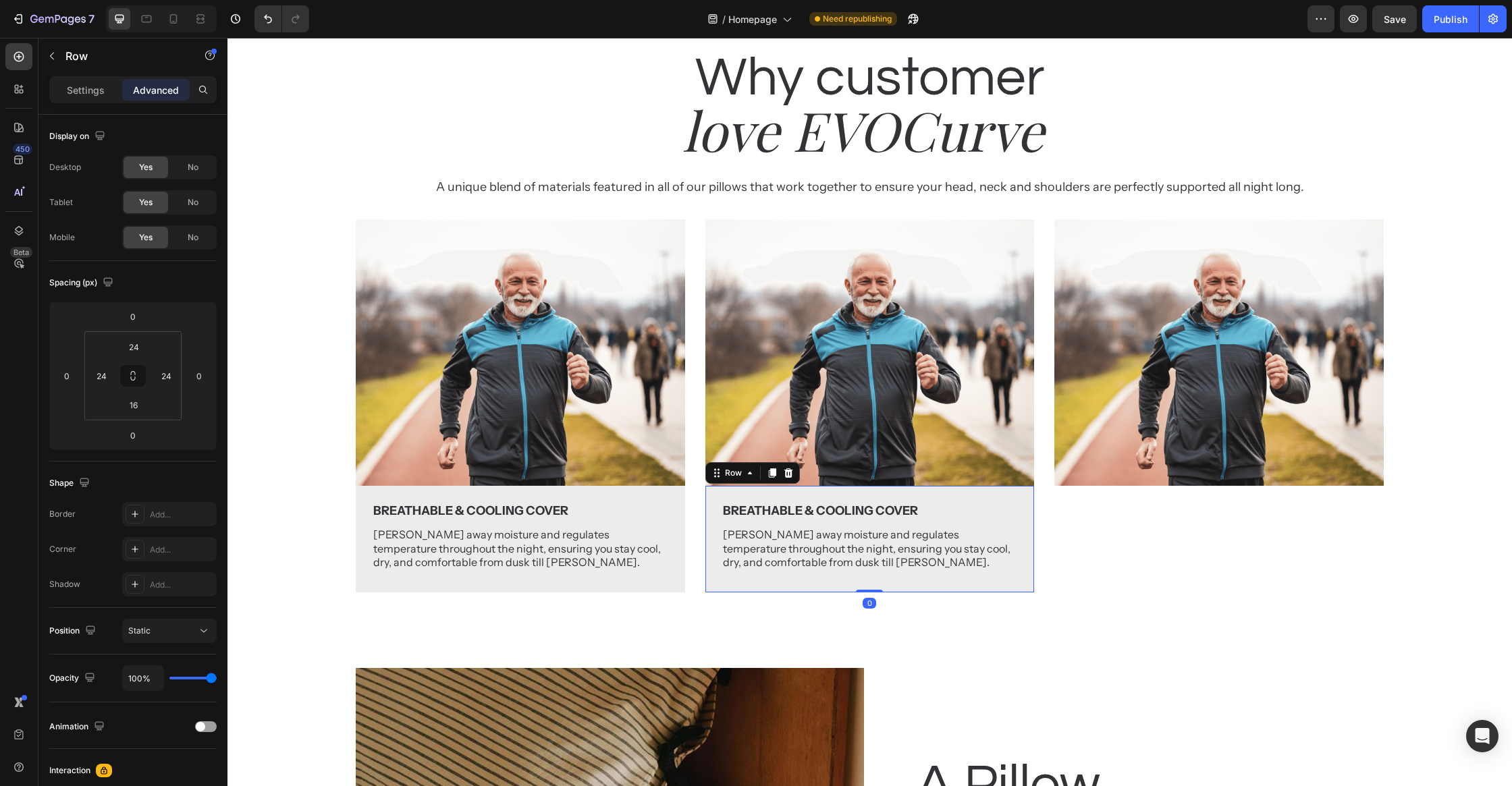
click at [773, 473] on icon at bounding box center [772, 473] width 7 height 10
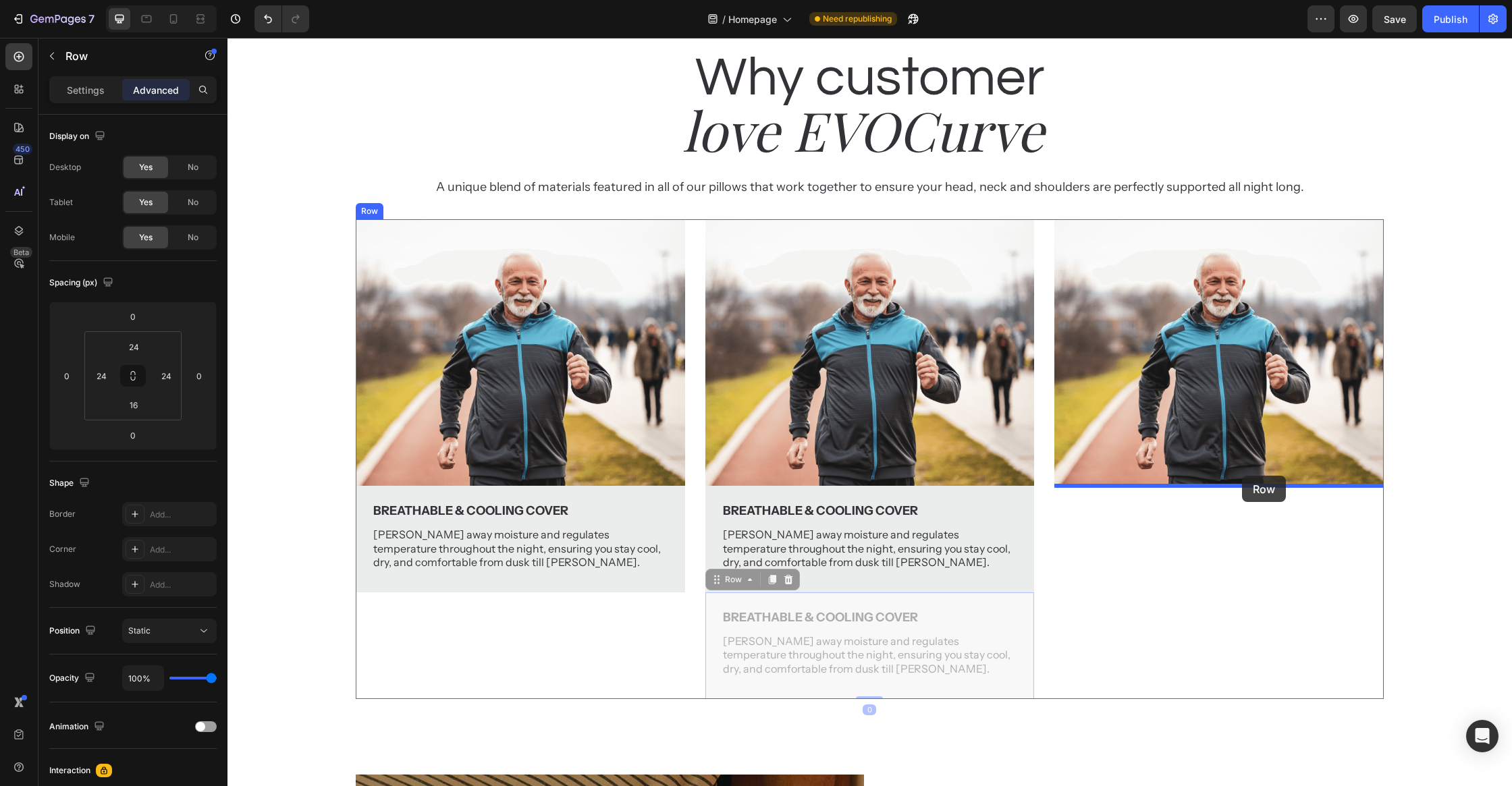
drag, startPoint x: 1012, startPoint y: 605, endPoint x: 1242, endPoint y: 476, distance: 263.7
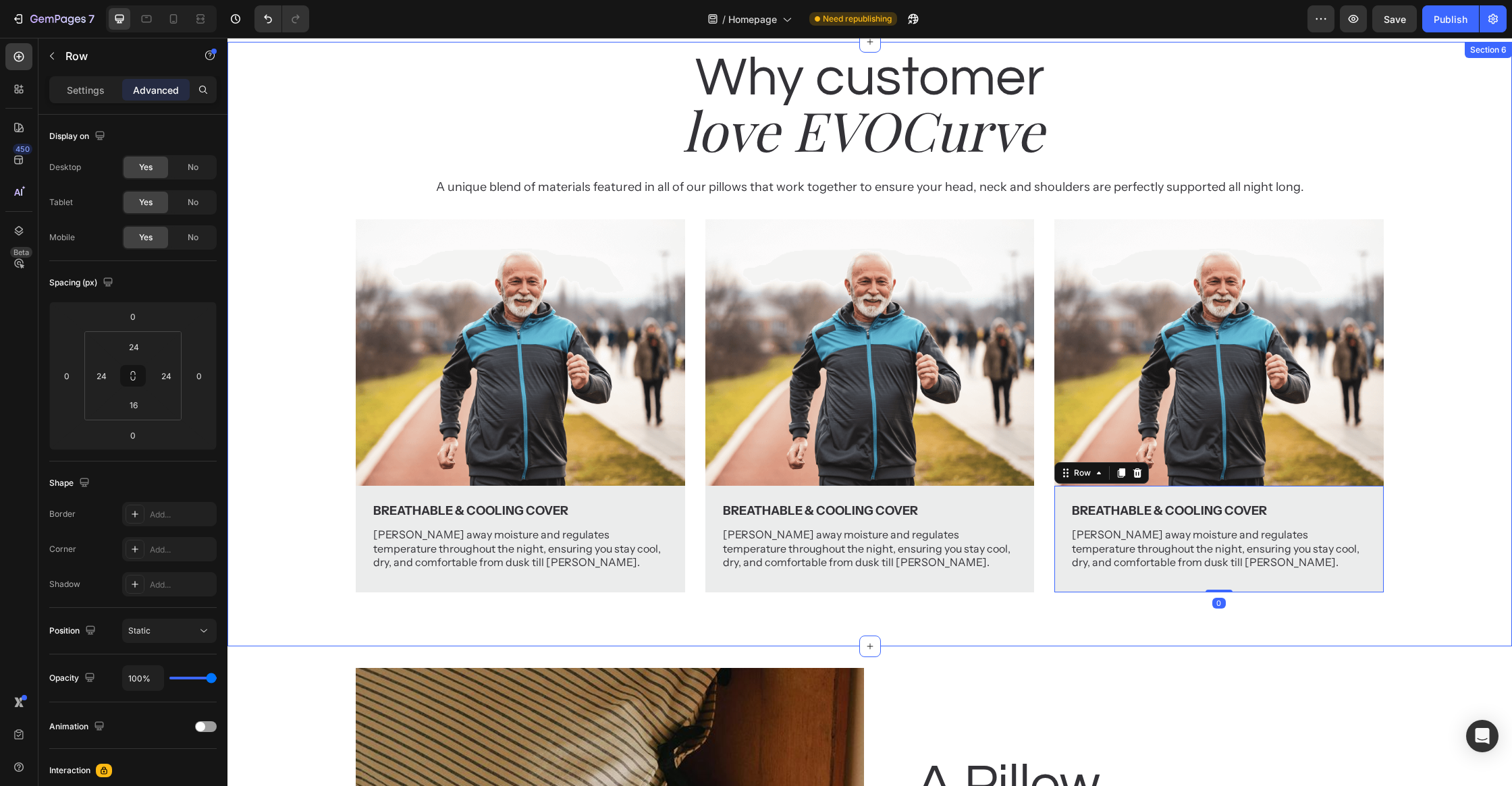
click at [1446, 493] on div "Why customer Heading love EVOCurve Heading A unique blend of materials featured…" at bounding box center [870, 317] width 1285 height 551
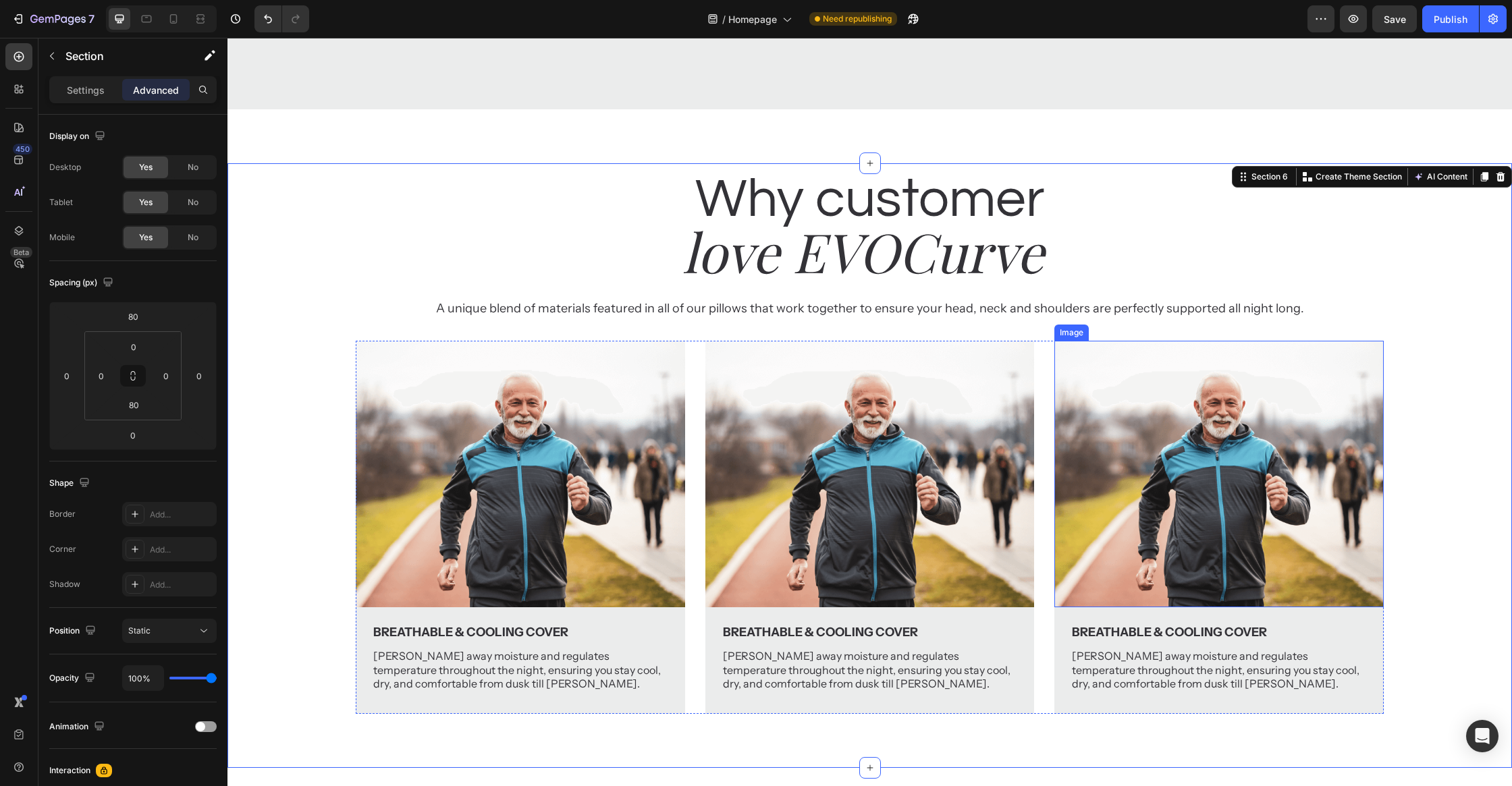
scroll to position [2300, 0]
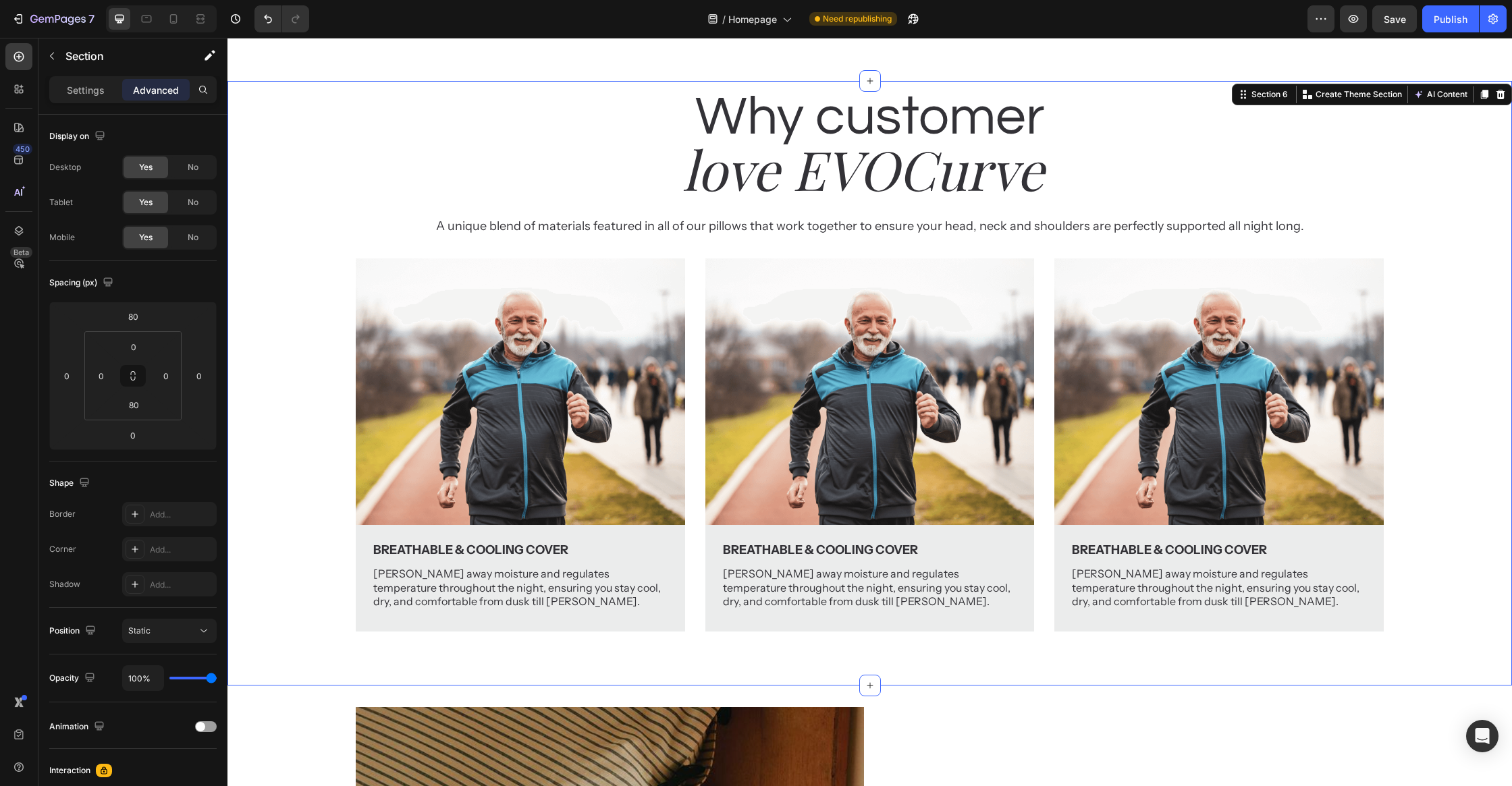
click at [285, 543] on div "Why customer Heading love EVOCurve Heading A unique blend of materials featured…" at bounding box center [870, 357] width 1285 height 551
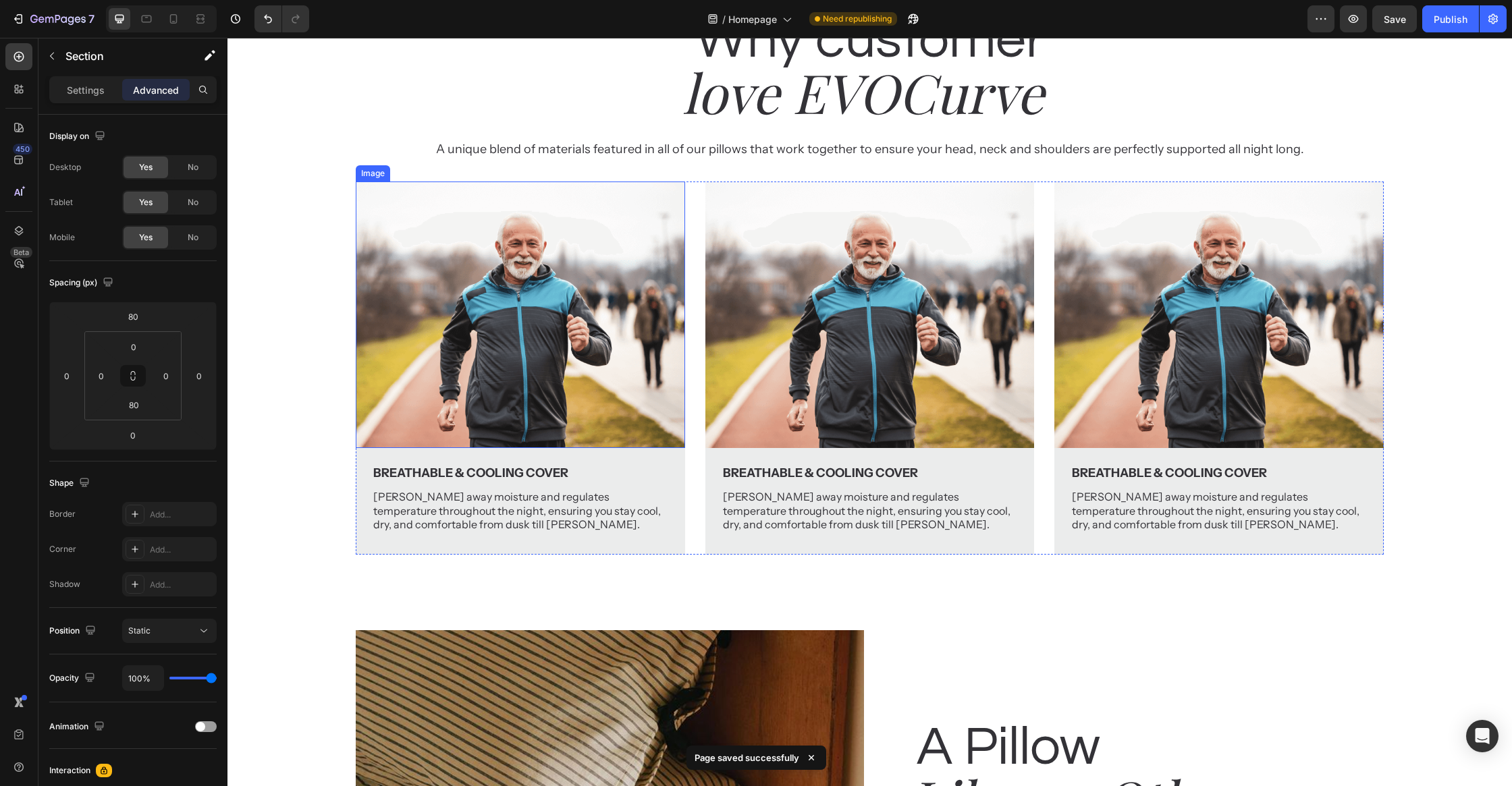
scroll to position [2414, 0]
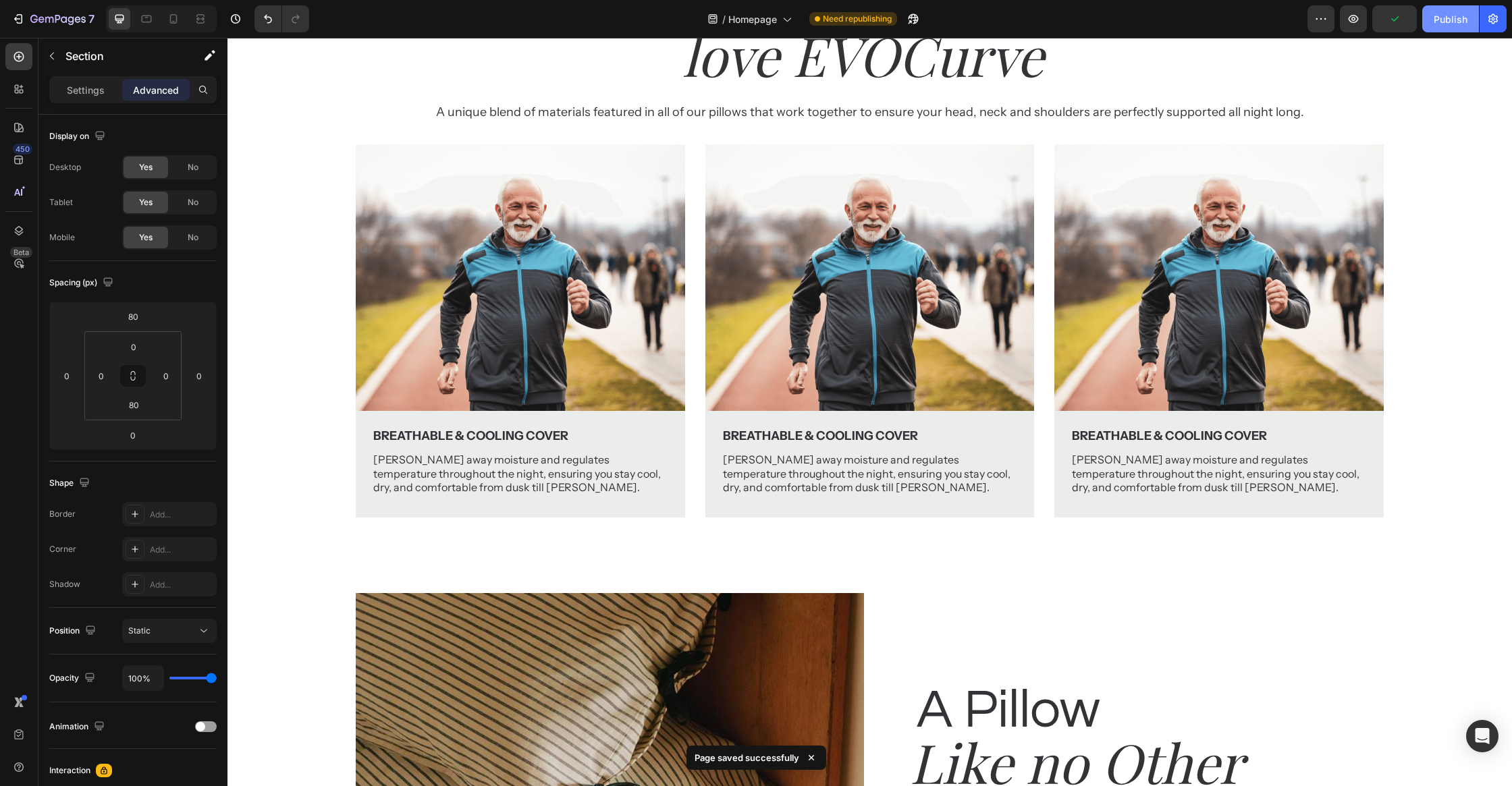
click at [1445, 21] on div "Publish" at bounding box center [1450, 20] width 34 height 14
